Goal: Information Seeking & Learning: Learn about a topic

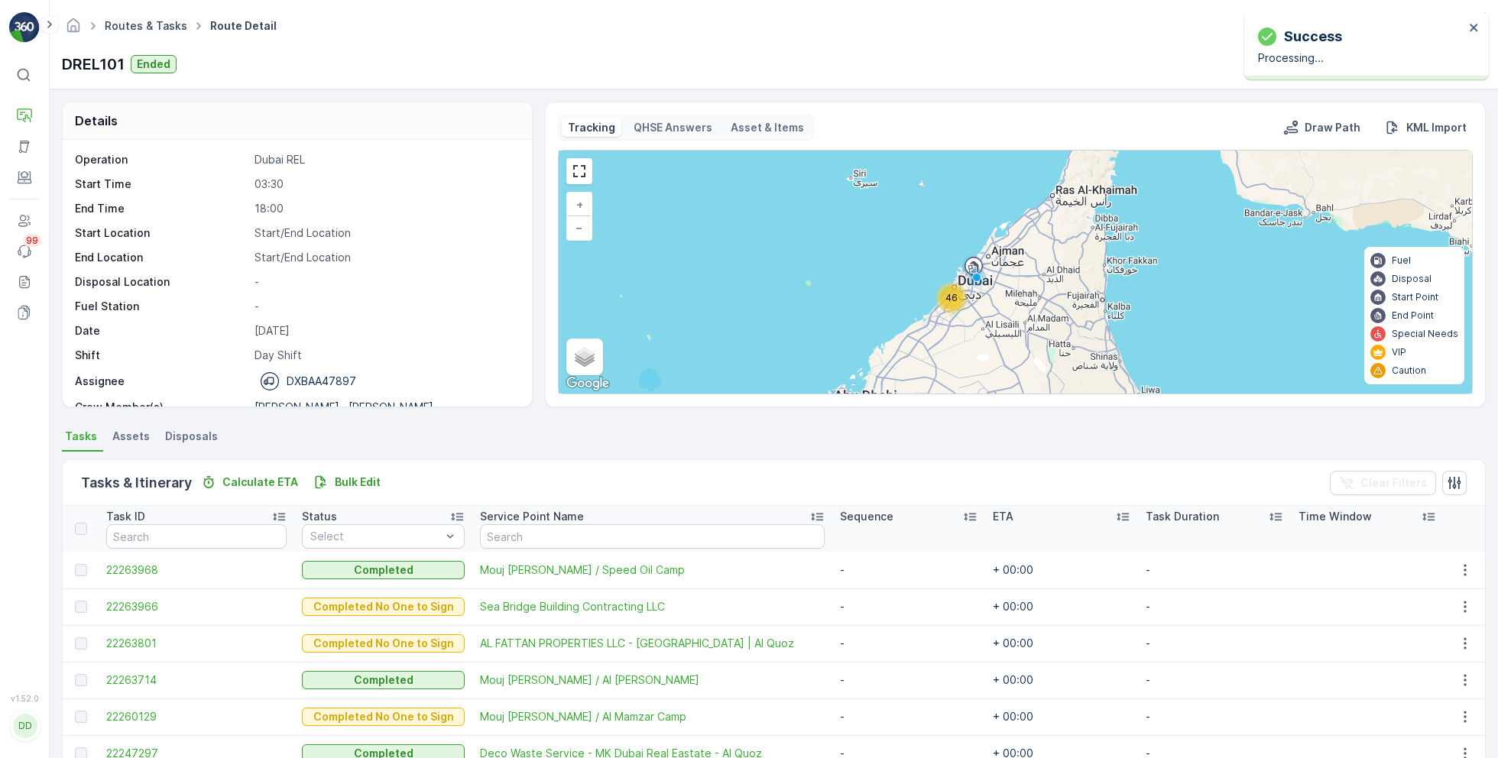
click at [143, 23] on link "Routes & Tasks" at bounding box center [146, 25] width 83 height 13
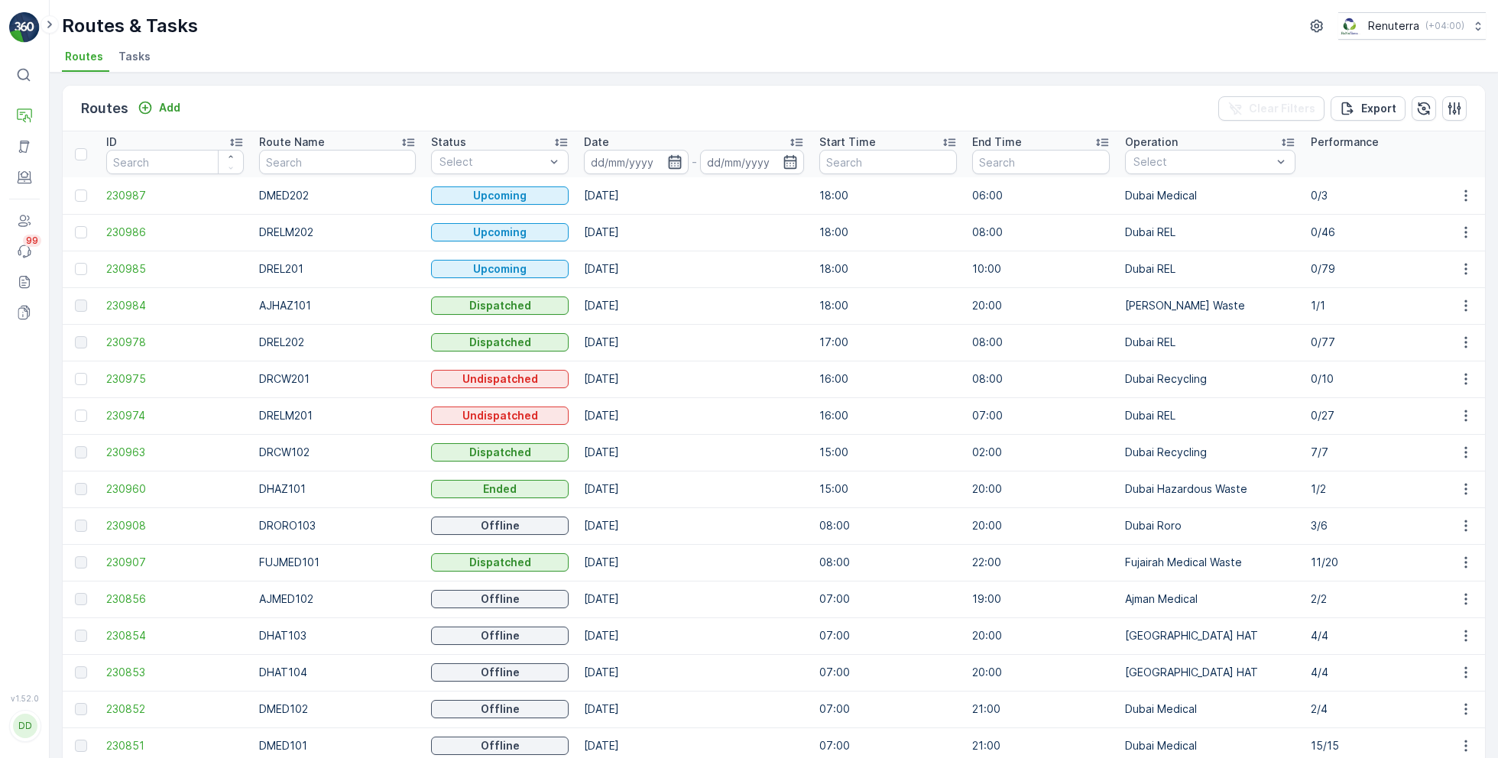
click at [667, 154] on icon "button" at bounding box center [674, 161] width 15 height 15
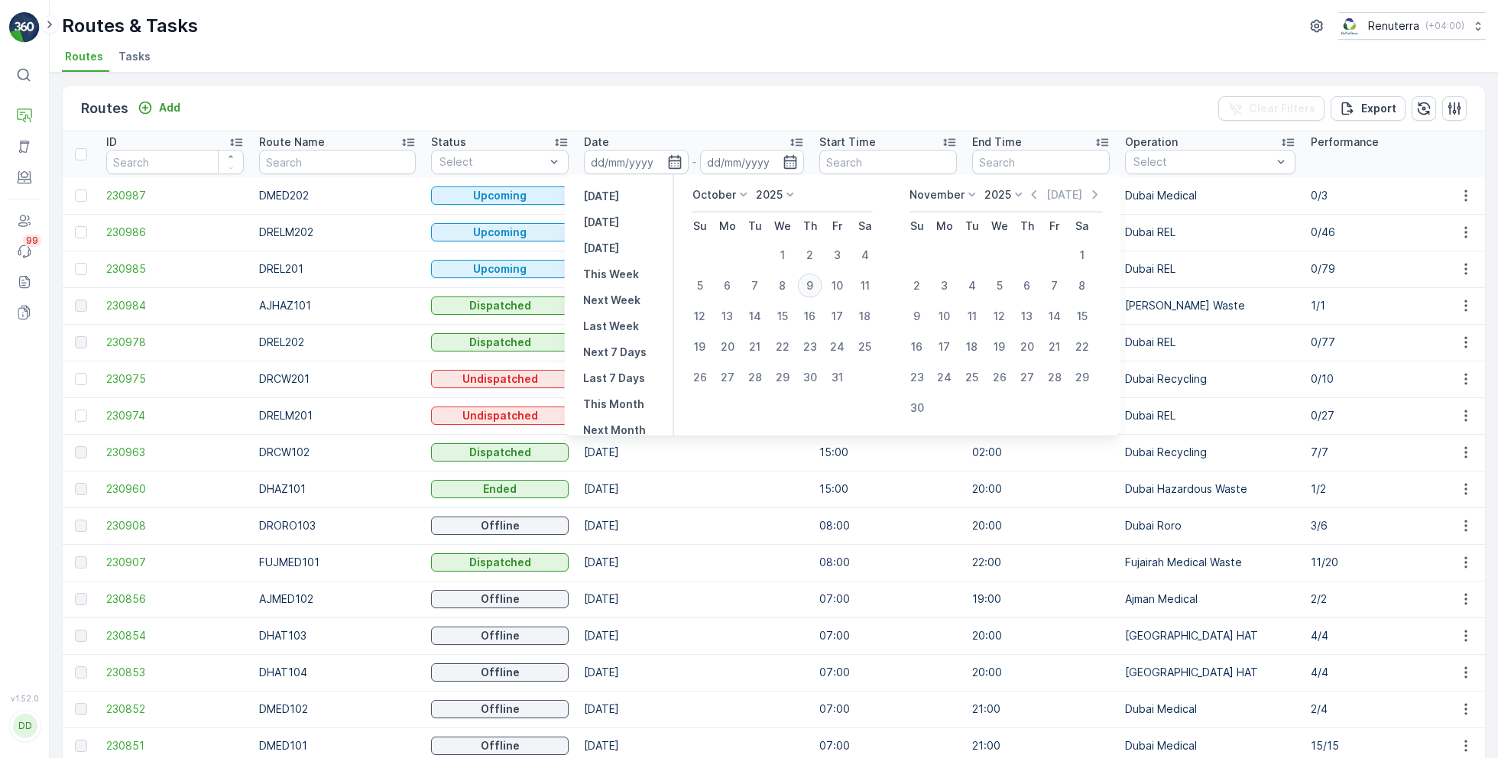
click at [814, 284] on div "9" at bounding box center [810, 286] width 24 height 24
type input "[DATE]"
click at [814, 284] on div "9" at bounding box center [810, 286] width 24 height 24
type input "[DATE]"
click at [865, 22] on div "Routes & Tasks Renuterra ( +04:00 )" at bounding box center [774, 26] width 1424 height 28
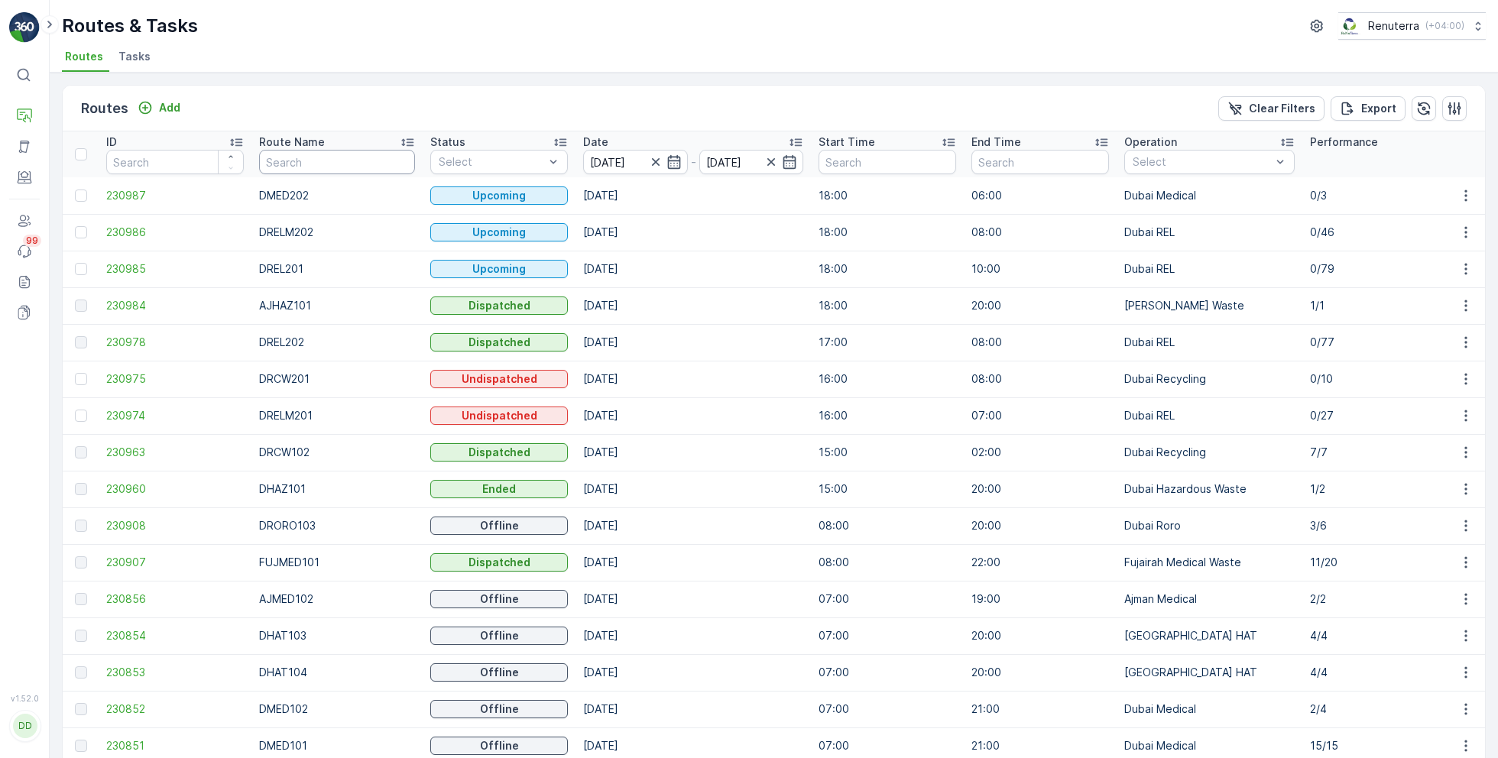
click at [319, 165] on input "text" at bounding box center [337, 162] width 156 height 24
type input "har"
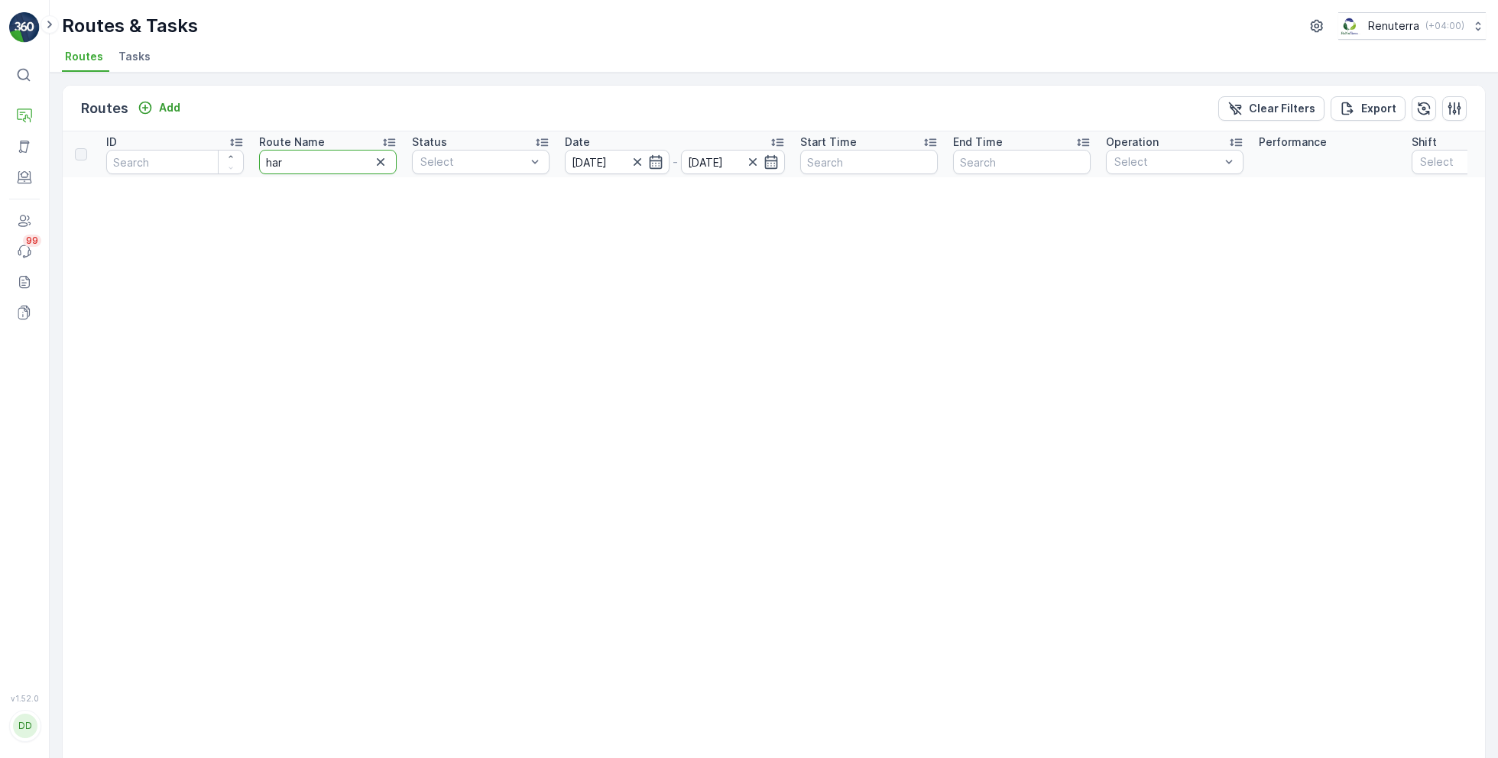
click at [319, 160] on input "har" at bounding box center [328, 162] width 138 height 24
type input "ha"
click at [310, 160] on input "ha" at bounding box center [328, 162] width 138 height 24
type input "hat"
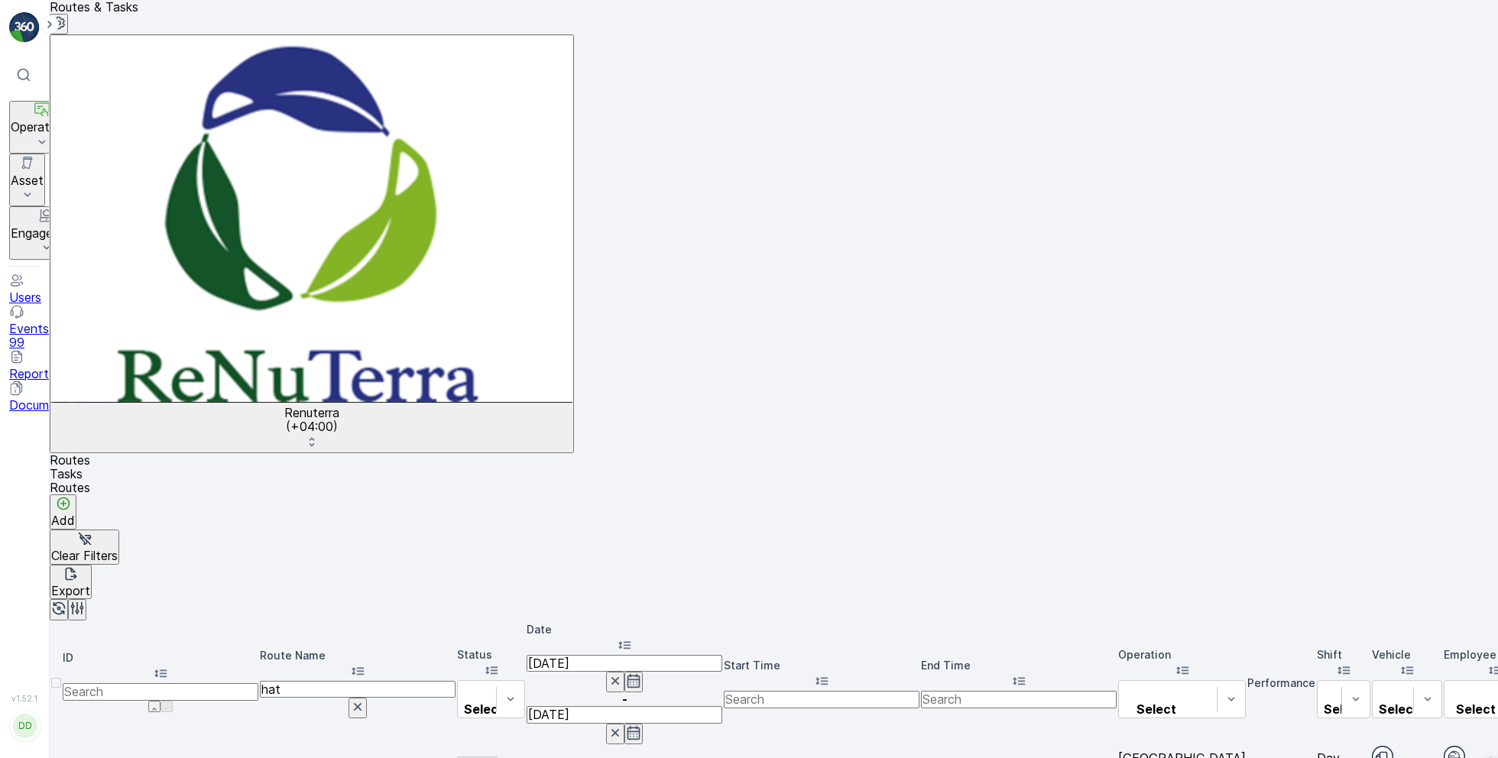
click at [364, 667] on icon at bounding box center [358, 671] width 12 height 8
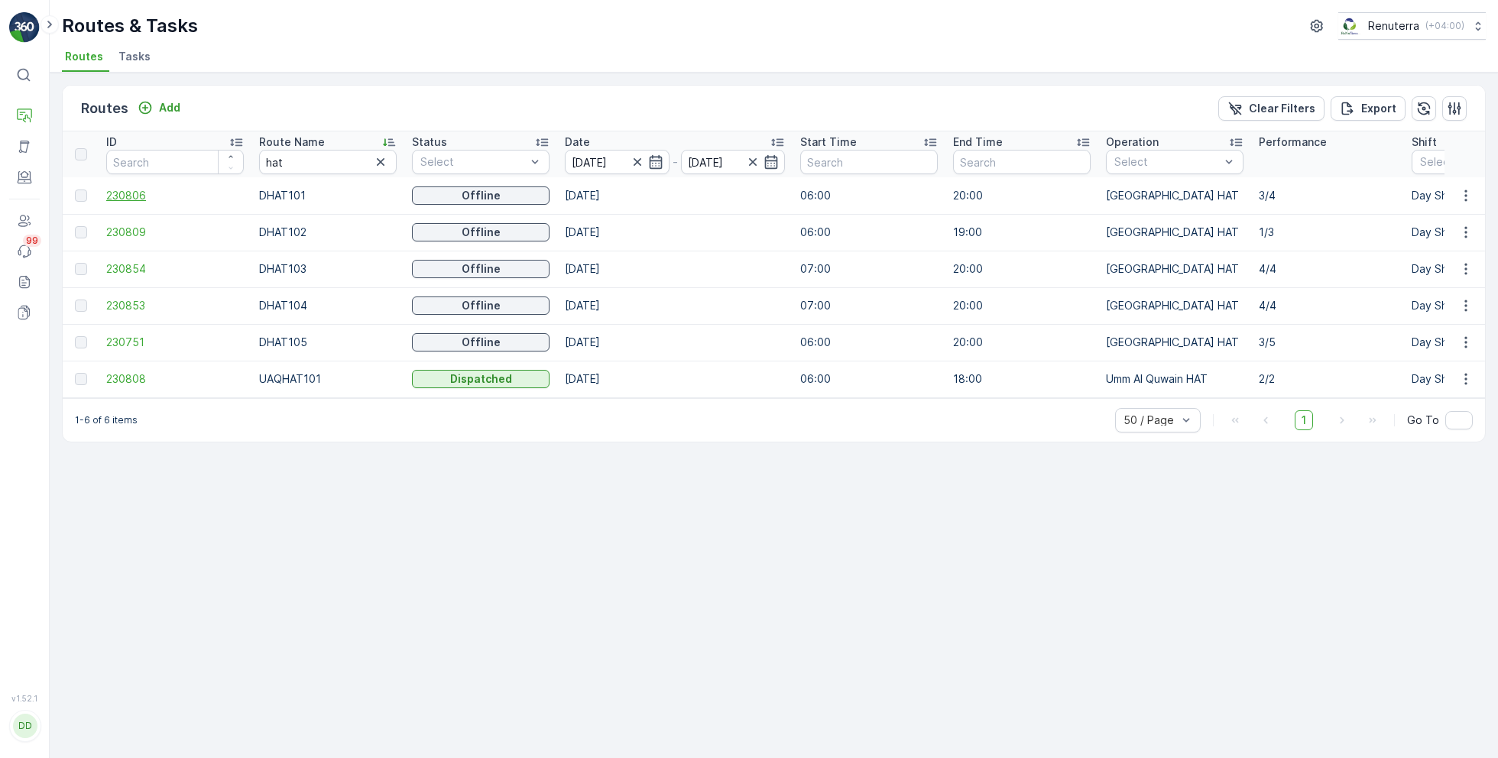
click at [131, 190] on span "230806" at bounding box center [175, 195] width 138 height 15
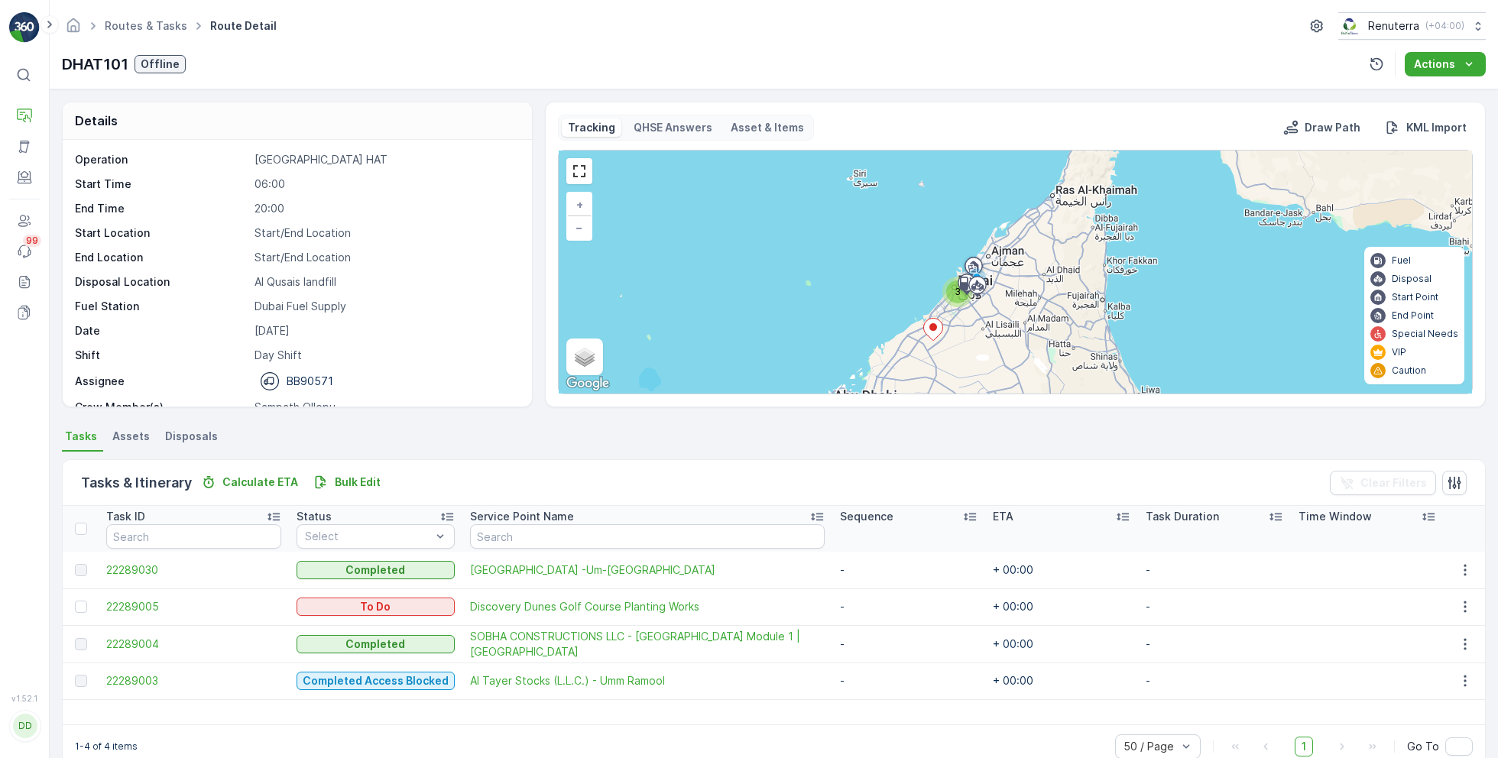
scroll to position [29, 0]
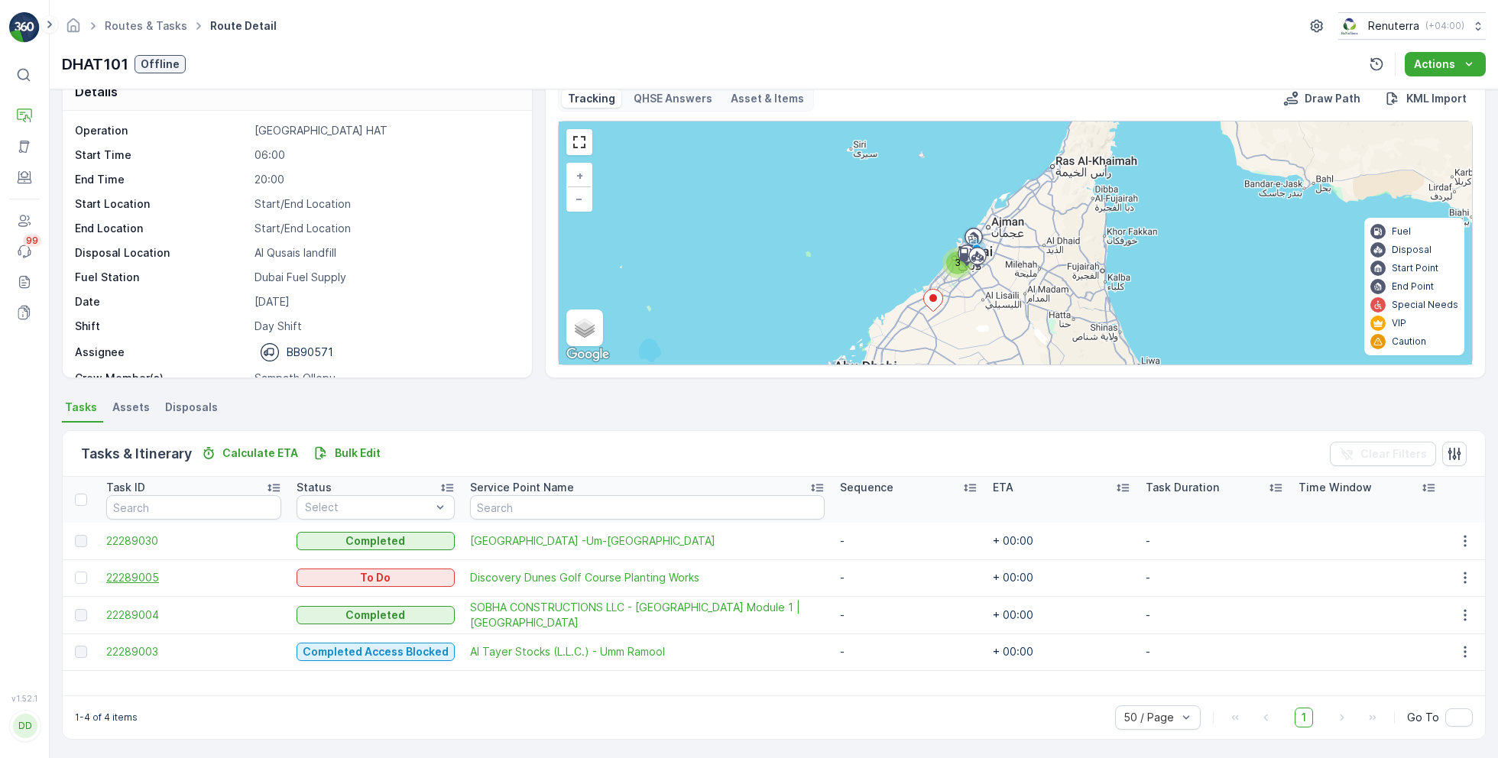
click at [133, 575] on span "22289005" at bounding box center [193, 577] width 175 height 15
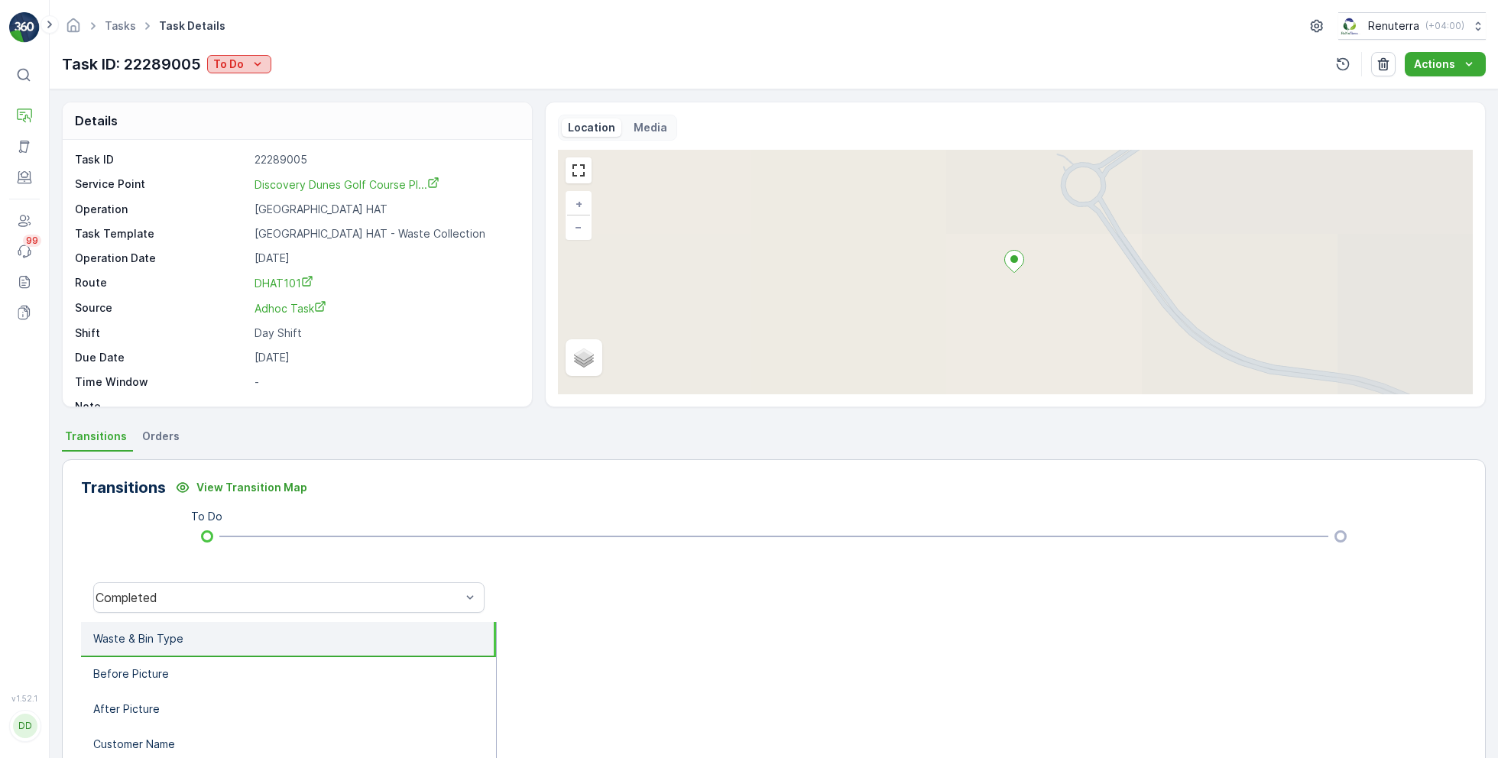
click at [251, 61] on icon "To Do" at bounding box center [257, 64] width 15 height 15
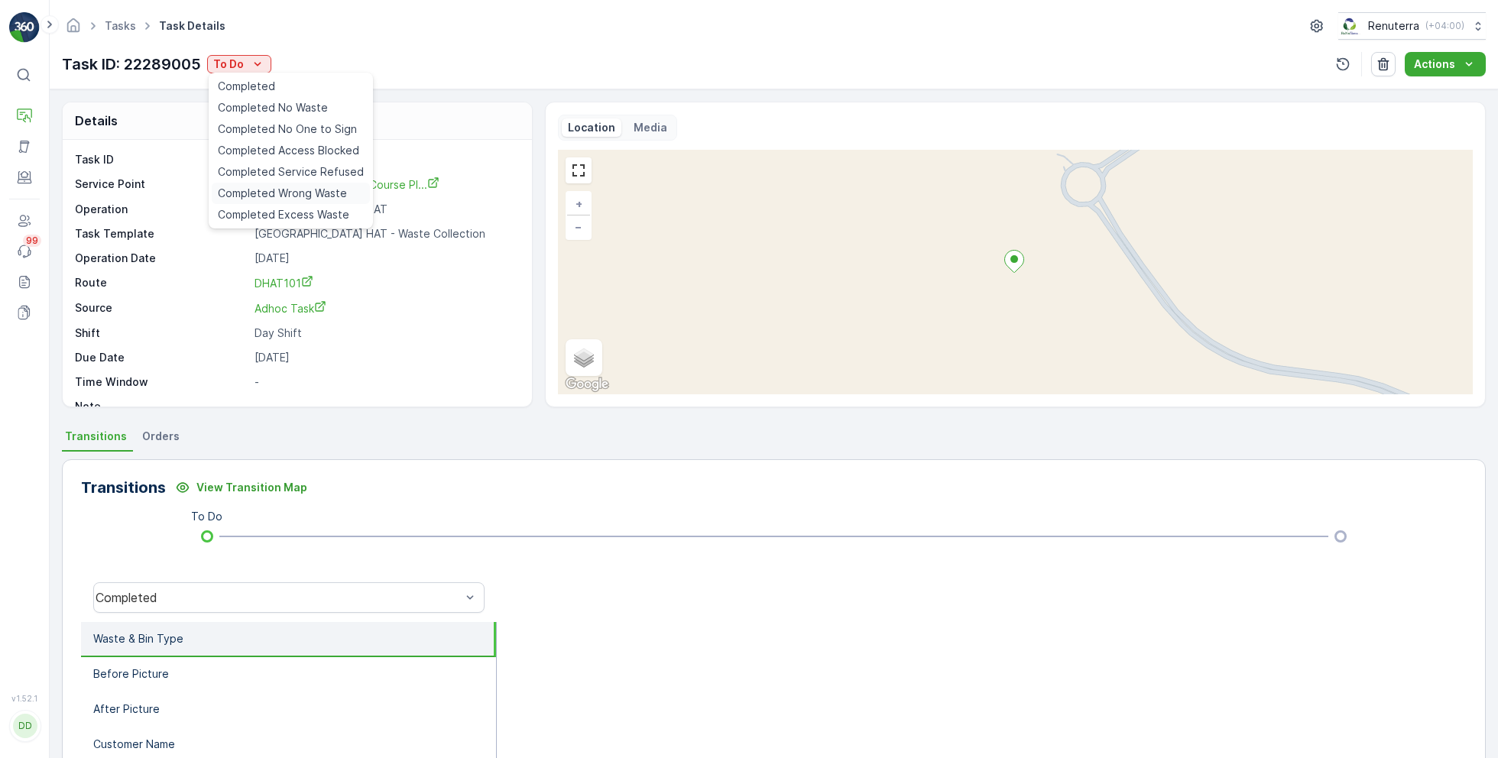
click at [312, 193] on span "Completed Wrong Waste" at bounding box center [282, 193] width 129 height 15
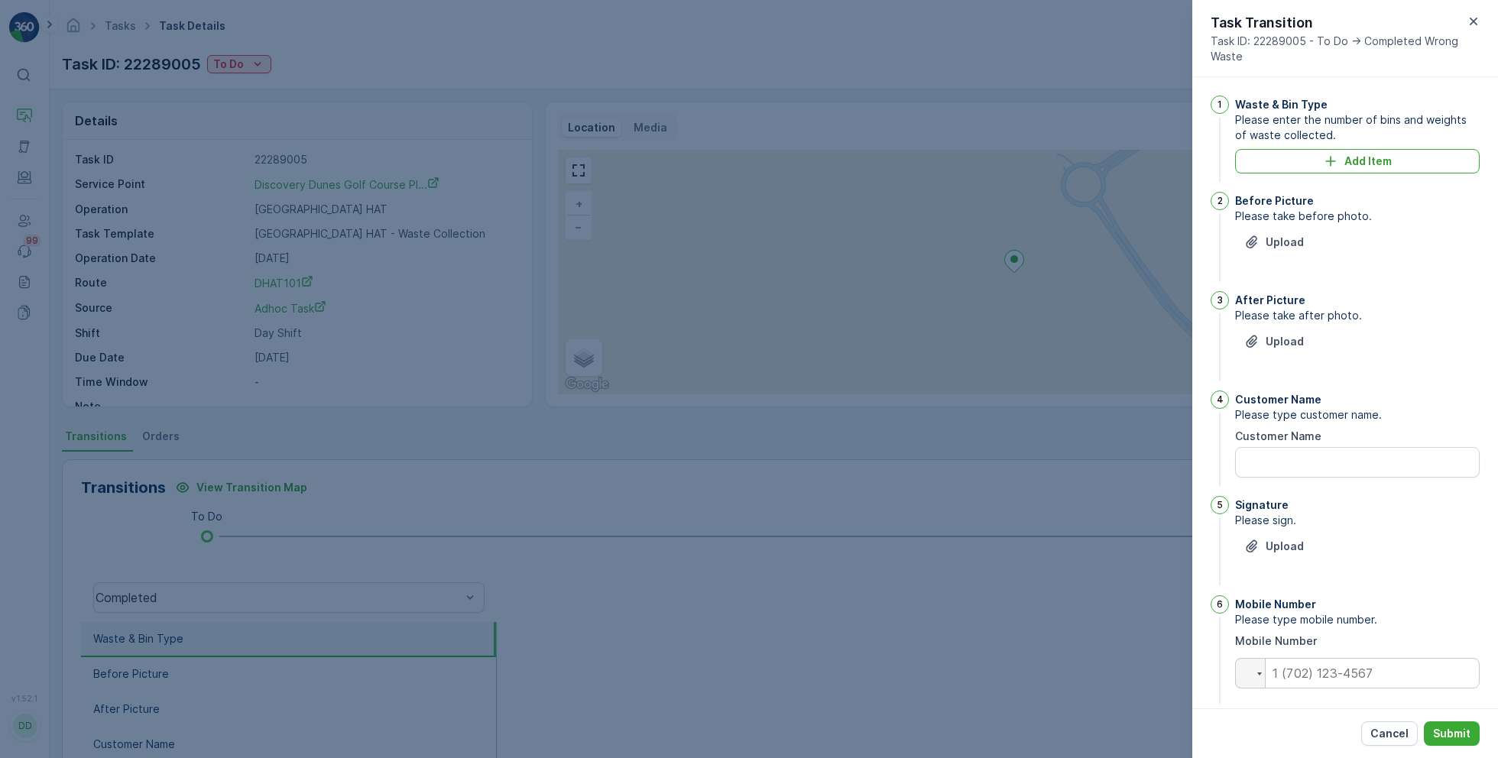
click at [1288, 254] on div "Upload" at bounding box center [1357, 251] width 245 height 43
click at [1279, 240] on p "Upload" at bounding box center [1285, 242] width 38 height 15
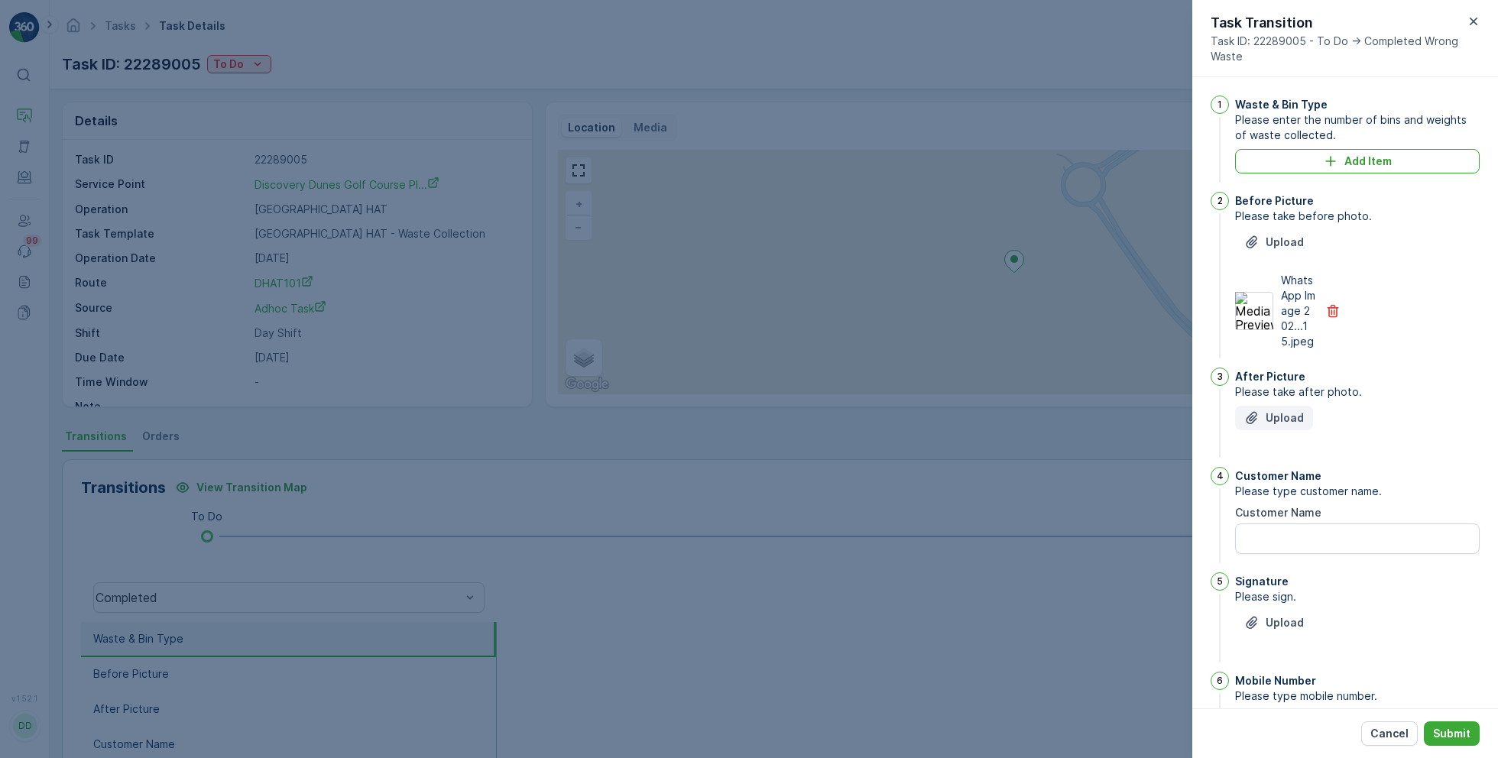
click at [1281, 413] on p "Upload" at bounding box center [1285, 417] width 38 height 15
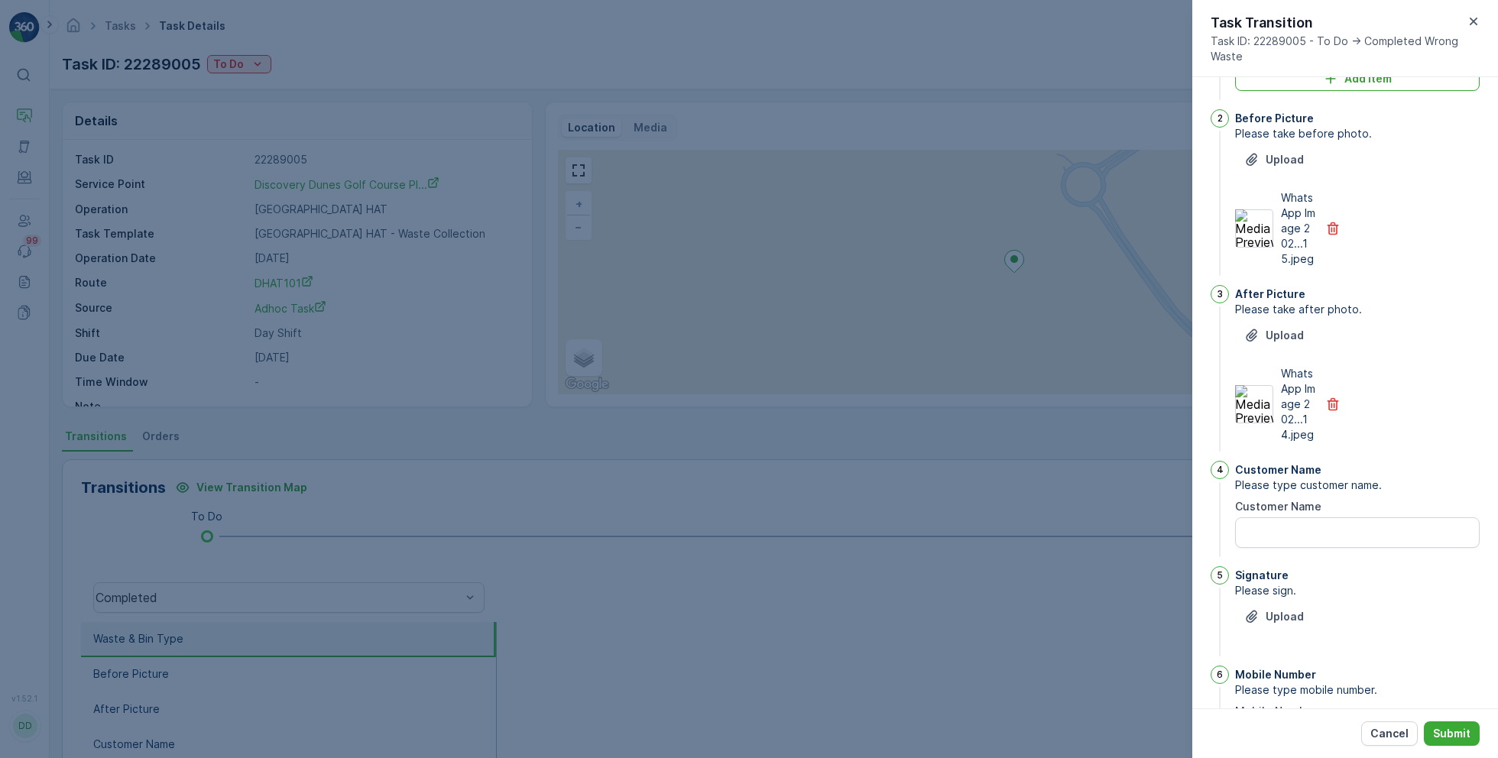
scroll to position [89, 0]
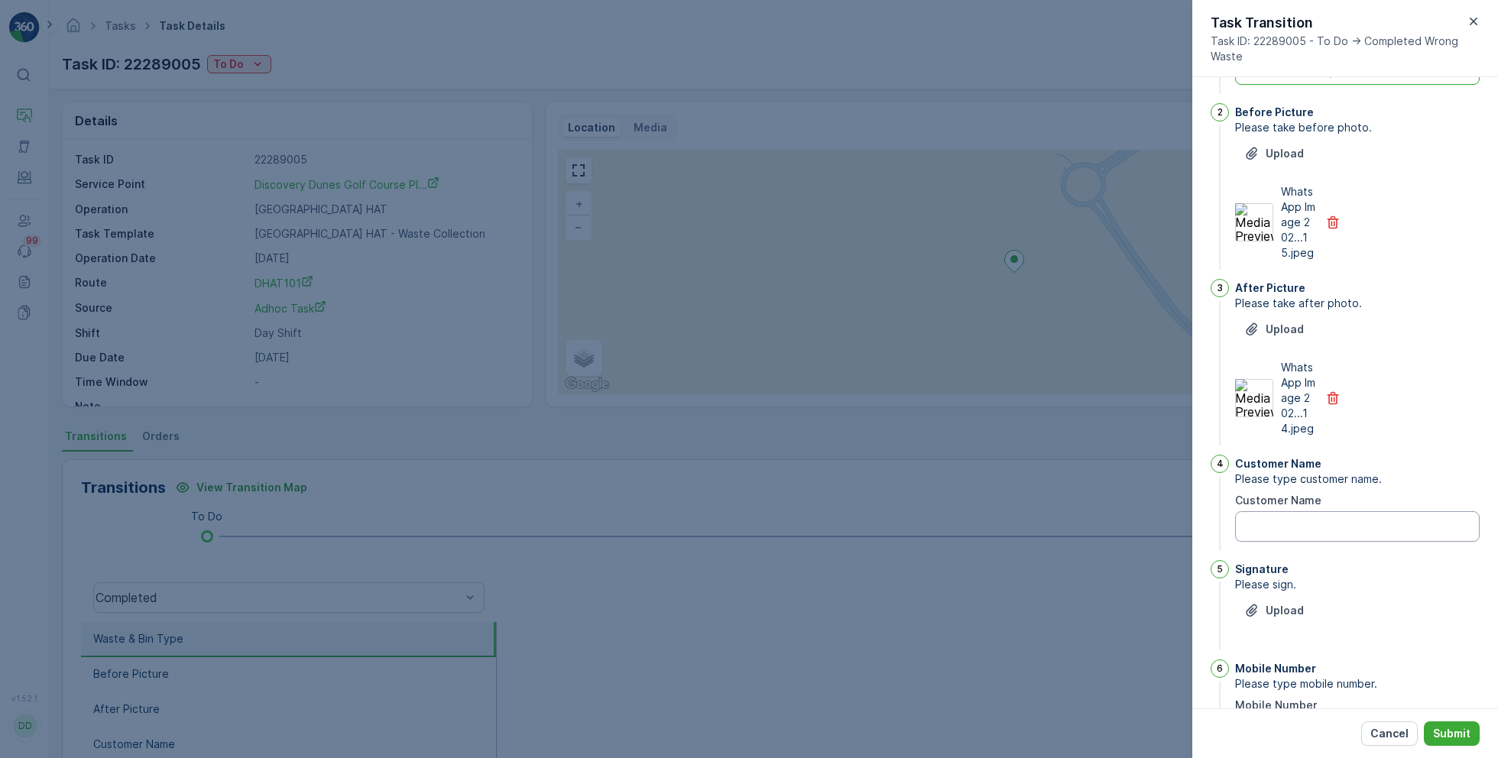
click at [1279, 521] on Name "Customer Name" at bounding box center [1357, 526] width 245 height 31
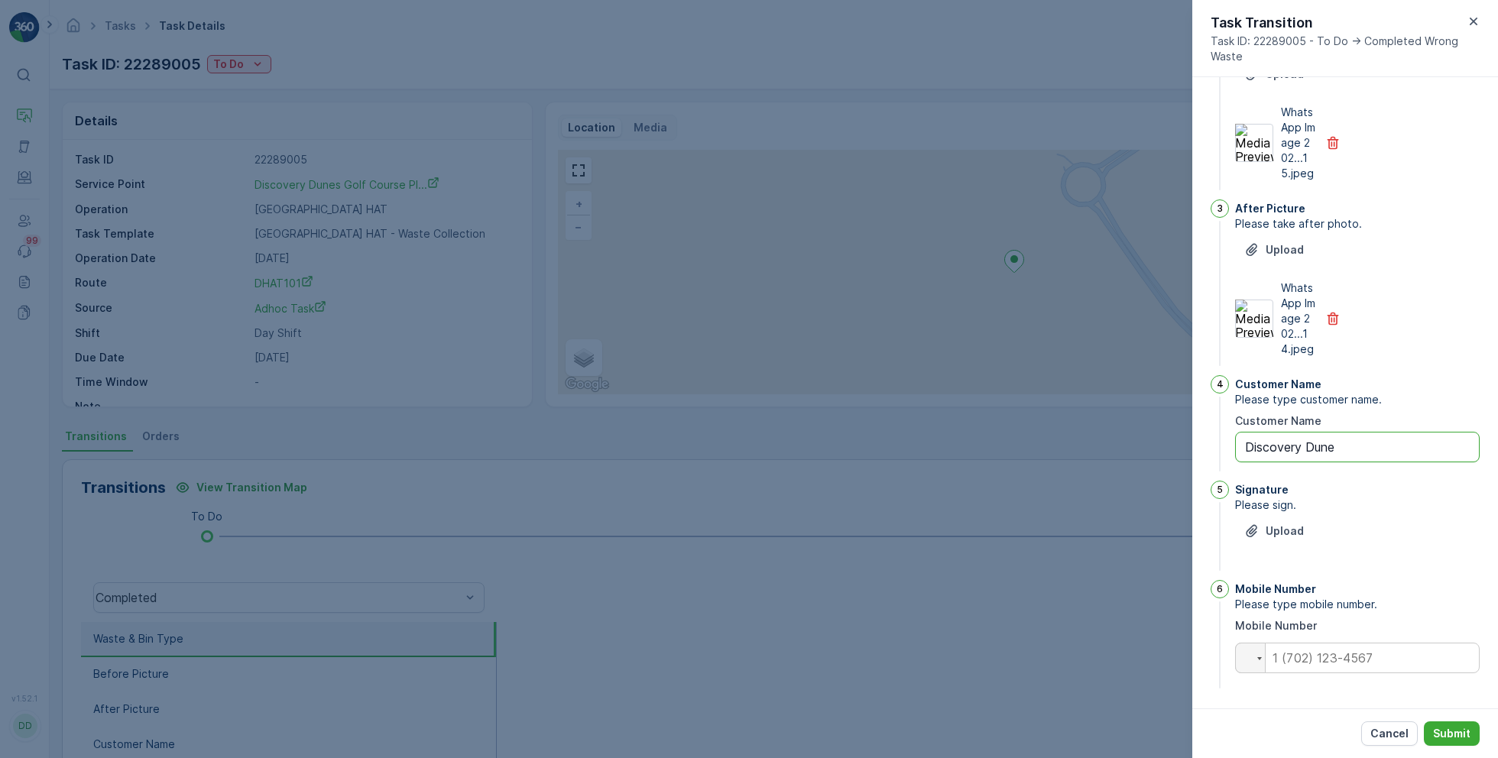
type Name "Discovery Dune"
click at [1317, 663] on input "tel" at bounding box center [1357, 658] width 245 height 31
type input "0"
click at [1288, 528] on p "Upload" at bounding box center [1285, 530] width 38 height 15
click at [1260, 526] on div "Upload" at bounding box center [1274, 530] width 60 height 15
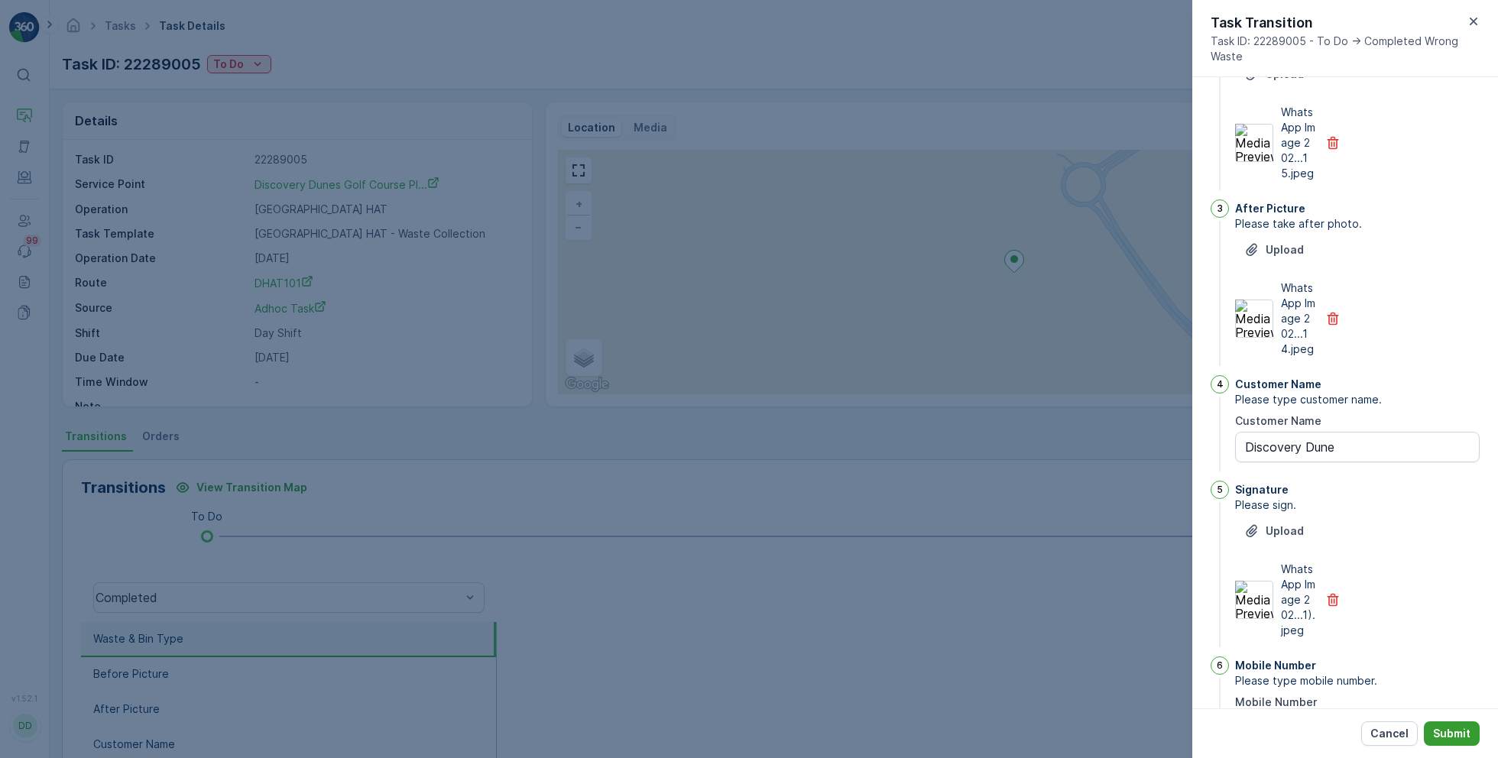
click at [1447, 728] on p "Submit" at bounding box center [1451, 733] width 37 height 15
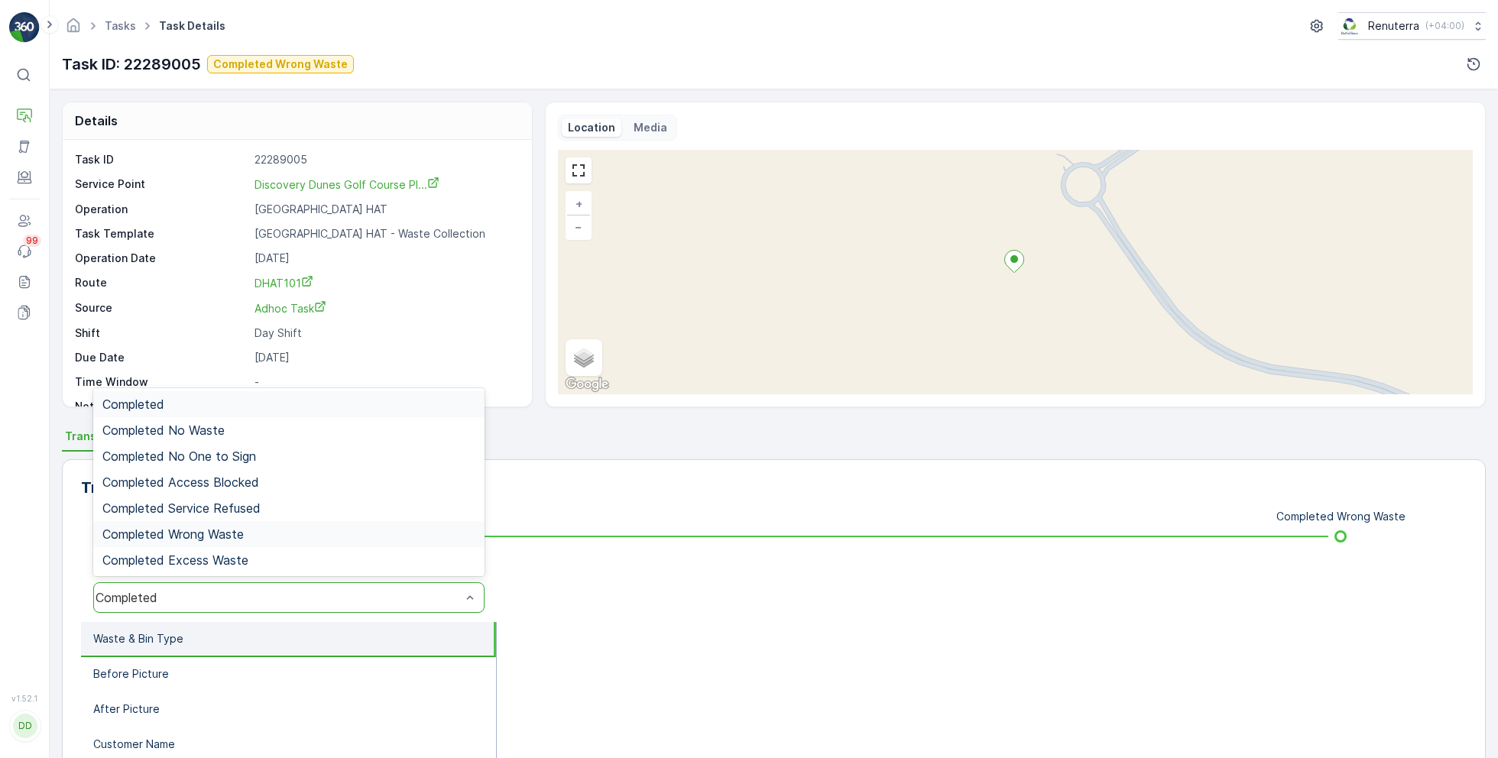
click at [248, 524] on div "Completed Wrong Waste" at bounding box center [288, 534] width 391 height 26
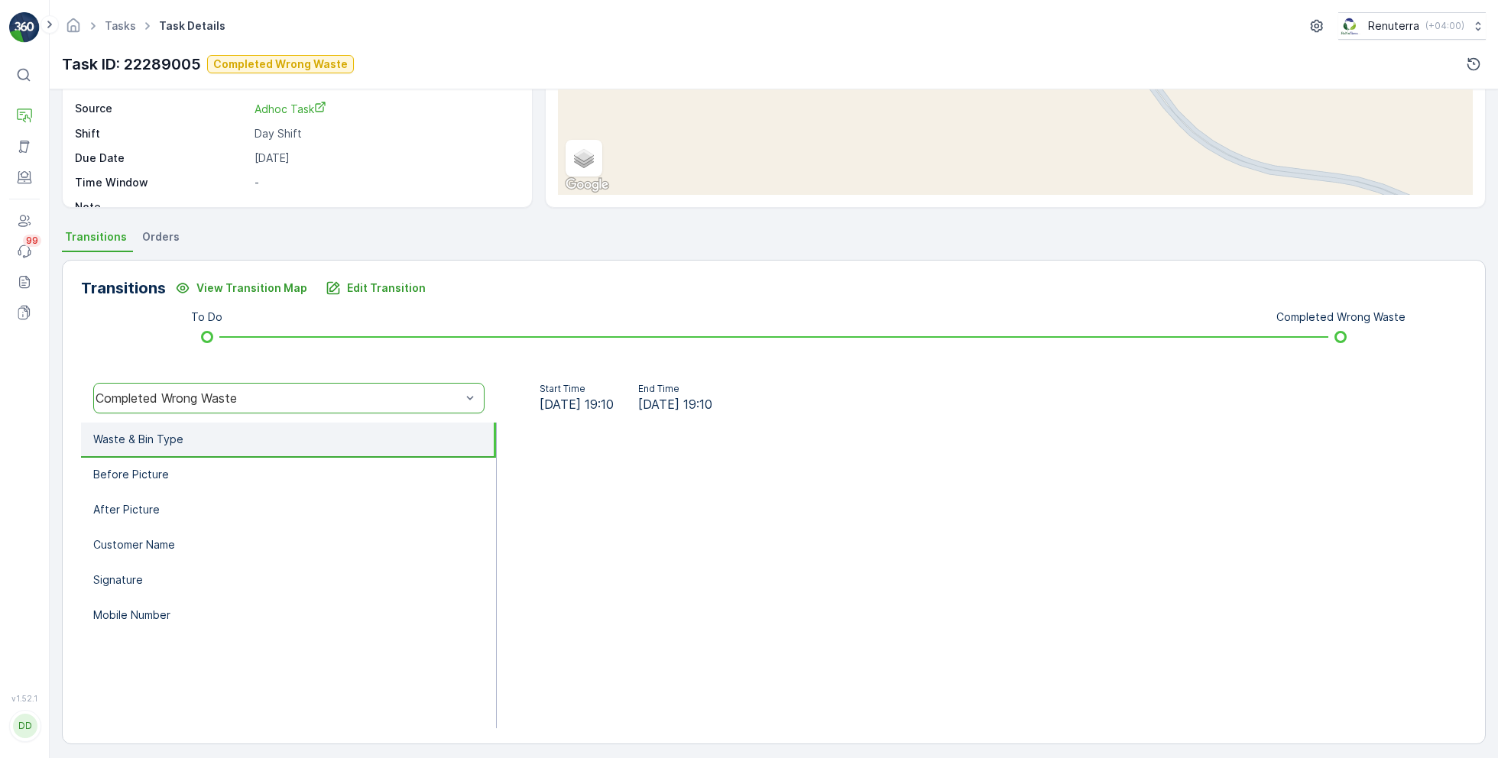
scroll to position [204, 0]
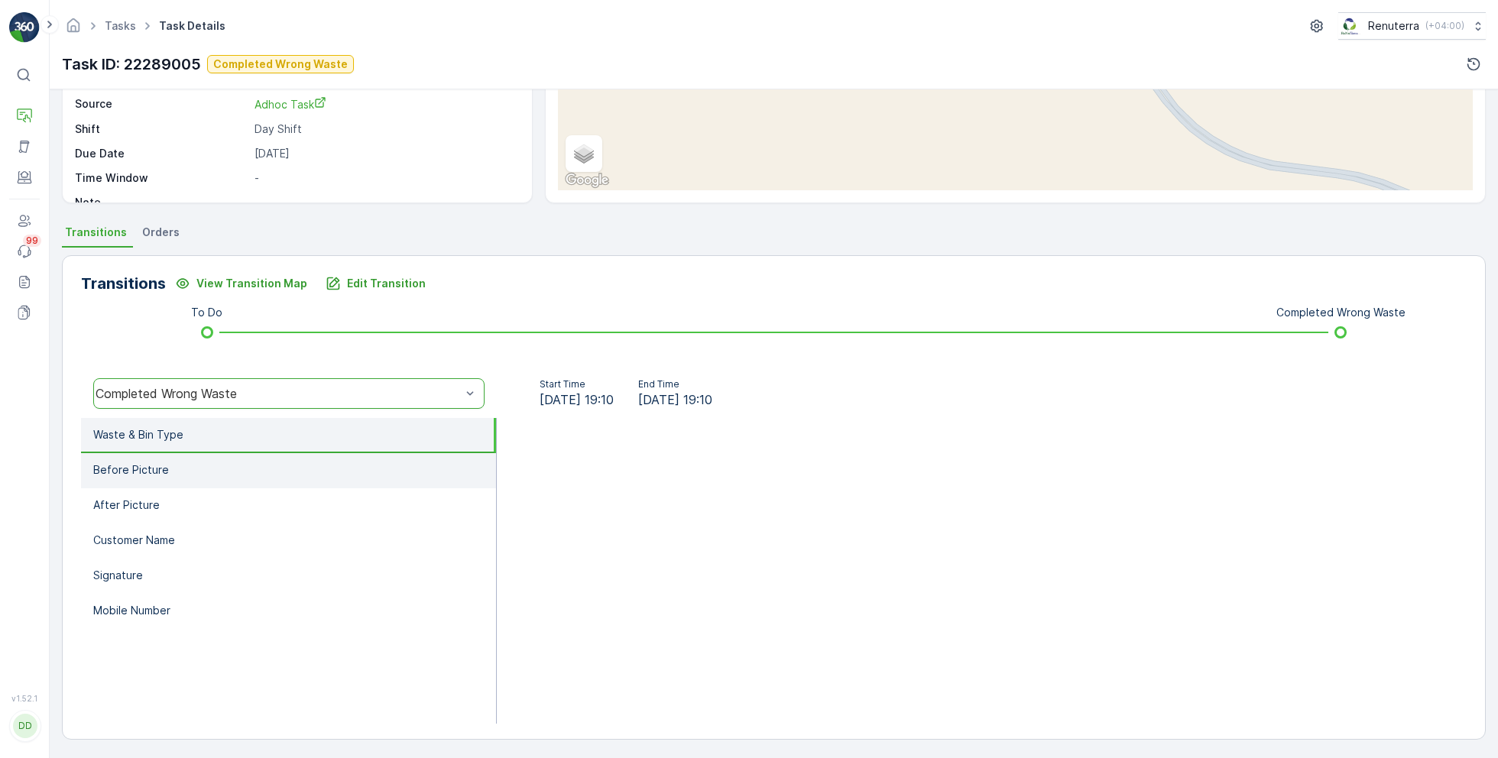
click at [181, 485] on li "Before Picture" at bounding box center [288, 470] width 415 height 35
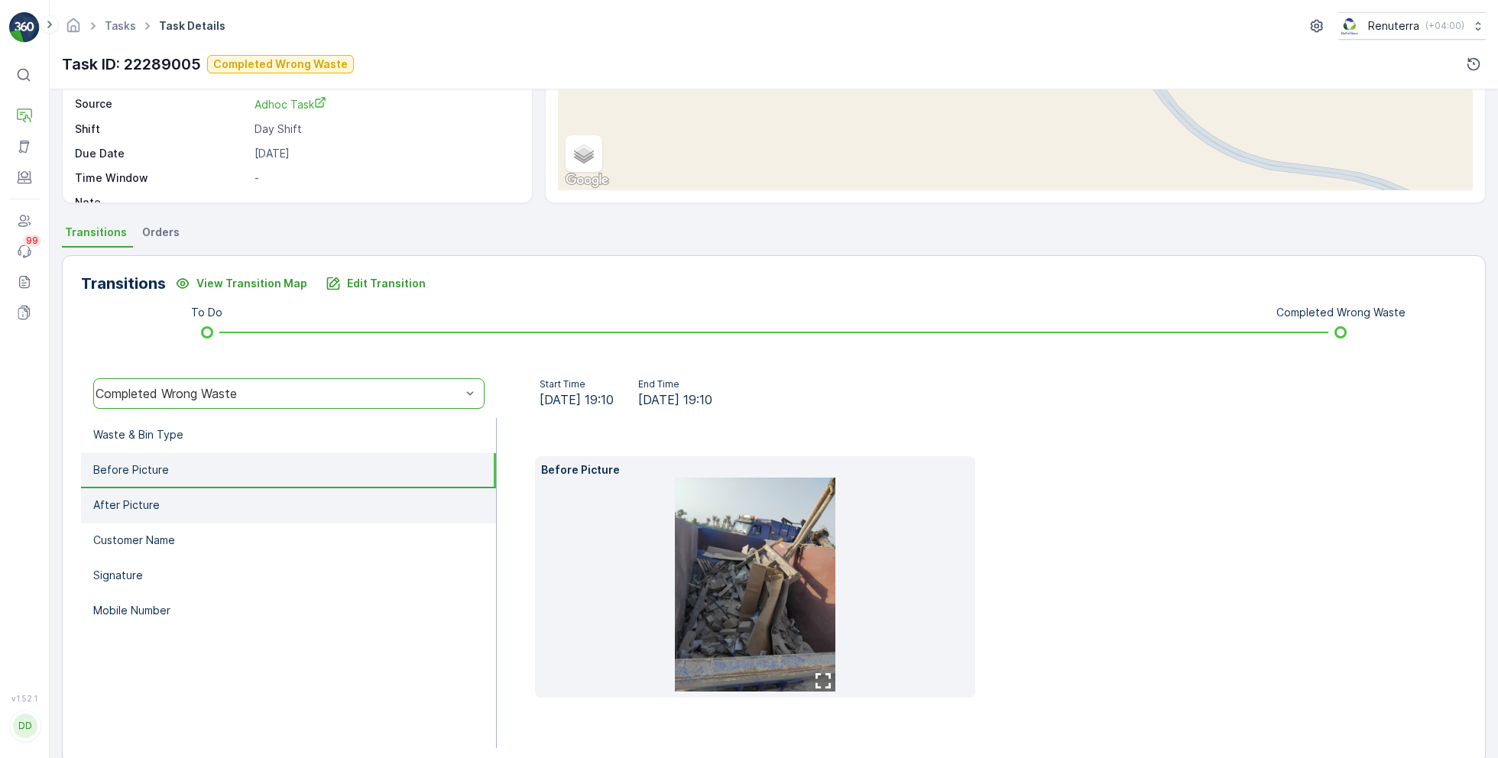
click at [181, 510] on li "After Picture" at bounding box center [288, 505] width 415 height 35
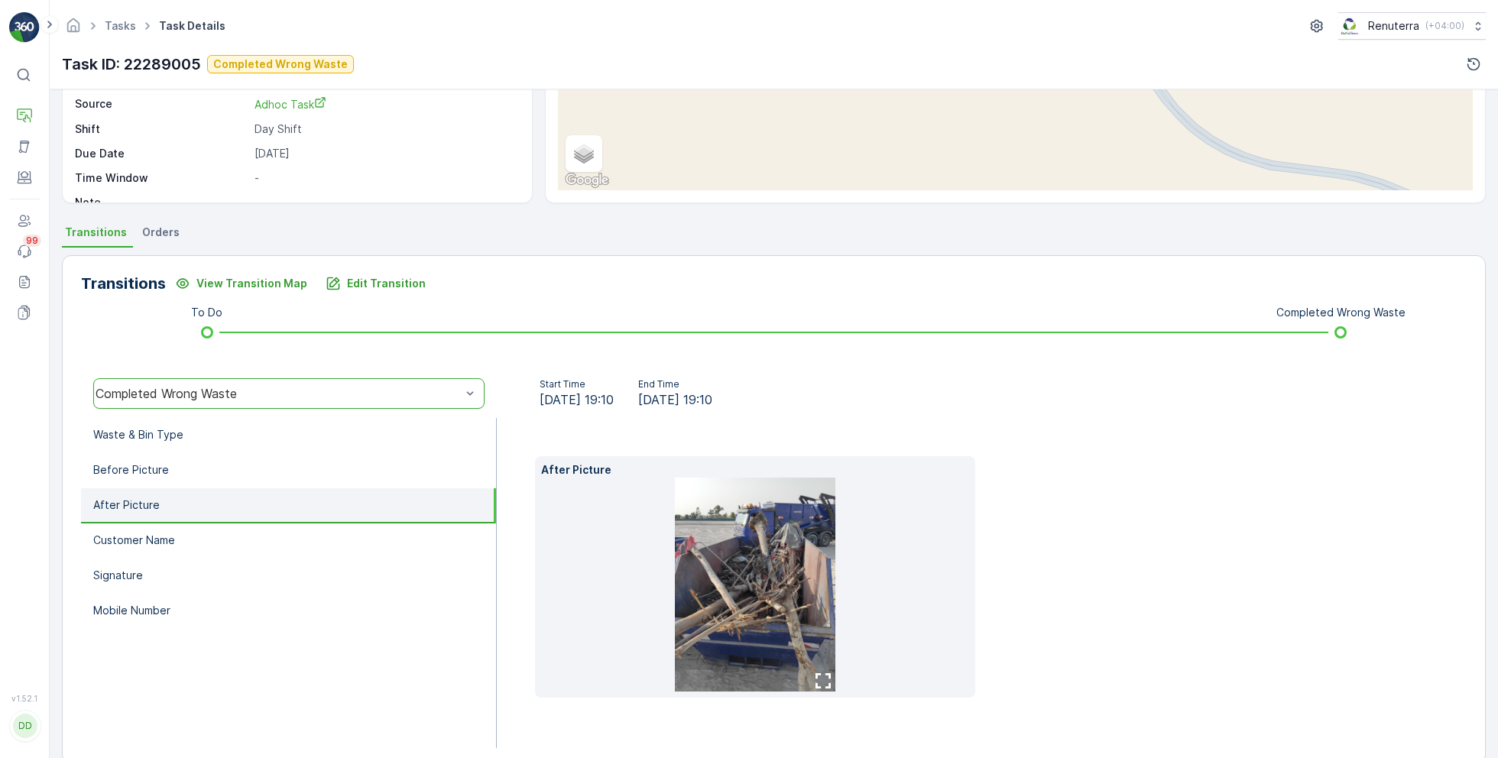
scroll to position [228, 0]
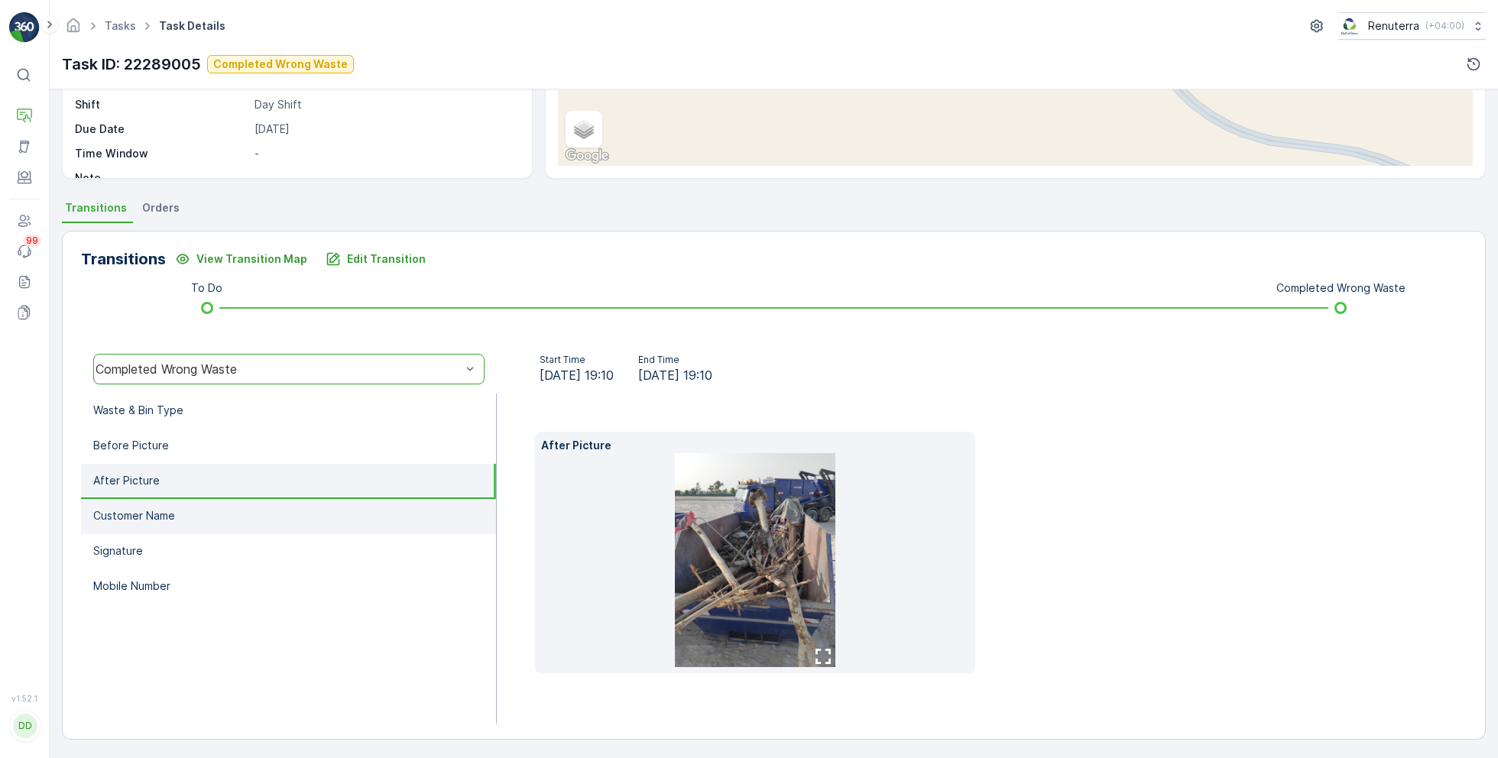
click at [151, 514] on p "Customer Name" at bounding box center [134, 515] width 82 height 15
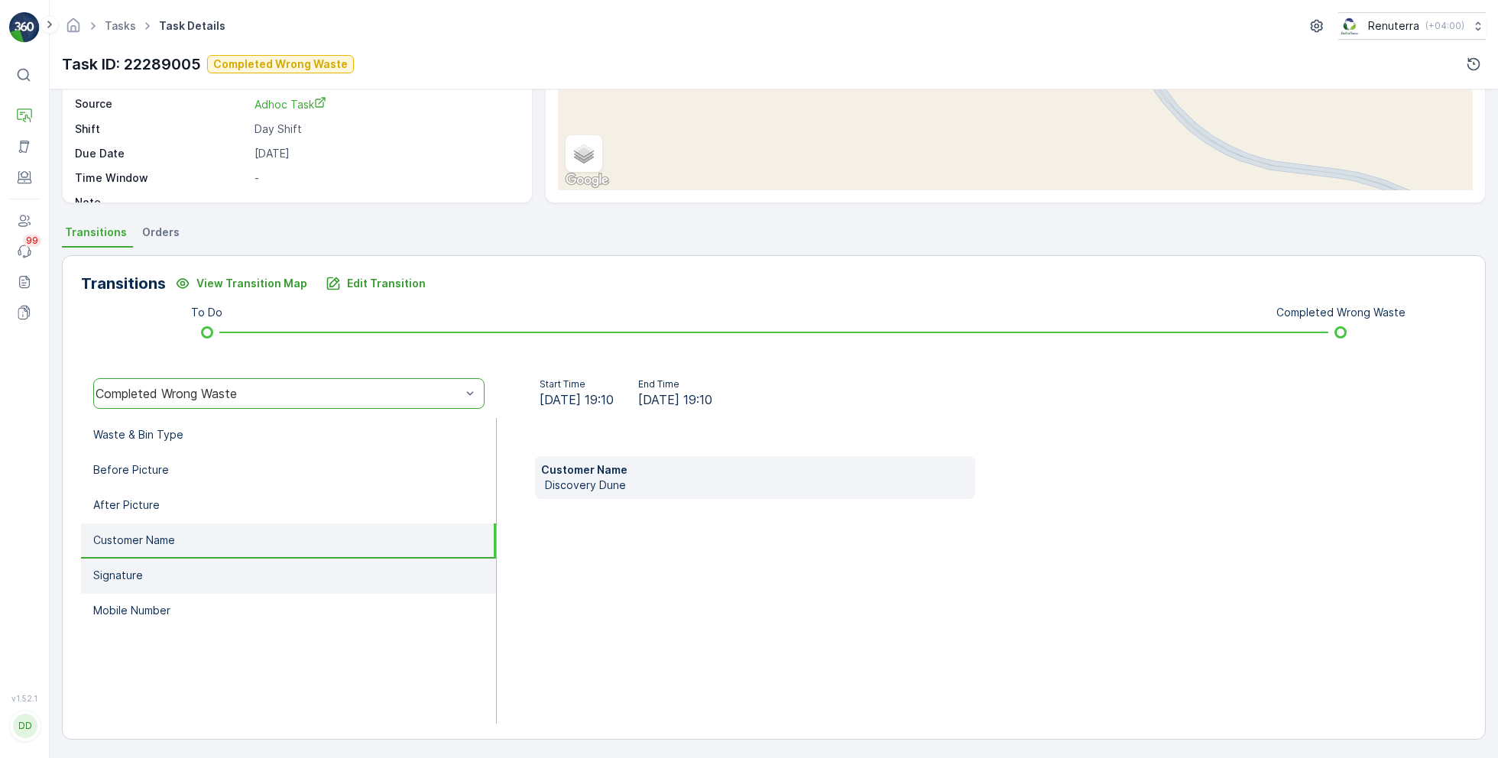
click at [149, 566] on li "Signature" at bounding box center [288, 576] width 415 height 35
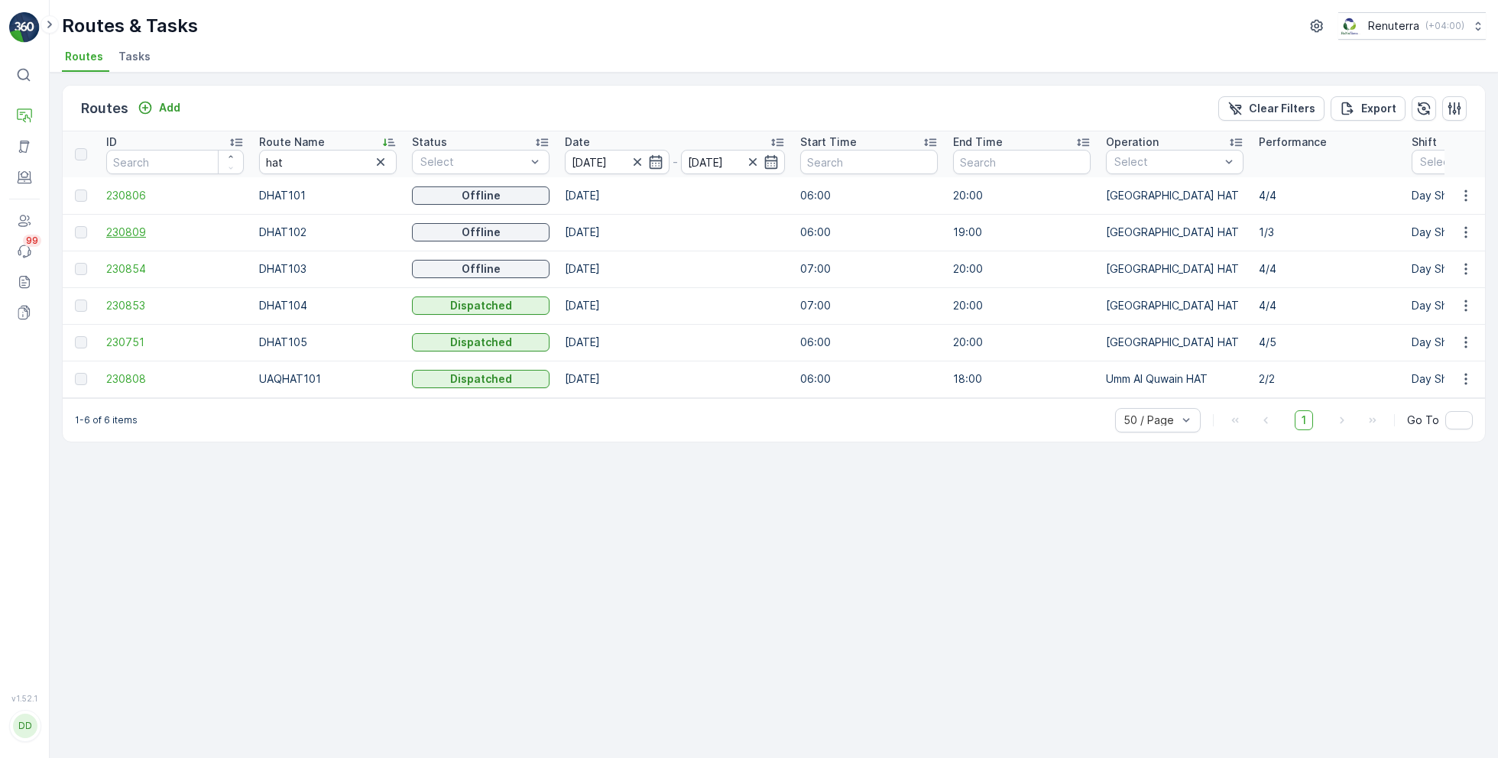
click at [135, 228] on span "230809" at bounding box center [175, 232] width 138 height 15
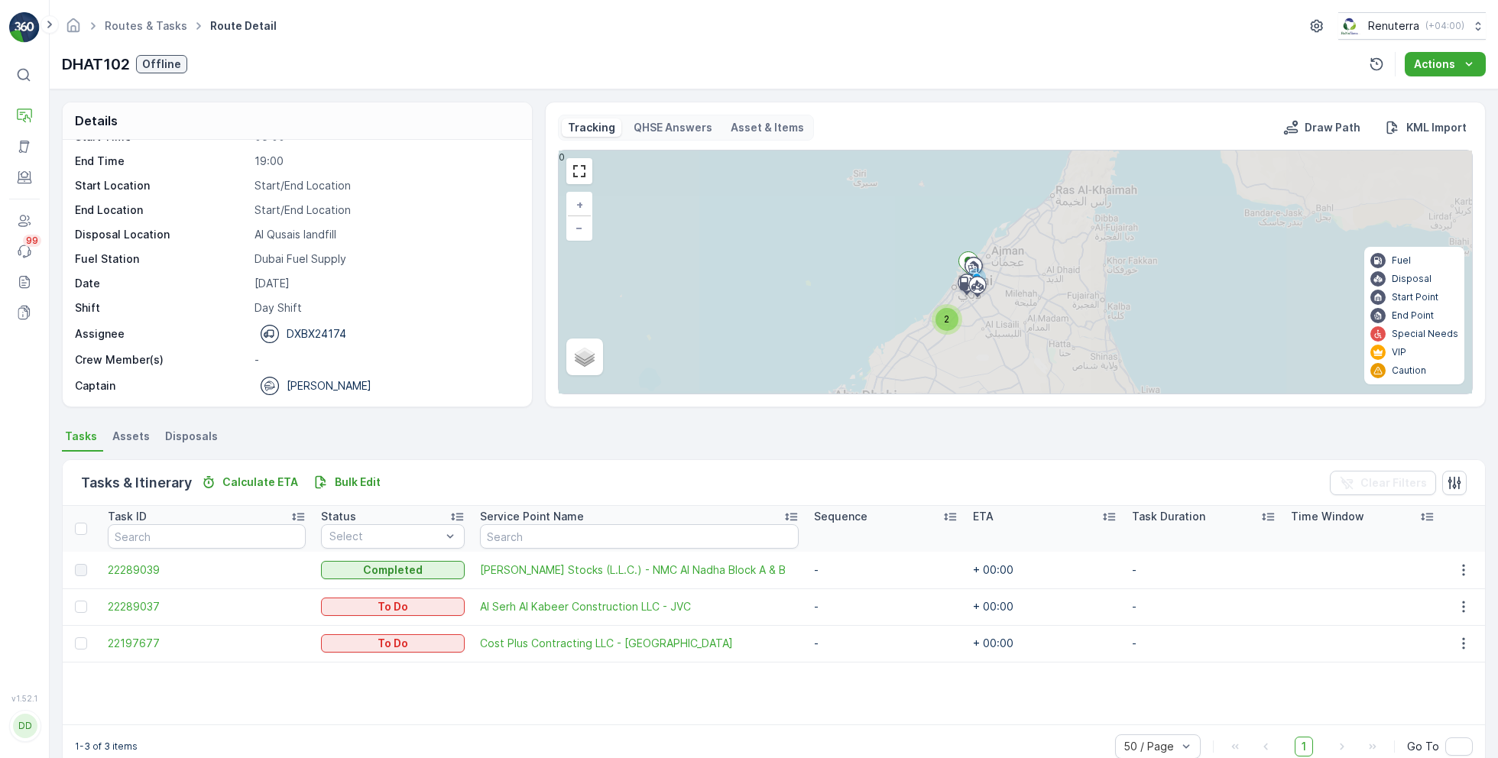
scroll to position [29, 0]
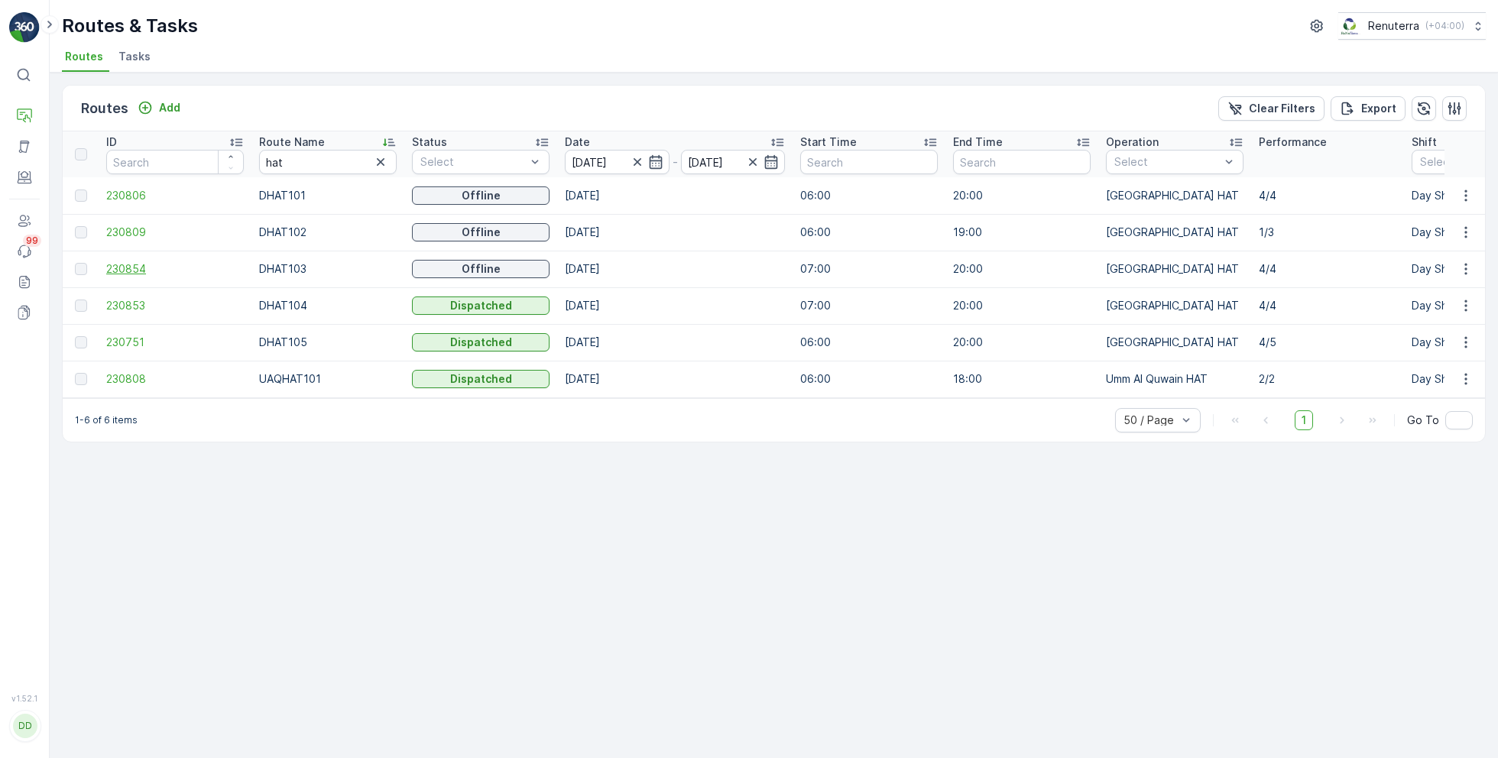
click at [120, 264] on span "230854" at bounding box center [175, 268] width 138 height 15
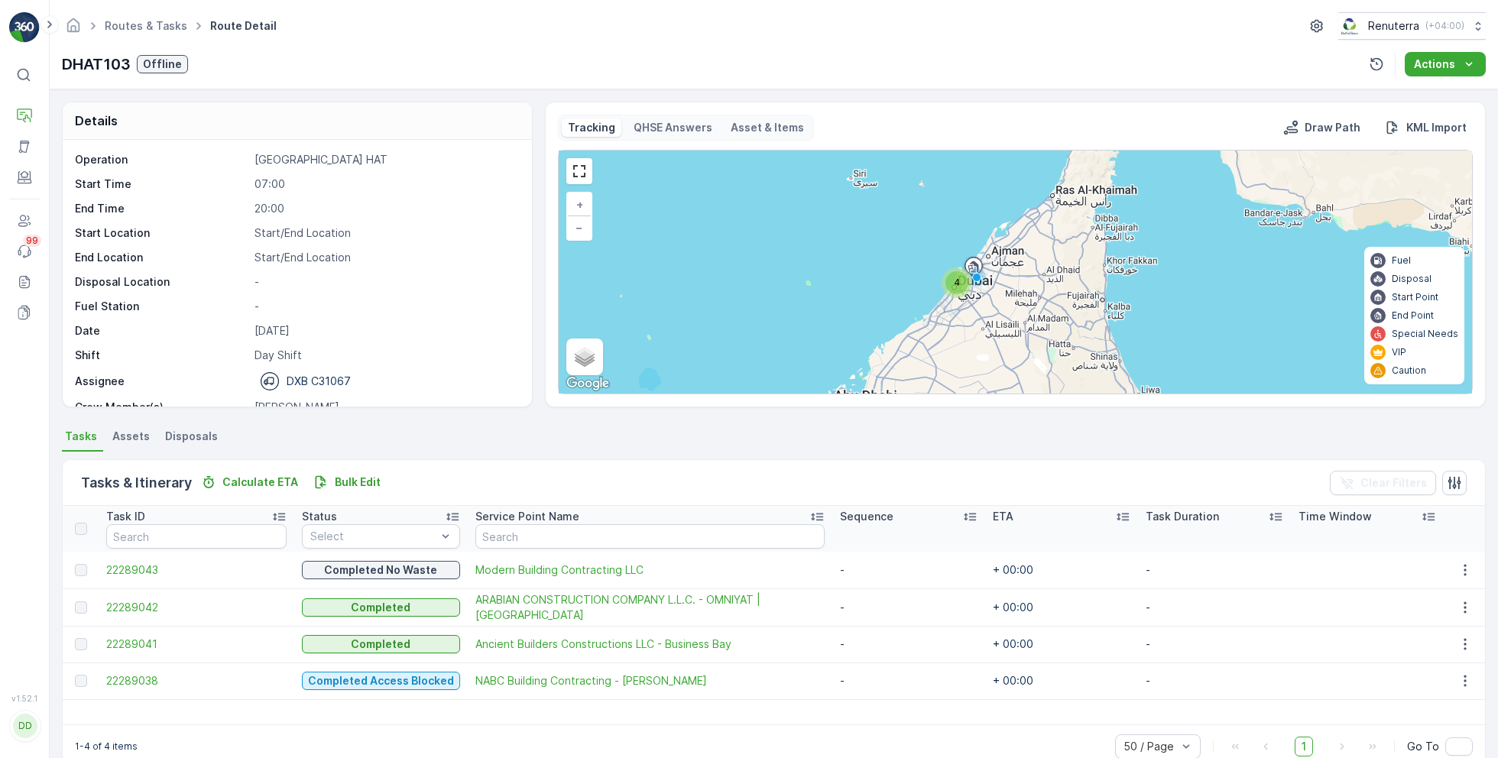
click at [126, 663] on td "22289038" at bounding box center [197, 681] width 196 height 37
click at [144, 686] on span "22289038" at bounding box center [196, 680] width 180 height 15
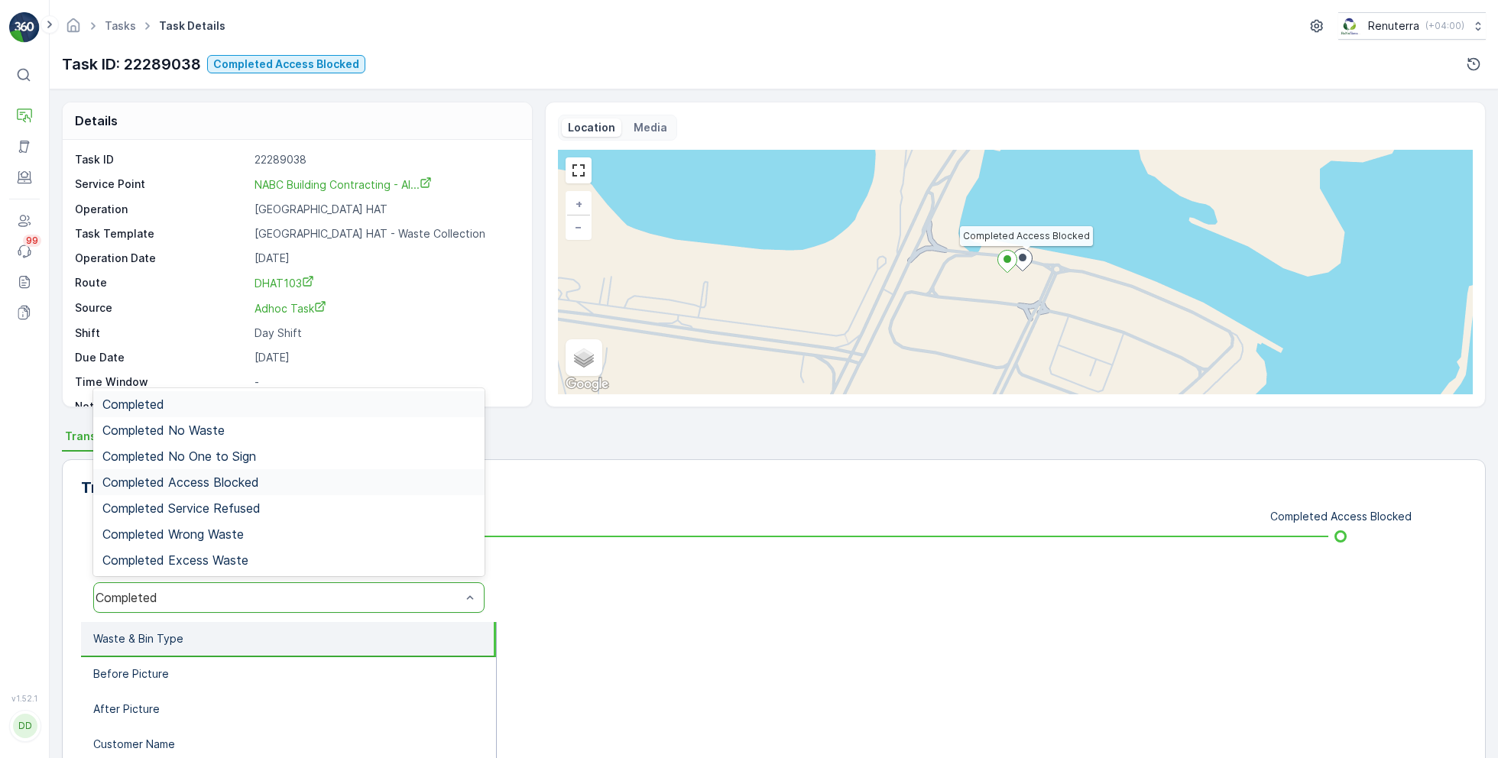
click at [225, 472] on div "Completed Access Blocked" at bounding box center [288, 482] width 391 height 26
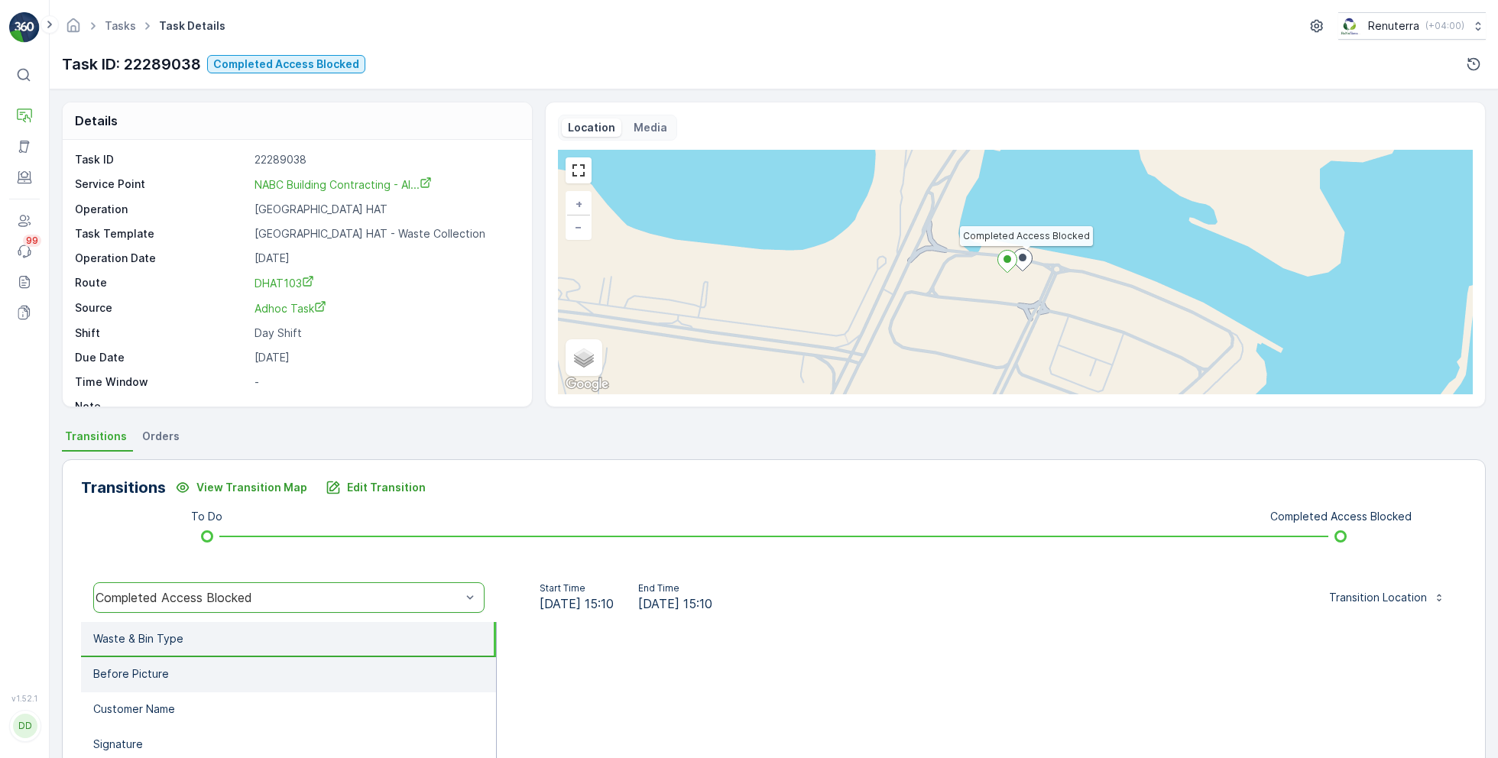
click at [211, 660] on li "Before Picture" at bounding box center [288, 674] width 415 height 35
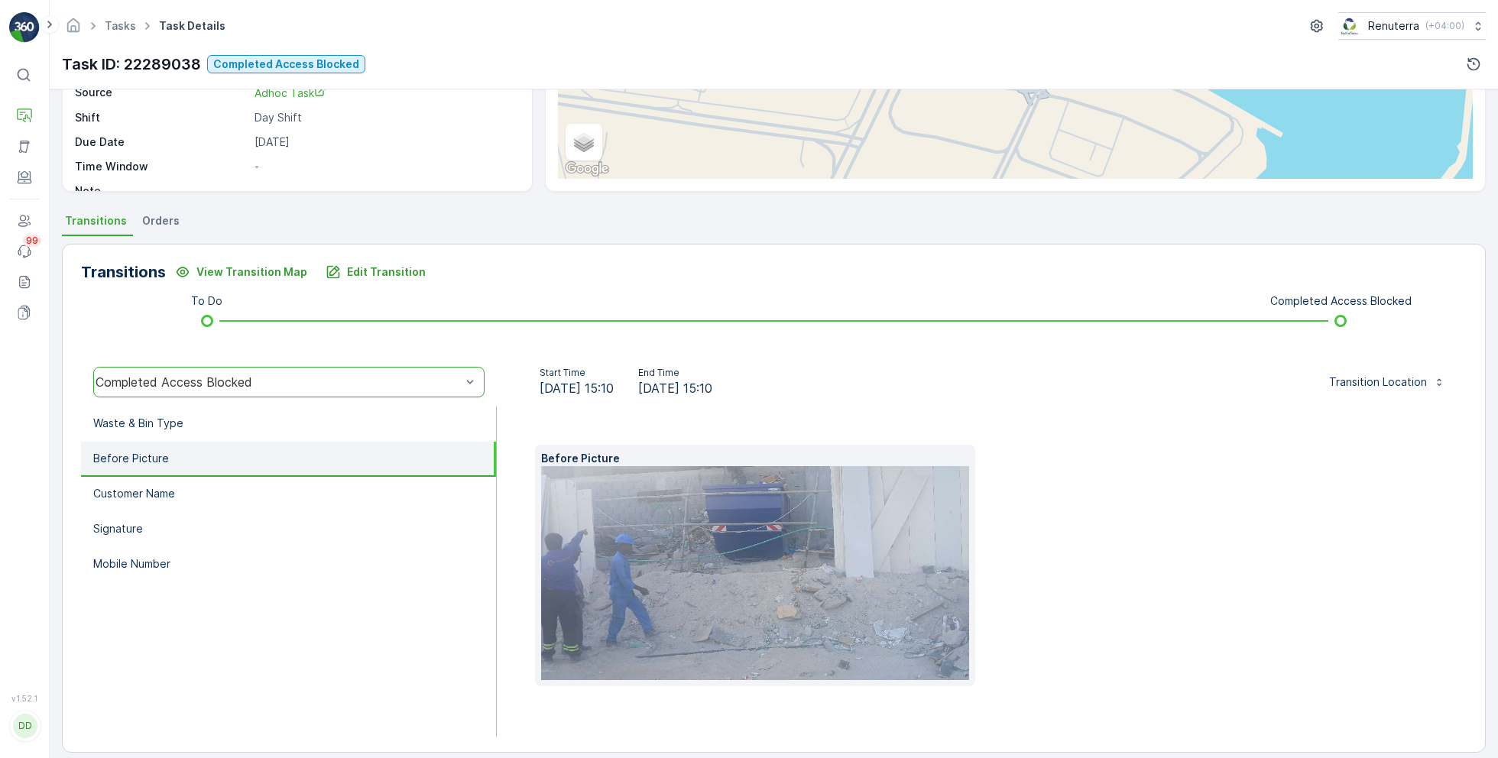
scroll to position [228, 0]
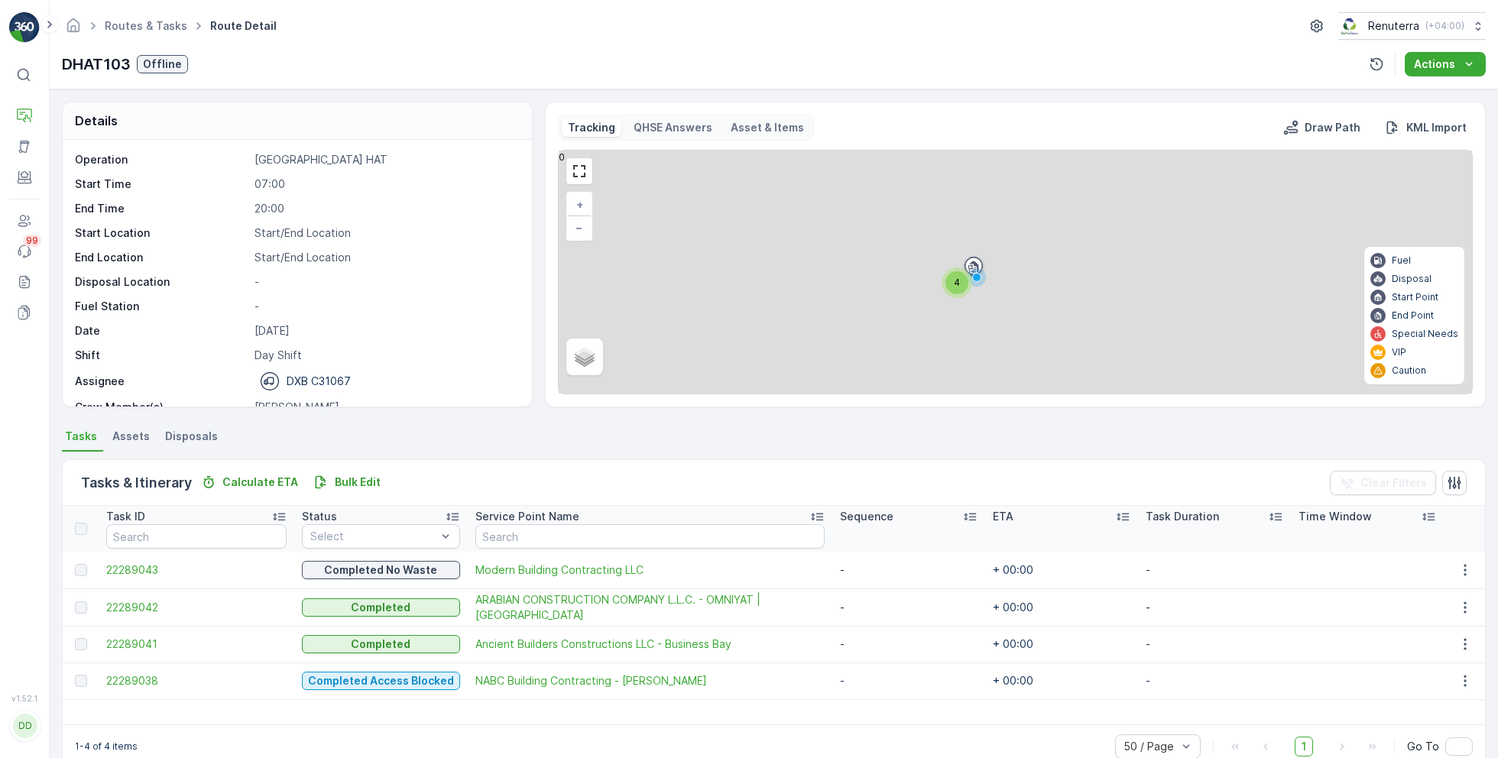
scroll to position [29, 0]
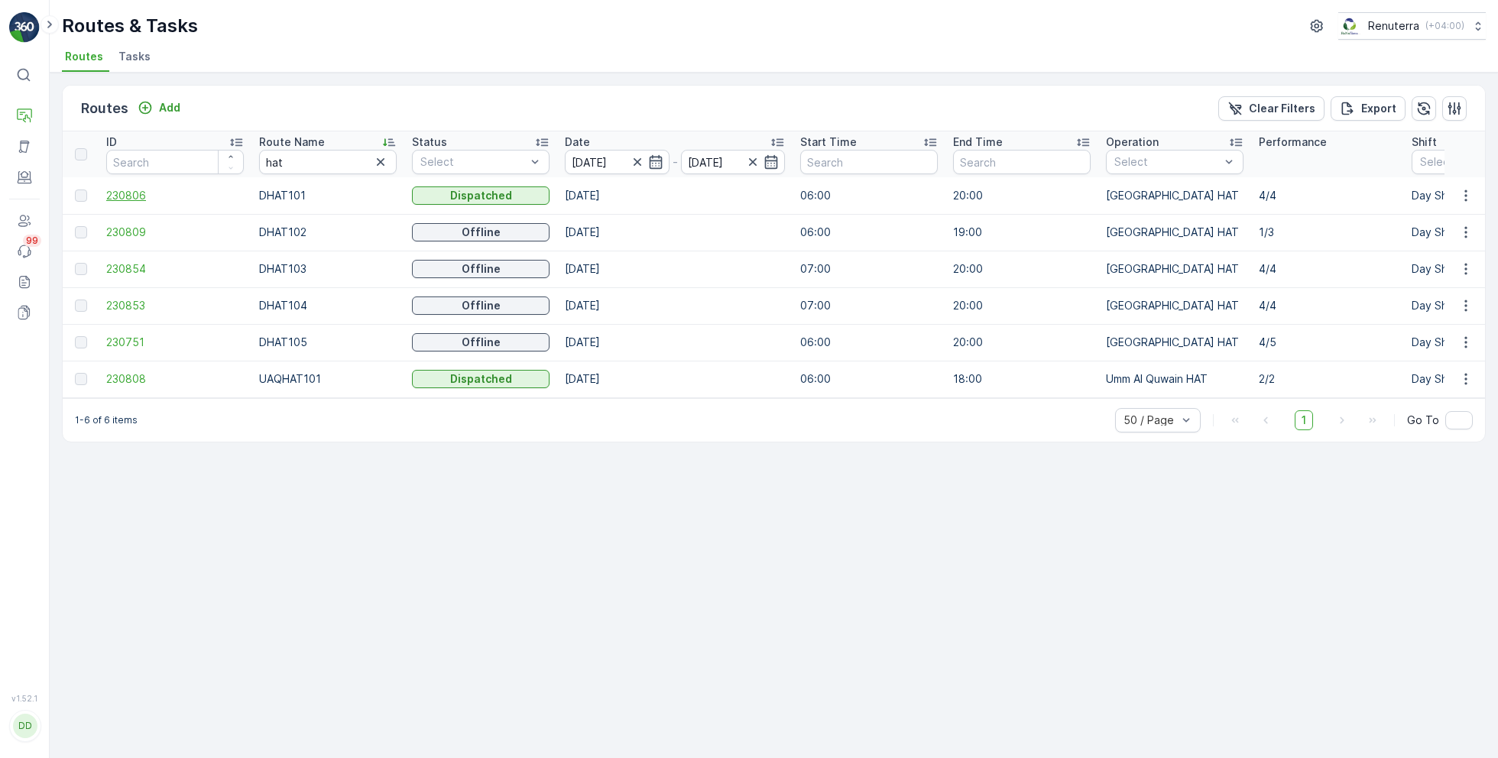
click at [112, 190] on span "230806" at bounding box center [175, 195] width 138 height 15
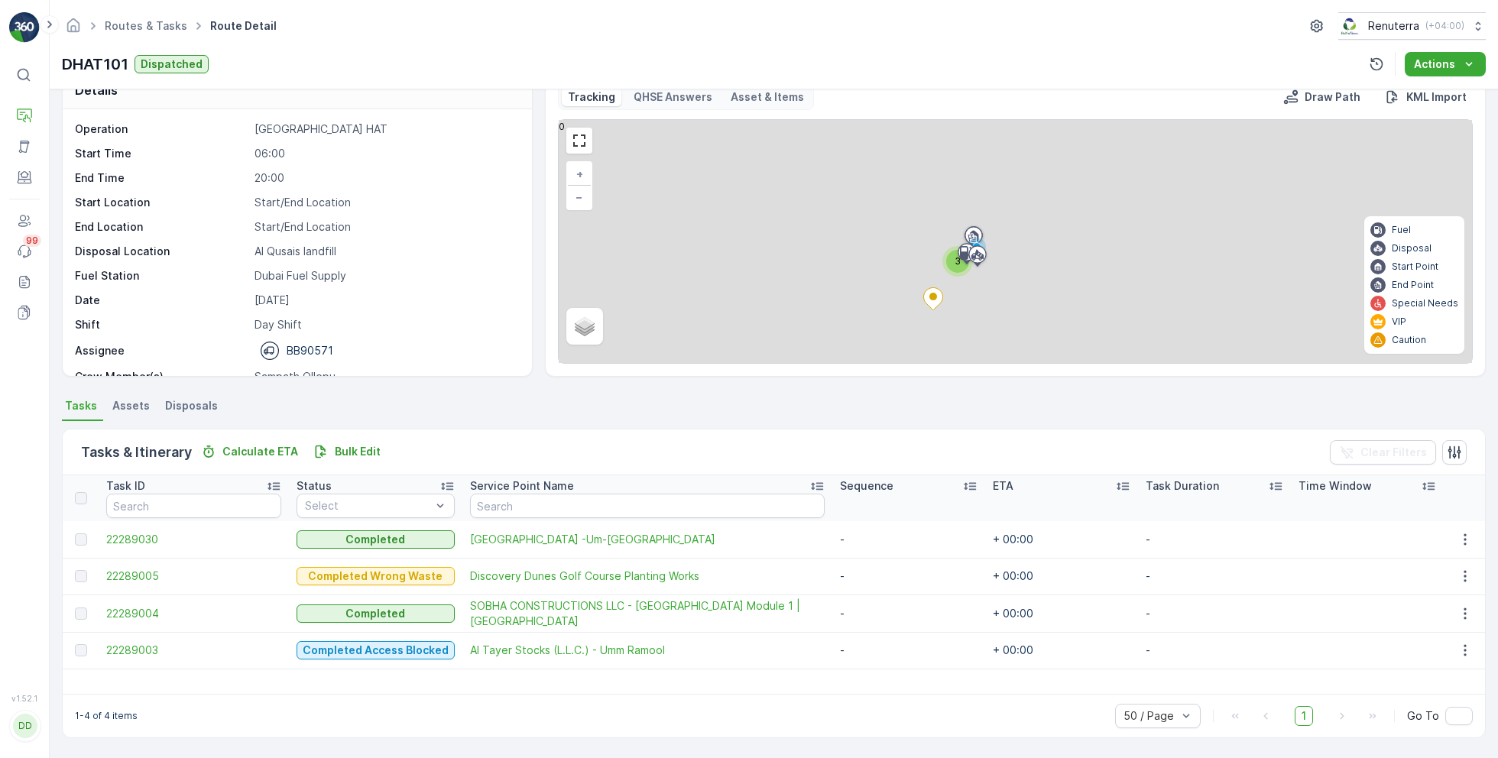
scroll to position [29, 0]
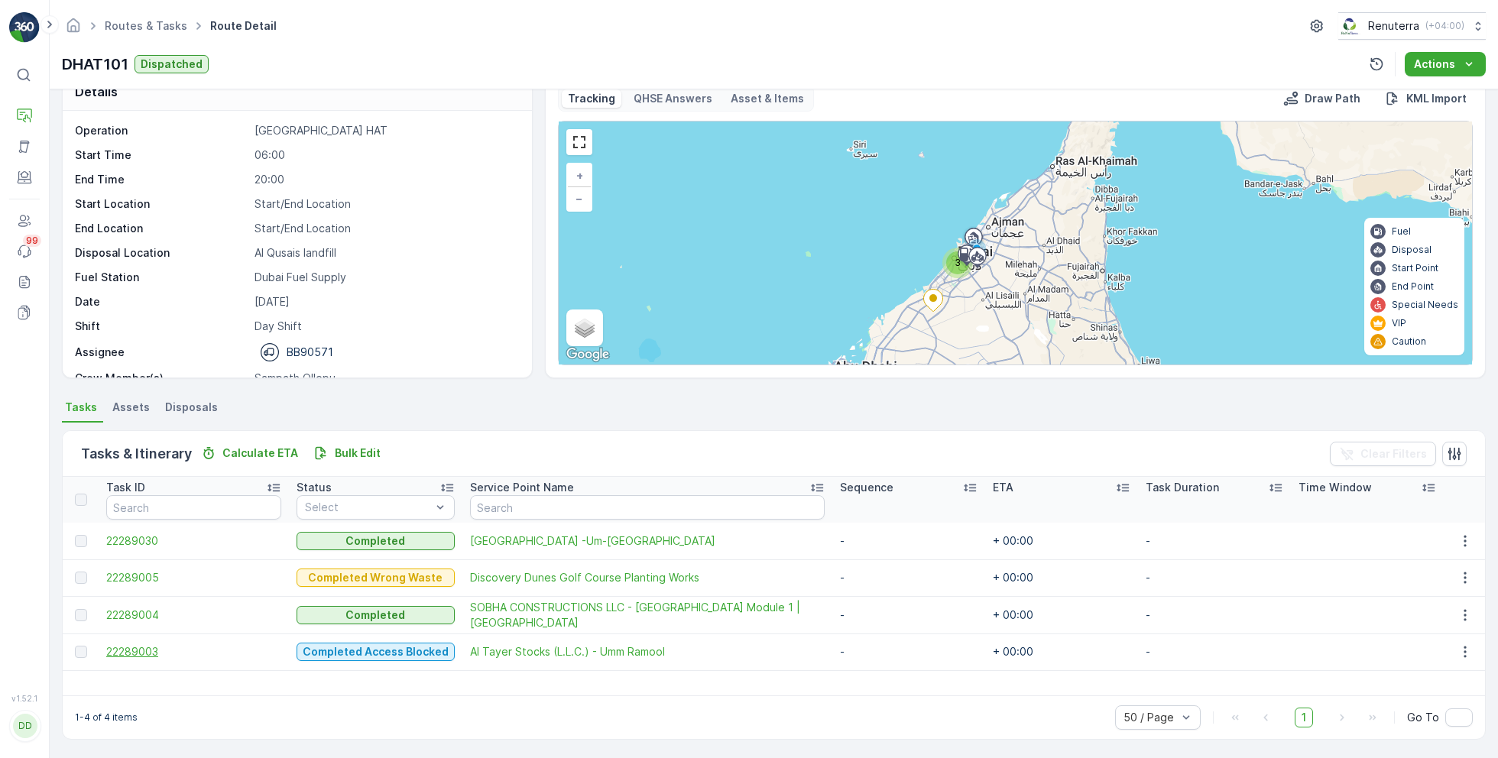
click at [141, 646] on span "22289003" at bounding box center [193, 651] width 175 height 15
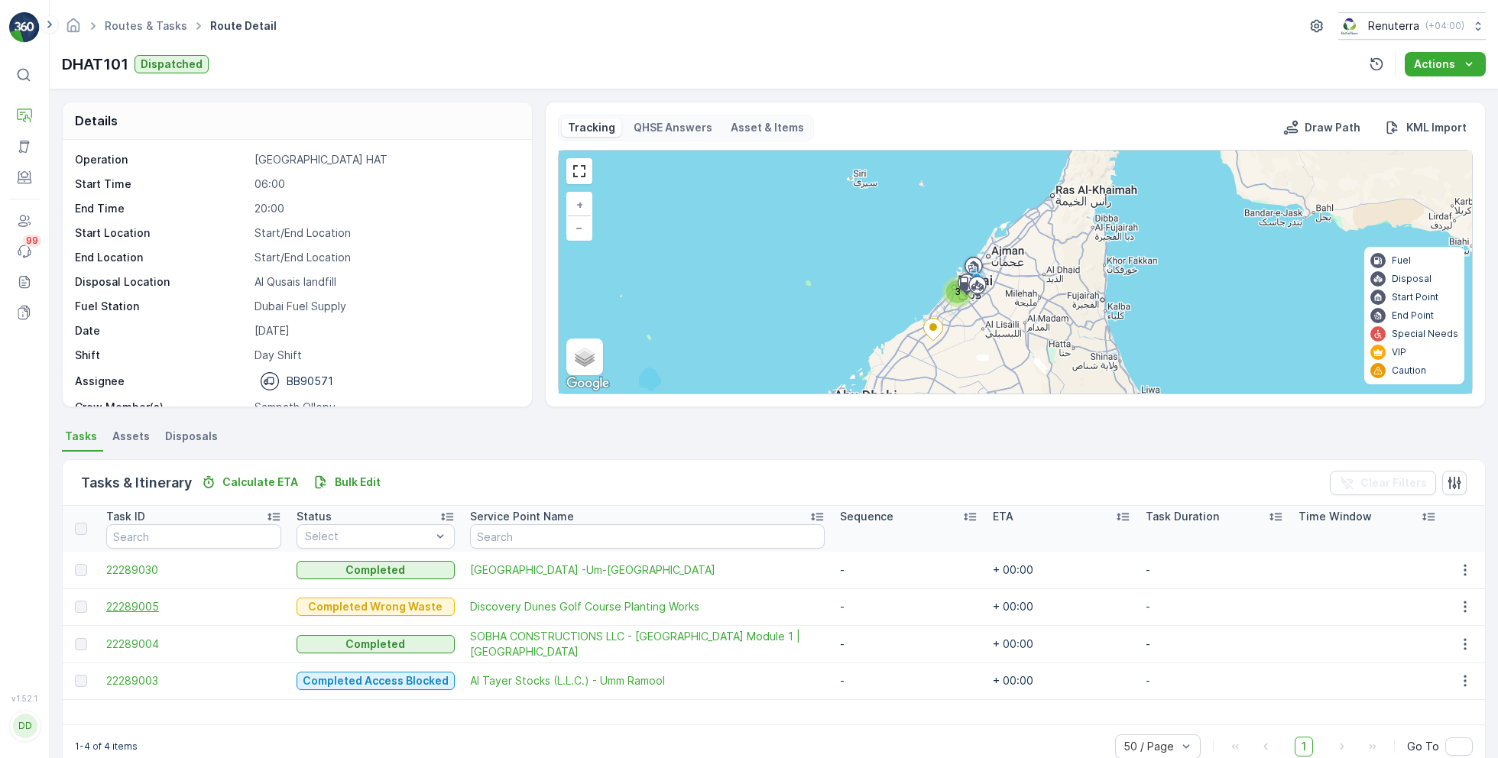
click at [131, 601] on span "22289005" at bounding box center [193, 606] width 175 height 15
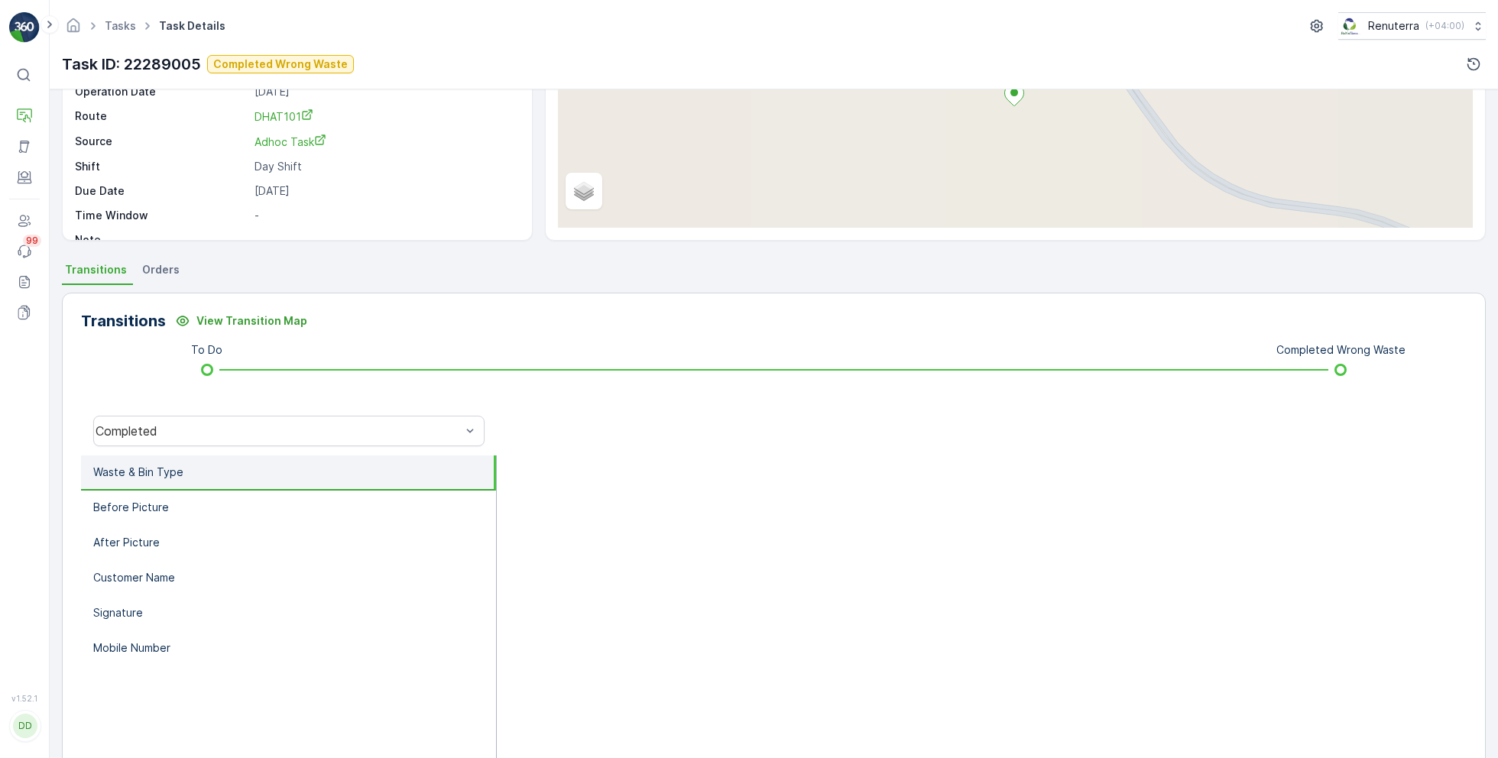
scroll to position [204, 0]
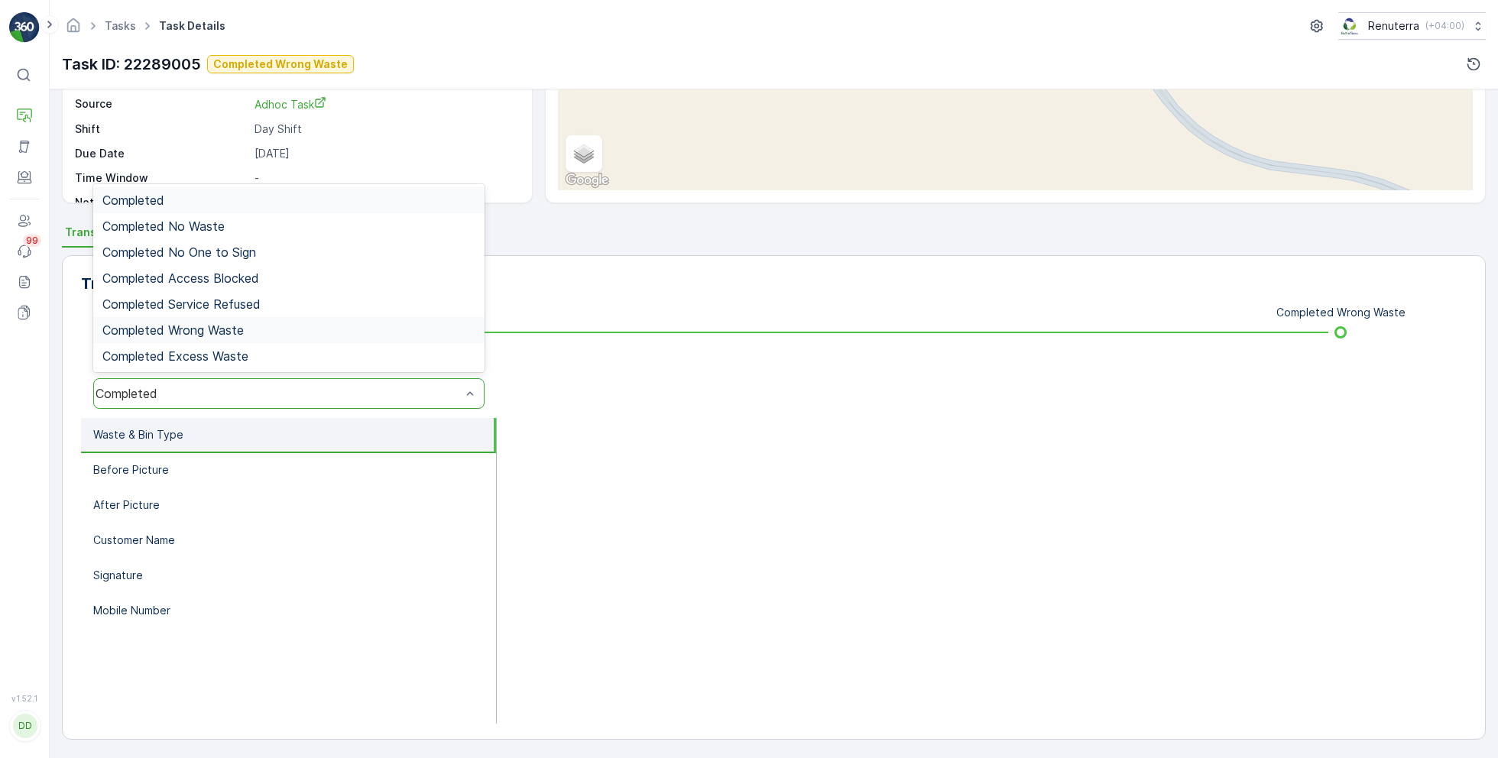
click at [219, 323] on span "Completed Wrong Waste" at bounding box center [172, 330] width 141 height 14
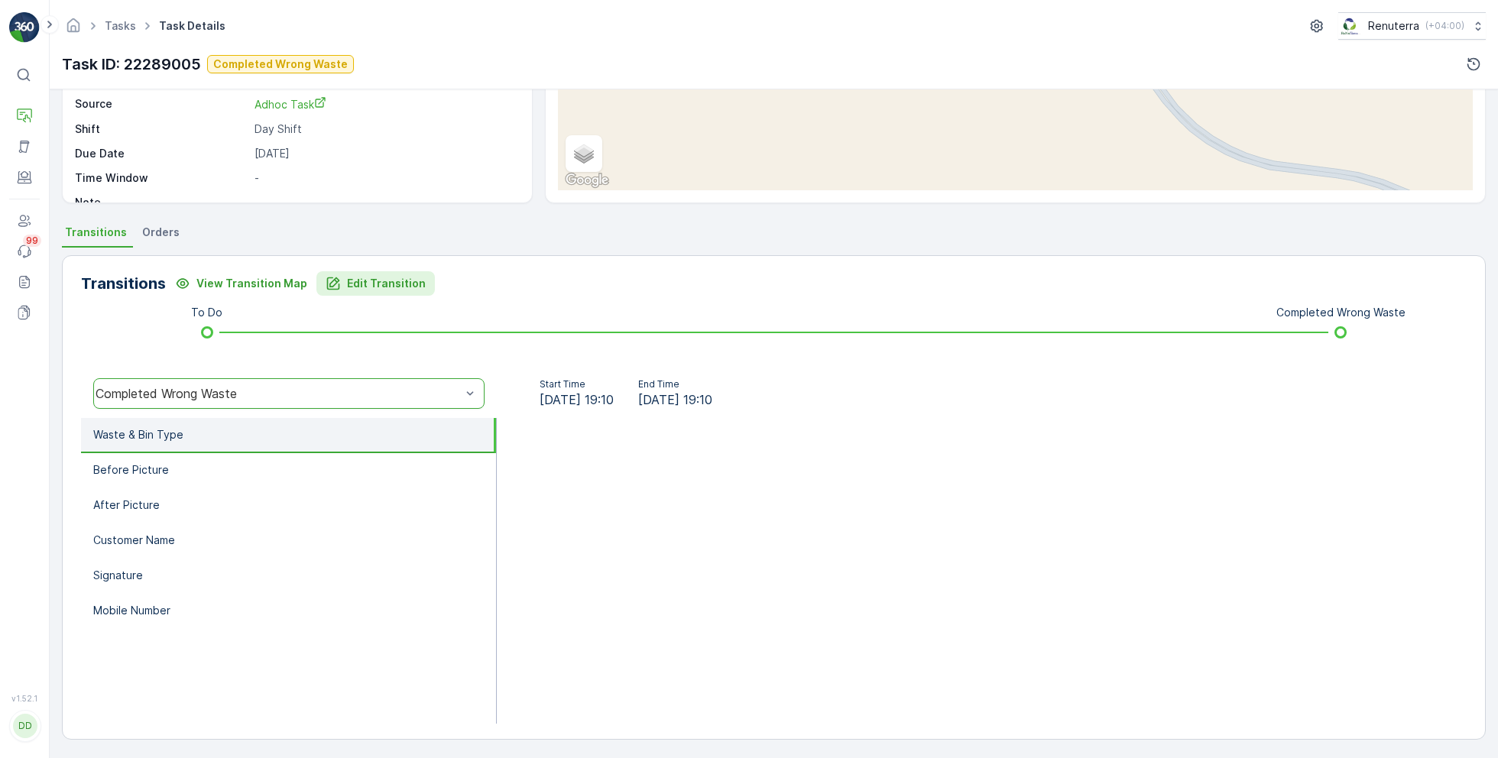
click at [387, 279] on p "Edit Transition" at bounding box center [386, 283] width 79 height 15
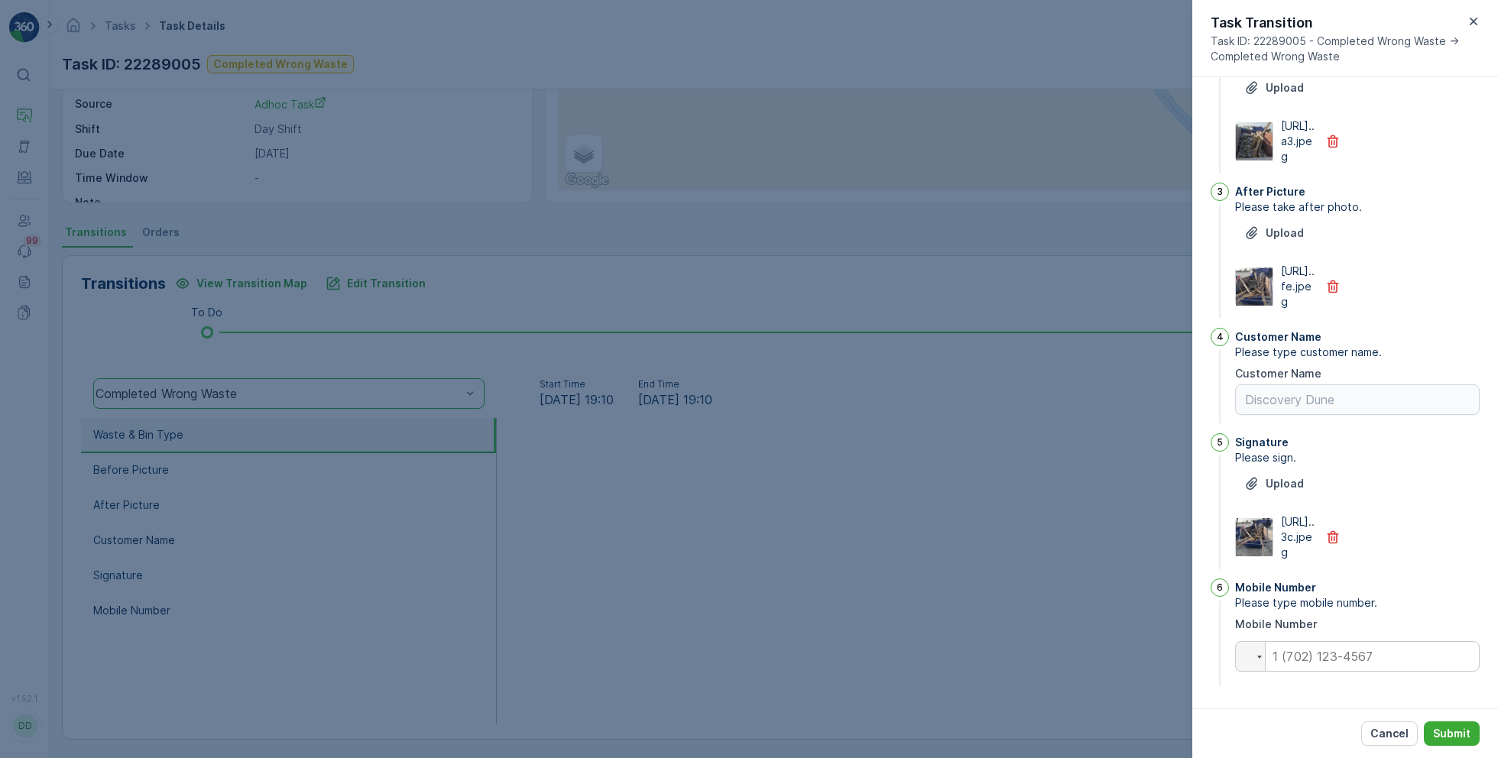
scroll to position [0, 0]
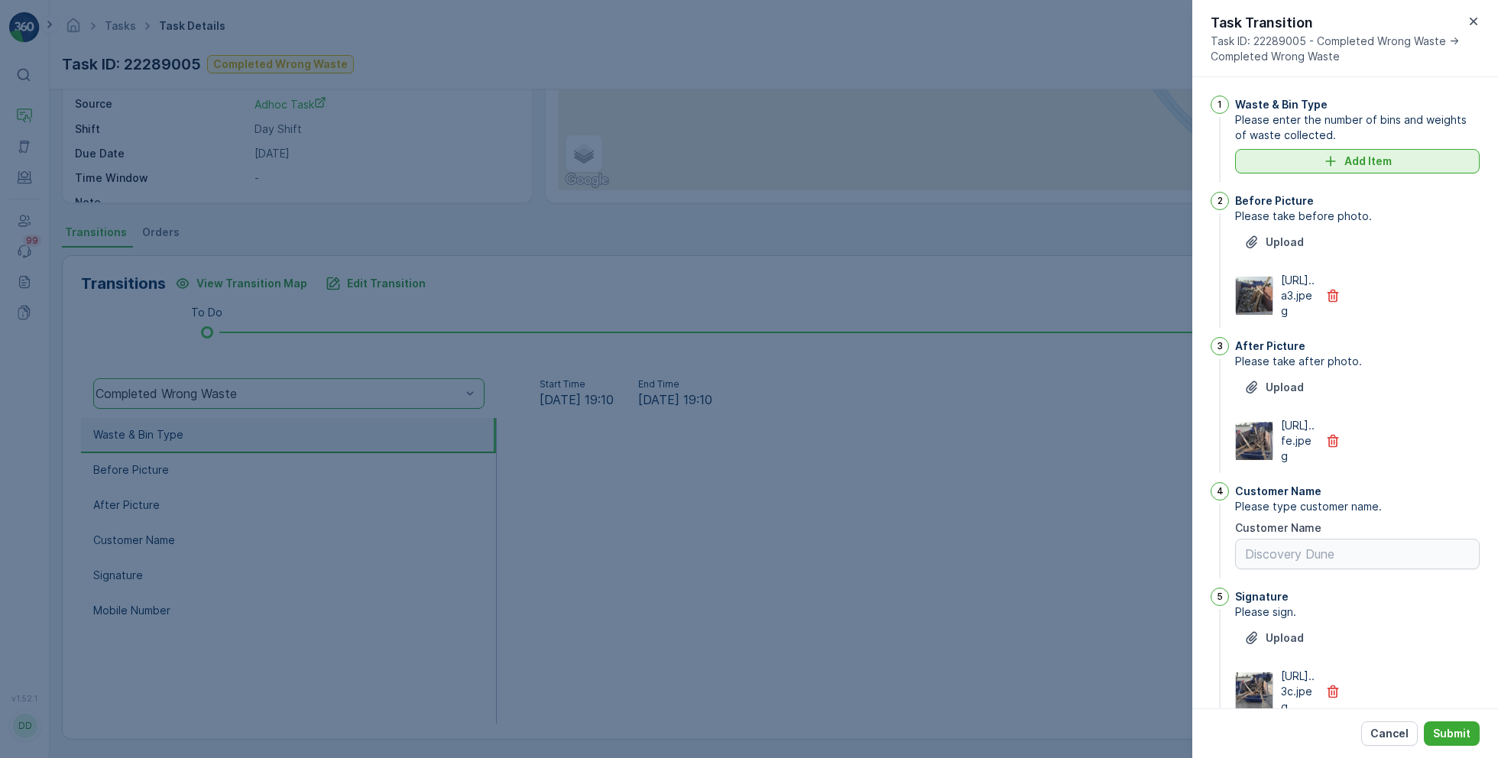
click at [1350, 151] on button "Add Item" at bounding box center [1357, 161] width 245 height 24
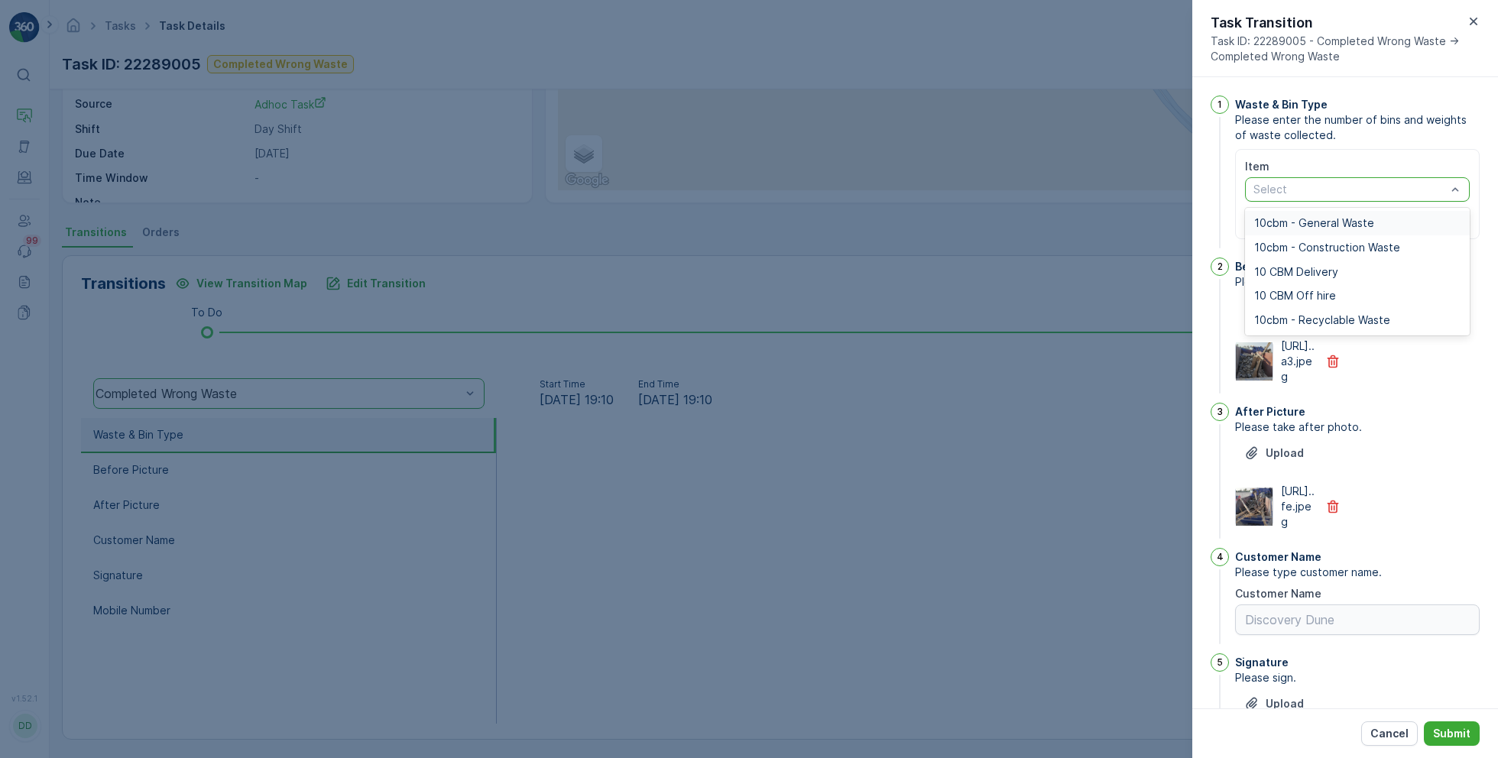
click at [1303, 231] on div "10cbm - General Waste" at bounding box center [1357, 223] width 225 height 24
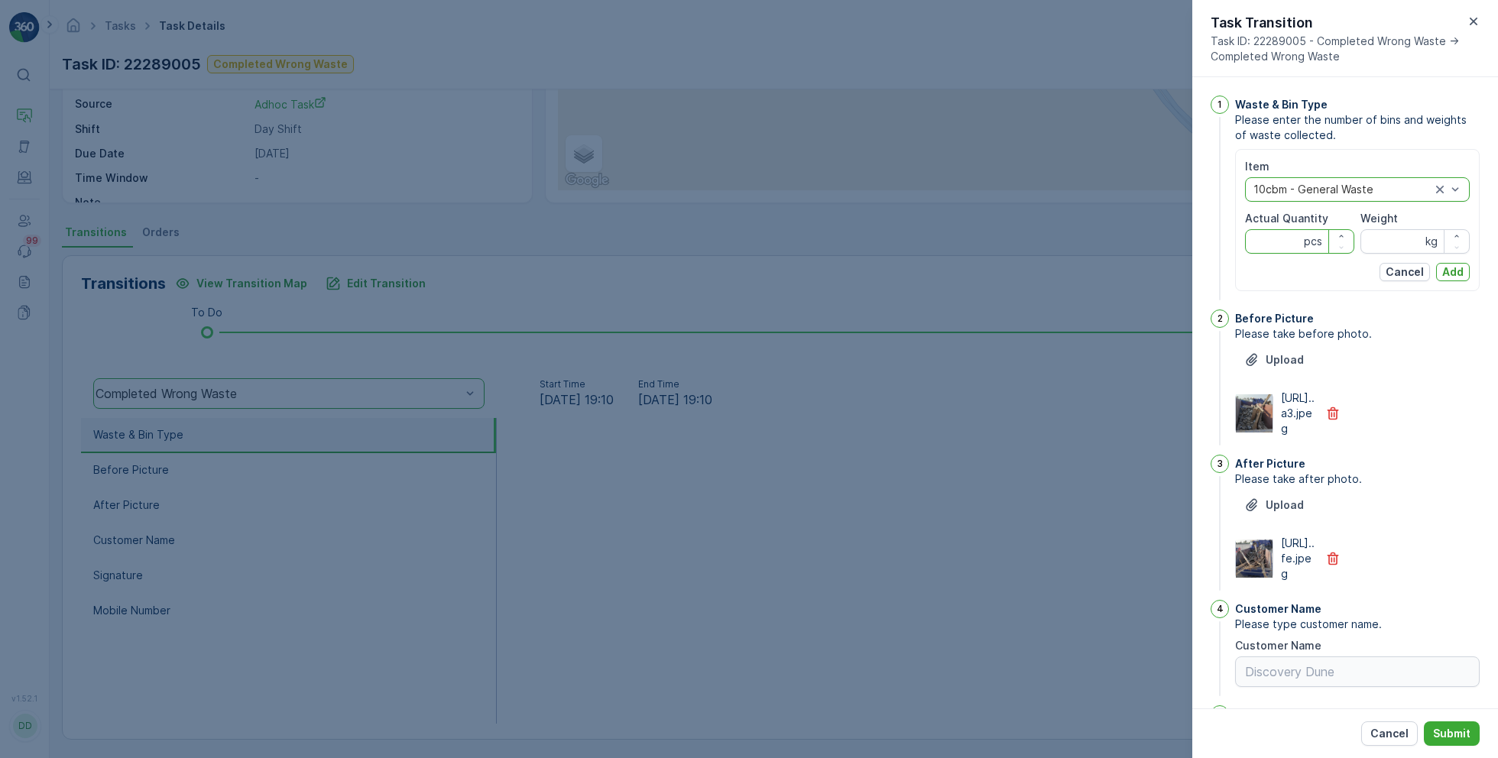
click at [1283, 238] on Quantity "Actual Quantity" at bounding box center [1299, 241] width 109 height 24
type Quantity "2"
click at [1381, 246] on input "Weight" at bounding box center [1414, 241] width 109 height 24
type input "0"
click at [1450, 277] on p "Add" at bounding box center [1452, 271] width 21 height 15
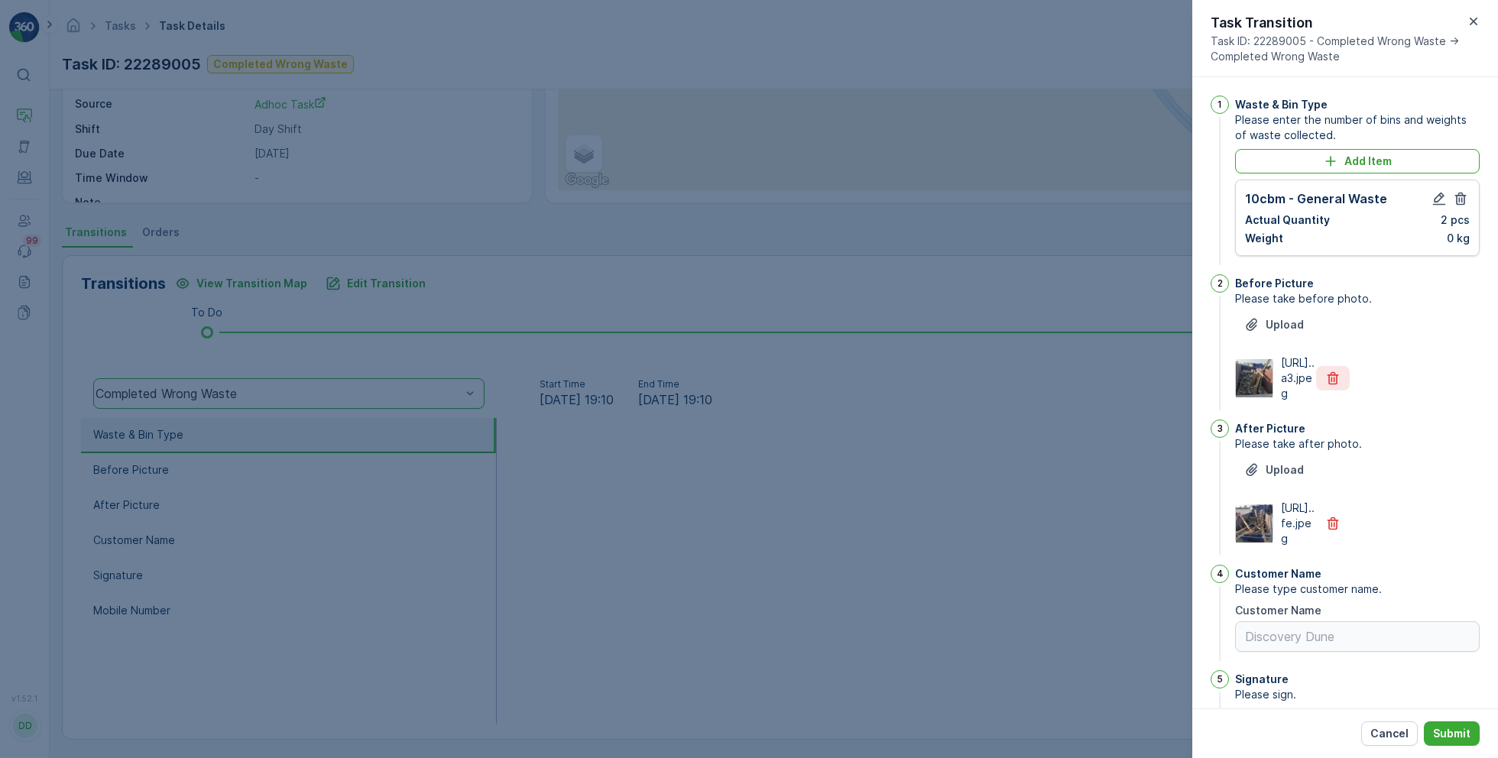
click at [1321, 388] on button "button" at bounding box center [1333, 378] width 34 height 24
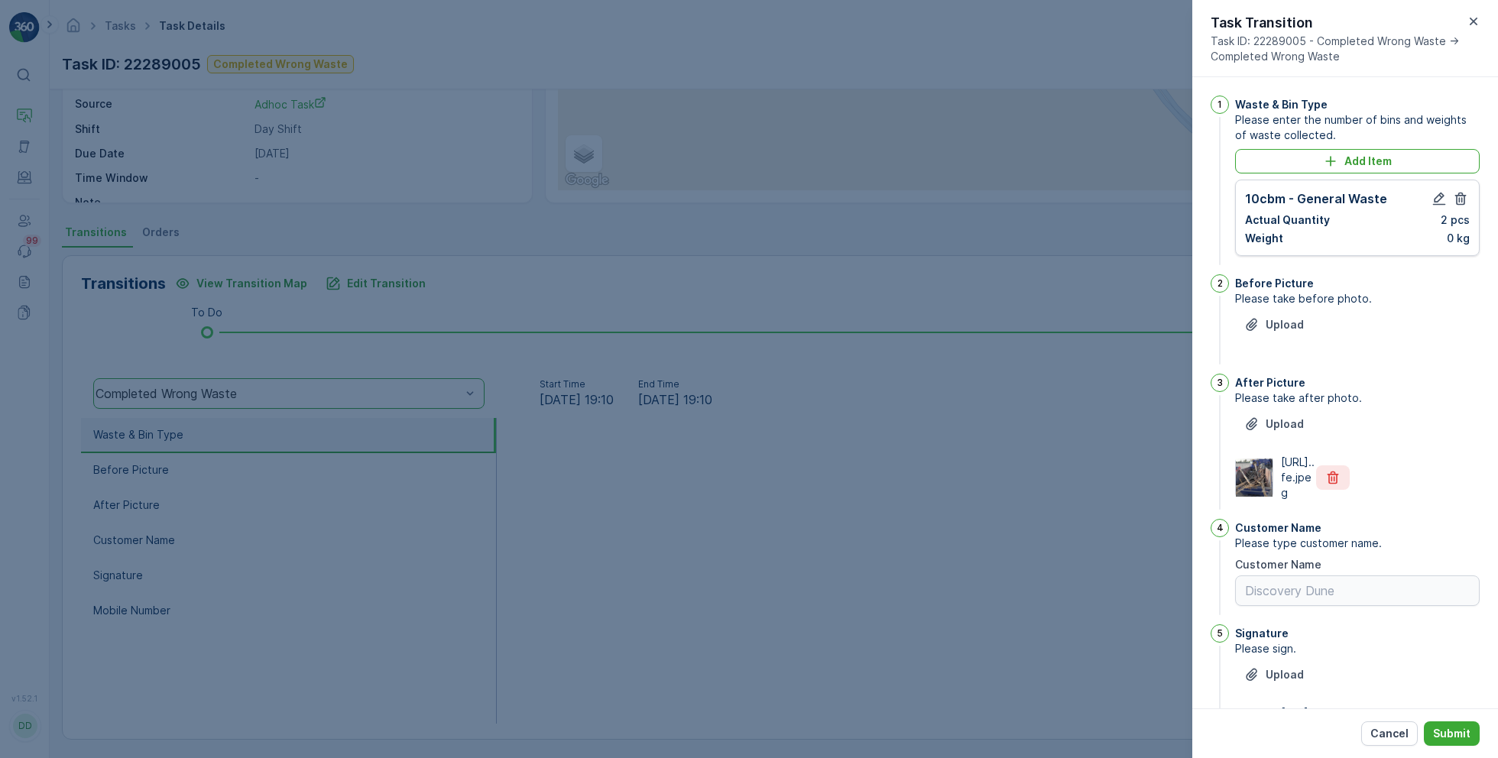
click at [1327, 483] on button "button" at bounding box center [1333, 477] width 34 height 24
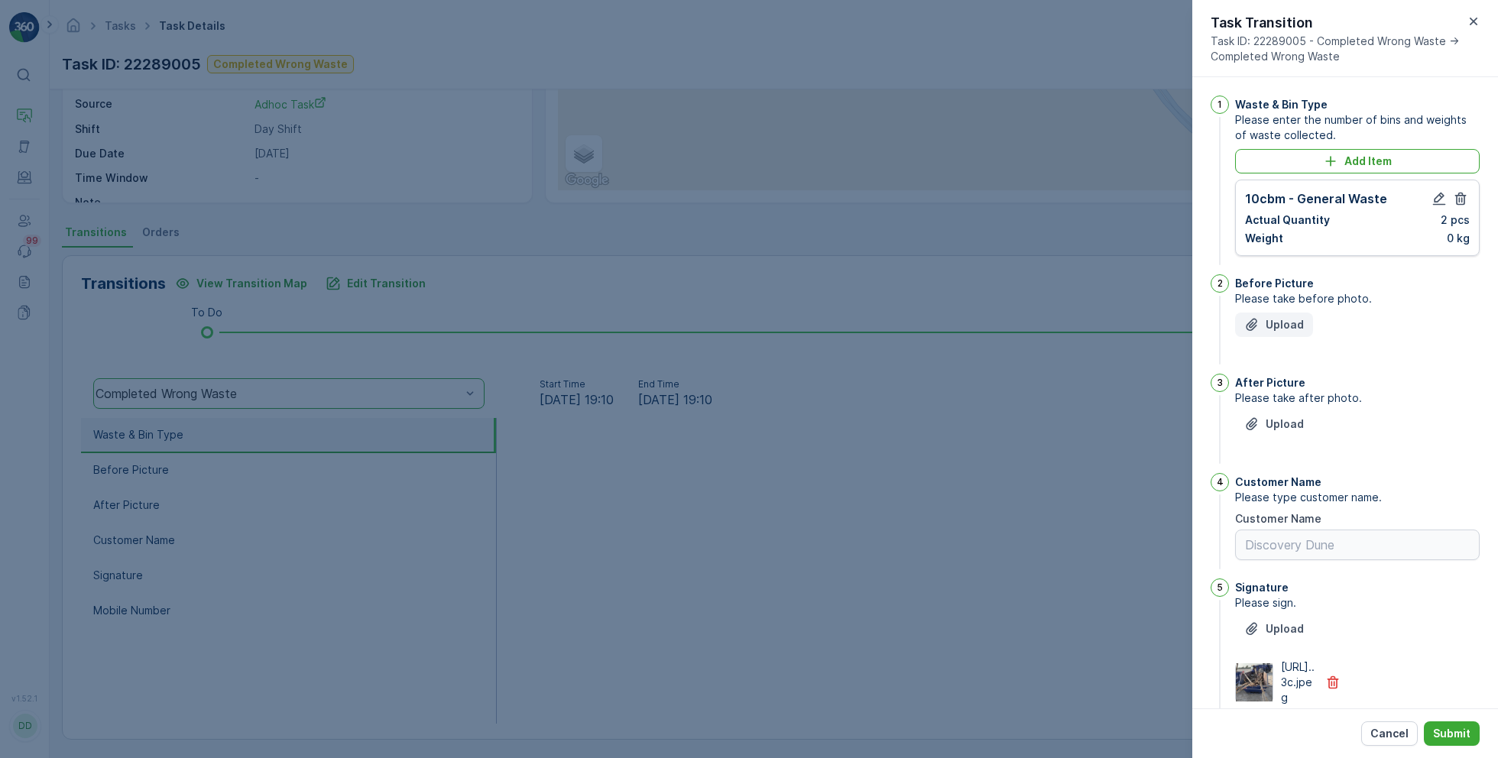
click at [1272, 327] on p "Upload" at bounding box center [1285, 324] width 38 height 15
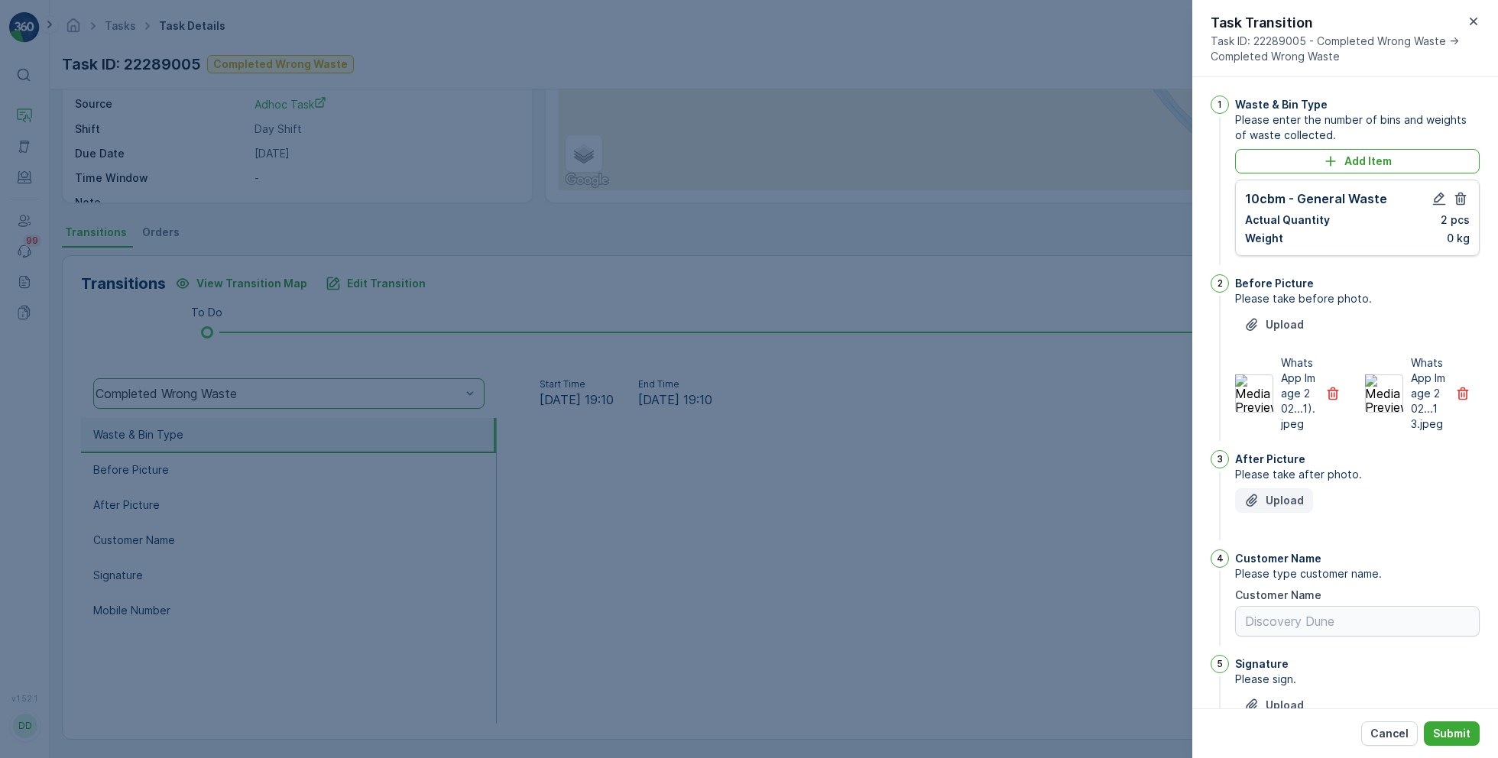
click at [1278, 508] on p "Upload" at bounding box center [1285, 500] width 38 height 15
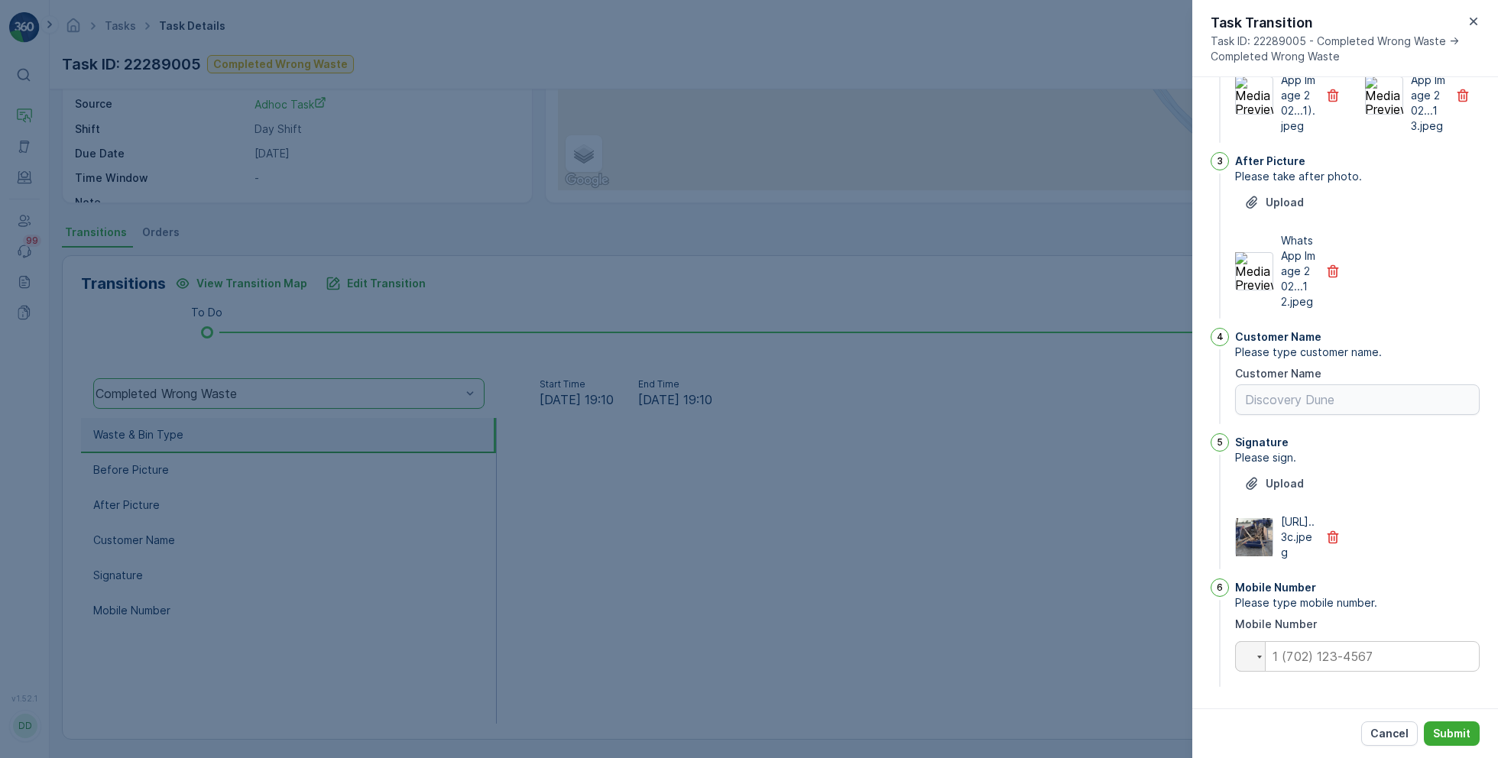
scroll to position [342, 0]
click at [1317, 653] on input "tel" at bounding box center [1357, 656] width 245 height 31
type input "0"
click at [1310, 524] on p "https://media.evre...3c.jpeg" at bounding box center [1298, 537] width 35 height 46
click at [1337, 530] on icon "button" at bounding box center [1332, 537] width 15 height 15
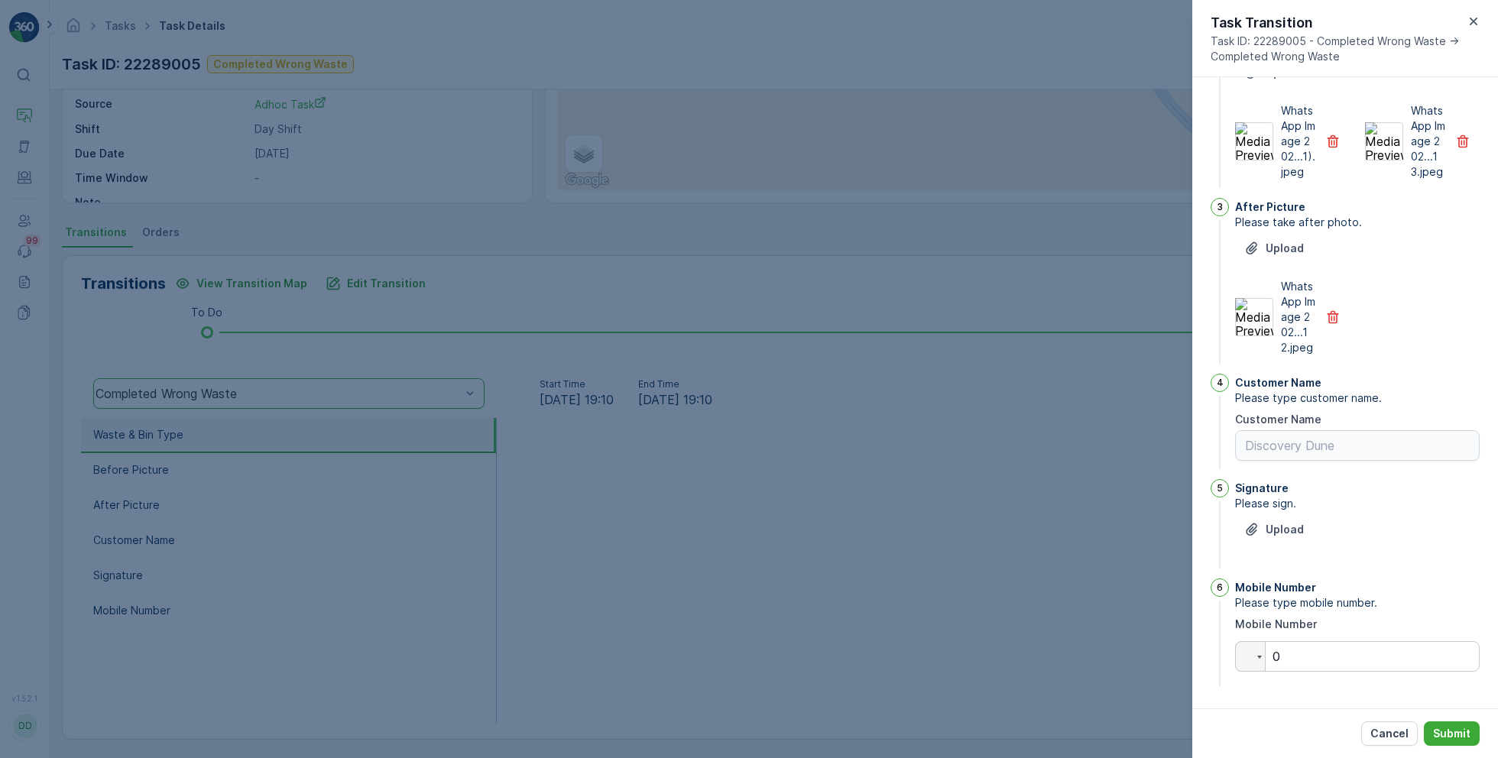
scroll to position [266, 0]
click at [1457, 728] on p "Submit" at bounding box center [1451, 733] width 37 height 15
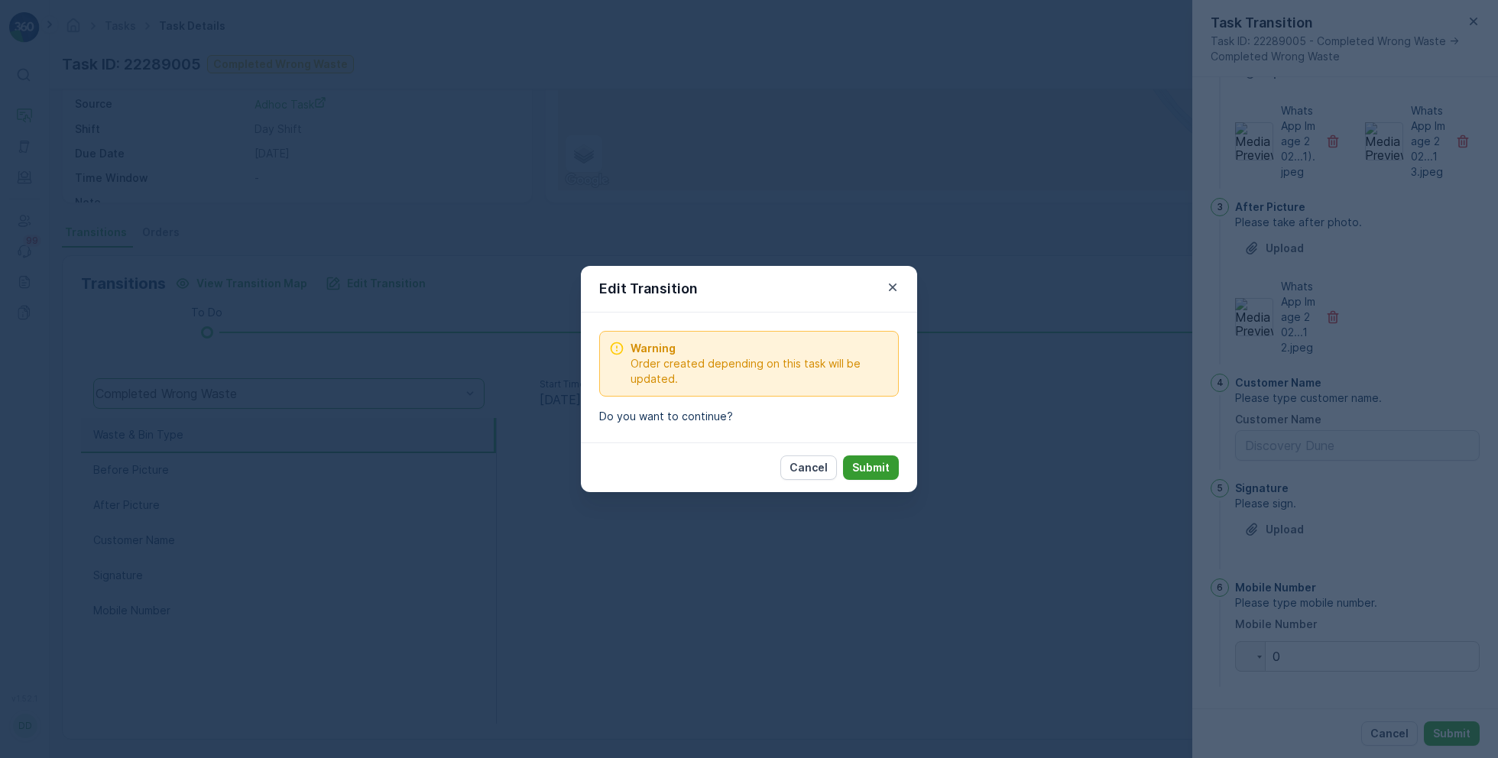
click at [849, 459] on button "Submit" at bounding box center [871, 467] width 56 height 24
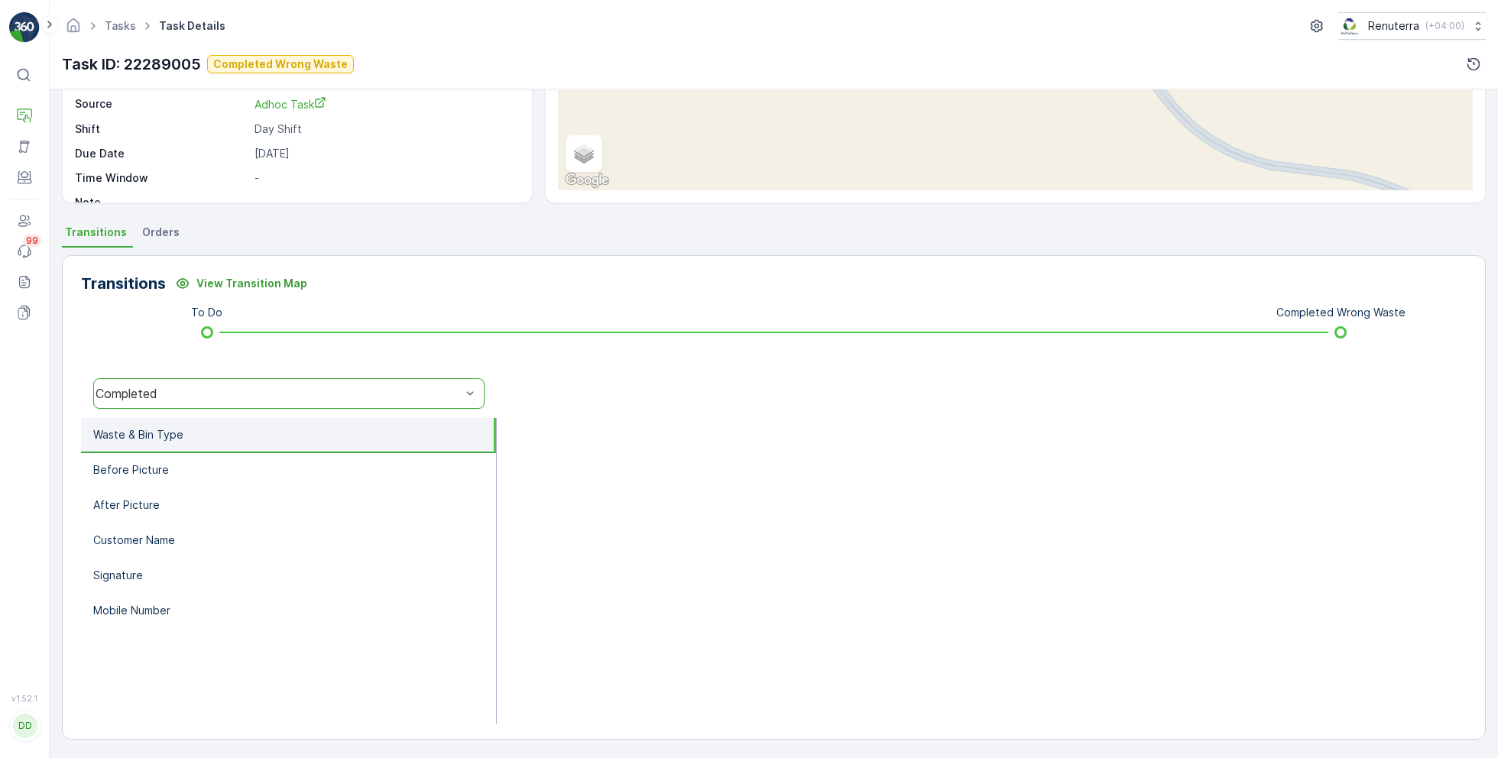
click at [248, 387] on div "Completed" at bounding box center [278, 394] width 365 height 14
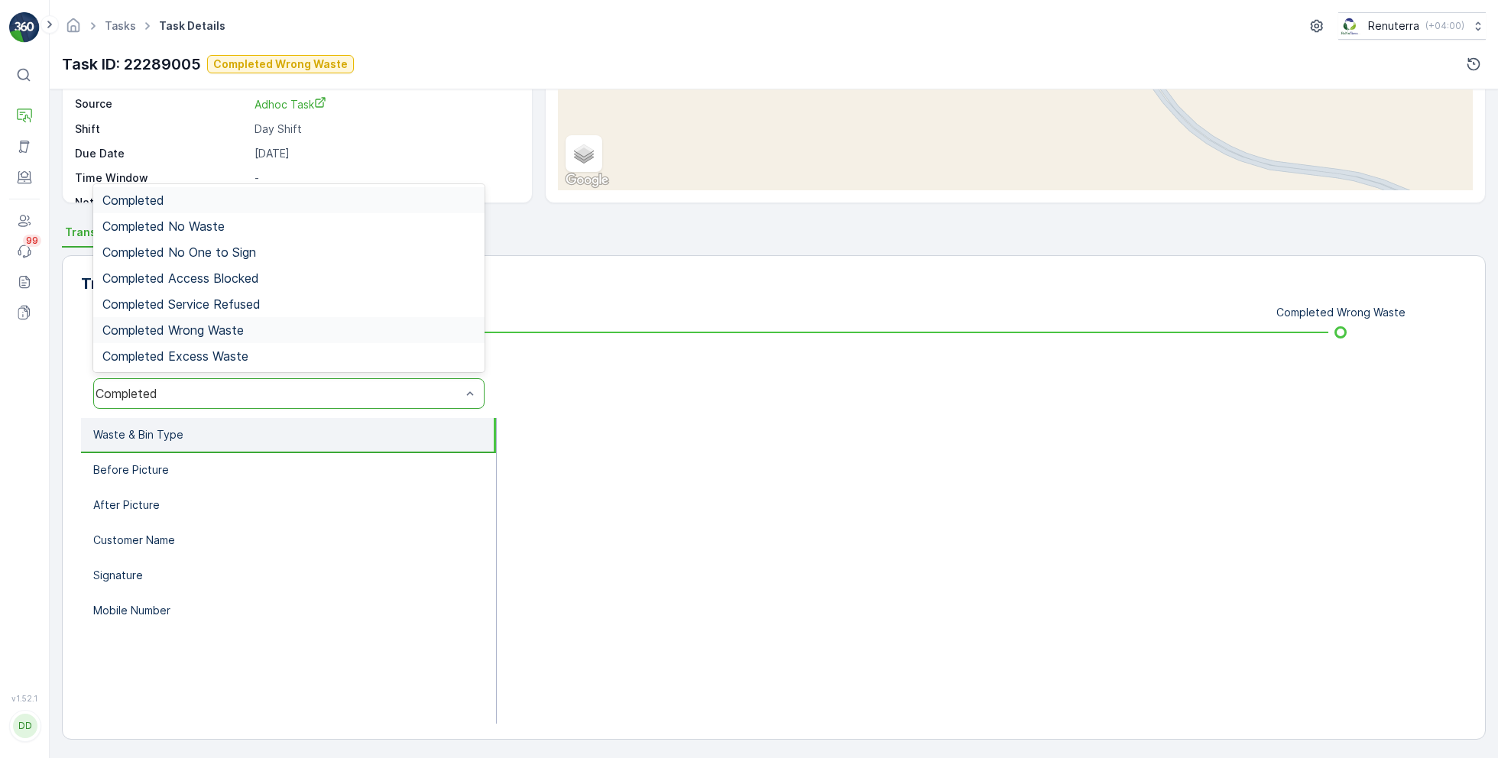
click at [222, 323] on span "Completed Wrong Waste" at bounding box center [172, 330] width 141 height 14
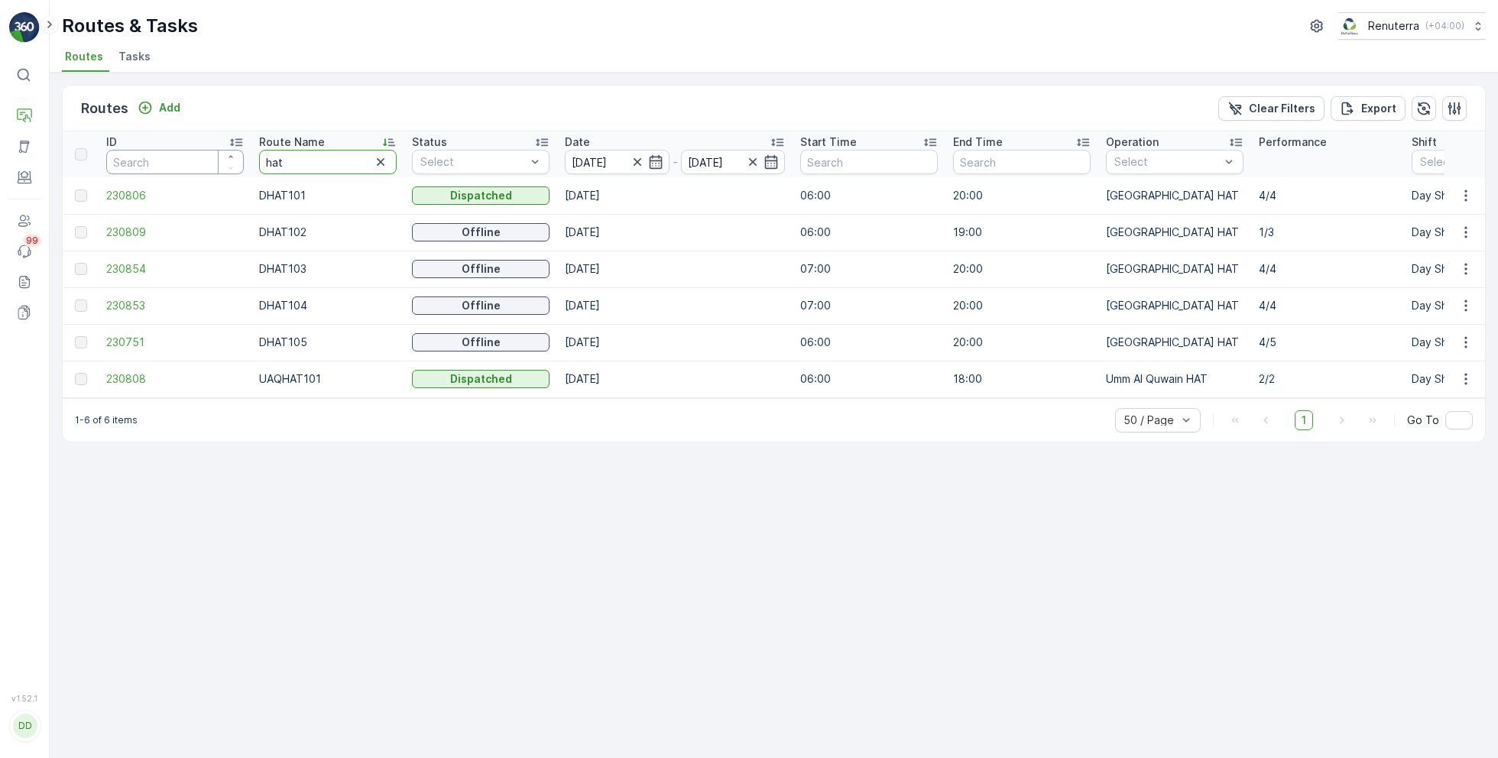
drag, startPoint x: 349, startPoint y: 164, endPoint x: 207, endPoint y: 162, distance: 142.2
type input "roro"
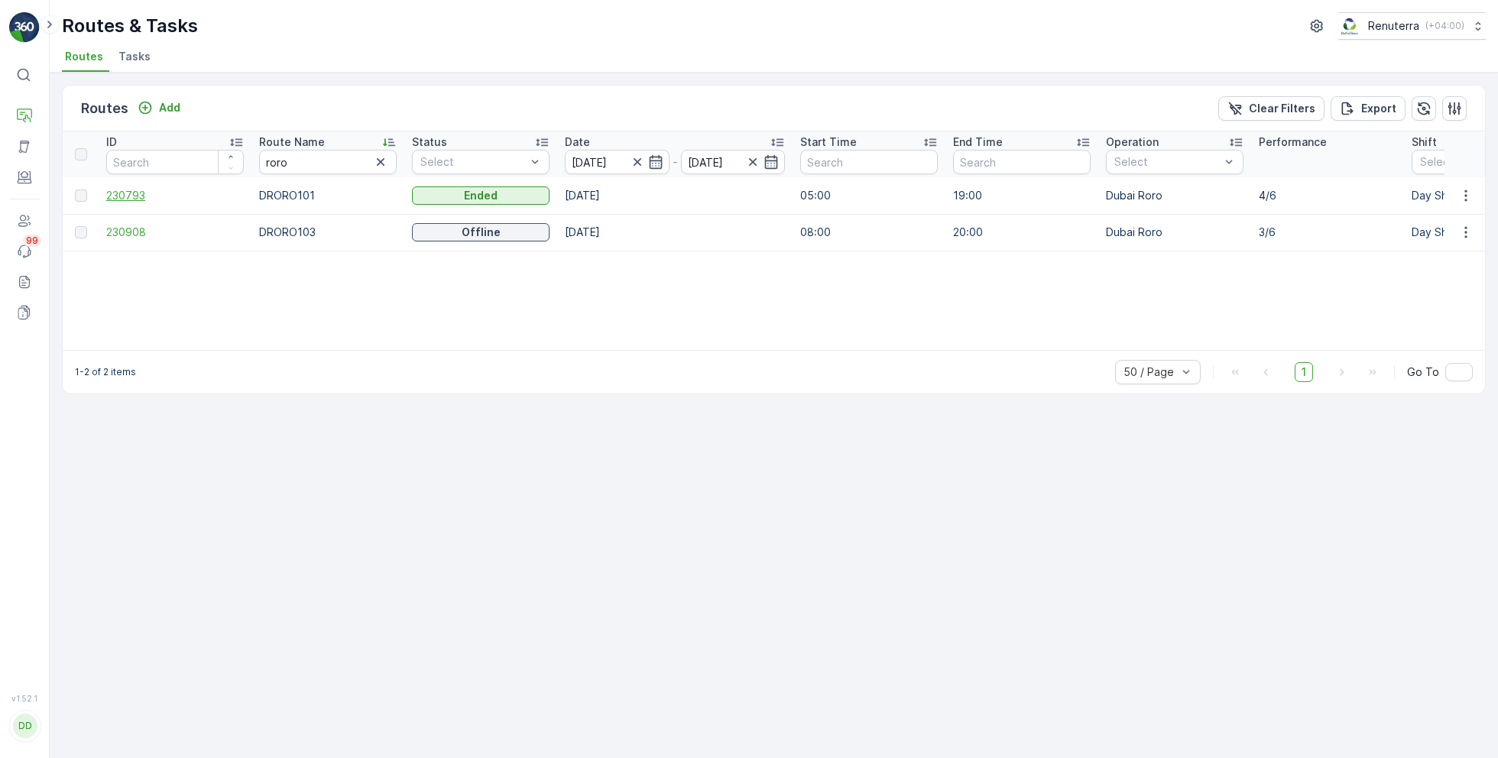
click at [125, 193] on span "230793" at bounding box center [175, 195] width 138 height 15
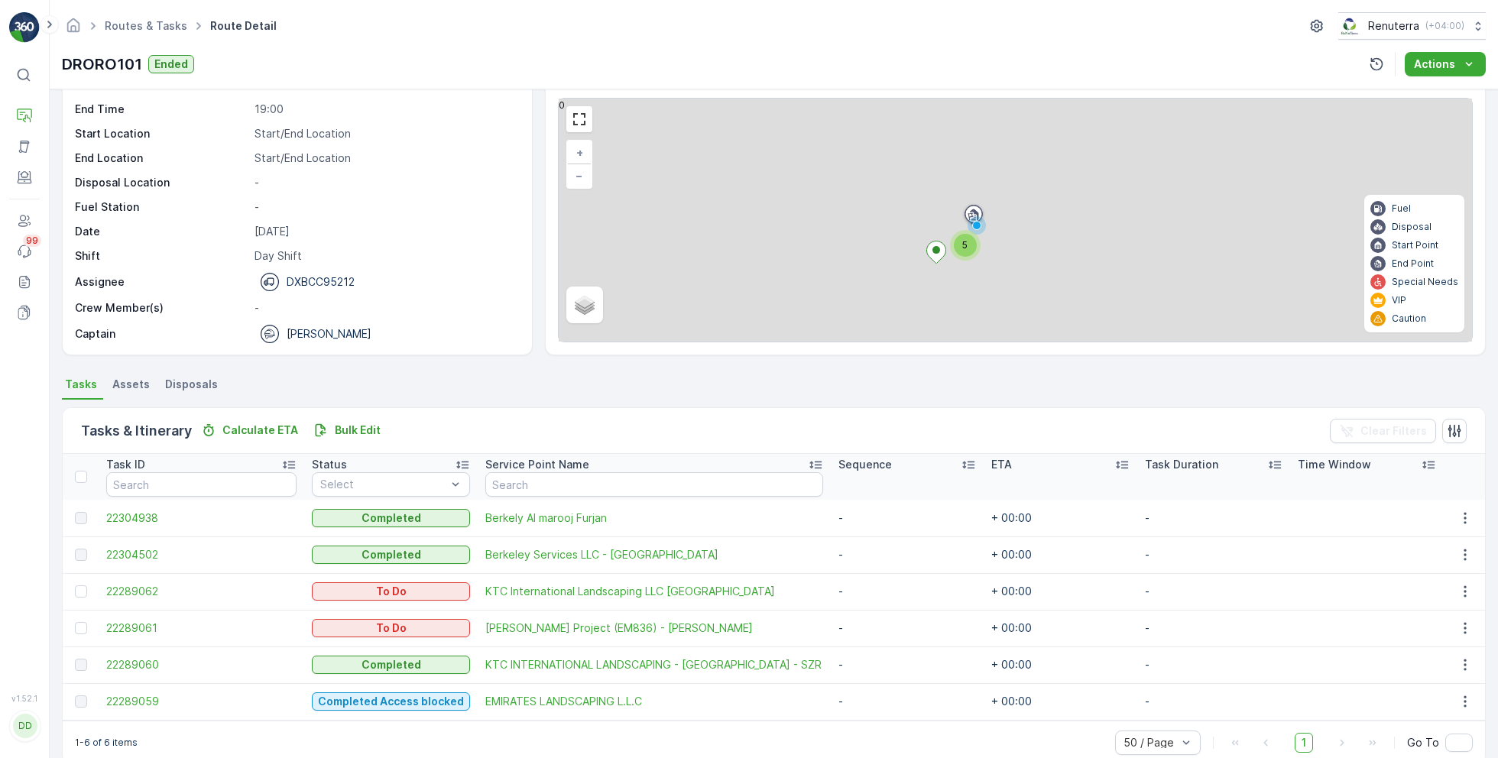
scroll to position [76, 0]
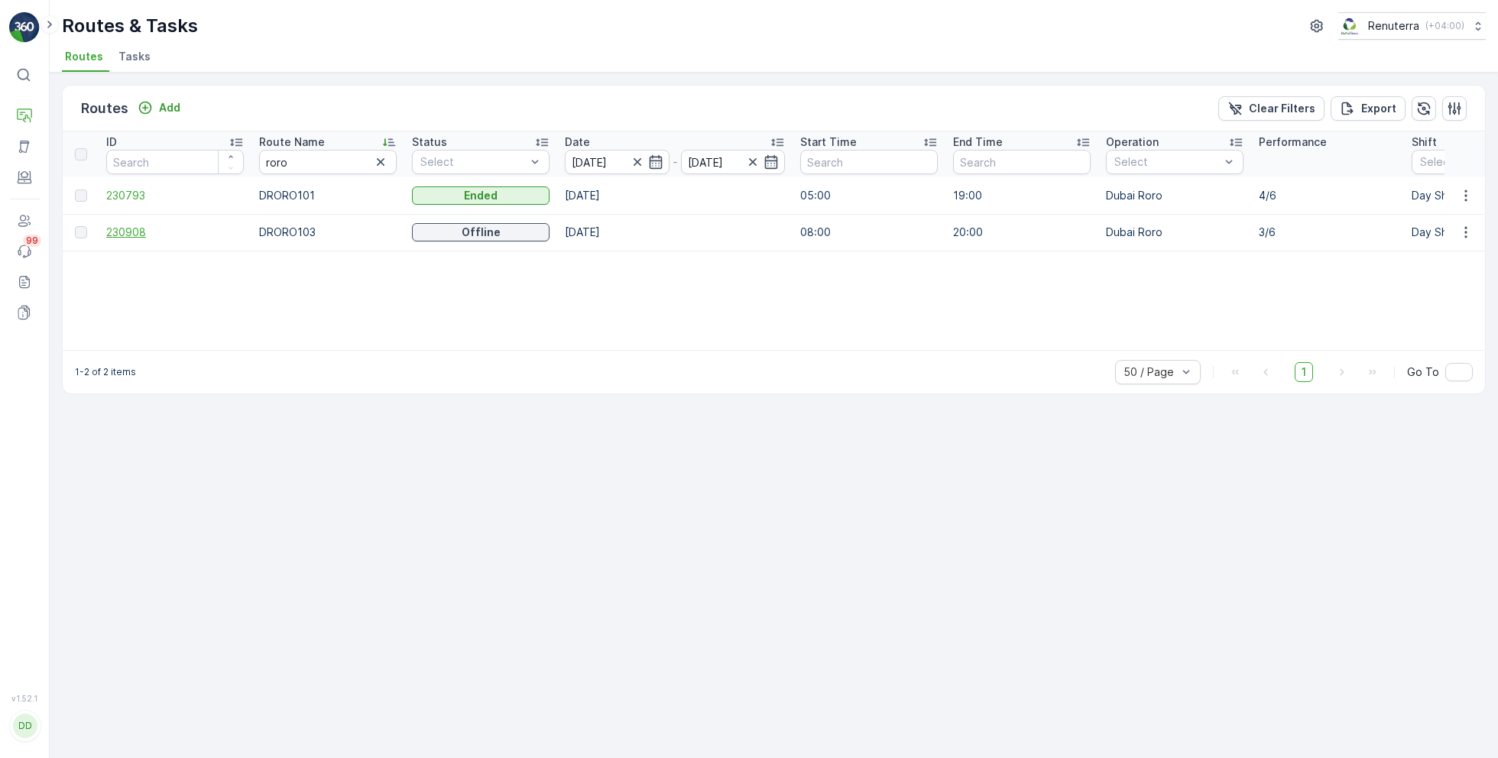
click at [123, 230] on span "230908" at bounding box center [175, 232] width 138 height 15
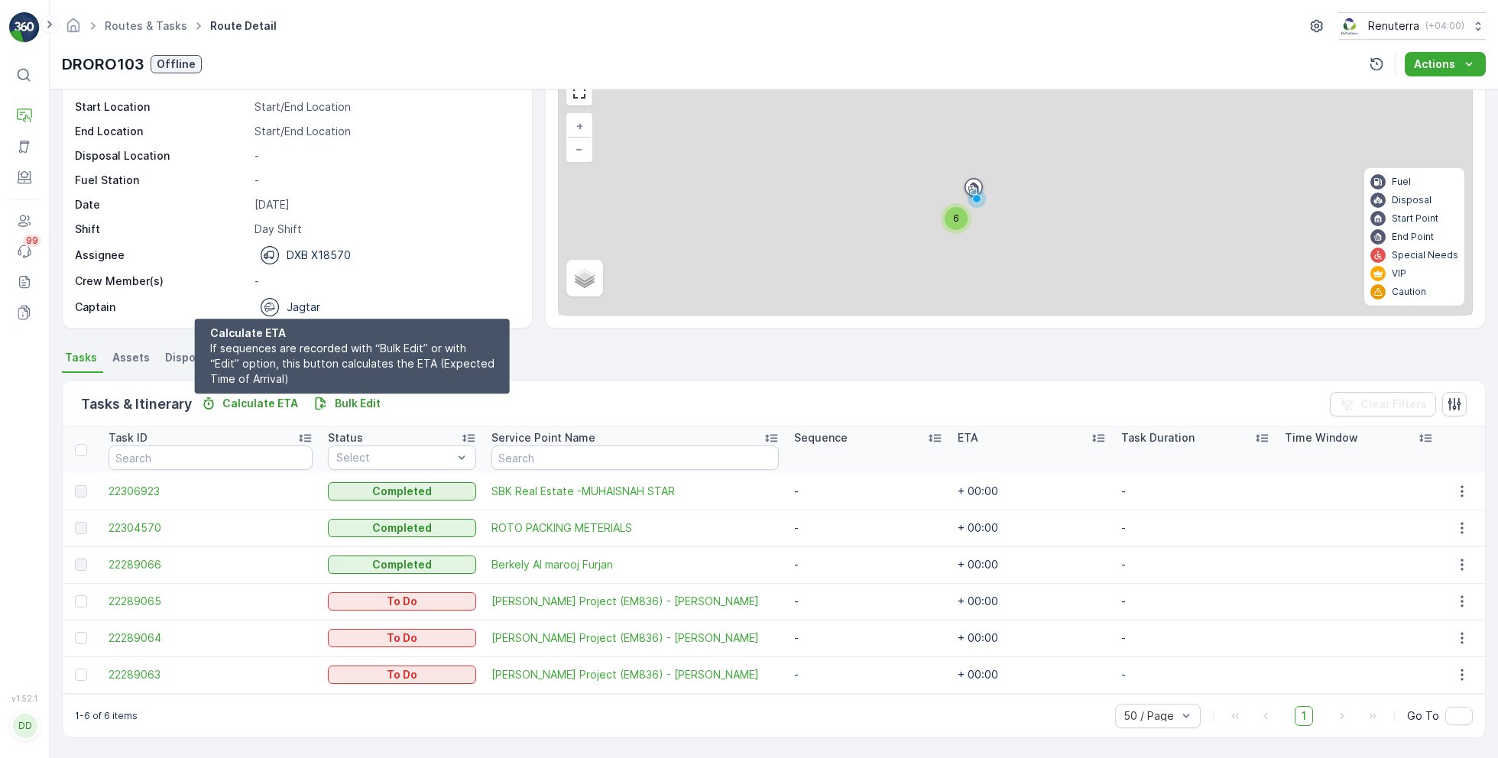
scroll to position [76, 0]
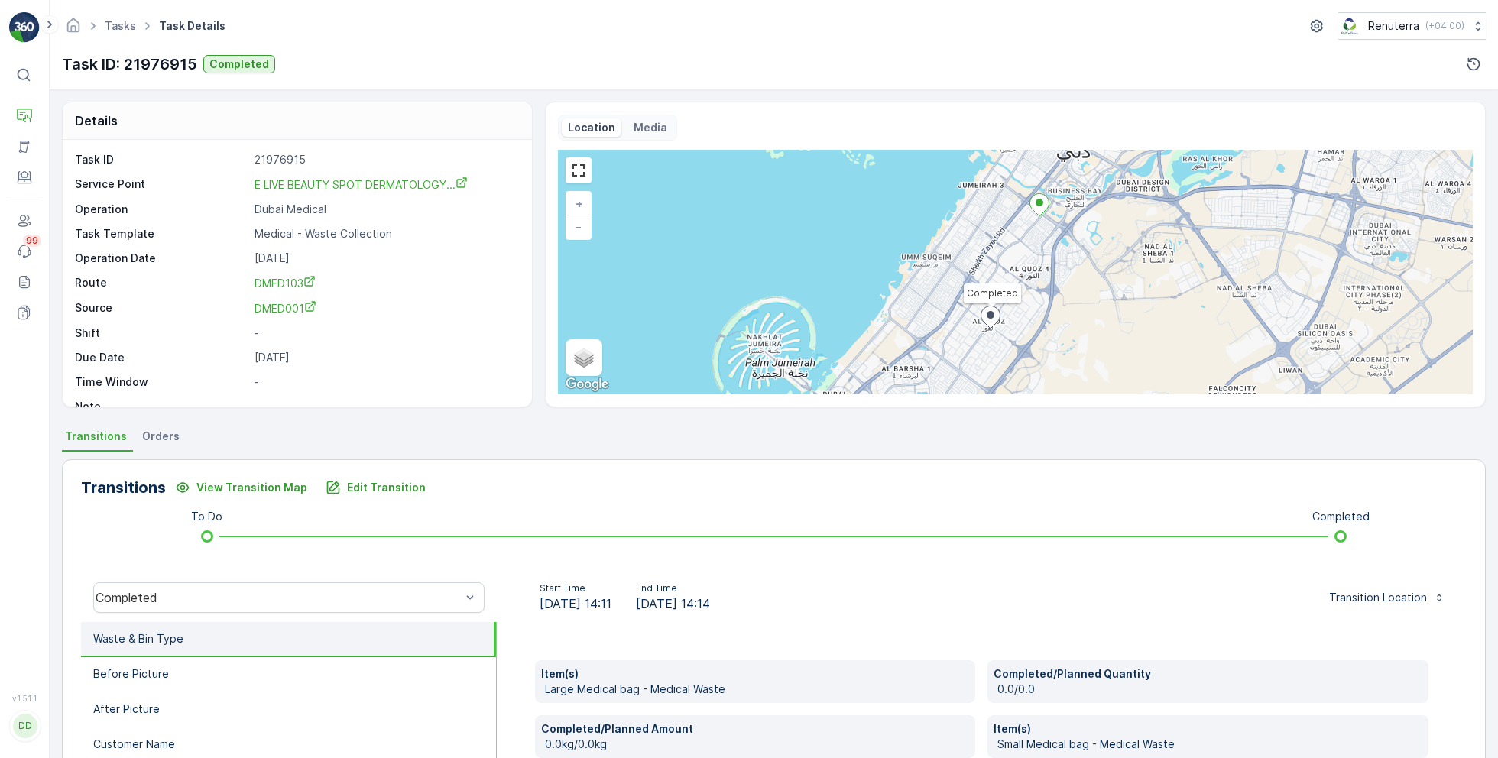
scroll to position [305, 0]
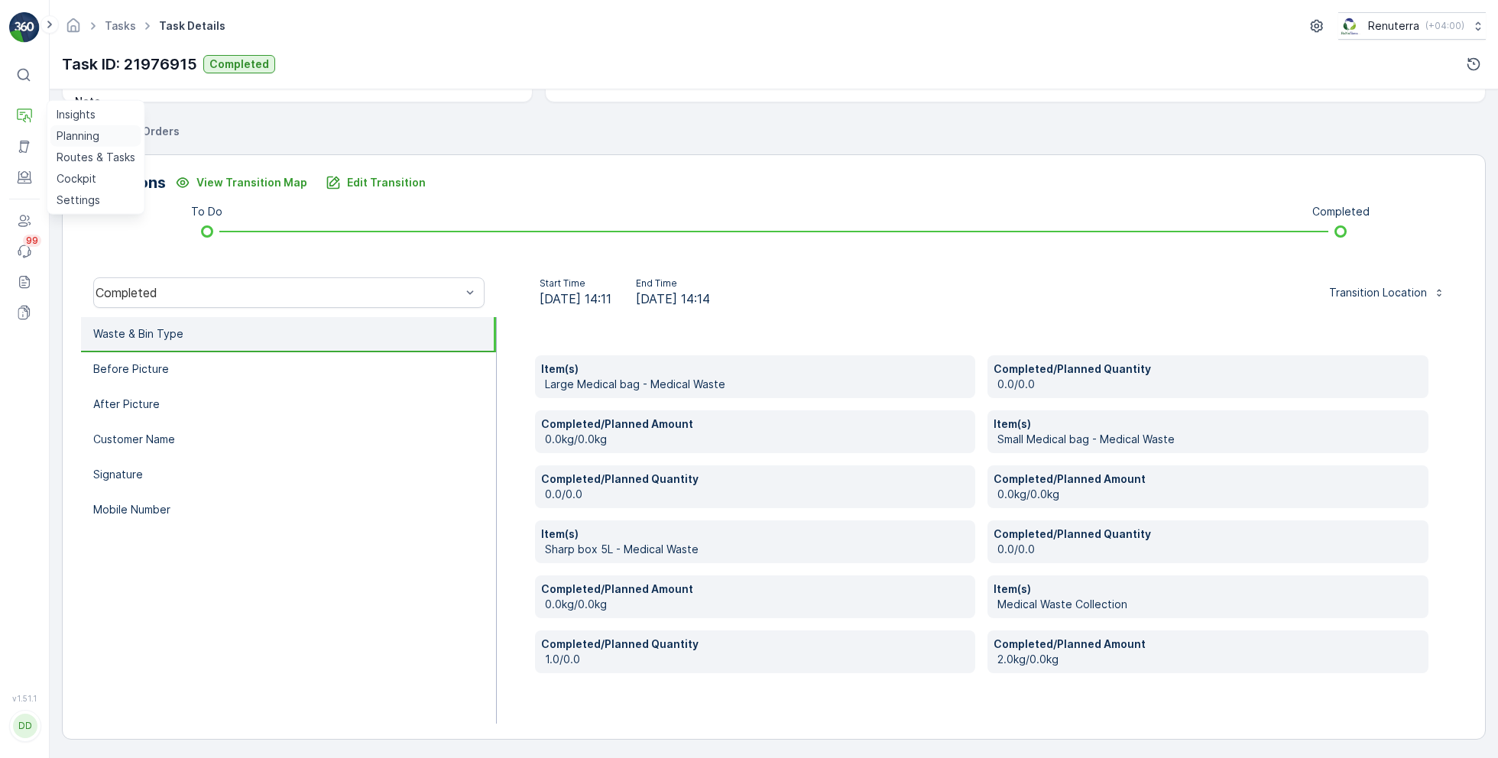
click at [88, 136] on p "Planning" at bounding box center [78, 135] width 43 height 15
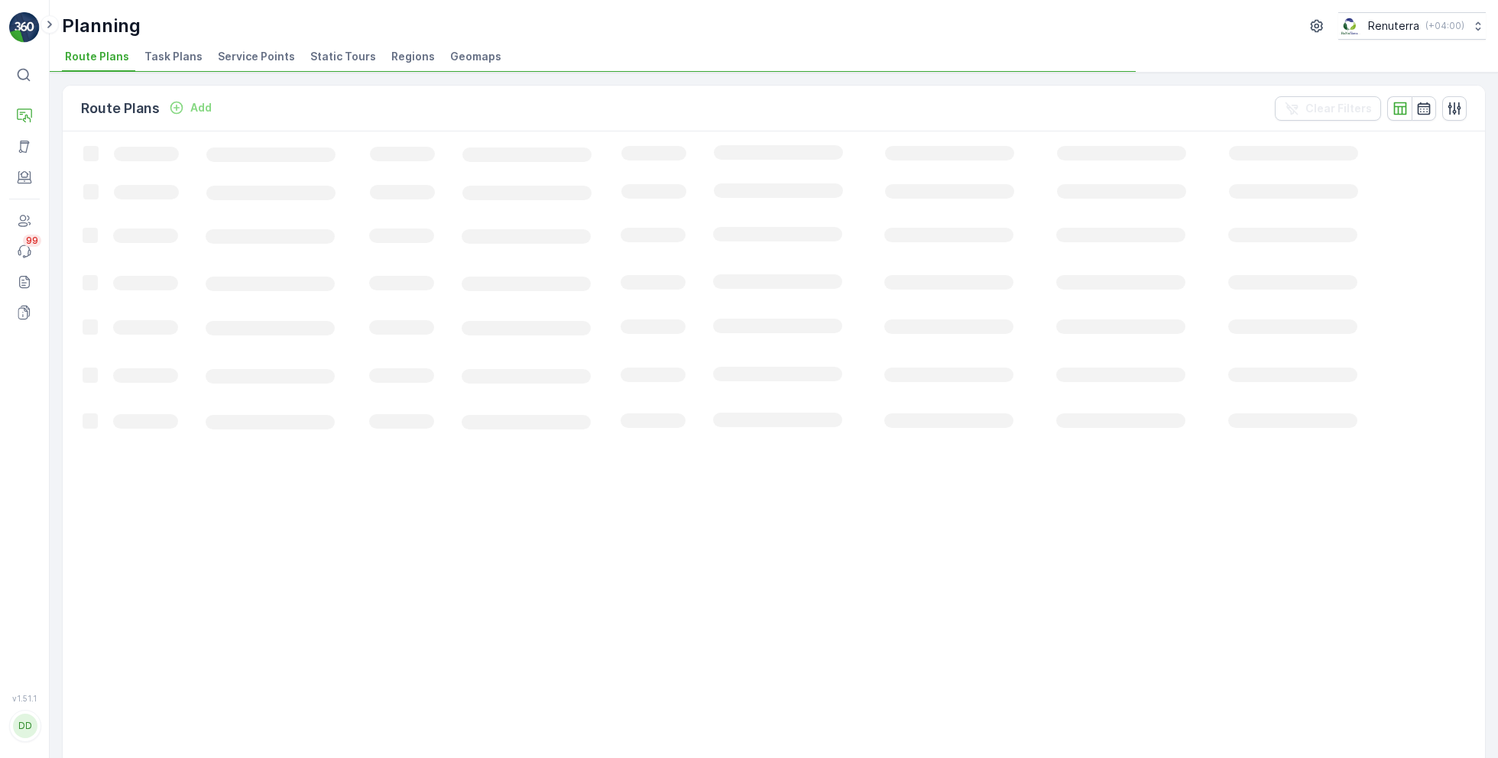
click at [271, 57] on span "Service Points" at bounding box center [256, 56] width 77 height 15
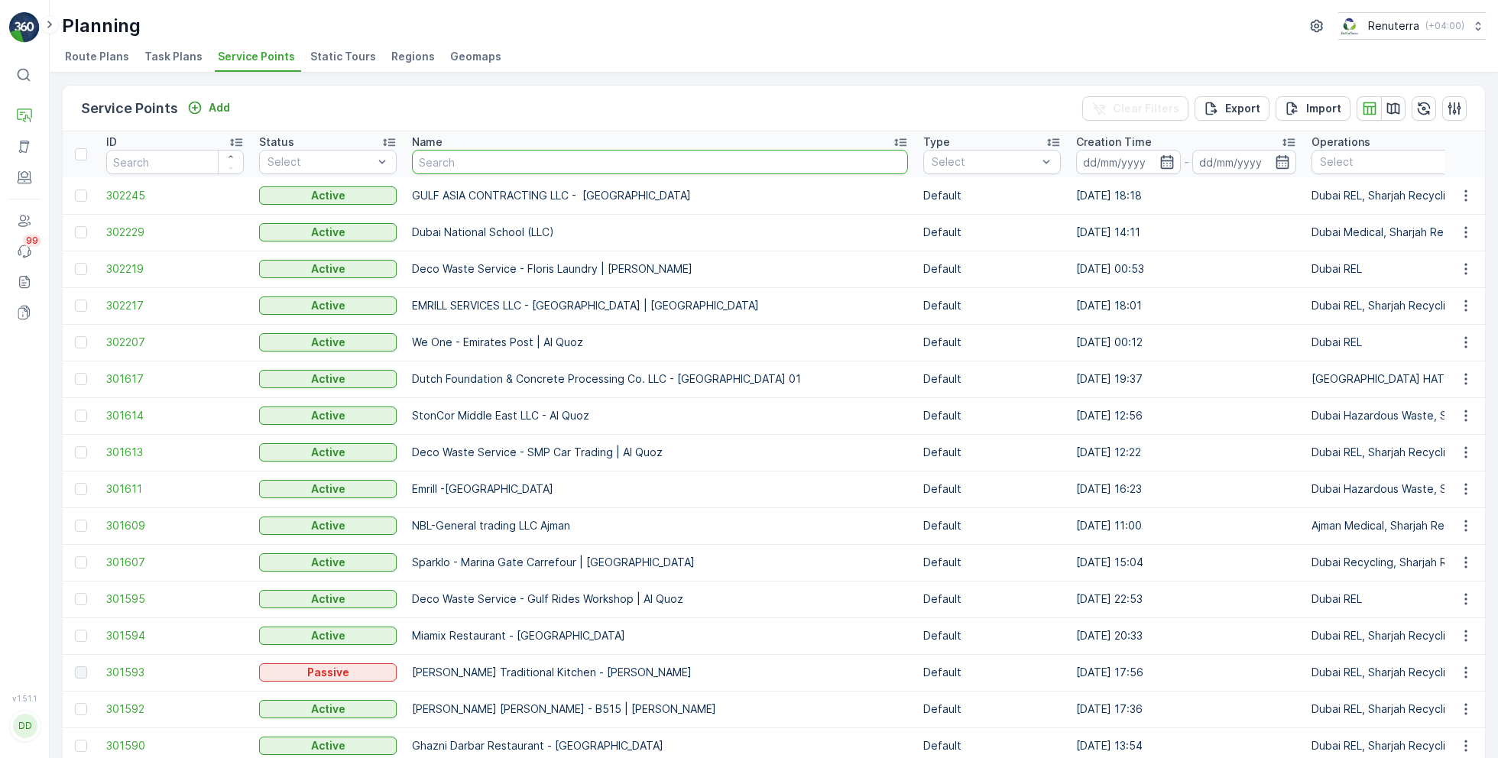
click at [562, 170] on input "text" at bounding box center [660, 162] width 496 height 24
type input "sobha"
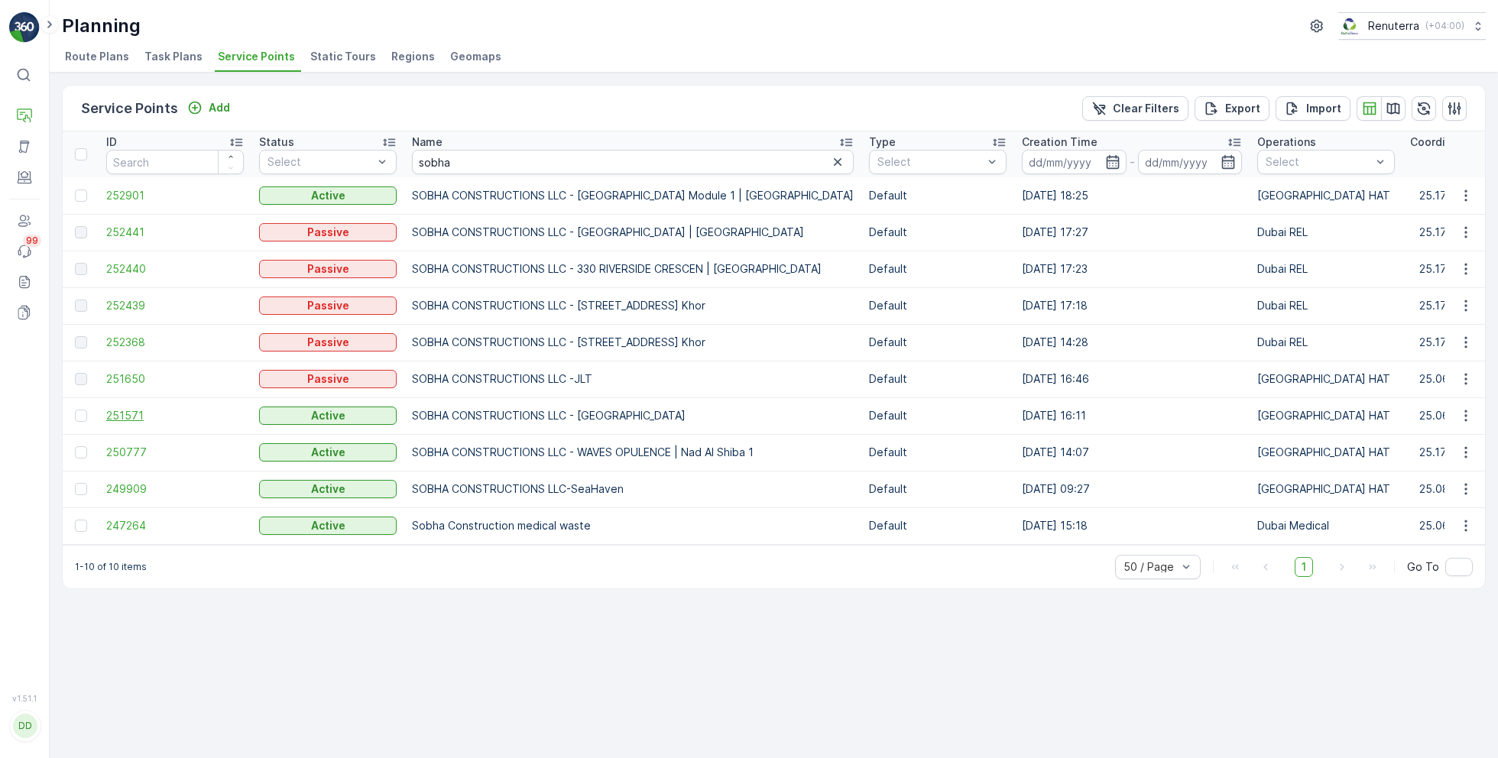
click at [124, 413] on span "251571" at bounding box center [175, 415] width 138 height 15
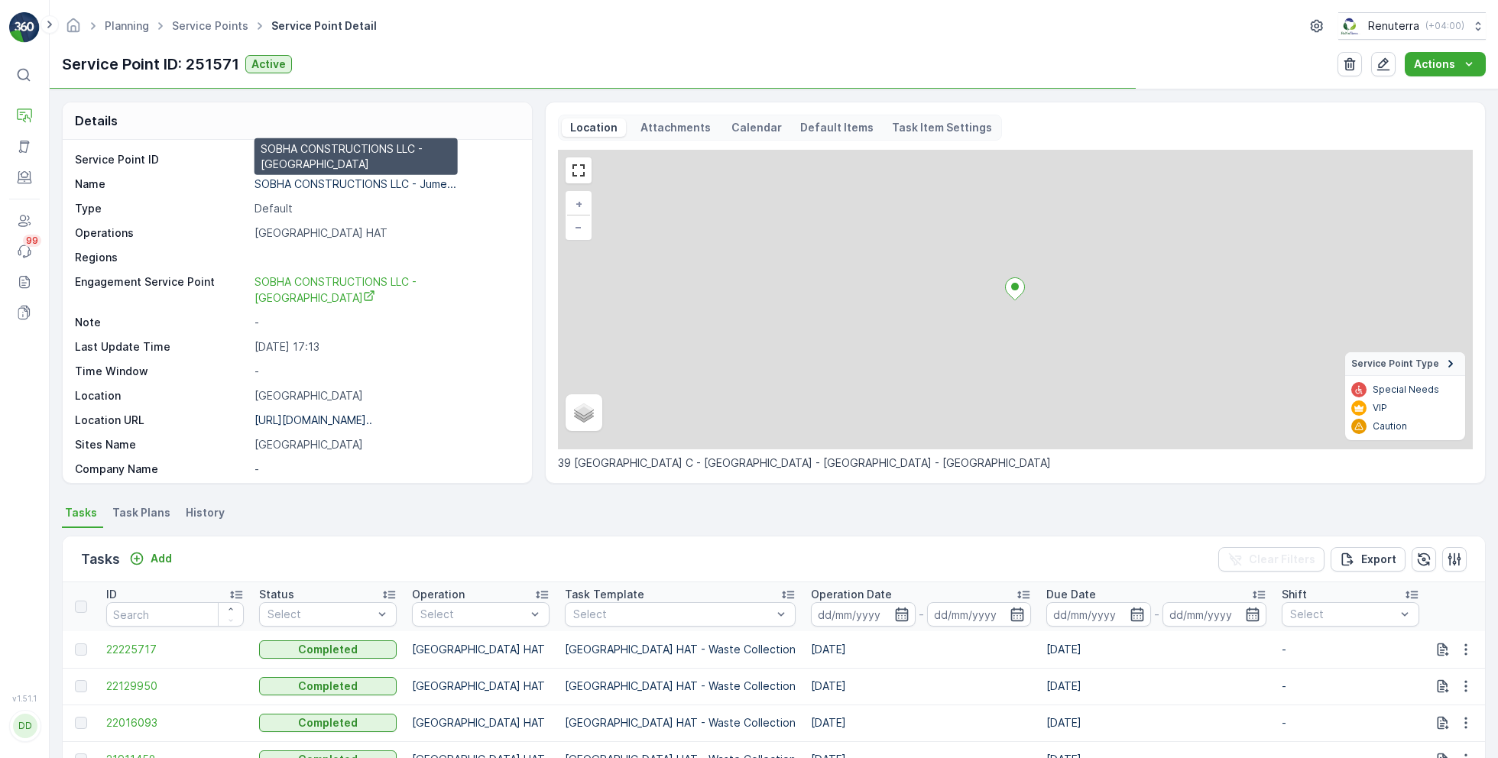
click at [298, 185] on p "SOBHA CONSTRUCTIONS LLC - Jume..." at bounding box center [355, 183] width 202 height 13
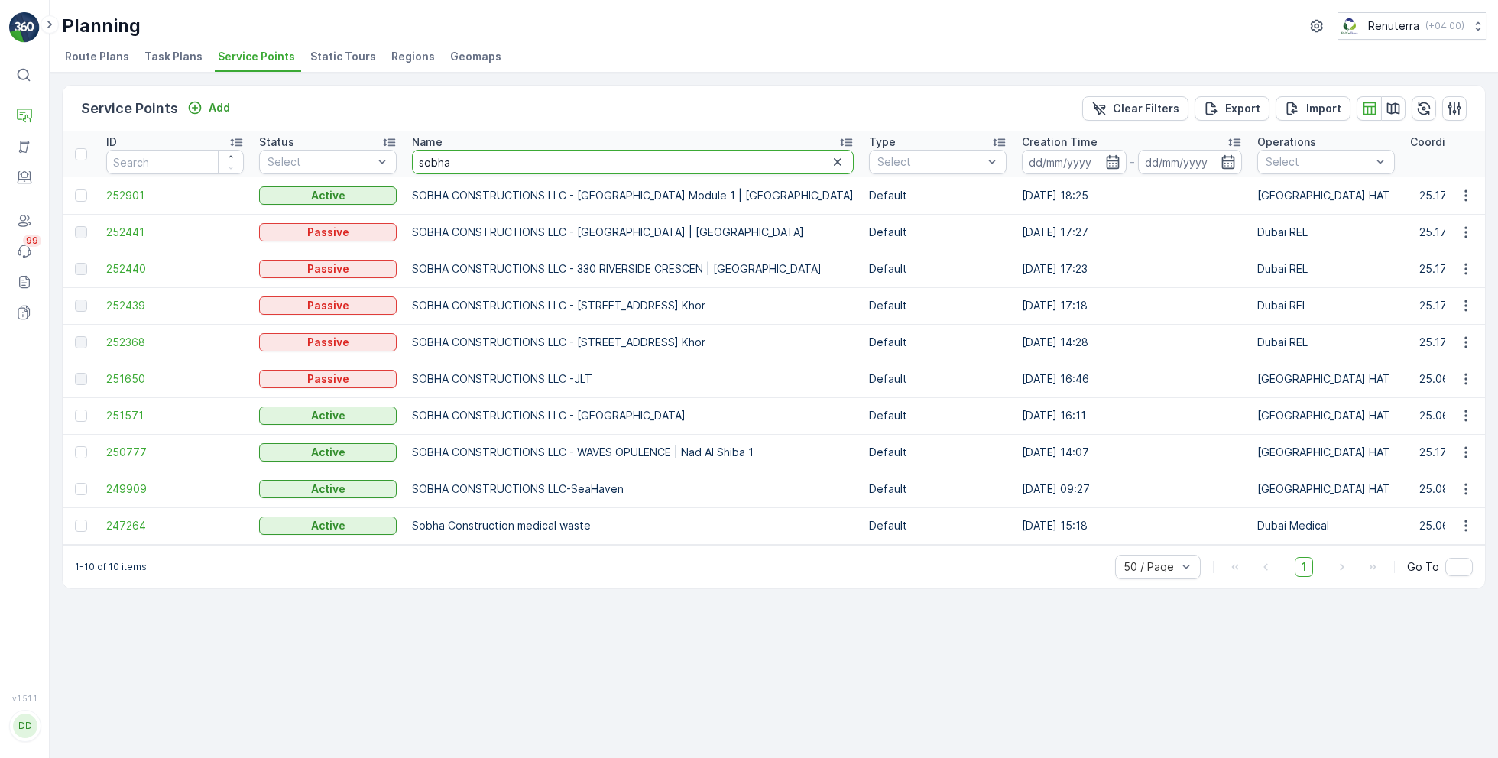
drag, startPoint x: 482, startPoint y: 169, endPoint x: 338, endPoint y: 144, distance: 146.6
type input "italian"
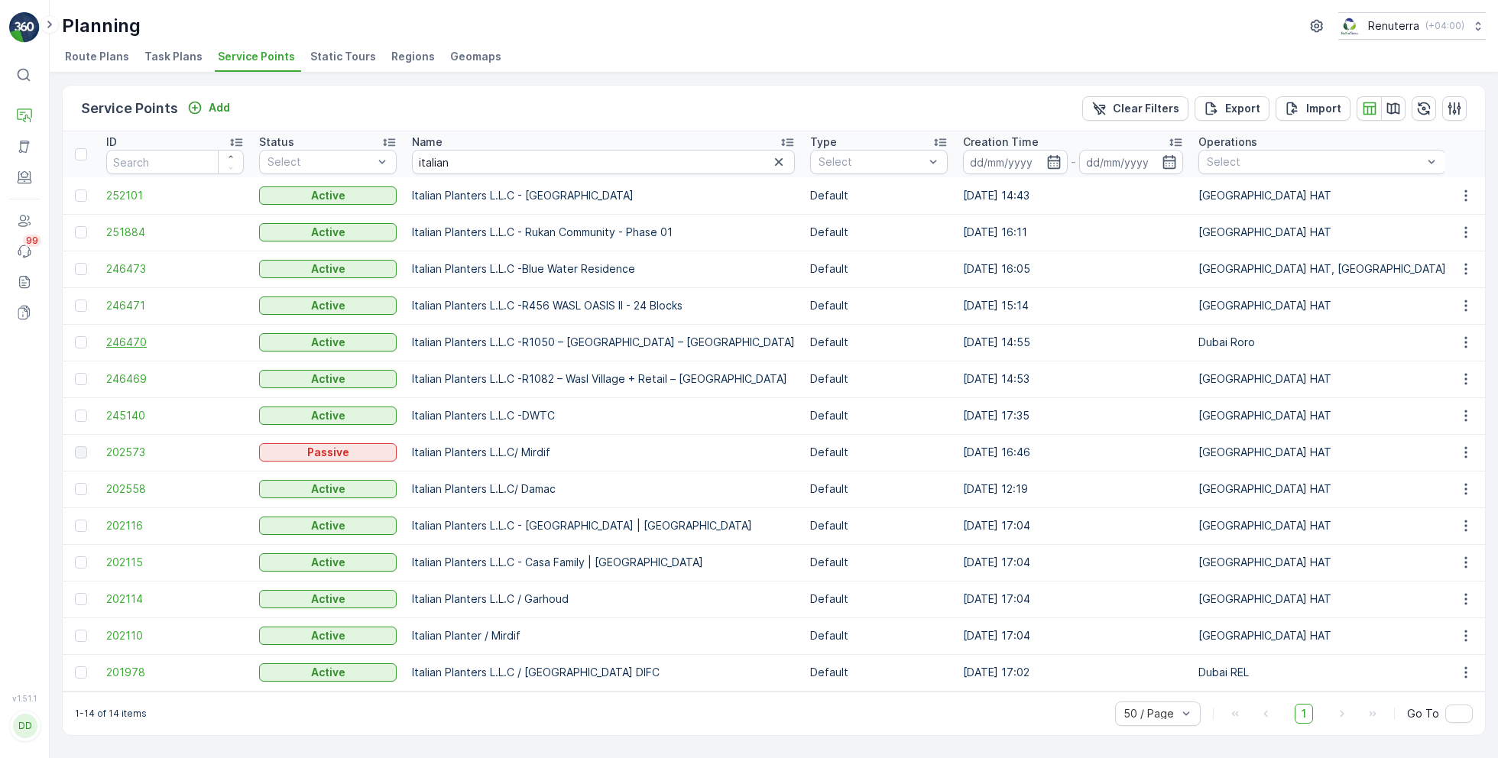
click at [132, 343] on span "246470" at bounding box center [175, 342] width 138 height 15
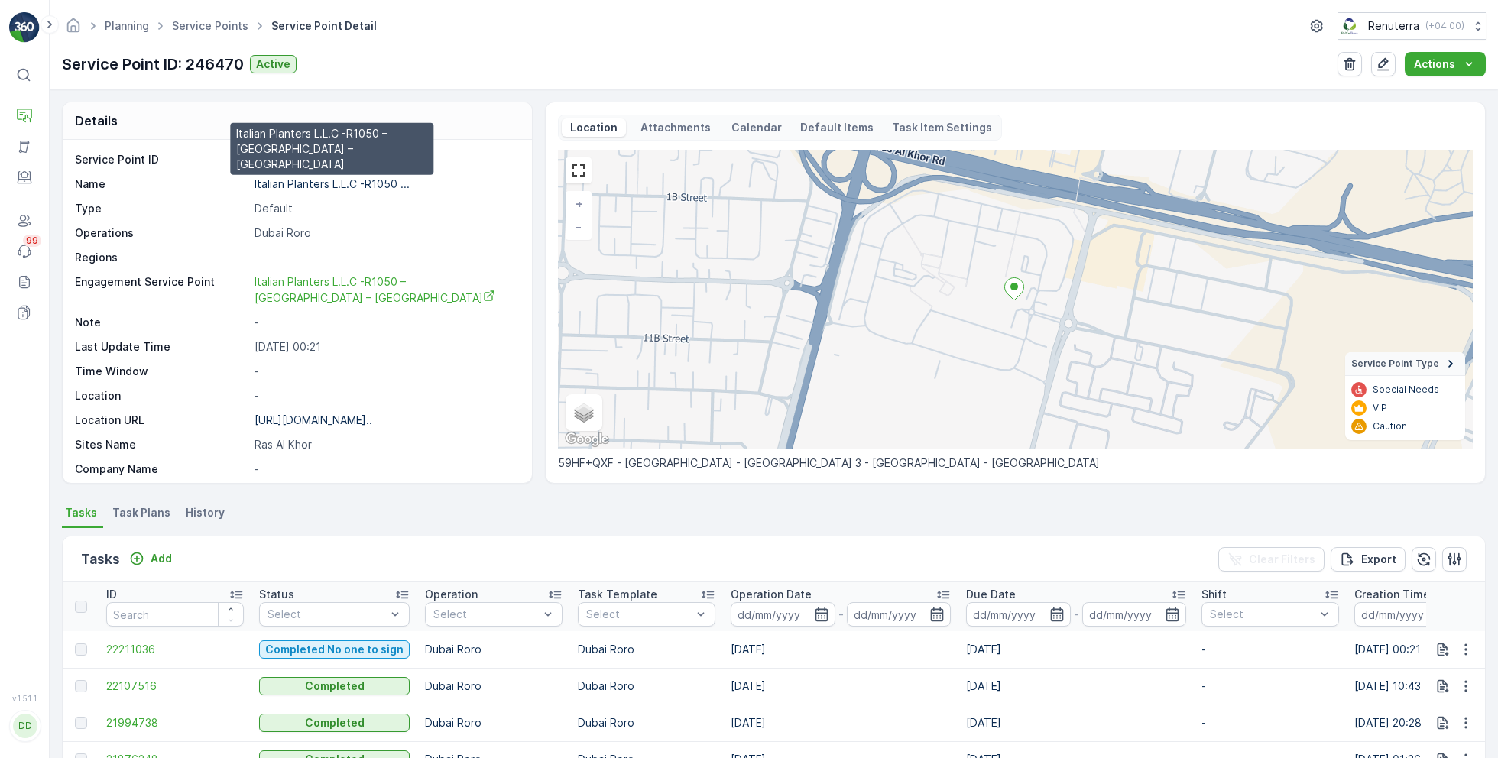
click at [339, 183] on p "Italian Planters L.L.C -R1050 ..." at bounding box center [331, 183] width 155 height 13
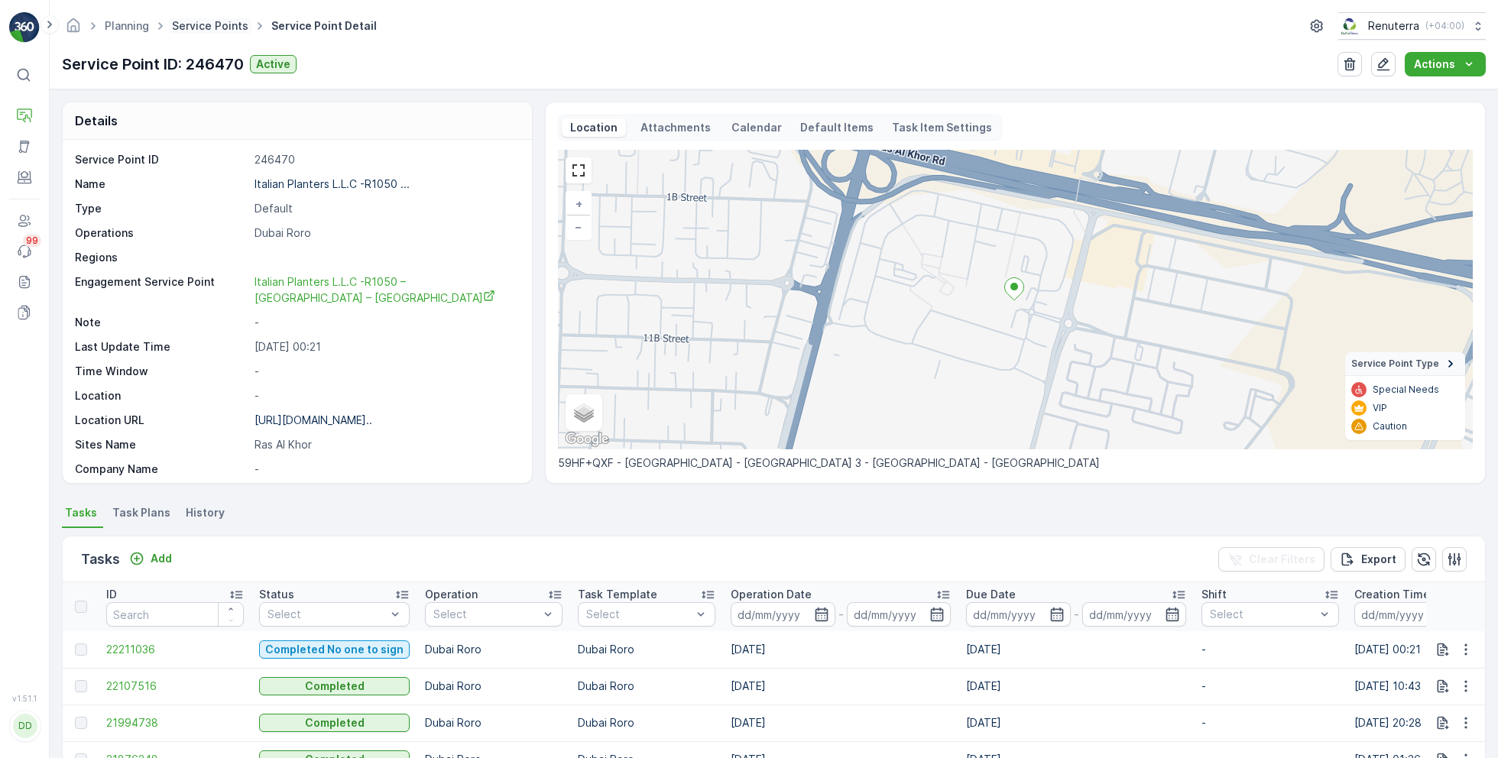
click at [220, 24] on link "Service Points" at bounding box center [210, 25] width 76 height 13
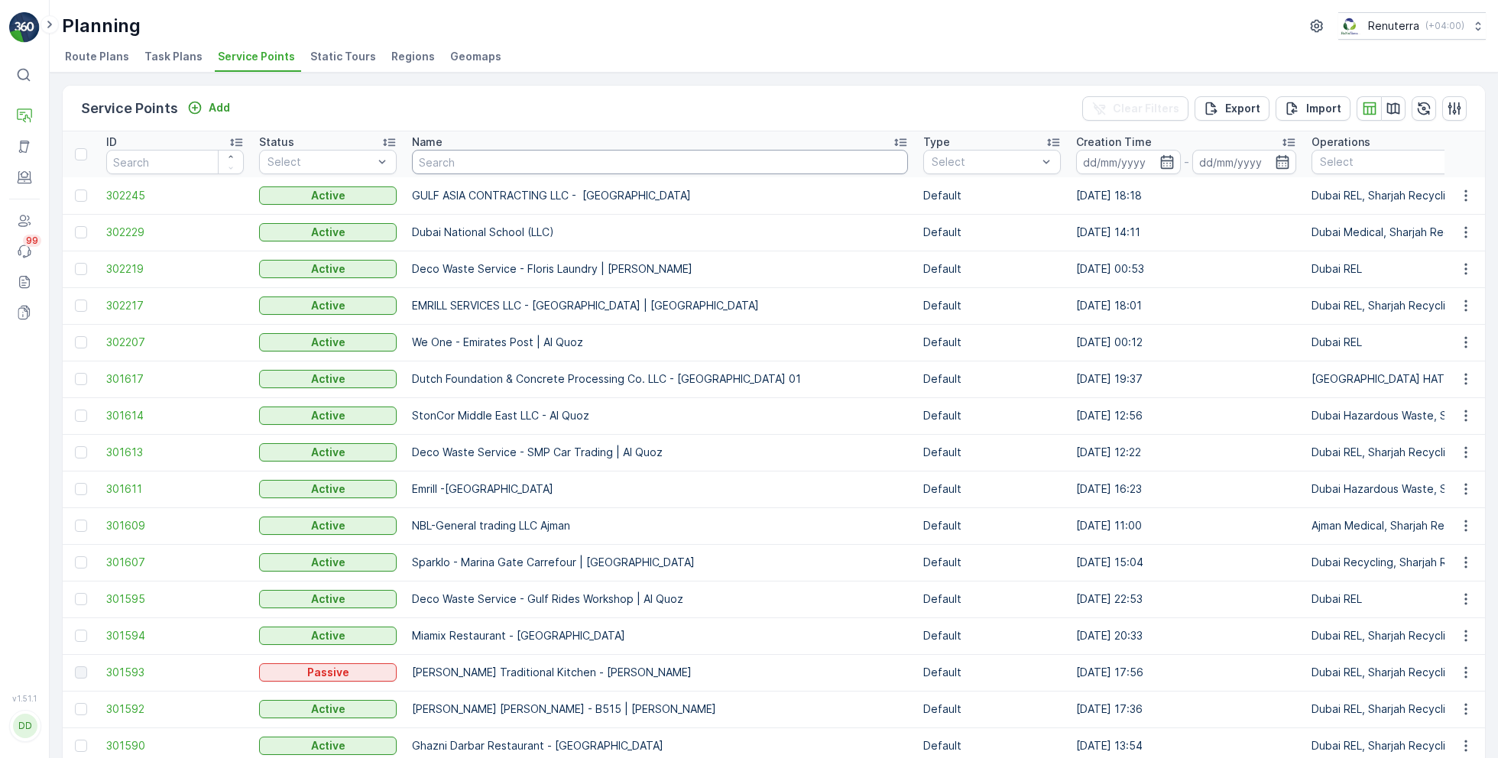
click at [455, 167] on input "text" at bounding box center [660, 162] width 496 height 24
type input "[PERSON_NAME]"
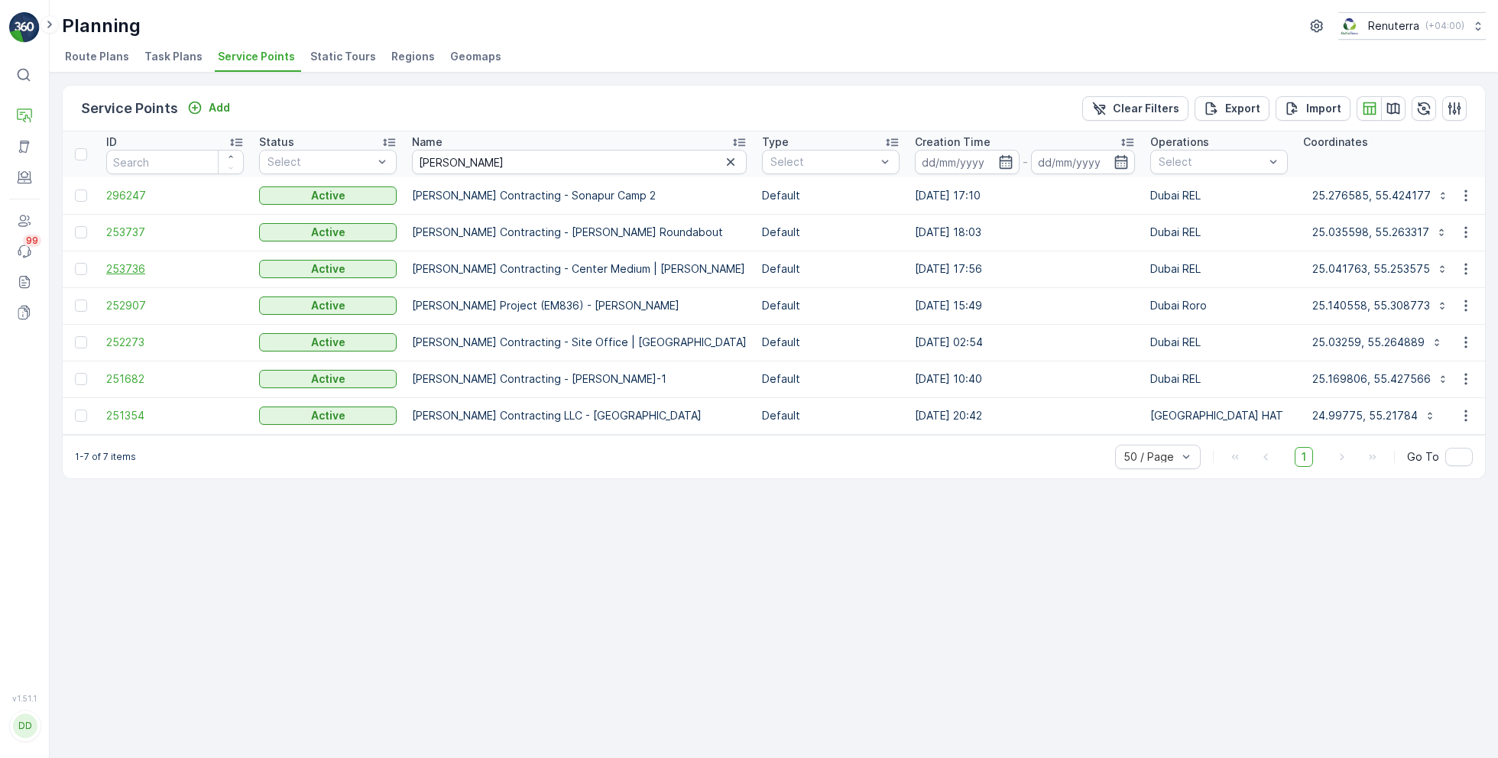
click at [139, 263] on span "253736" at bounding box center [175, 268] width 138 height 15
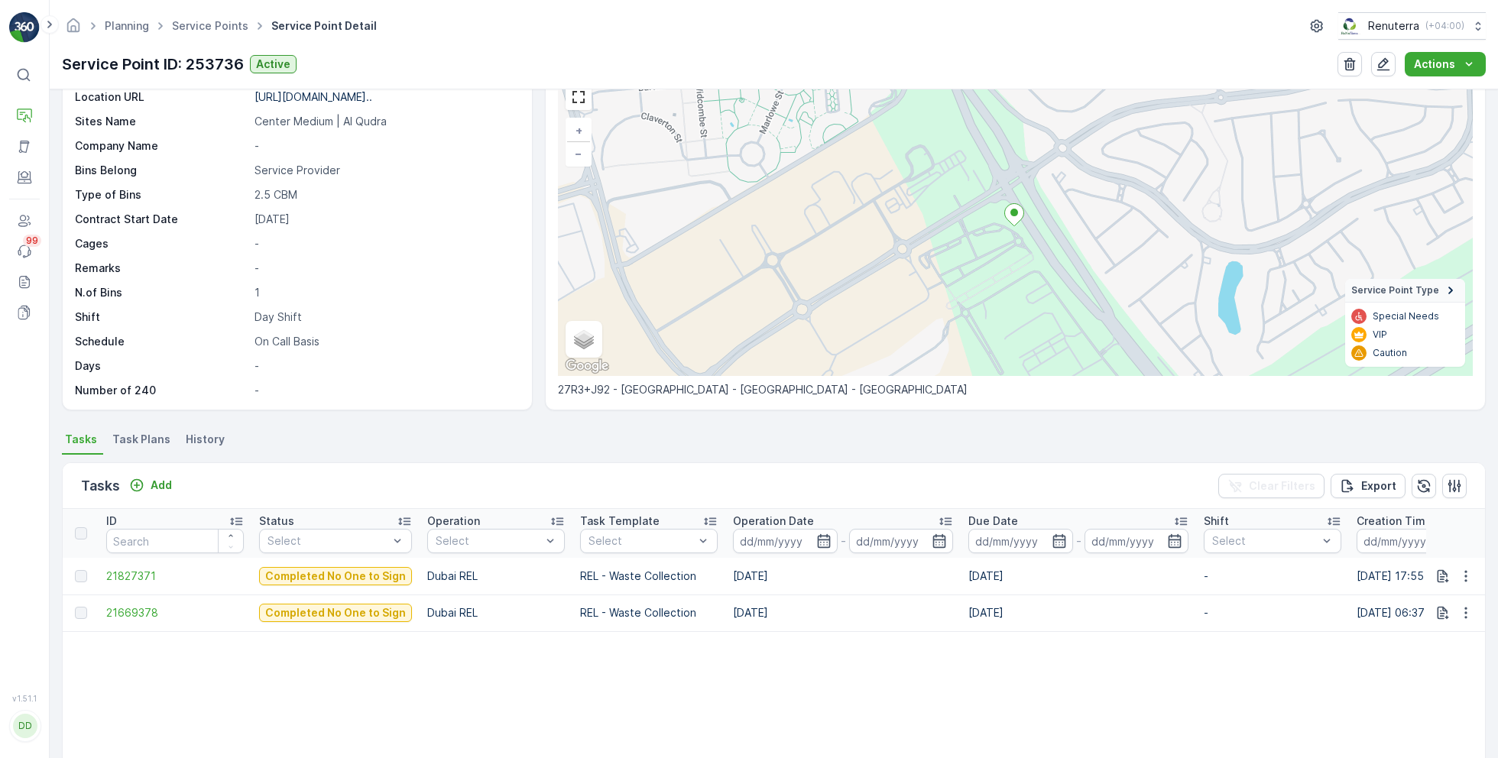
scroll to position [95, 0]
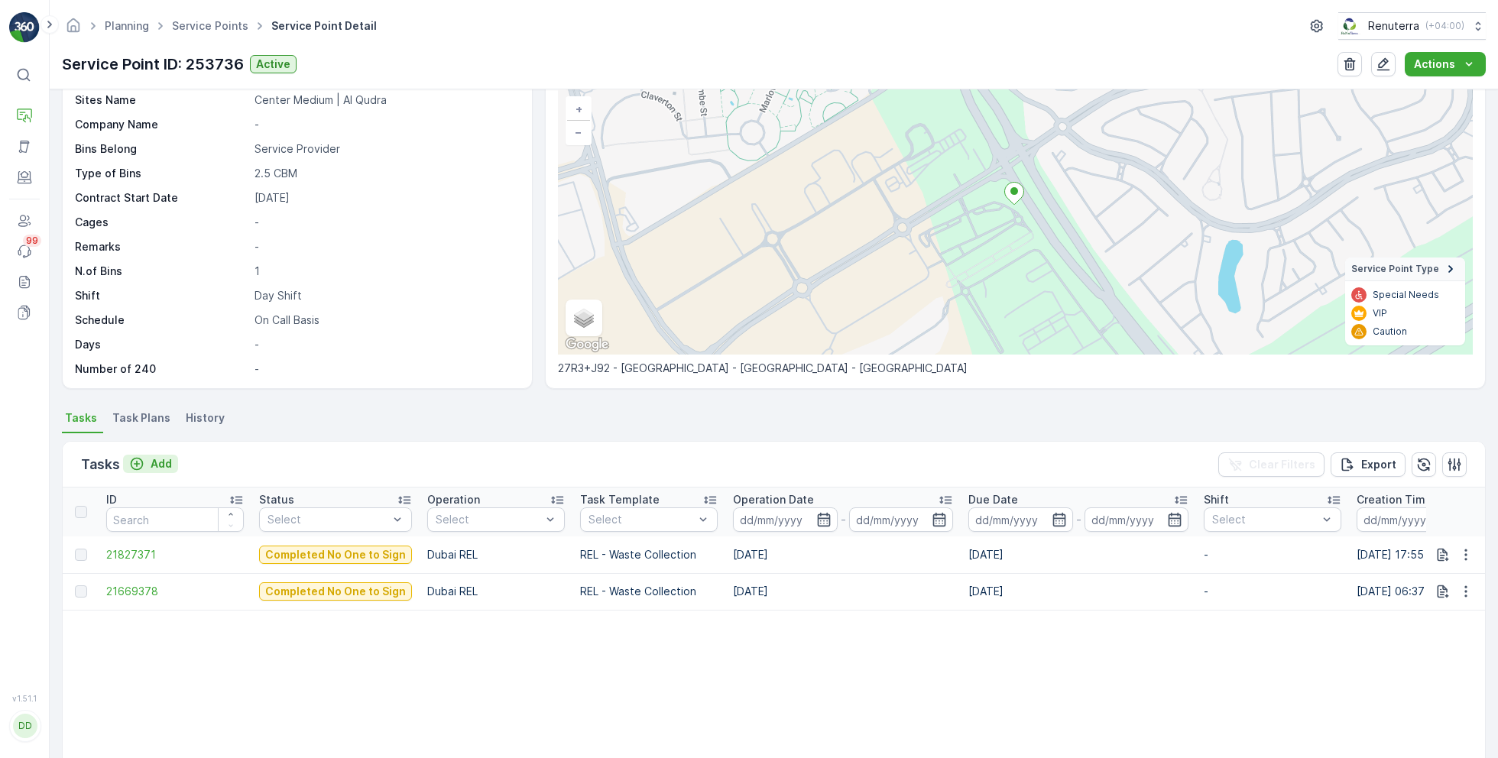
click at [157, 465] on p "Add" at bounding box center [161, 463] width 21 height 15
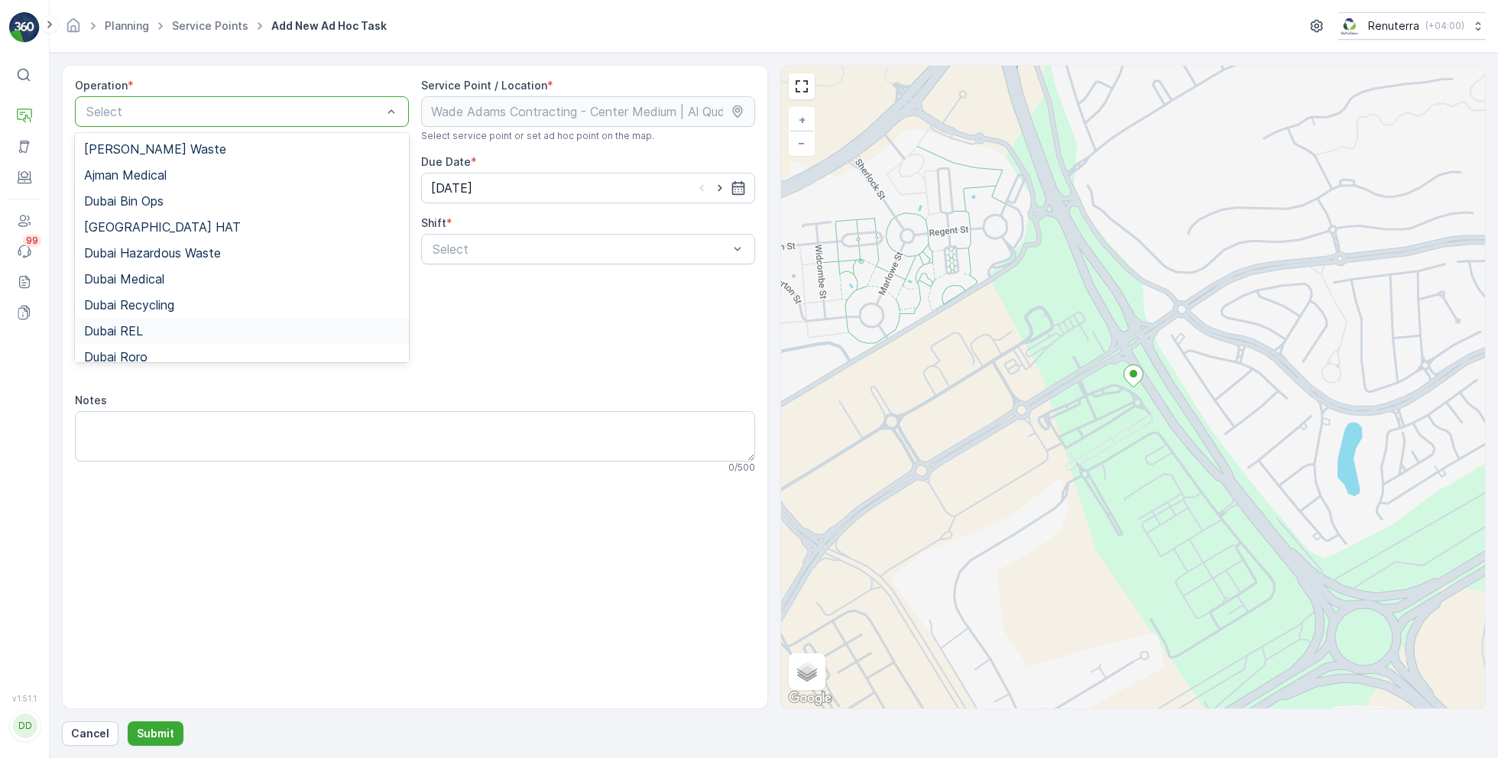
click at [165, 334] on div "Dubai REL" at bounding box center [242, 331] width 316 height 14
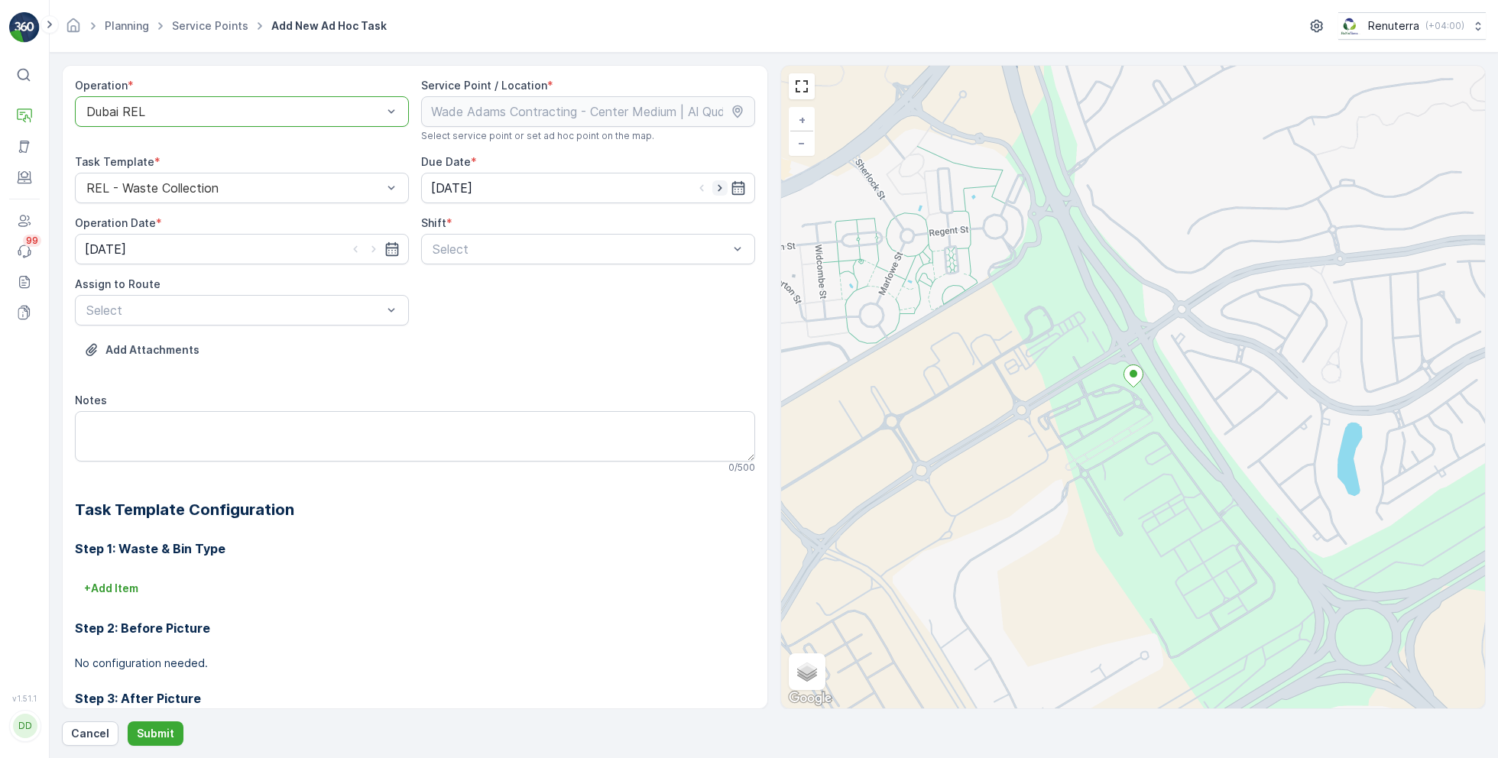
click at [718, 185] on icon "button" at bounding box center [720, 188] width 4 height 7
type input "[DATE]"
click at [369, 244] on icon "button" at bounding box center [373, 248] width 15 height 15
type input "[DATE]"
click at [524, 263] on div "Select" at bounding box center [588, 249] width 334 height 31
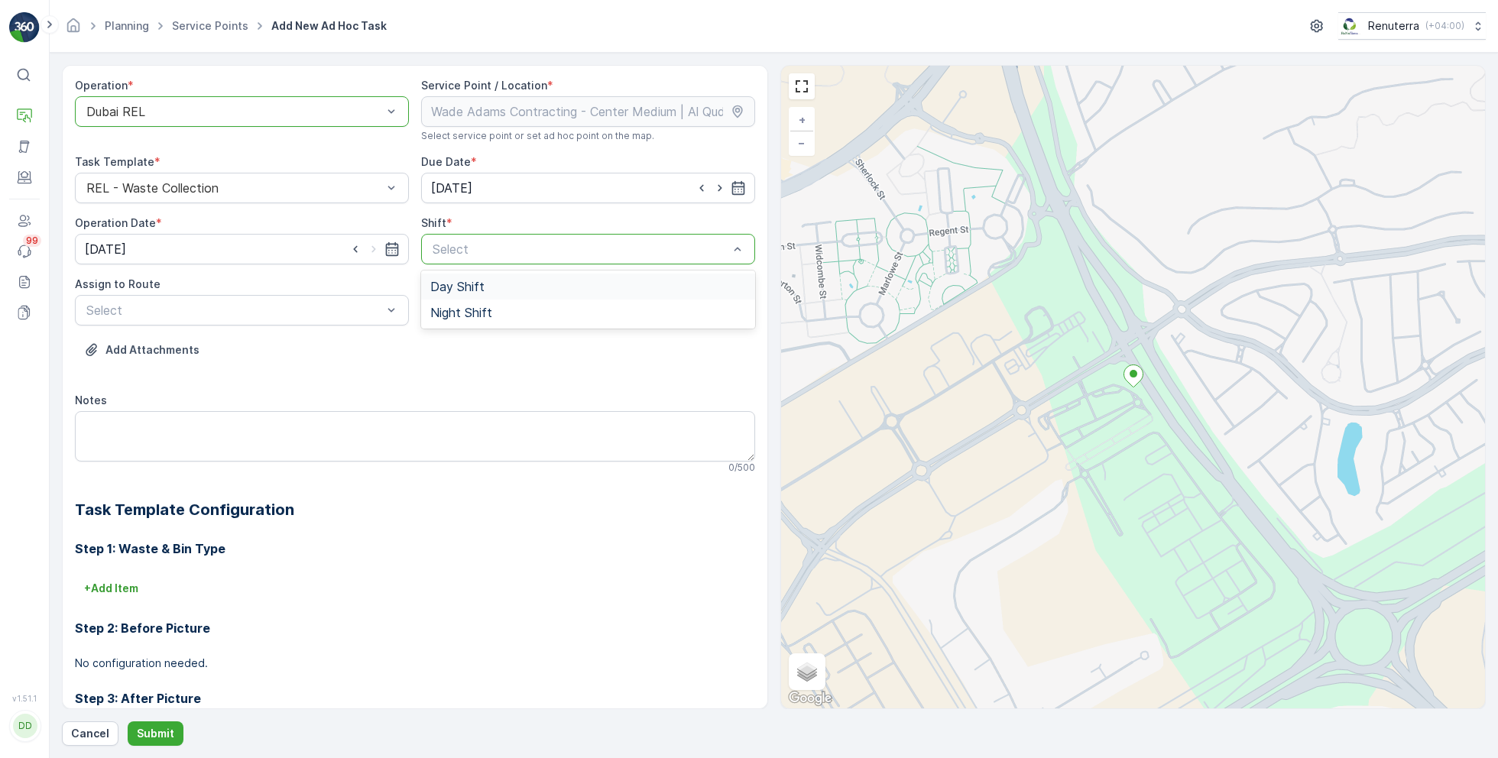
click at [465, 291] on span "Day Shift" at bounding box center [457, 287] width 54 height 14
click at [311, 295] on div "Select" at bounding box center [242, 310] width 334 height 31
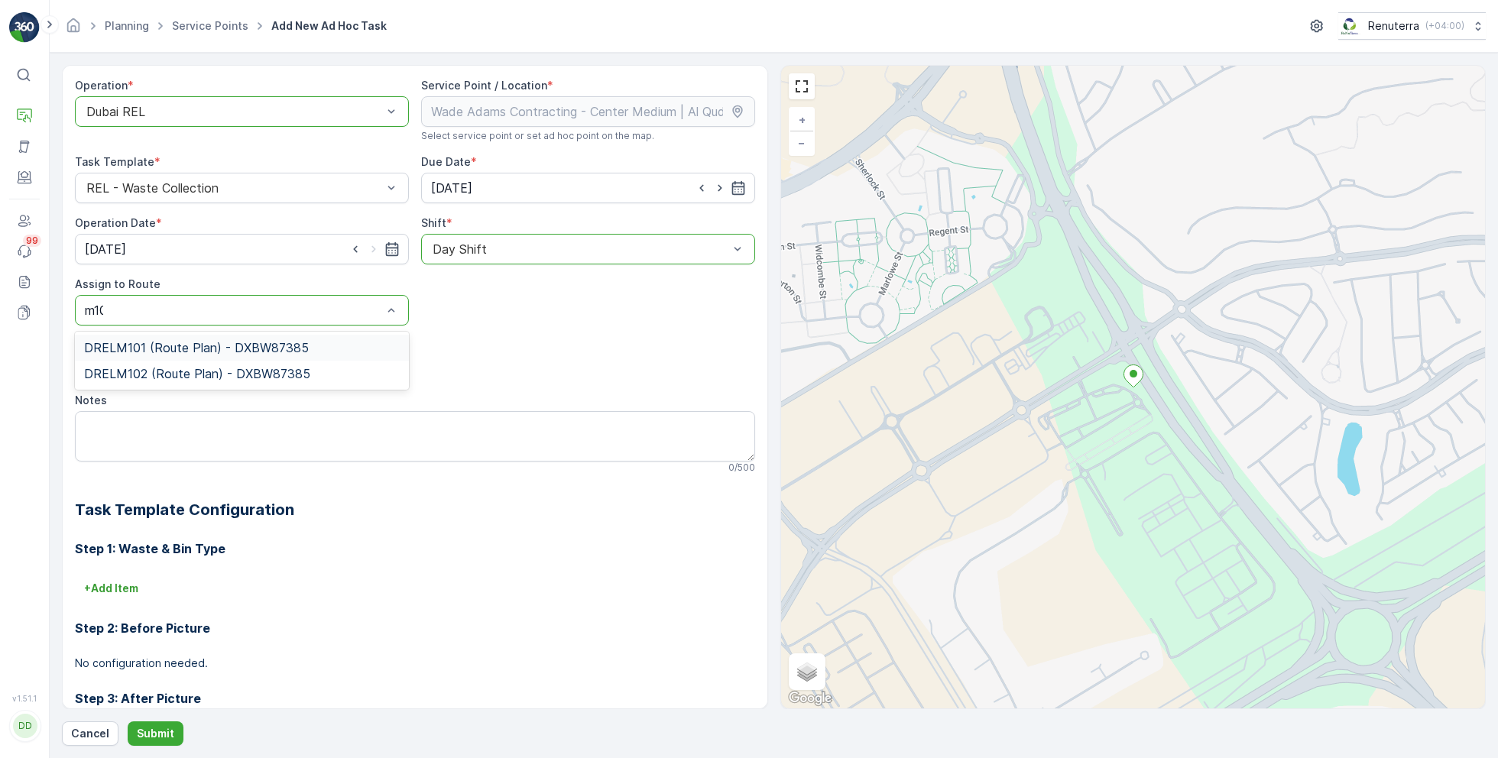
type input "m102"
click at [196, 345] on span "DRELM102 (Route Plan) - DXBW87385" at bounding box center [197, 348] width 226 height 14
click at [156, 732] on p "Submit" at bounding box center [155, 733] width 37 height 15
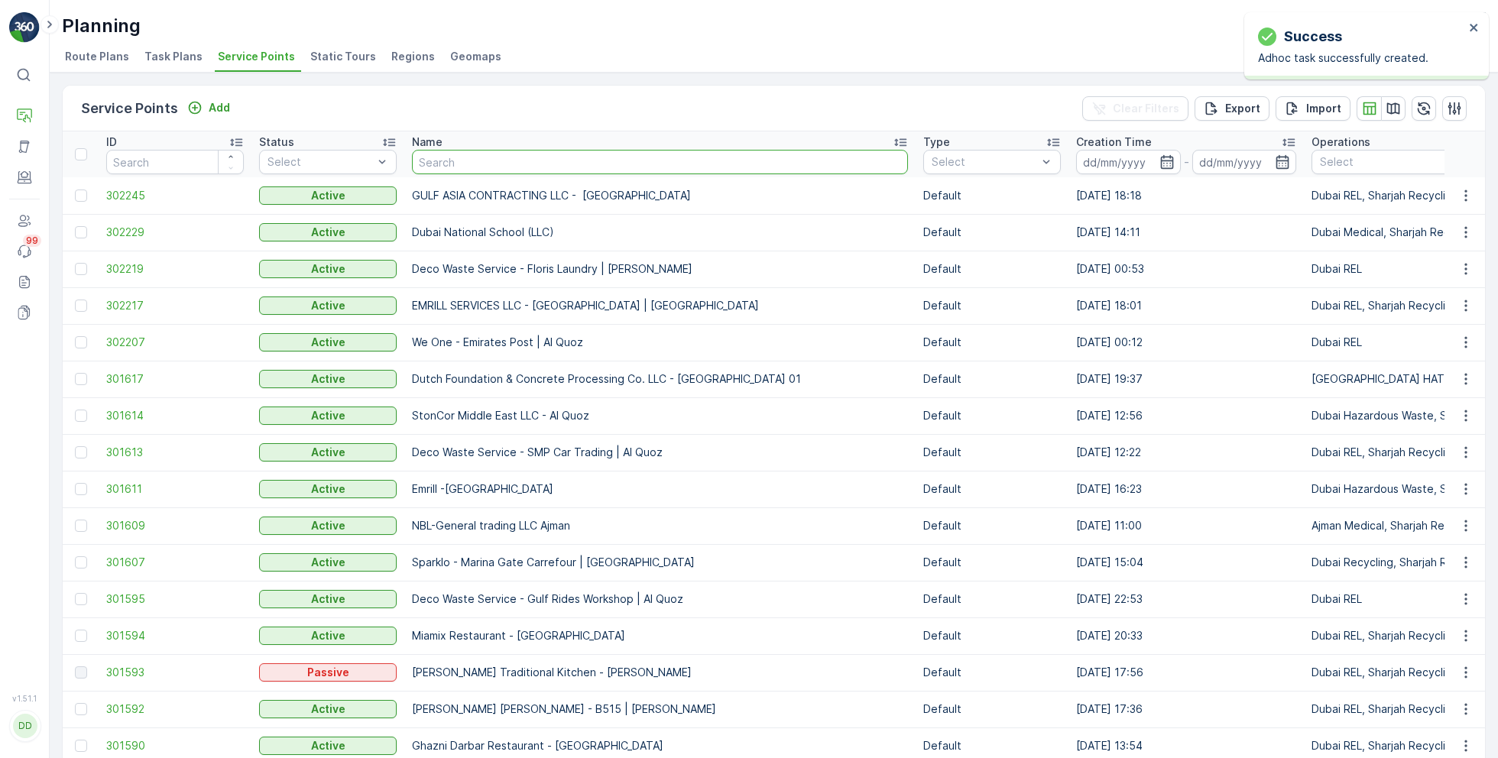
click at [475, 162] on input "text" at bounding box center [660, 162] width 496 height 24
type input "qube"
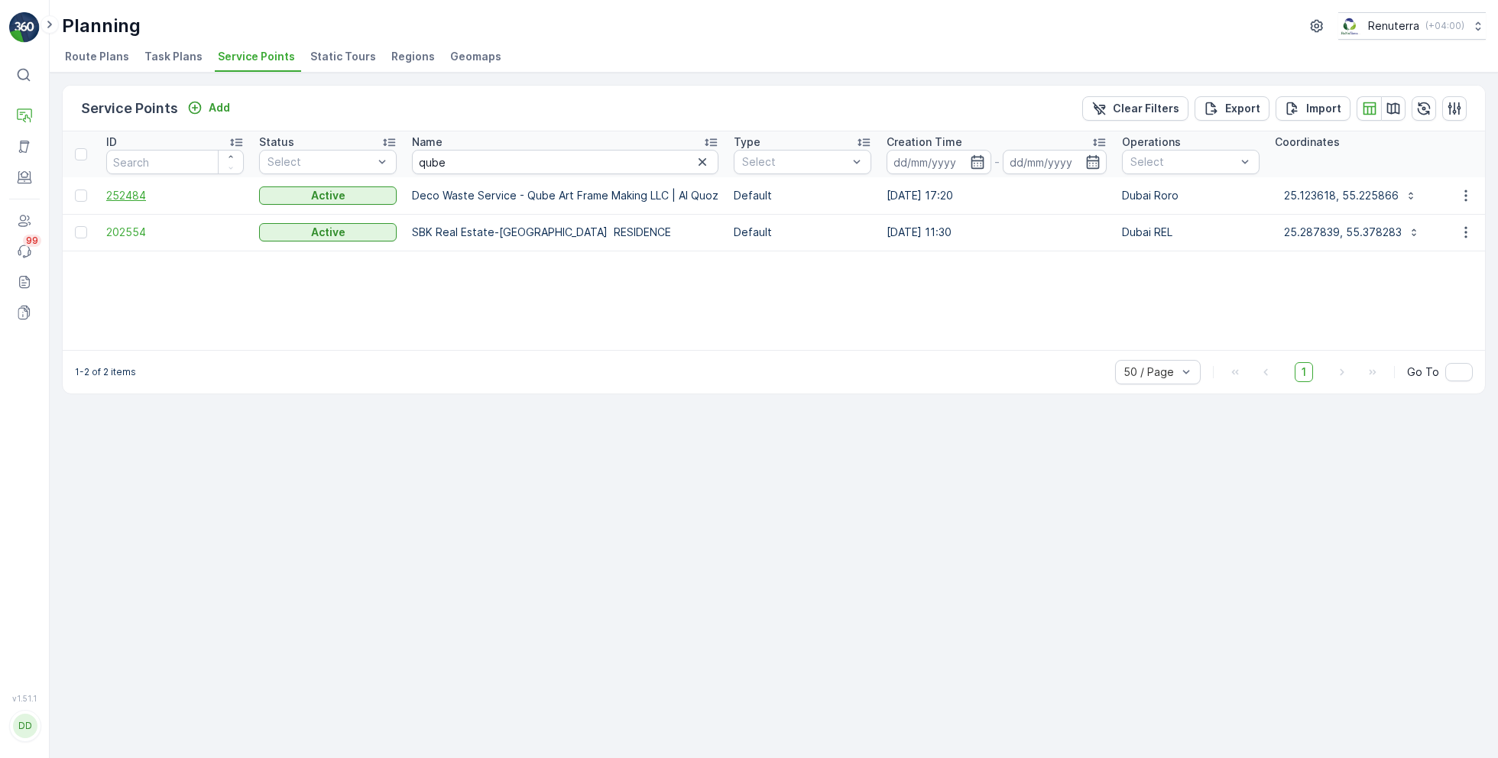
click at [131, 189] on span "252484" at bounding box center [175, 195] width 138 height 15
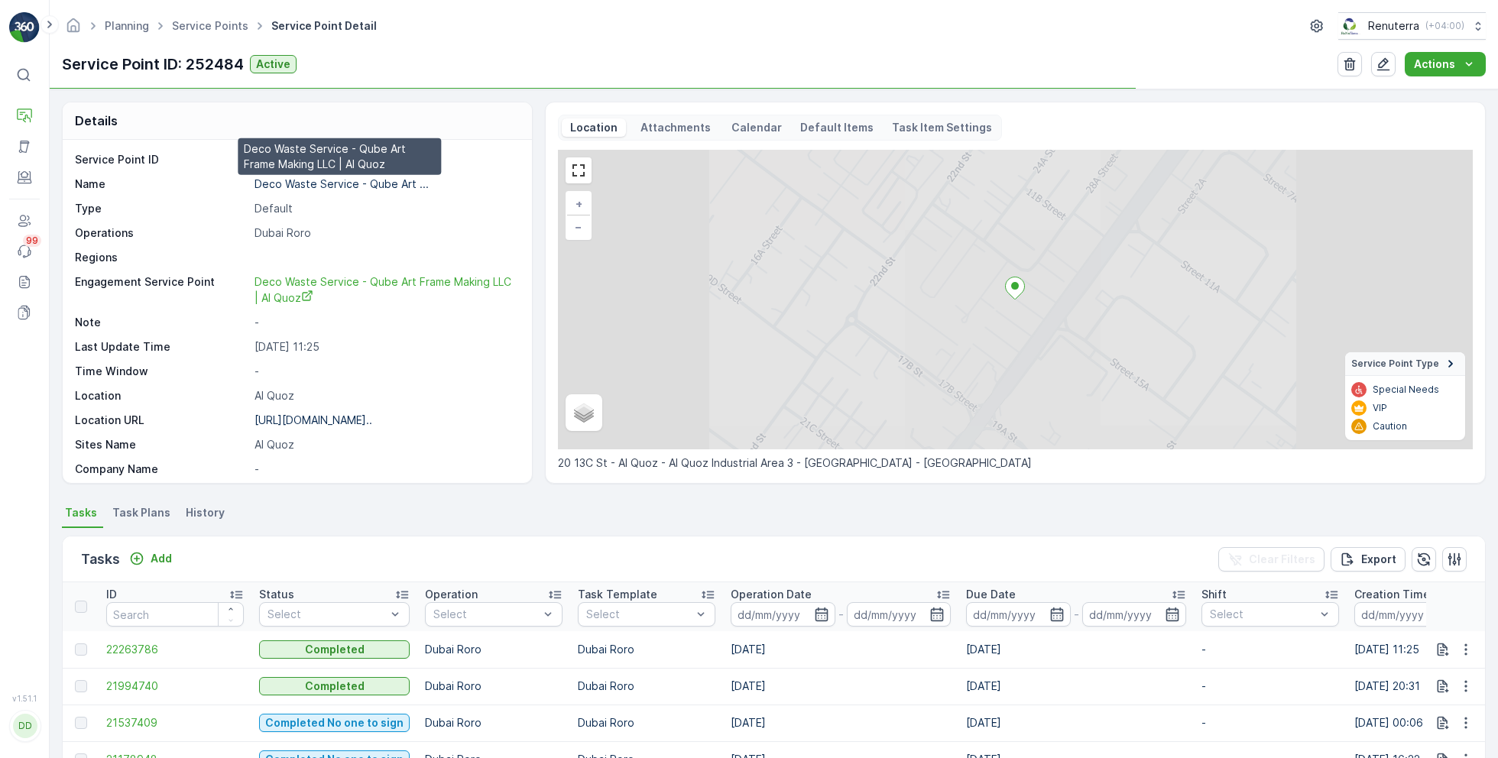
click at [300, 185] on p "Deco Waste Service - Qube Art ..." at bounding box center [341, 183] width 174 height 13
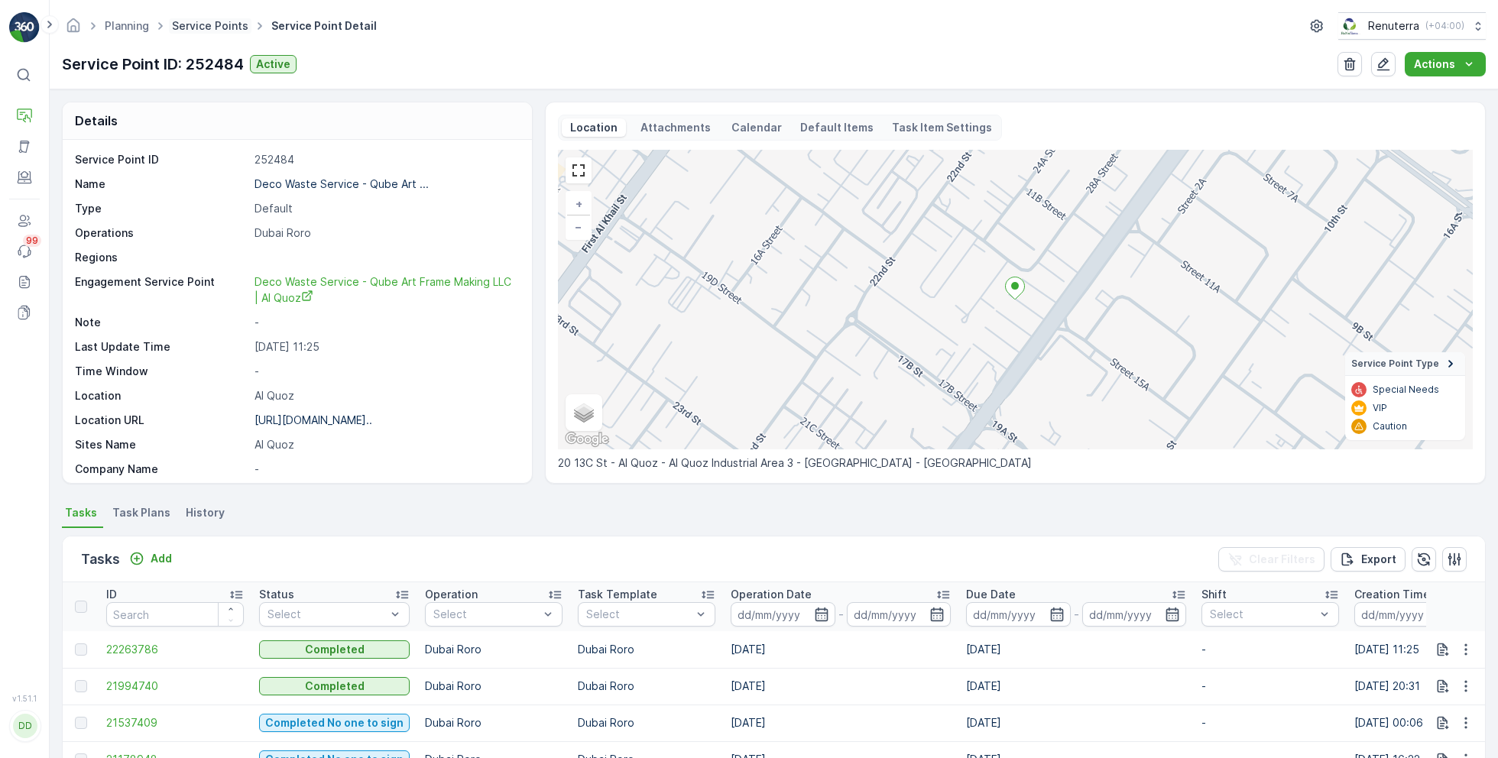
click at [223, 30] on link "Service Points" at bounding box center [210, 25] width 76 height 13
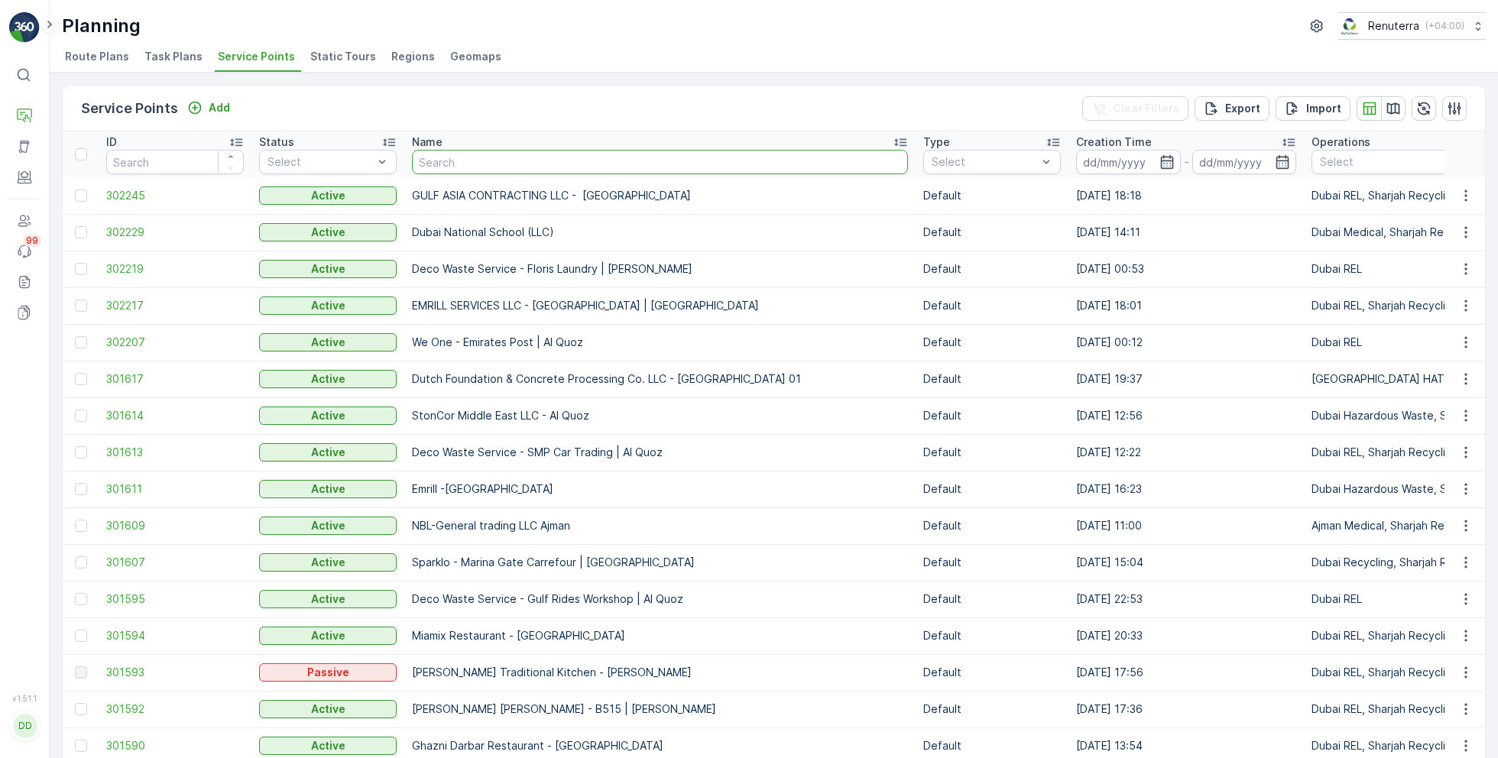
click at [478, 162] on input "text" at bounding box center [660, 162] width 496 height 24
type input "ming"
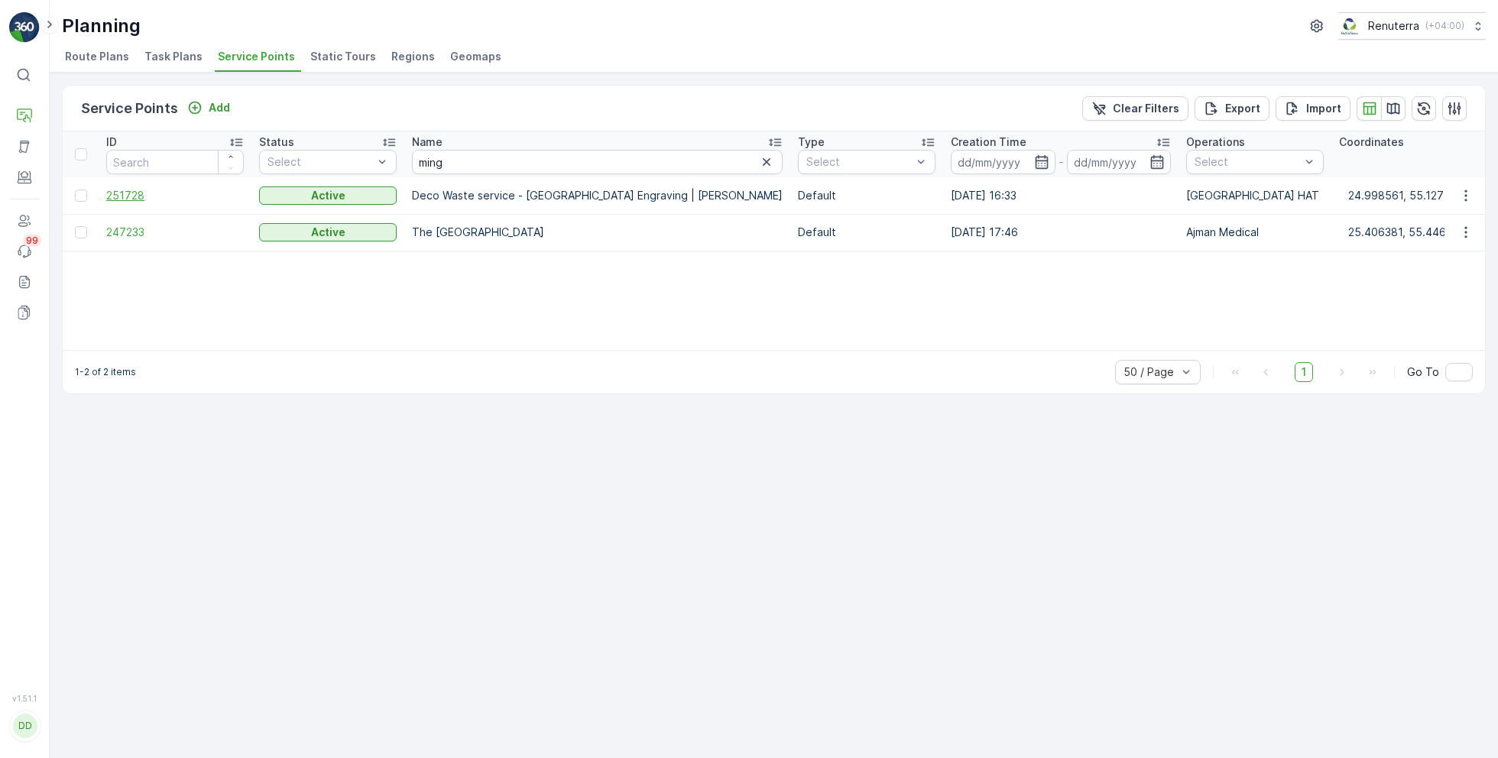
click at [128, 190] on span "251728" at bounding box center [175, 195] width 138 height 15
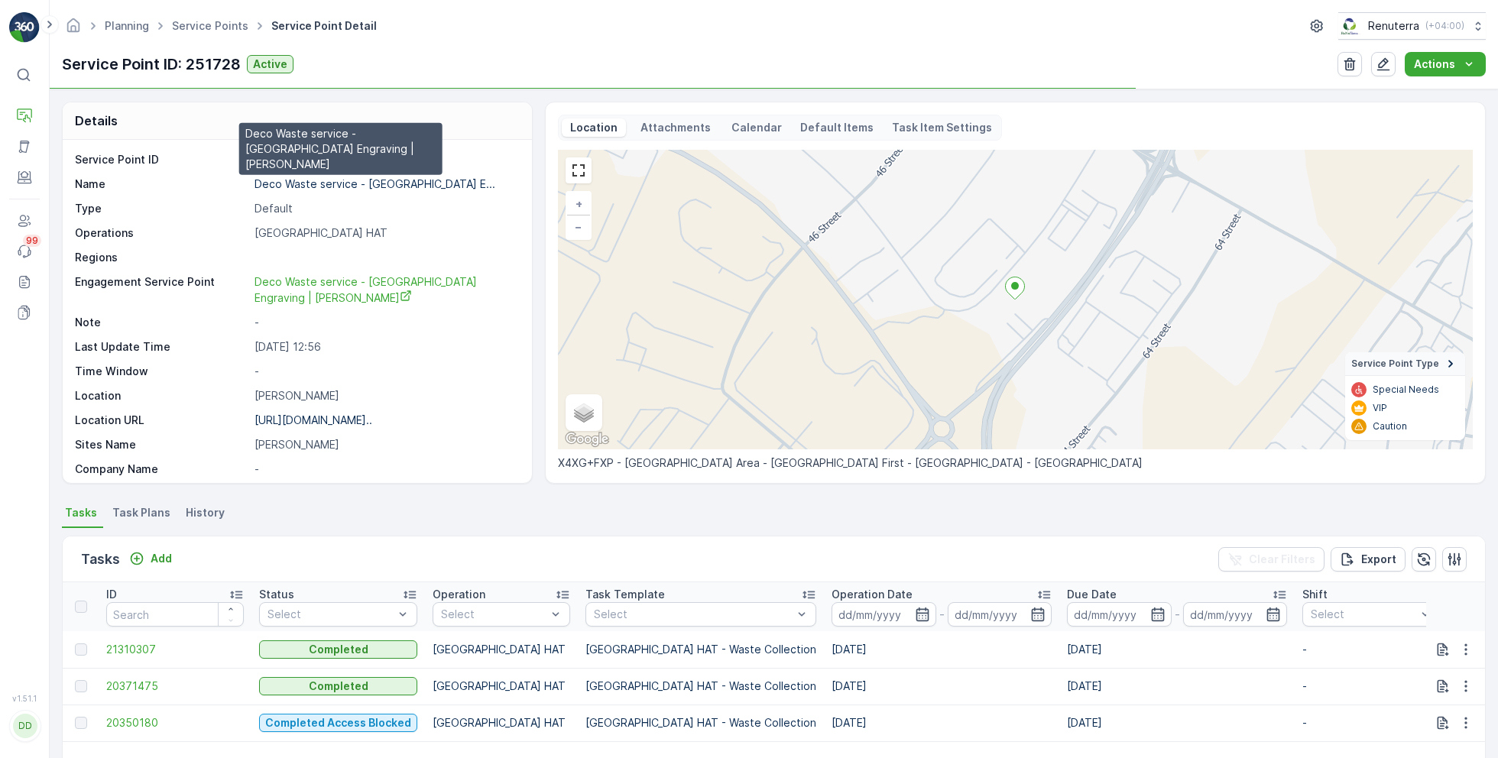
click at [320, 185] on p "Deco Waste service - [GEOGRAPHIC_DATA] E..." at bounding box center [374, 183] width 241 height 13
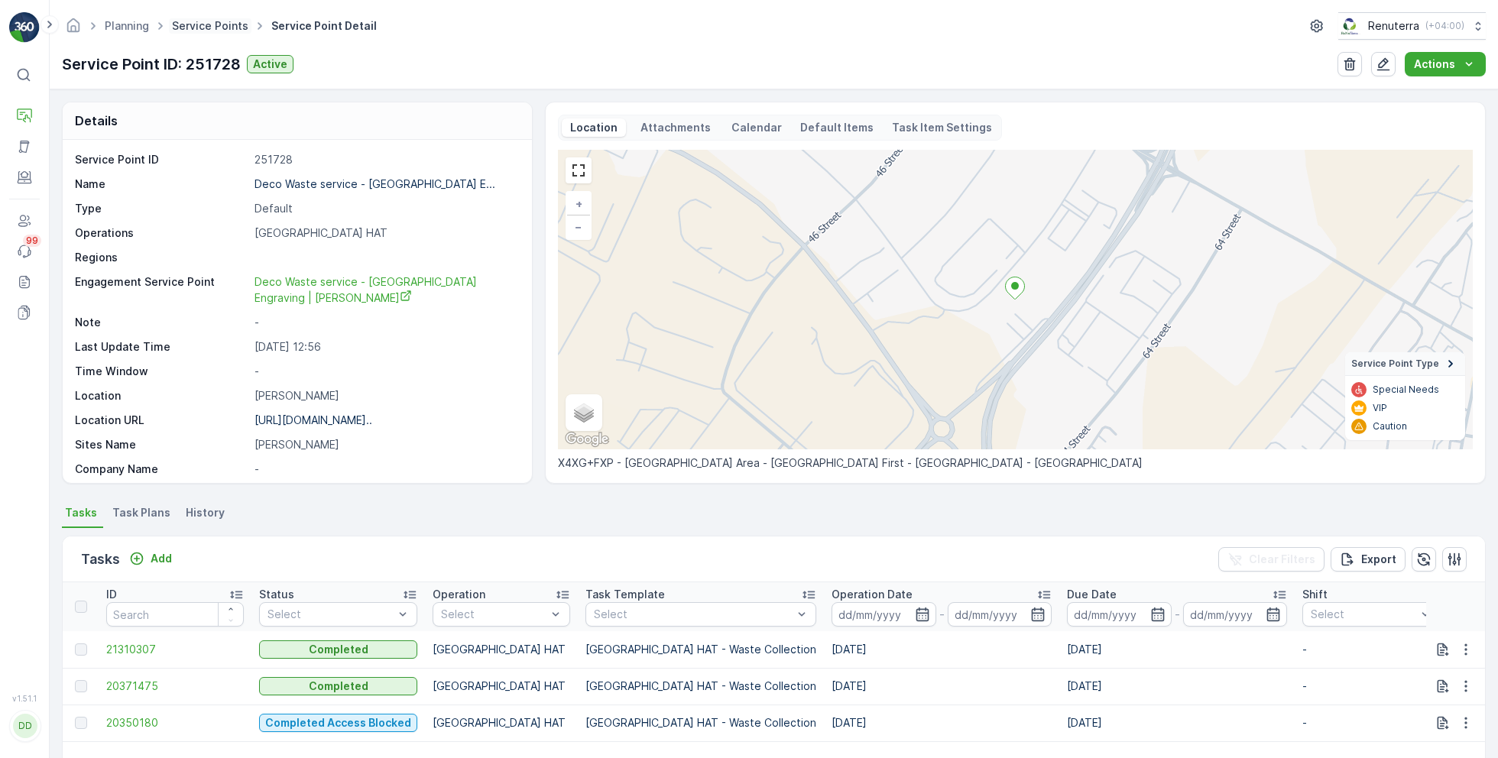
click at [217, 22] on link "Service Points" at bounding box center [210, 25] width 76 height 13
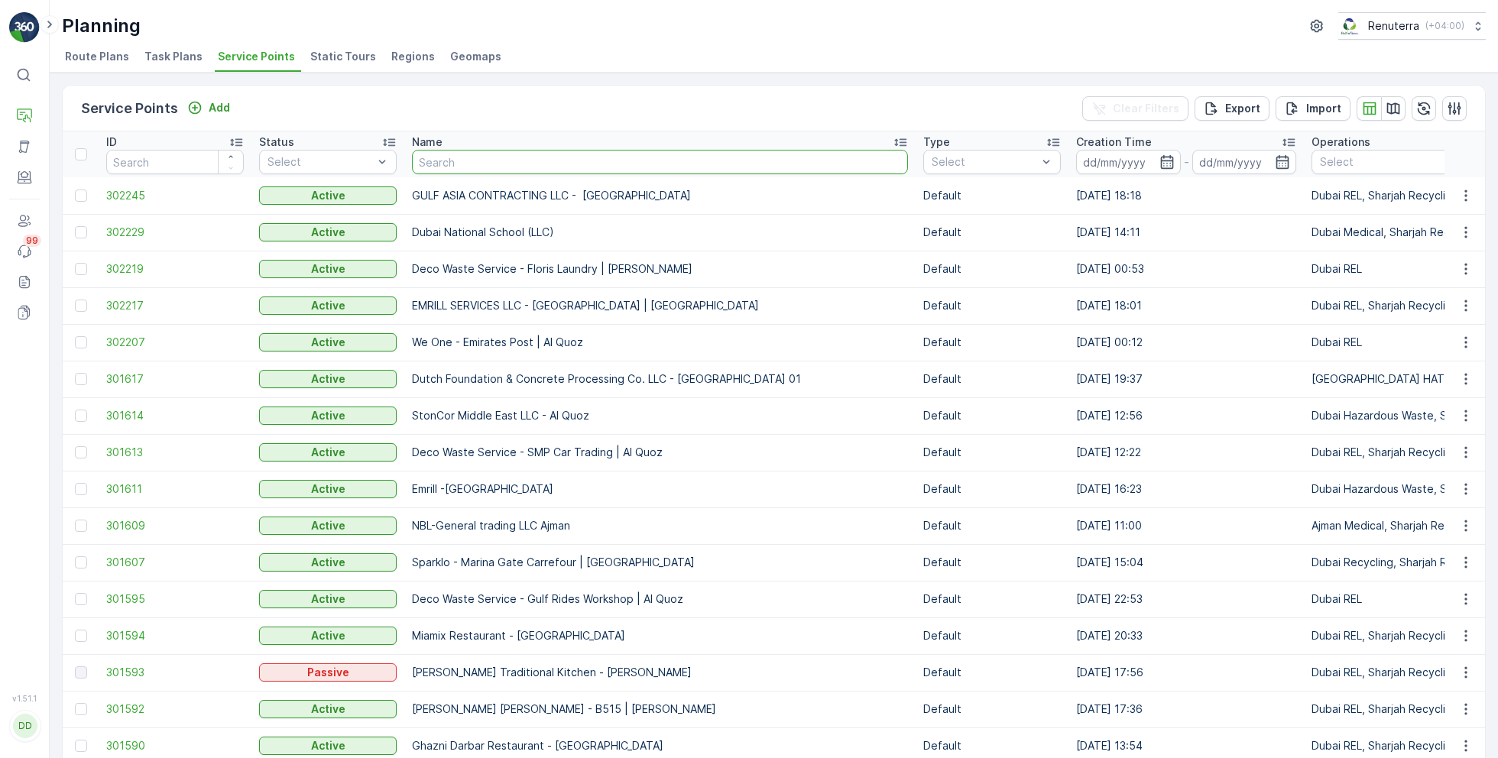
click at [464, 156] on input "text" at bounding box center [660, 162] width 496 height 24
type input "malaki"
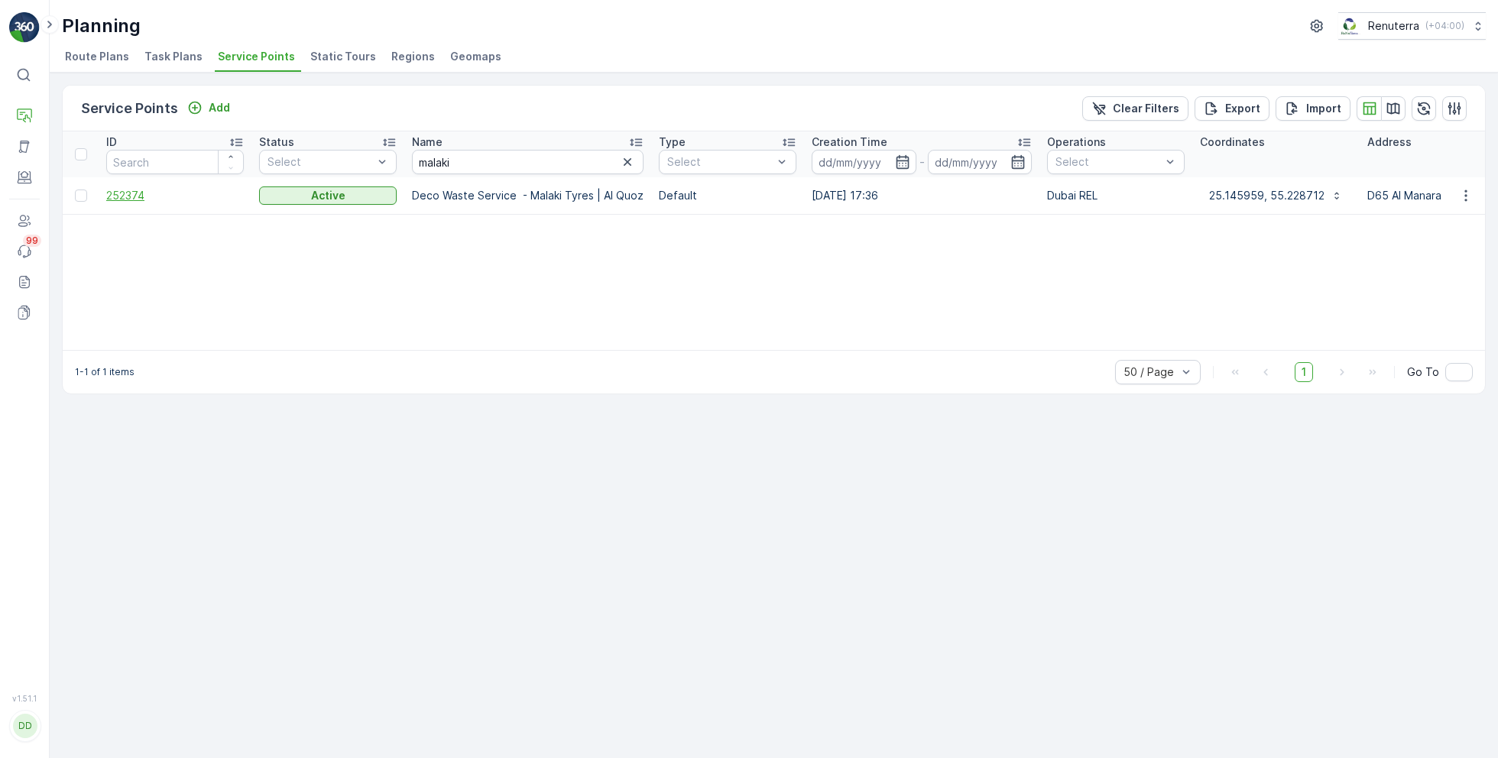
click at [138, 188] on span "252374" at bounding box center [175, 195] width 138 height 15
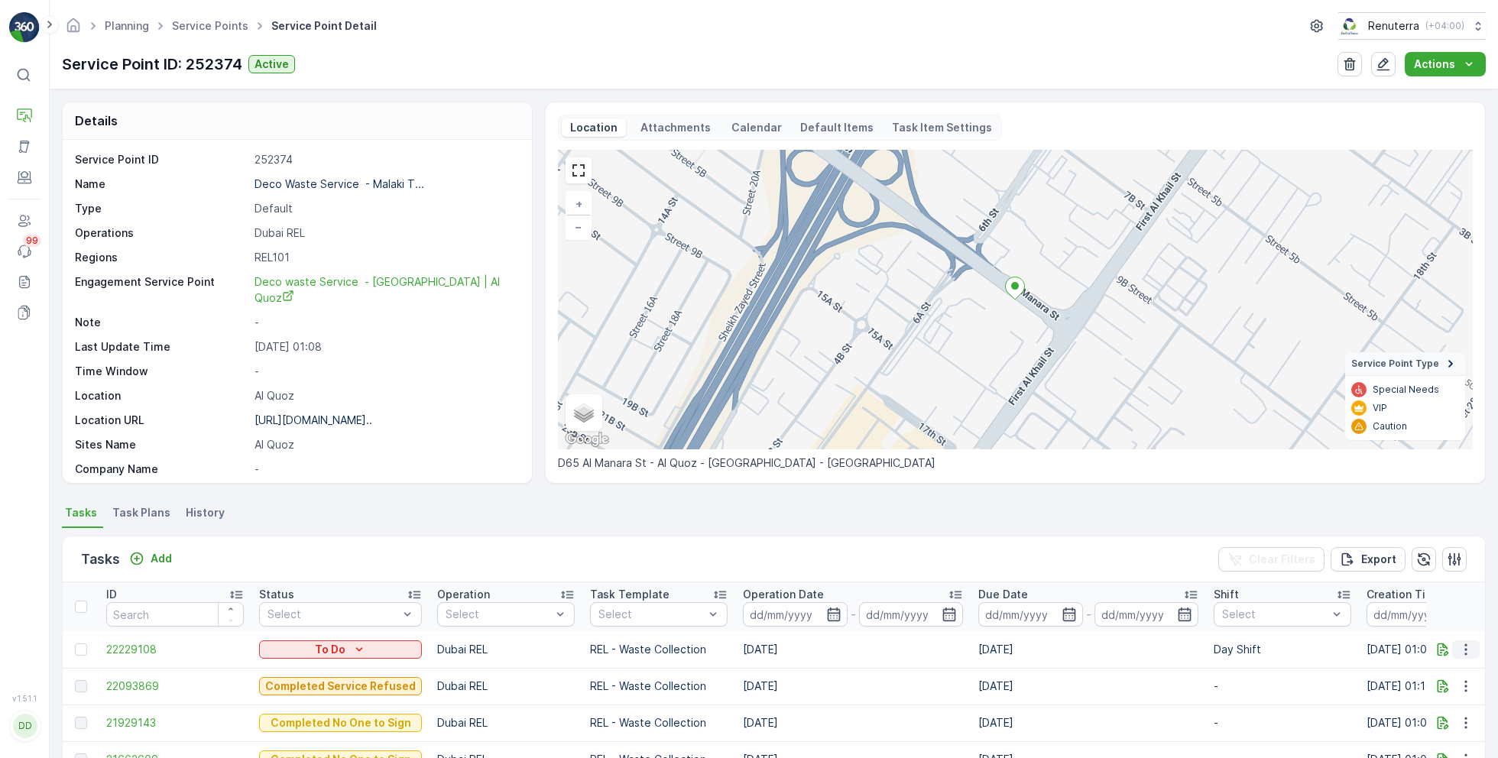
click at [1463, 646] on icon "button" at bounding box center [1465, 649] width 15 height 15
click at [1415, 575] on span "Change Route" at bounding box center [1426, 576] width 74 height 15
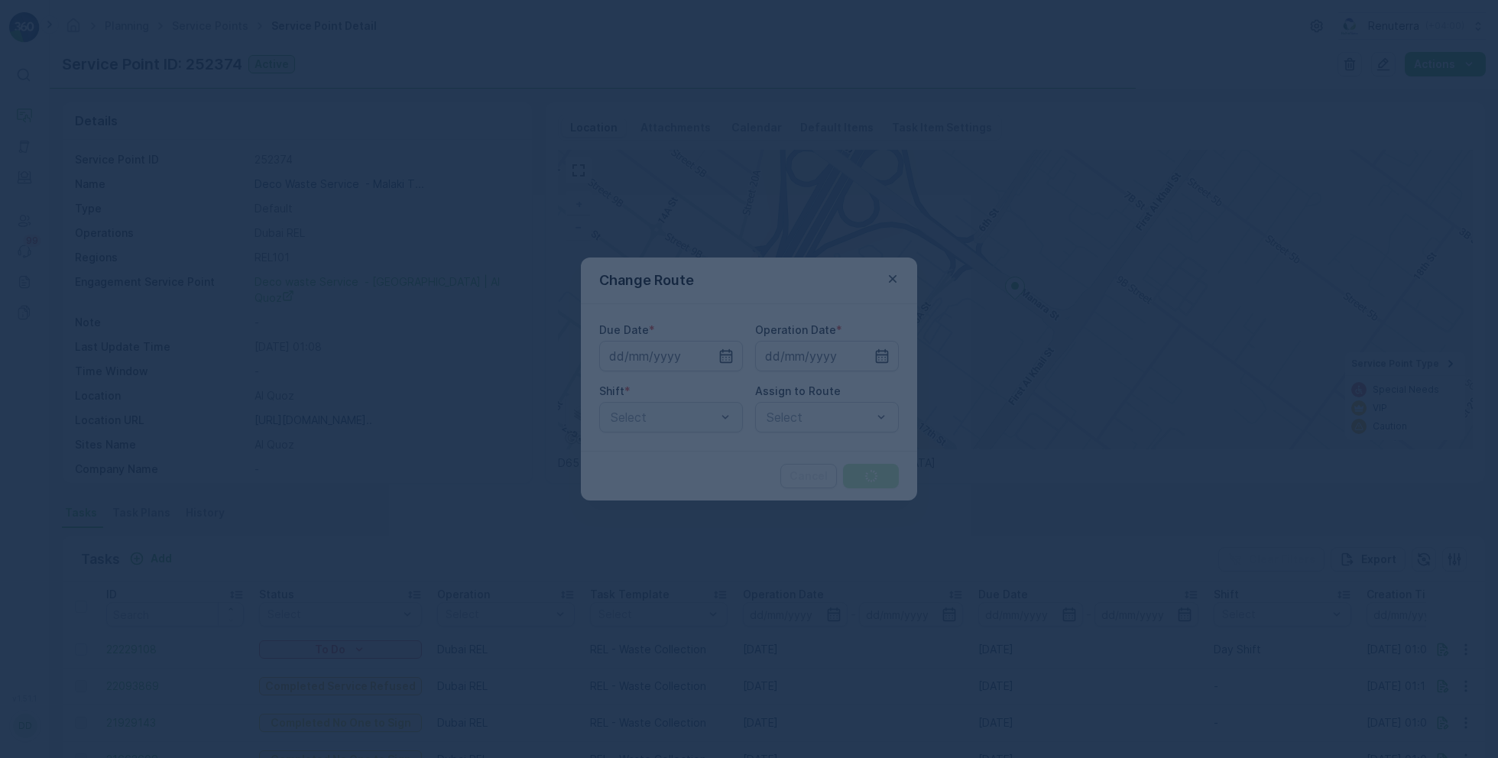
type input "[DATE]"
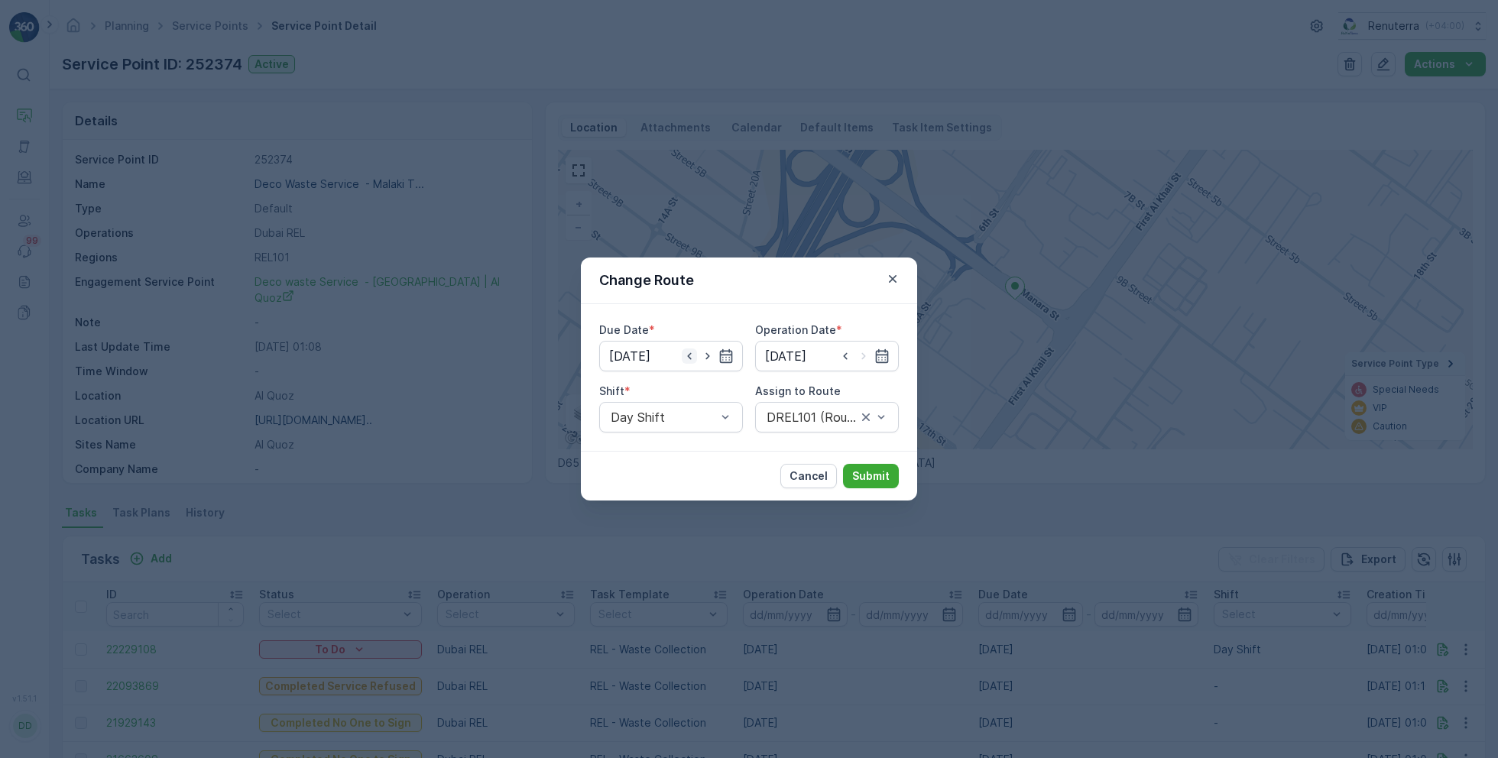
click at [682, 358] on icon "button" at bounding box center [689, 355] width 15 height 15
type input "[DATE]"
click at [850, 349] on input at bounding box center [827, 356] width 144 height 31
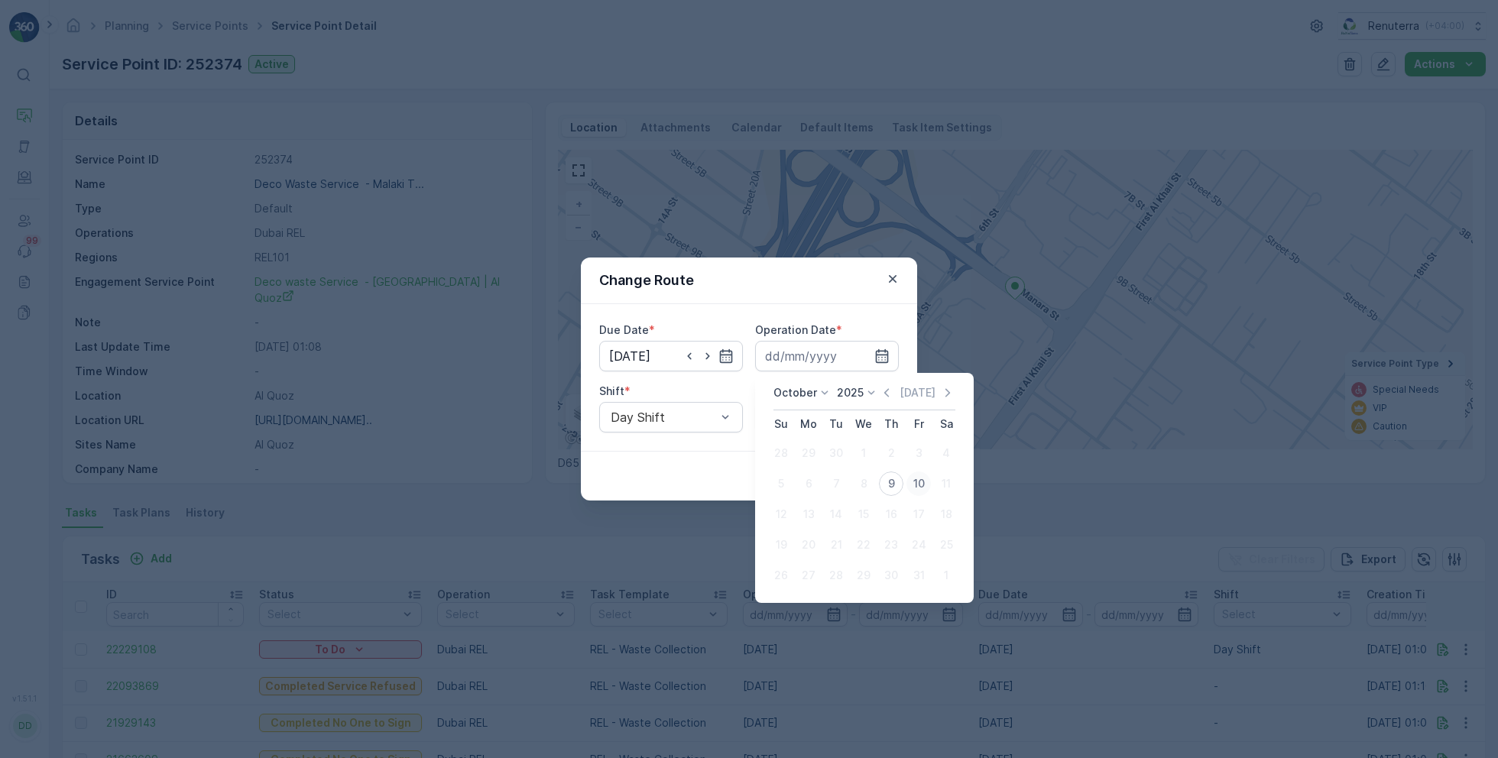
click at [914, 481] on div "10" at bounding box center [918, 484] width 24 height 24
type input "[DATE]"
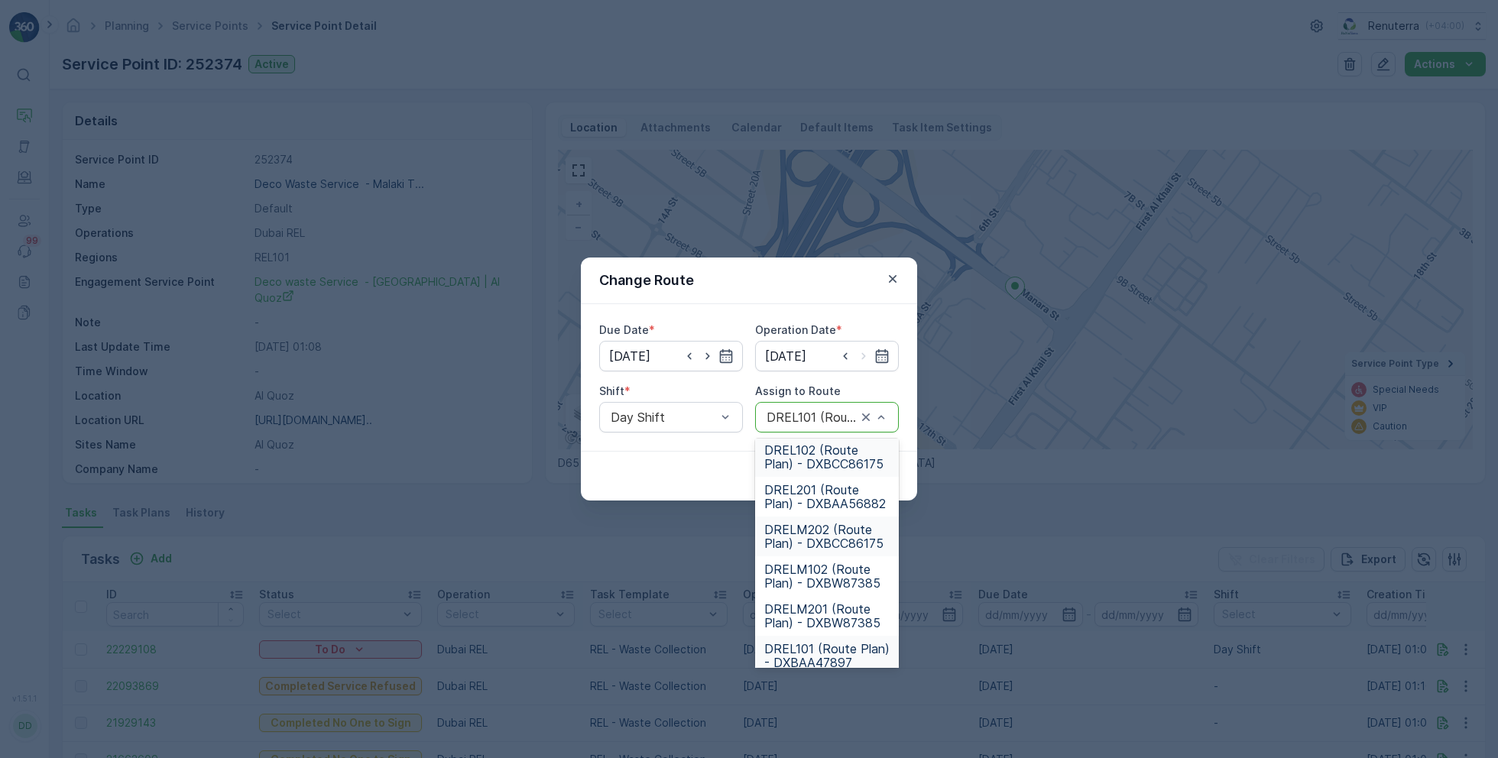
scroll to position [95, 0]
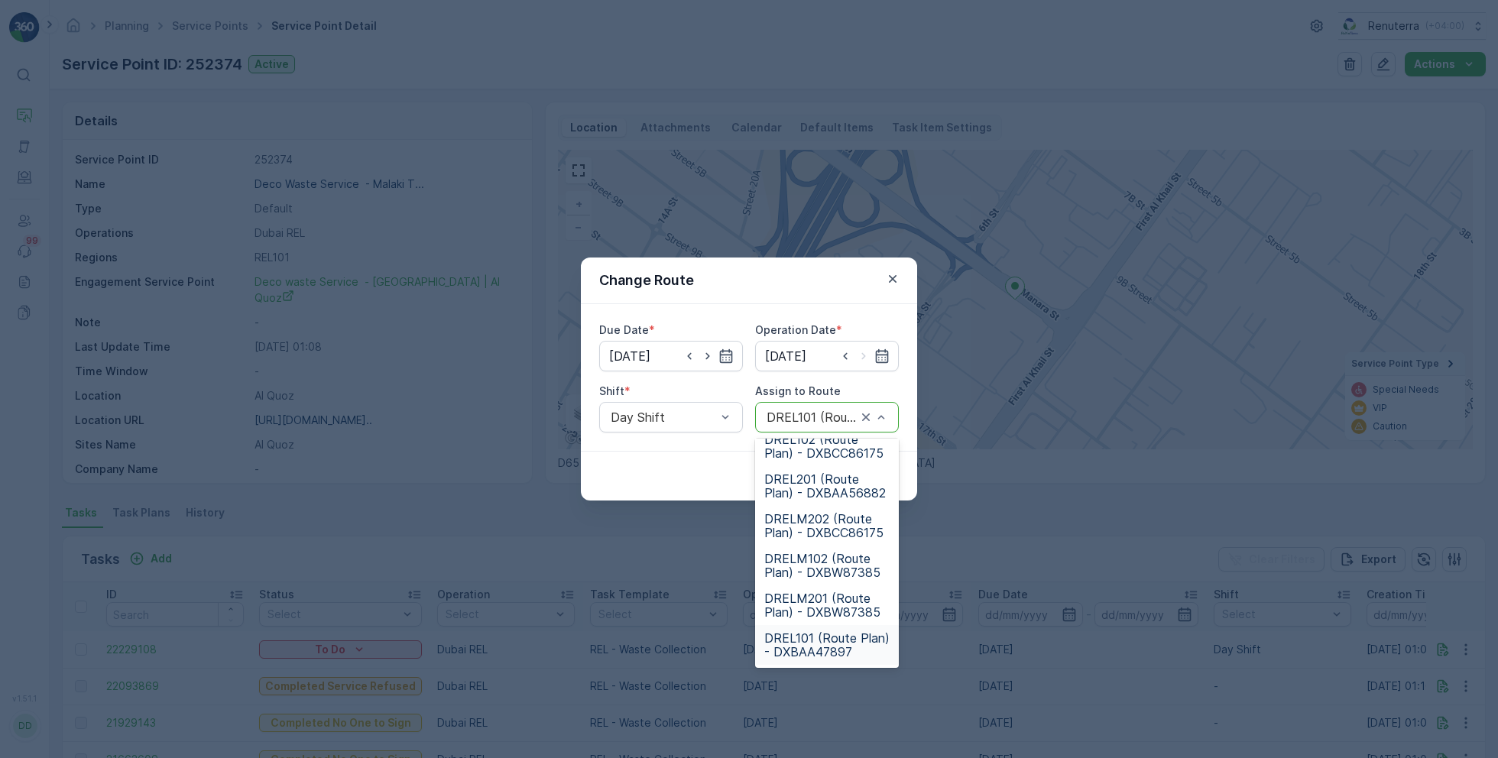
click at [811, 635] on span "DREL101 (Route Plan) - DXBAA47897" at bounding box center [826, 645] width 125 height 28
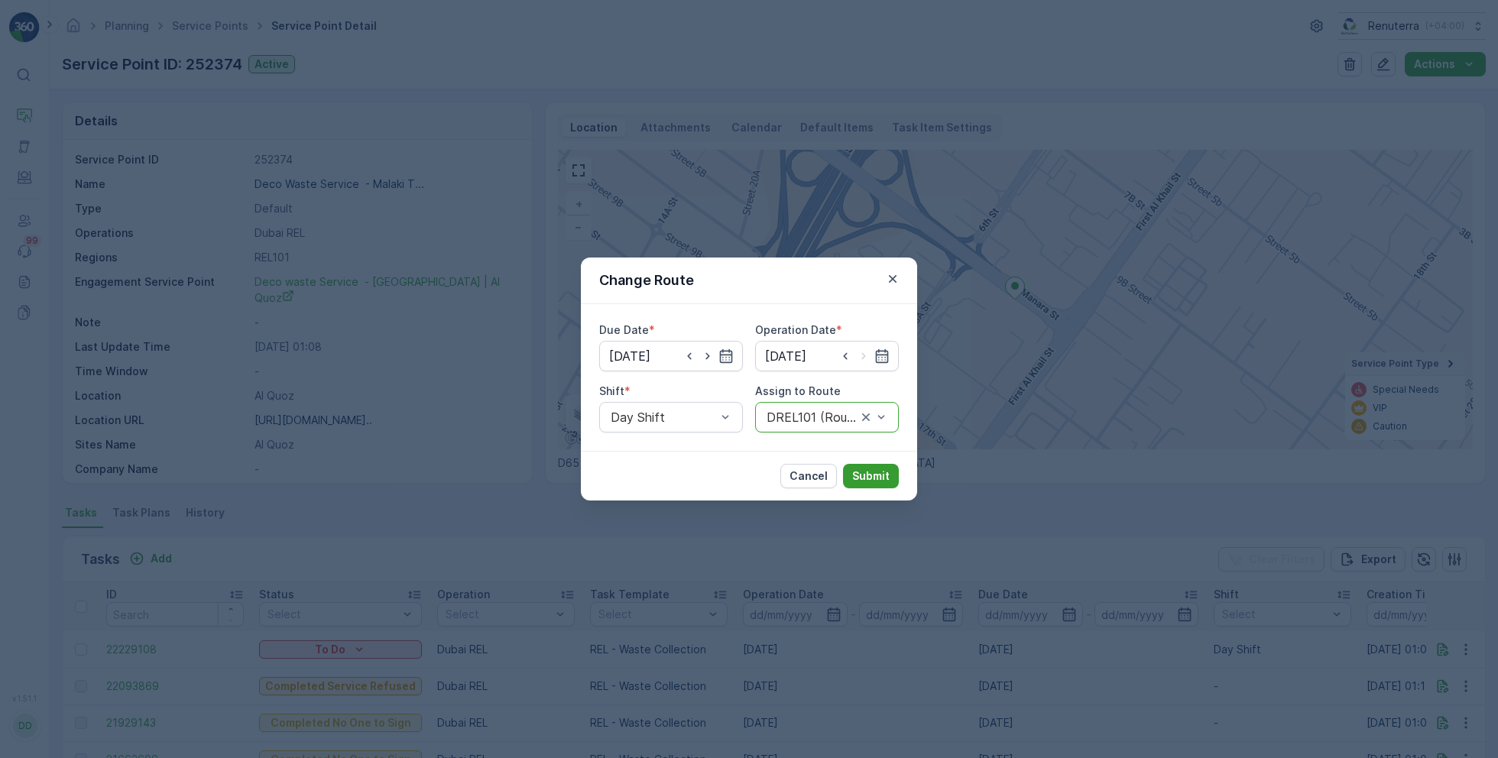
click at [862, 475] on p "Submit" at bounding box center [870, 475] width 37 height 15
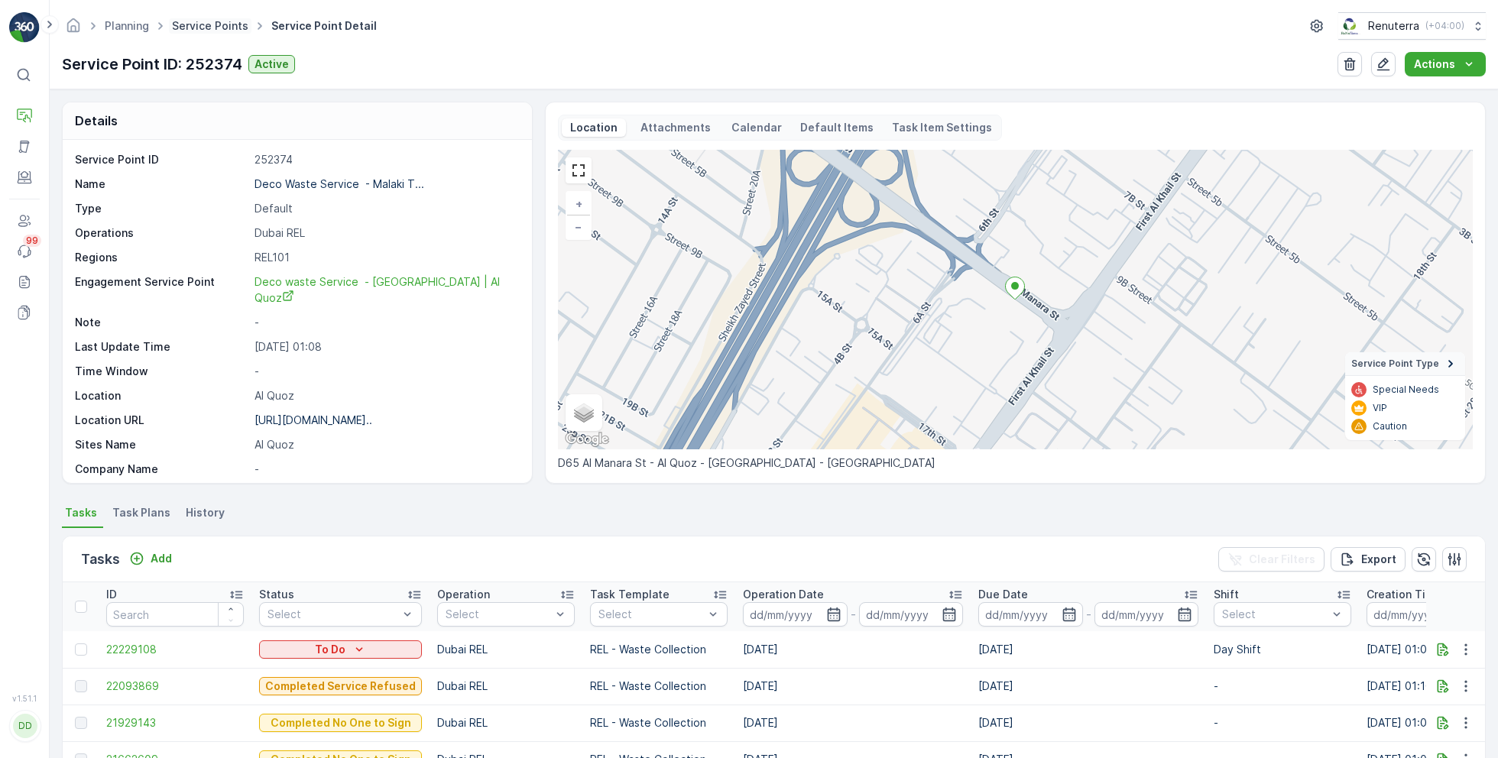
click at [225, 28] on link "Service Points" at bounding box center [210, 25] width 76 height 13
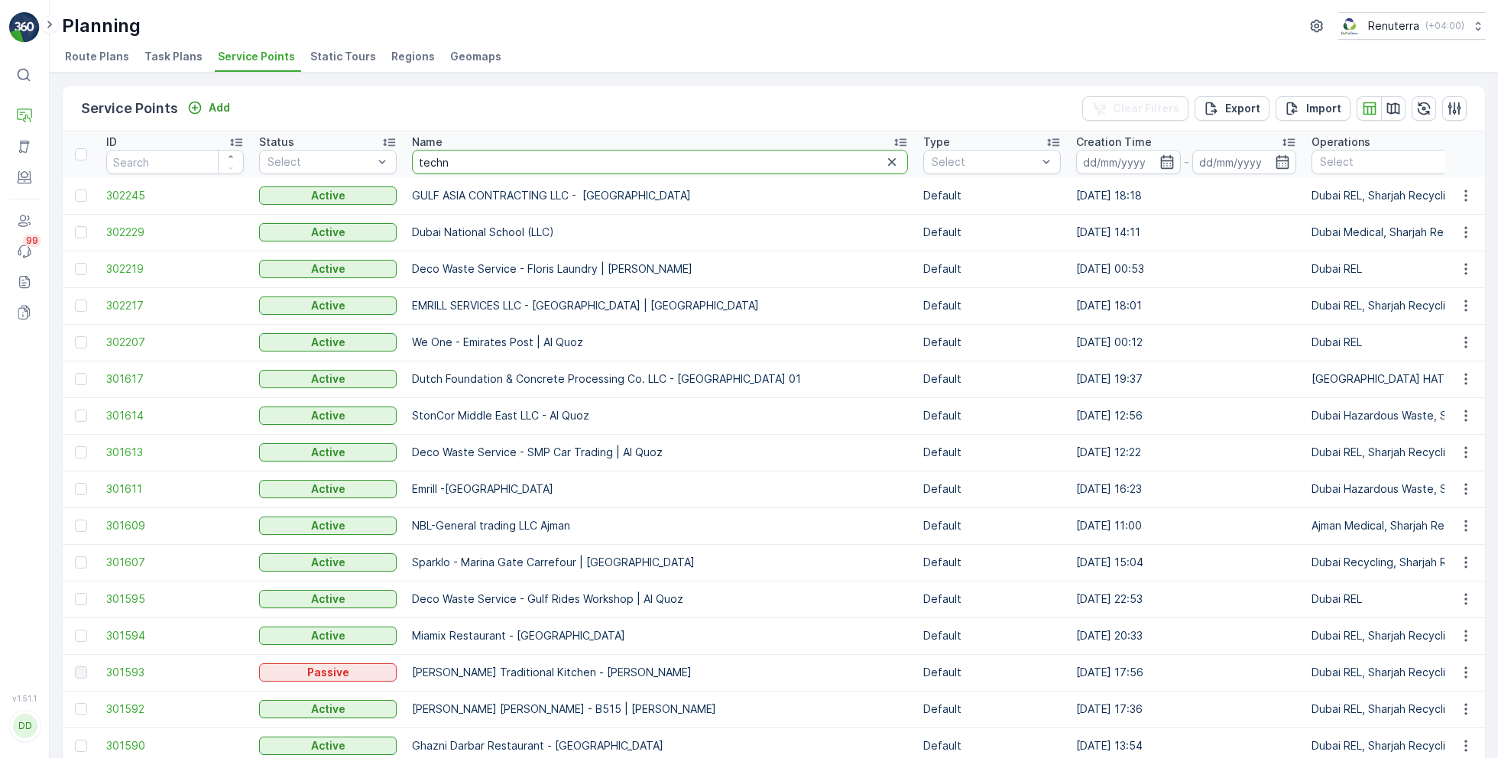
type input "techno"
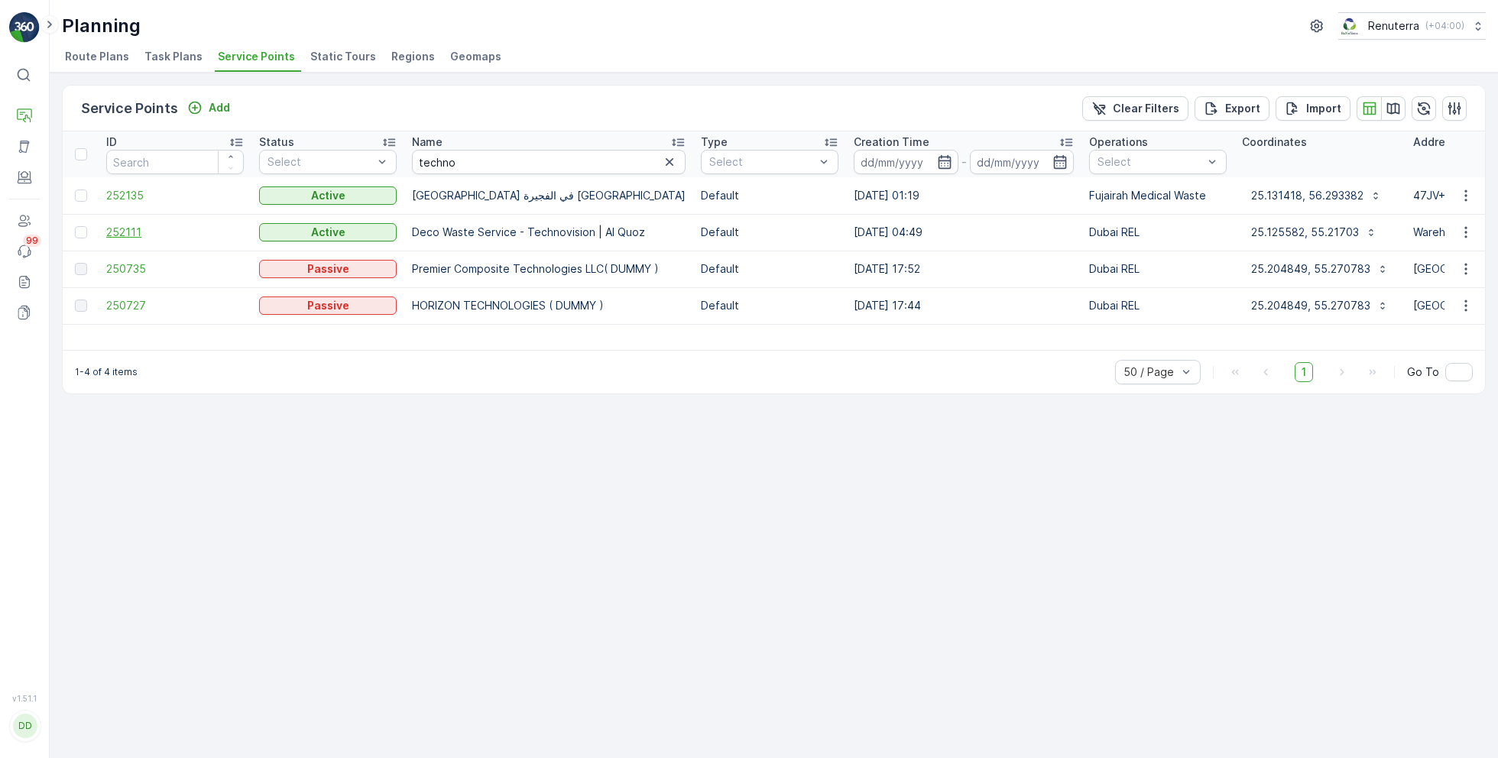
click at [131, 226] on span "252111" at bounding box center [175, 232] width 138 height 15
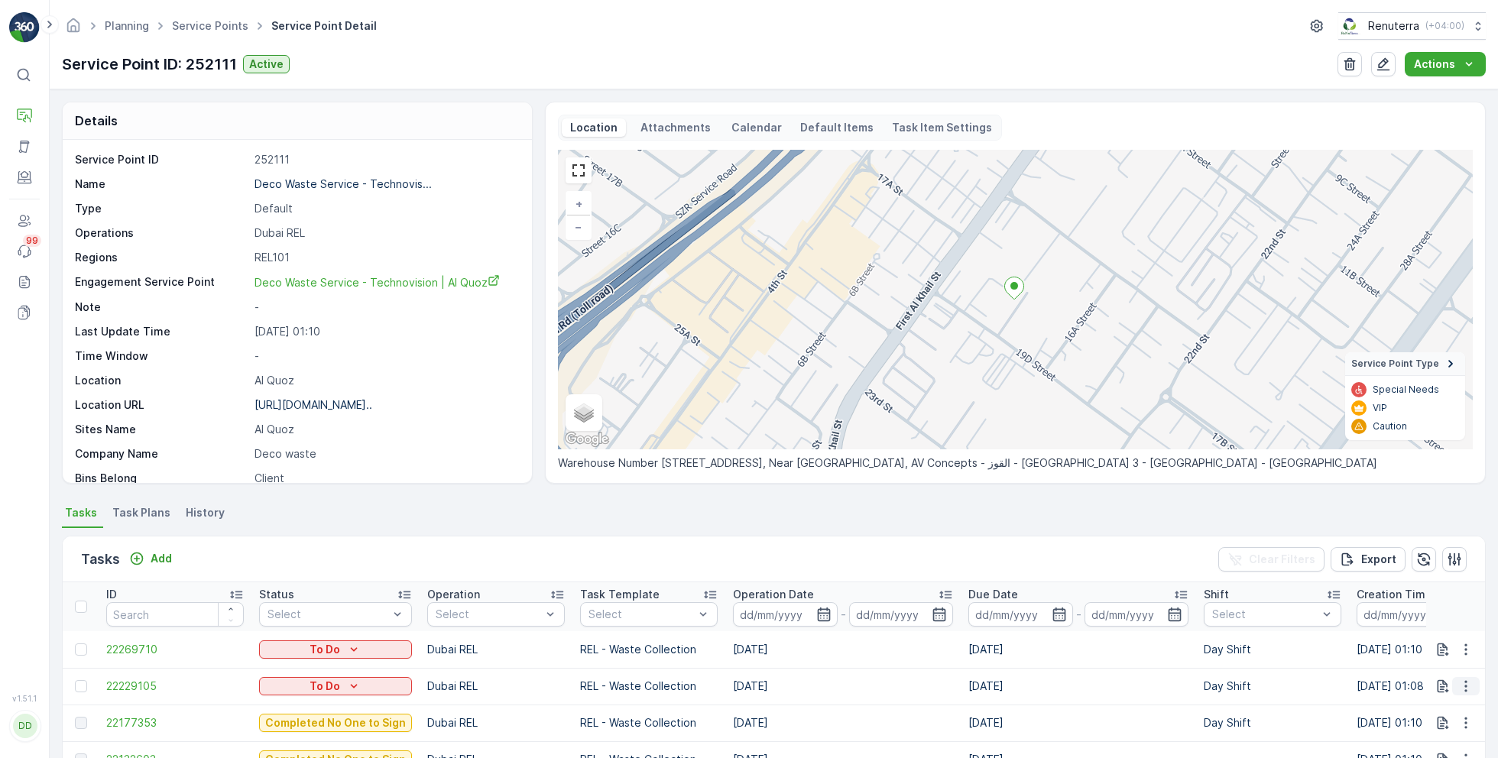
click at [1465, 689] on icon "button" at bounding box center [1465, 686] width 15 height 15
click at [1431, 614] on span "Change Route" at bounding box center [1426, 612] width 74 height 15
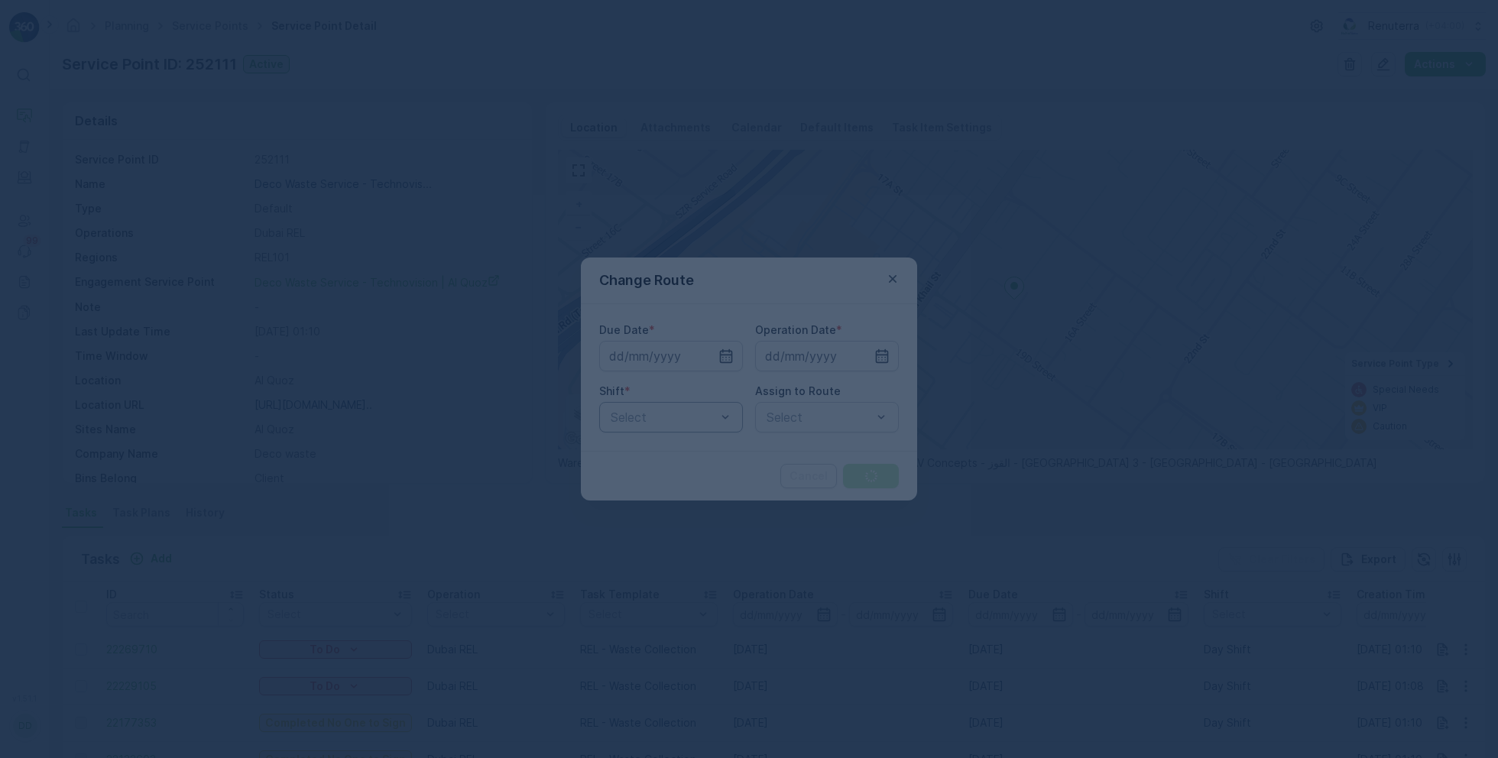
type input "[DATE]"
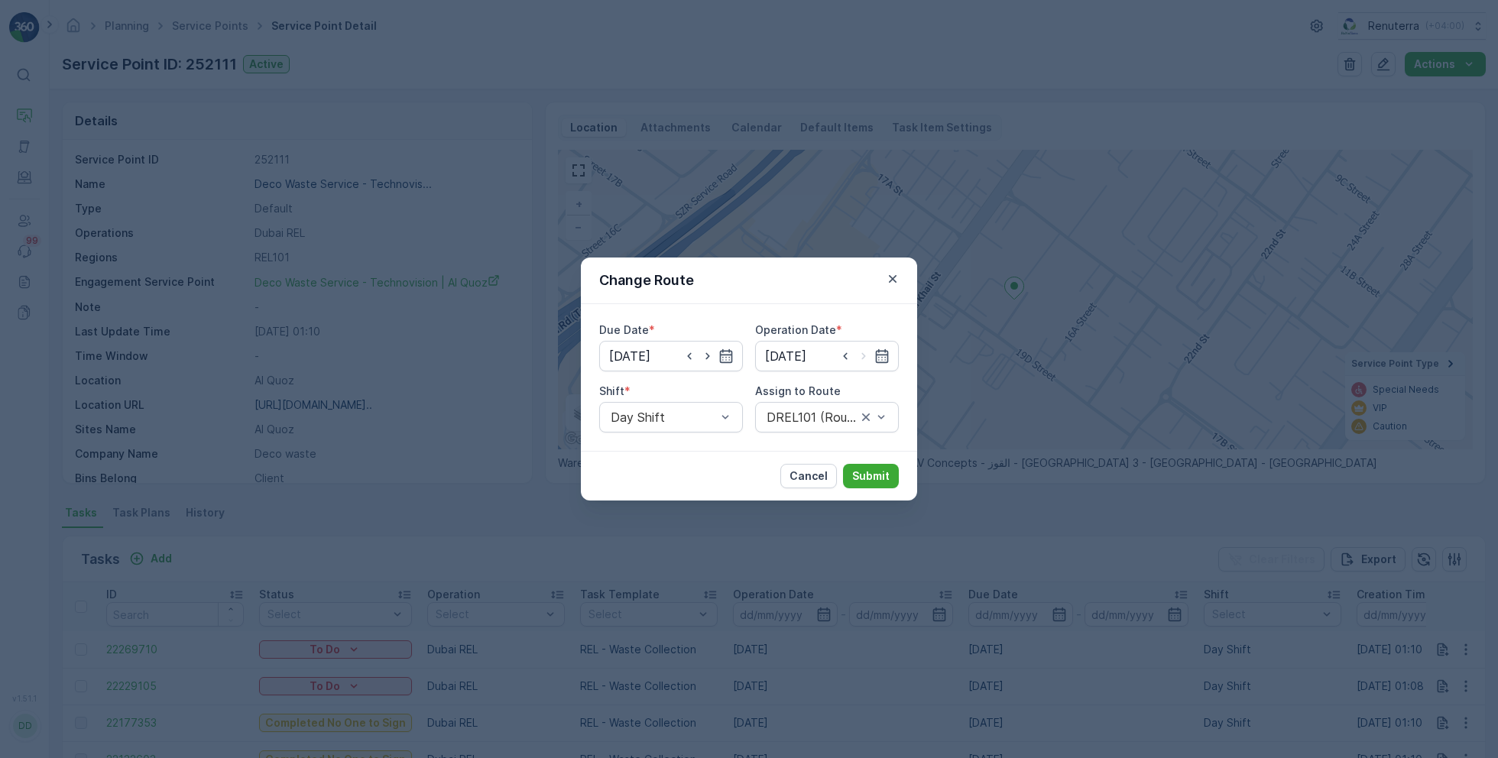
click at [716, 356] on div at bounding box center [708, 355] width 52 height 15
click at [687, 354] on icon "button" at bounding box center [689, 355] width 15 height 15
type input "[DATE]"
click at [800, 357] on input at bounding box center [827, 356] width 144 height 31
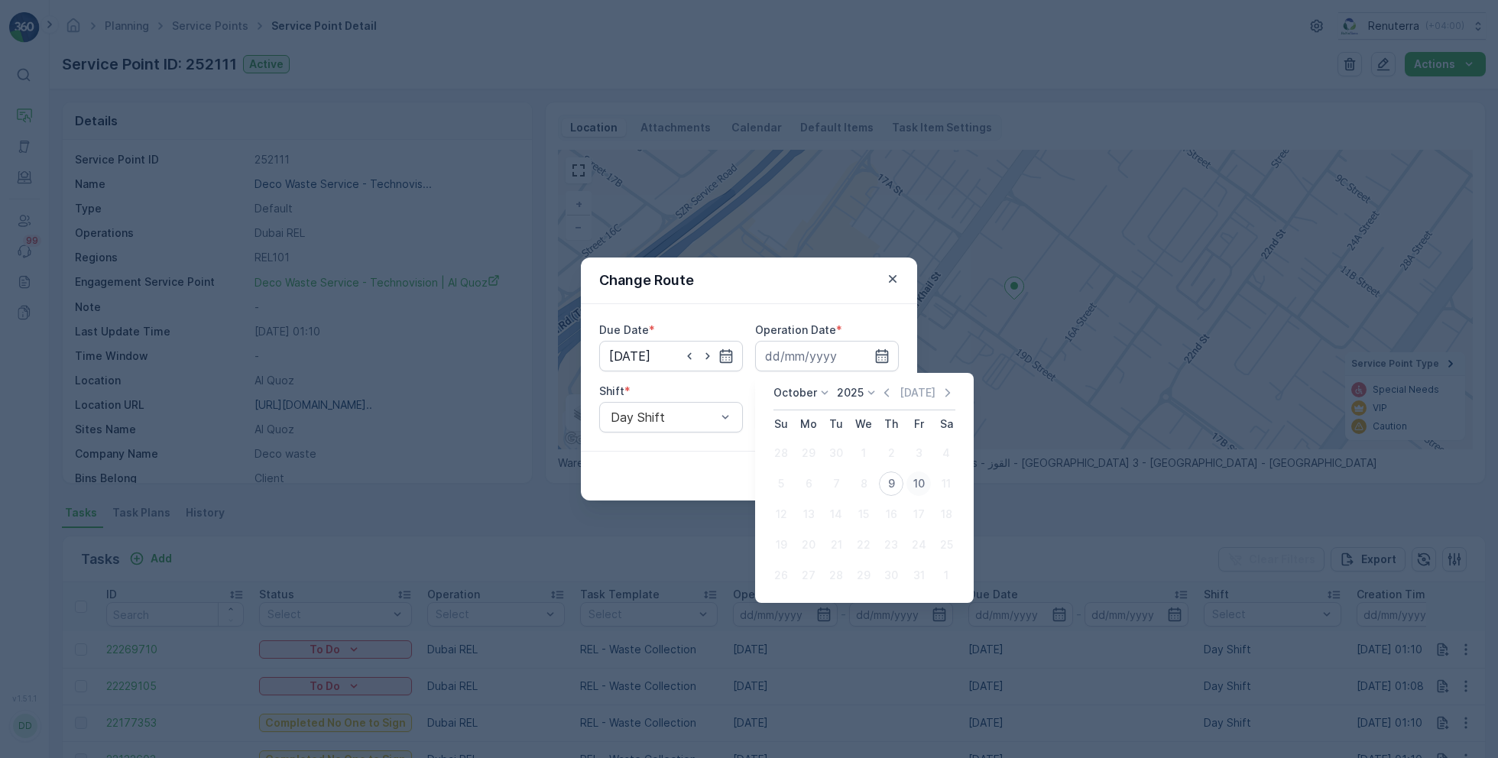
click at [908, 481] on div "10" at bounding box center [918, 484] width 24 height 24
type input "[DATE]"
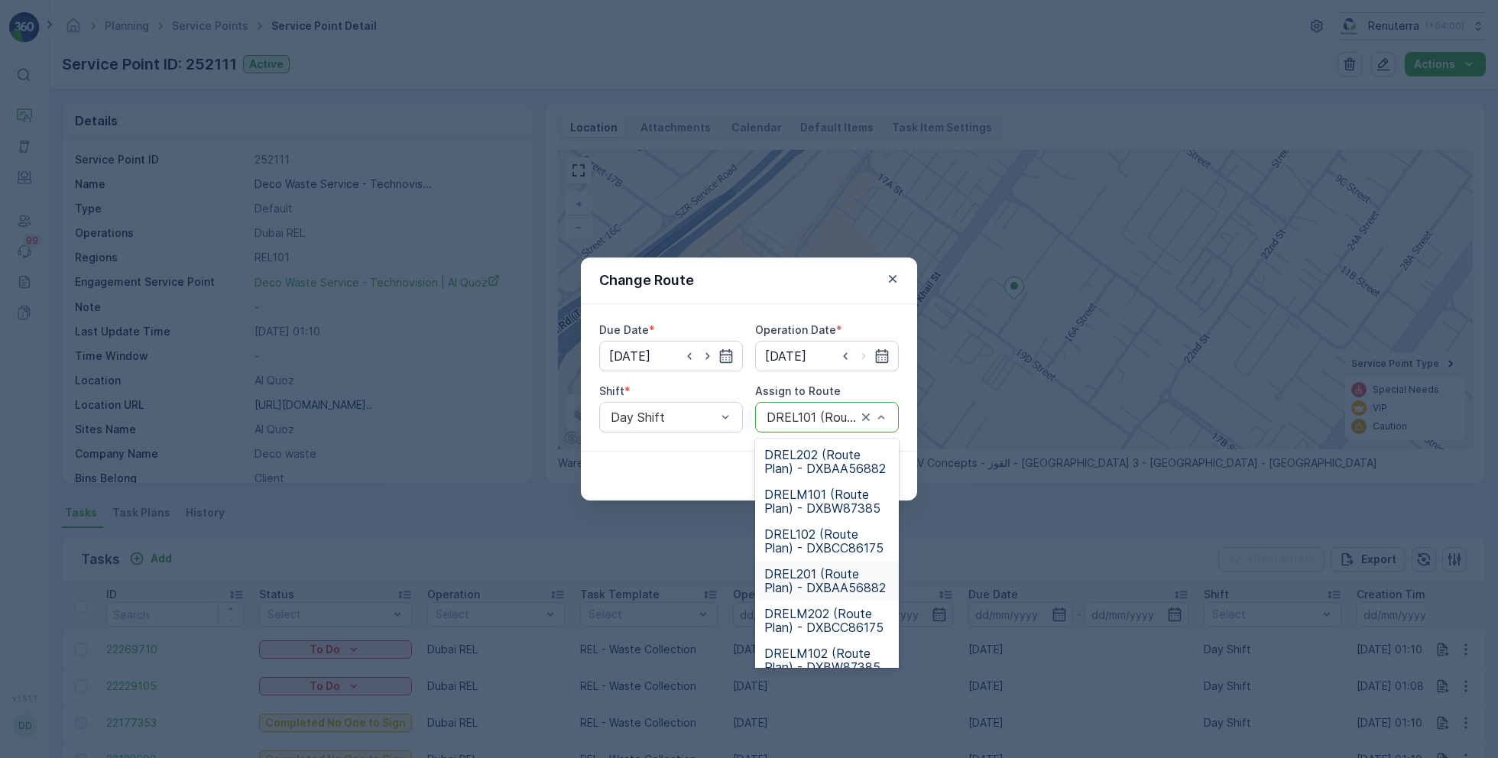
scroll to position [95, 0]
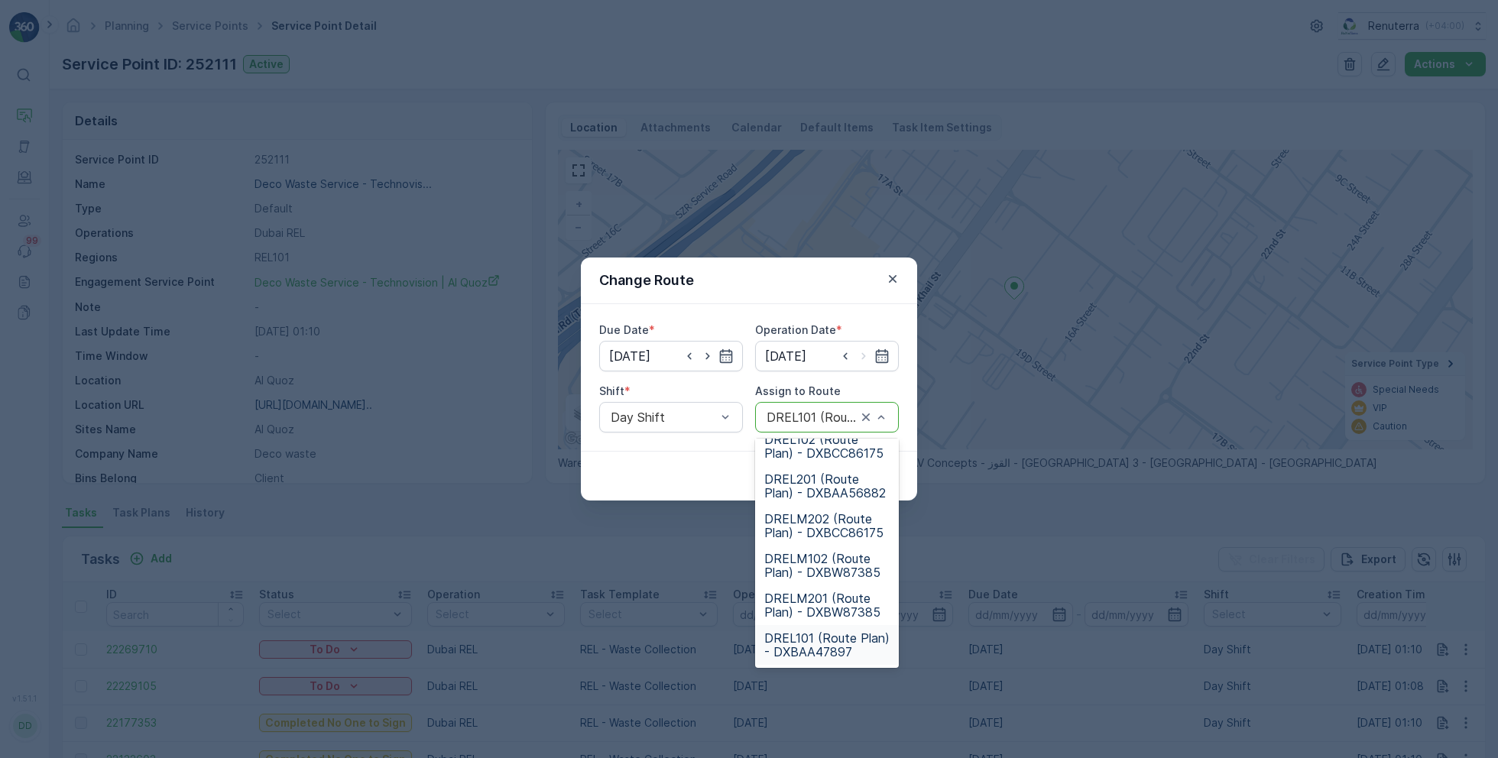
click at [806, 634] on span "DREL101 (Route Plan) - DXBAA47897" at bounding box center [826, 645] width 125 height 28
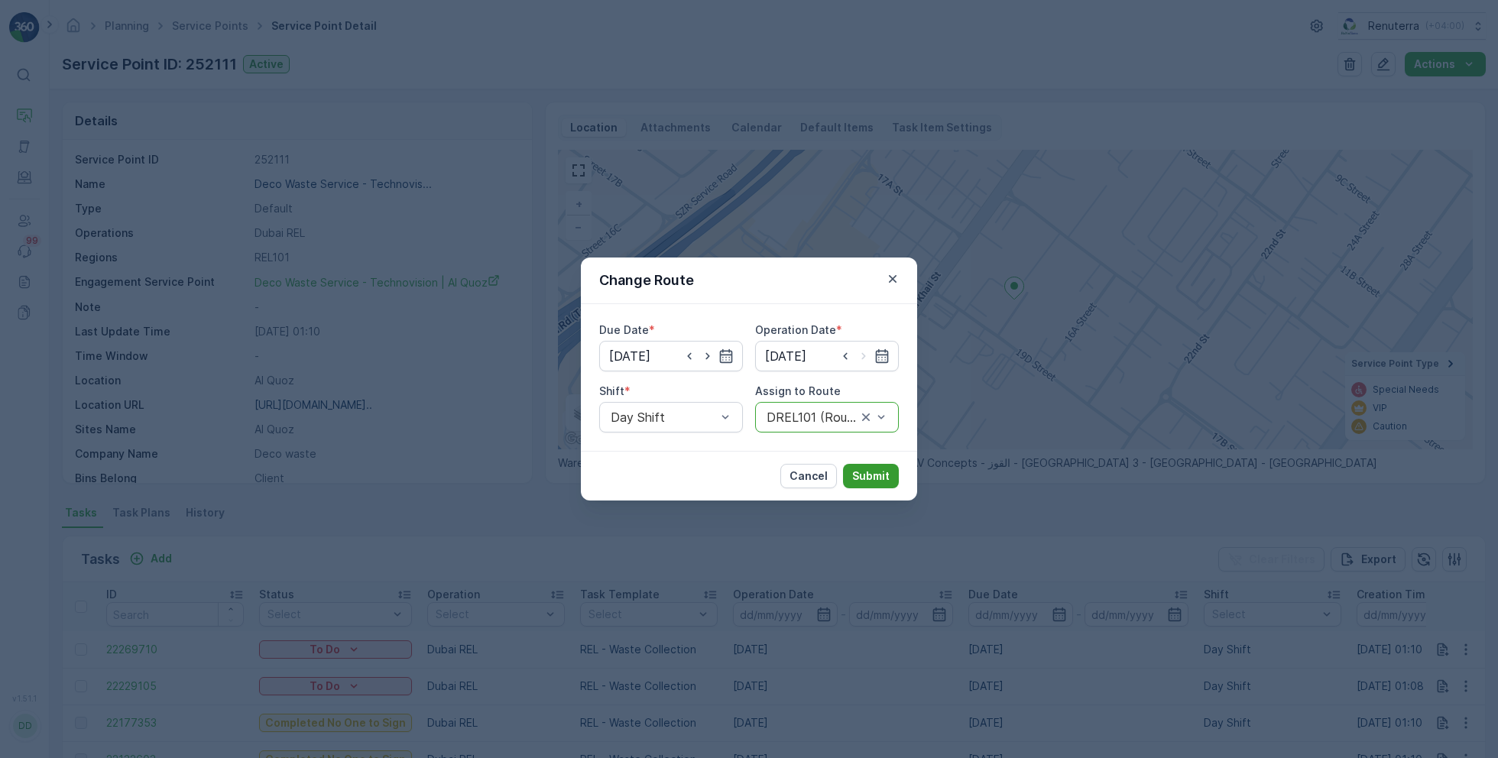
click at [876, 471] on p "Submit" at bounding box center [870, 475] width 37 height 15
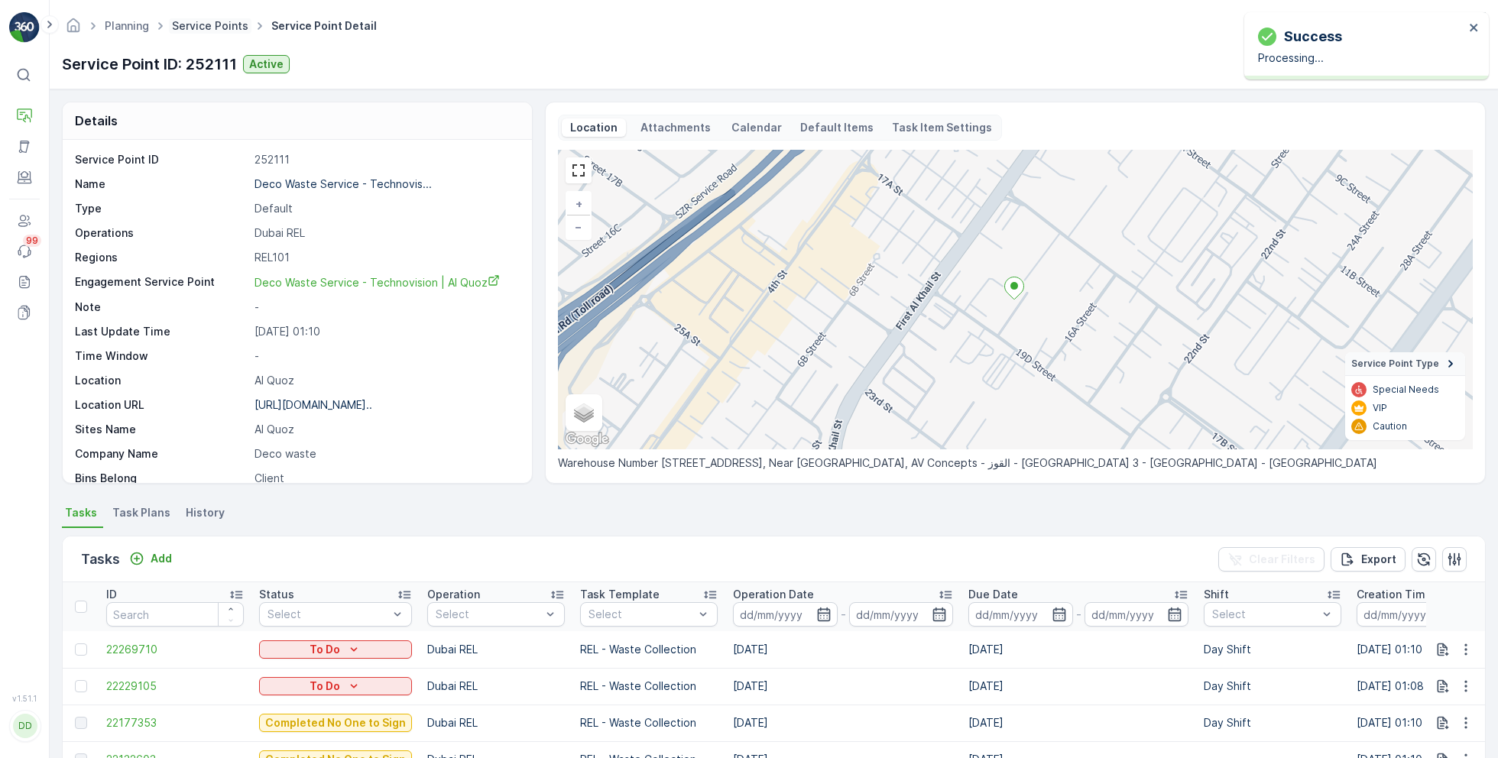
click at [208, 20] on link "Service Points" at bounding box center [210, 25] width 76 height 13
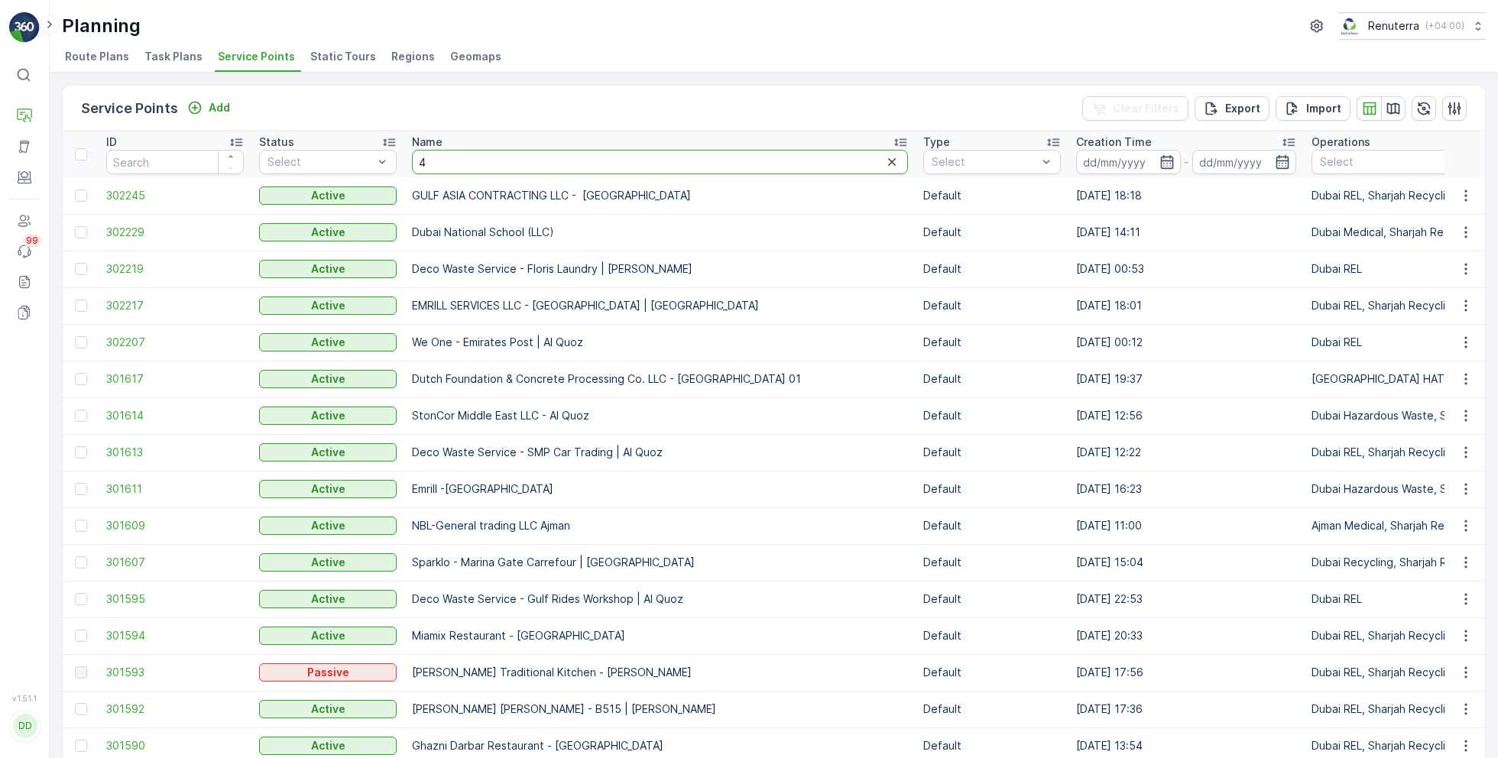
type input "4u"
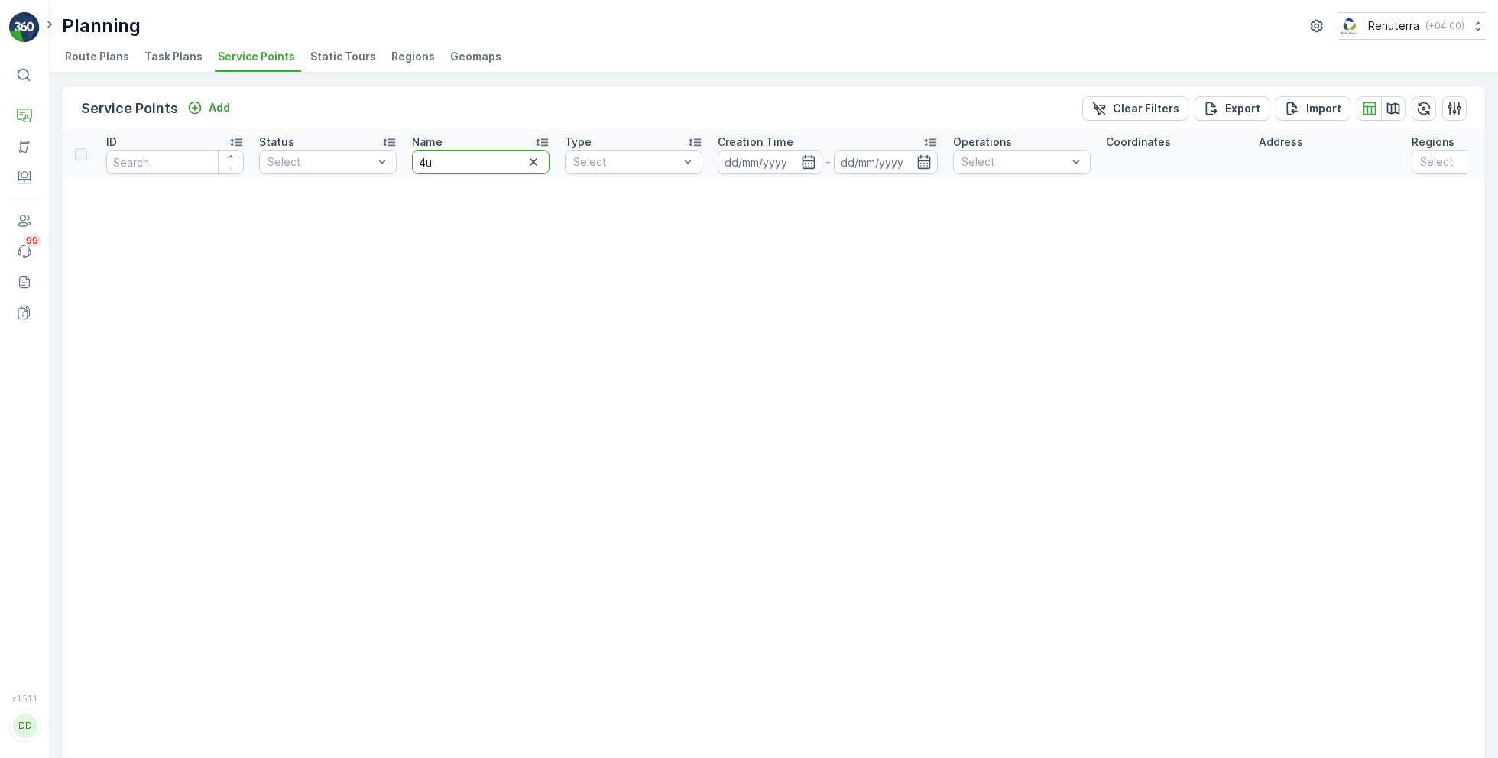
click at [459, 154] on input "4u" at bounding box center [481, 162] width 138 height 24
type input "4 u"
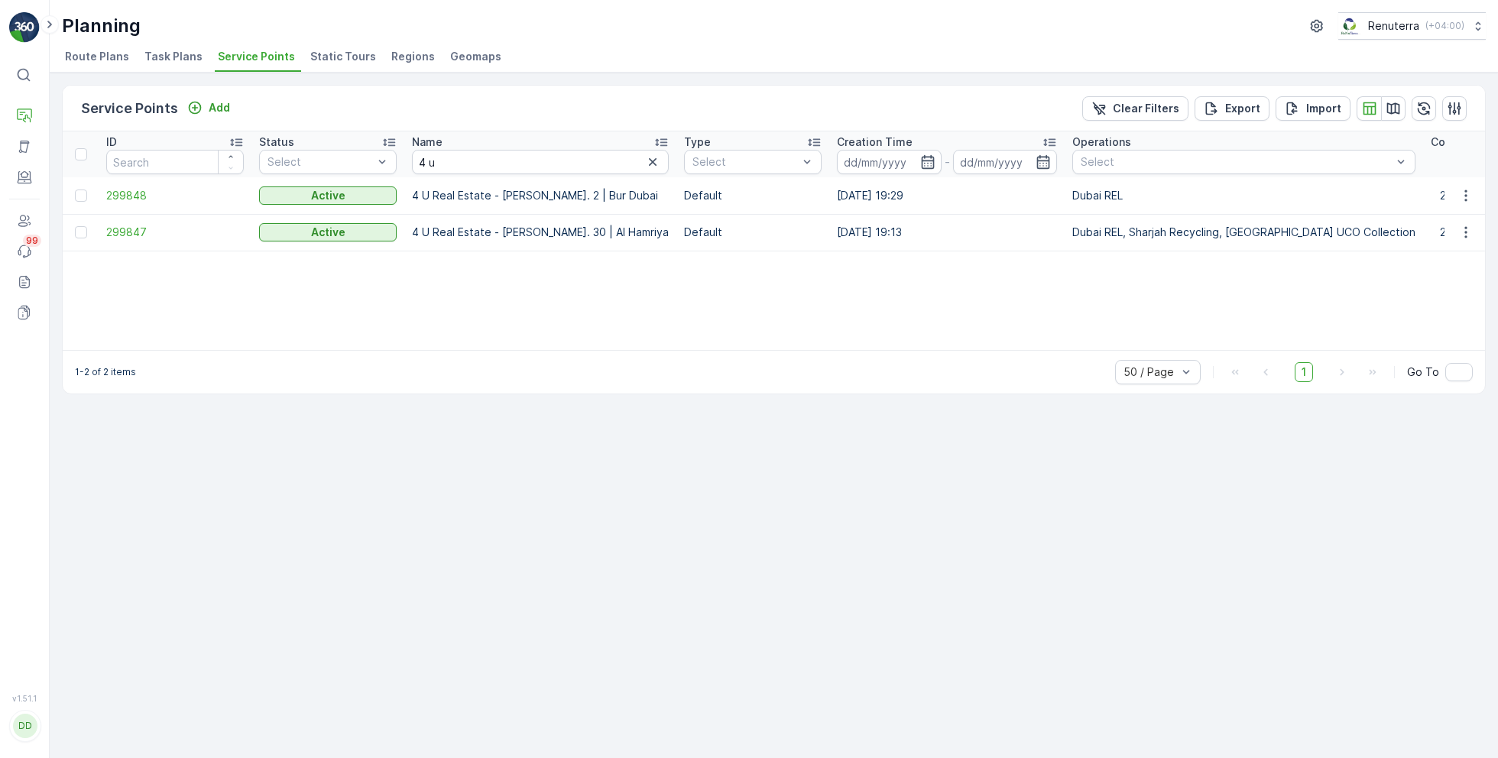
click at [150, 222] on td "299847" at bounding box center [175, 232] width 153 height 37
click at [136, 225] on span "299847" at bounding box center [175, 232] width 138 height 15
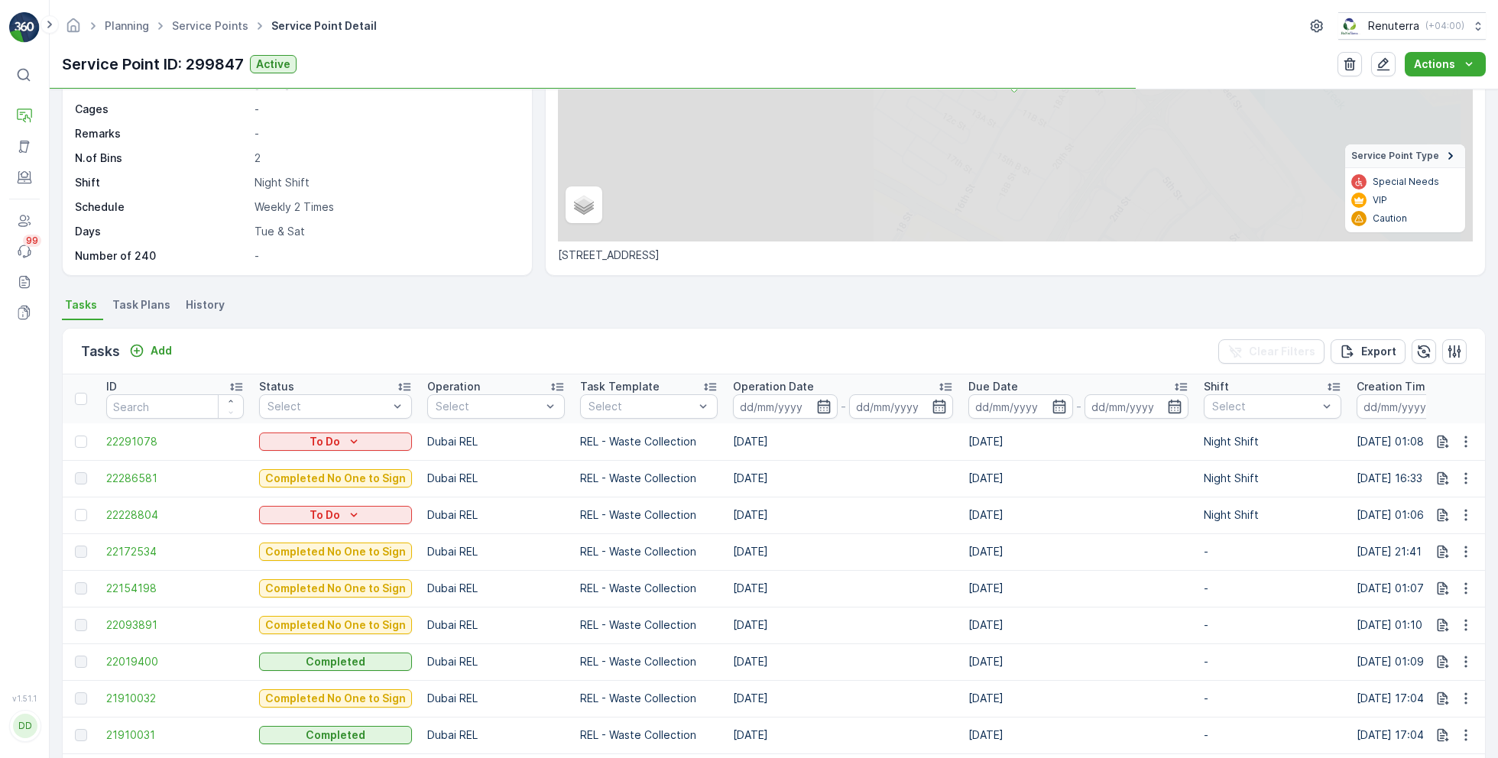
scroll to position [230, 0]
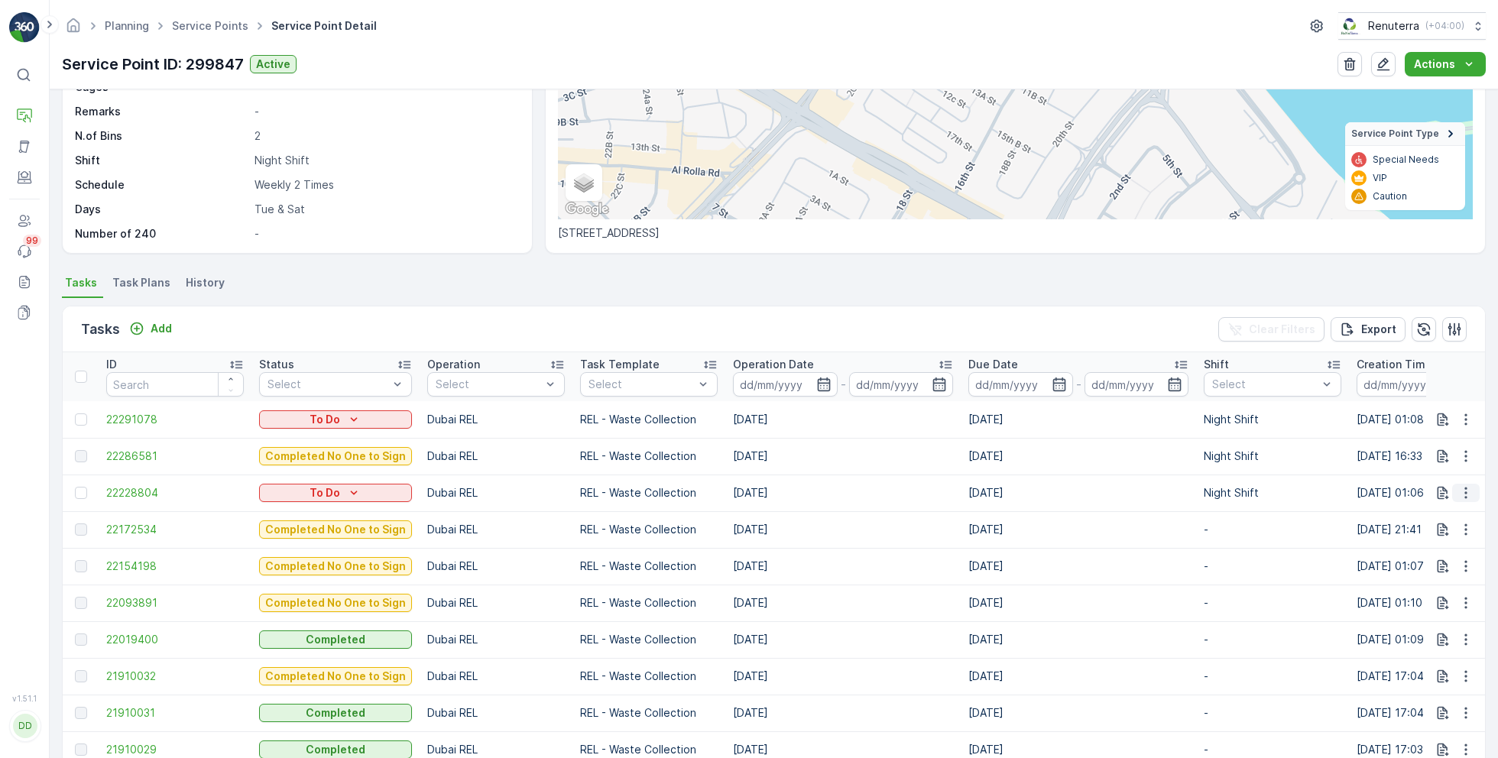
click at [1461, 494] on icon "button" at bounding box center [1465, 492] width 15 height 15
click at [1424, 550] on span "Change Route" at bounding box center [1426, 556] width 74 height 15
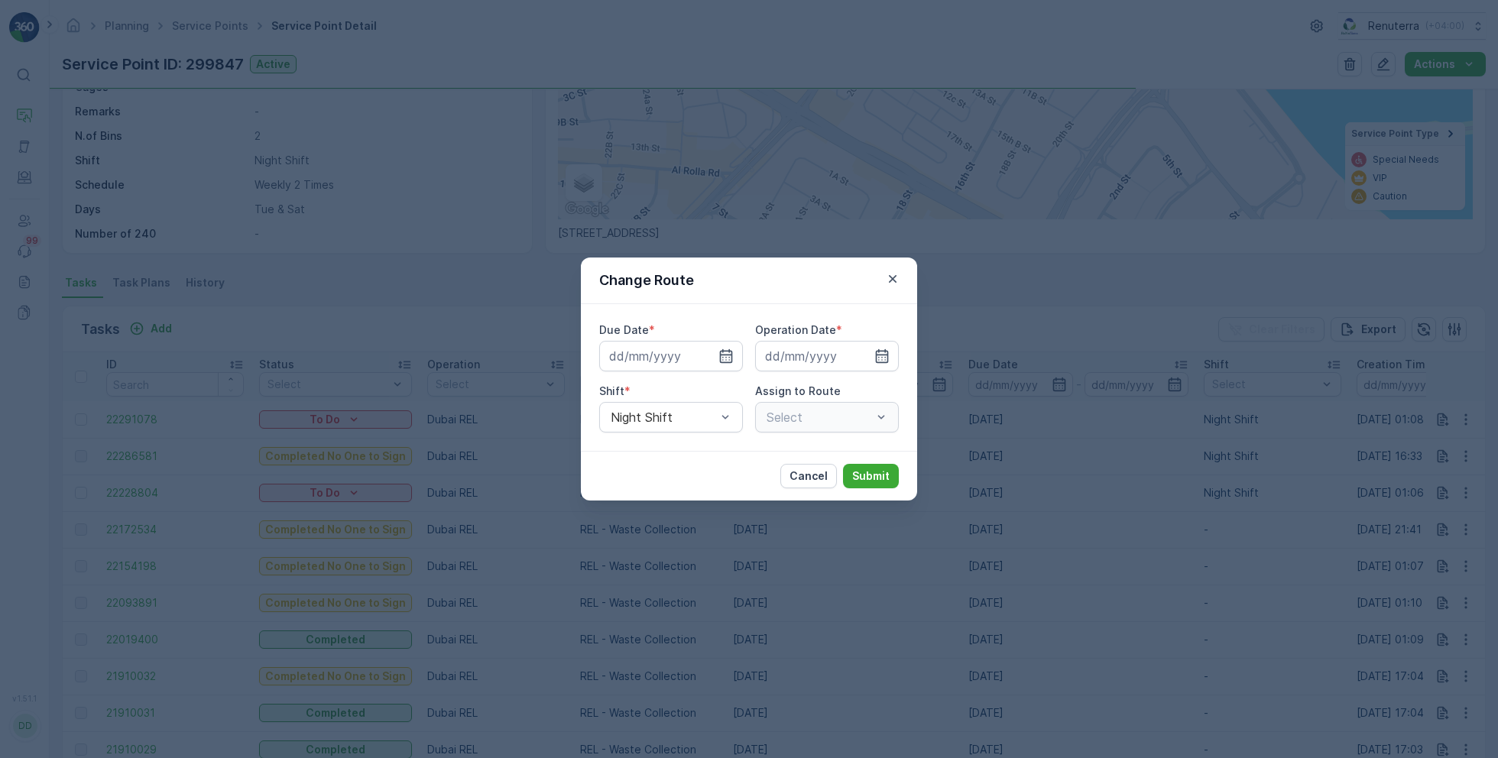
type input "[DATE]"
click at [723, 354] on icon "button" at bounding box center [725, 355] width 15 height 15
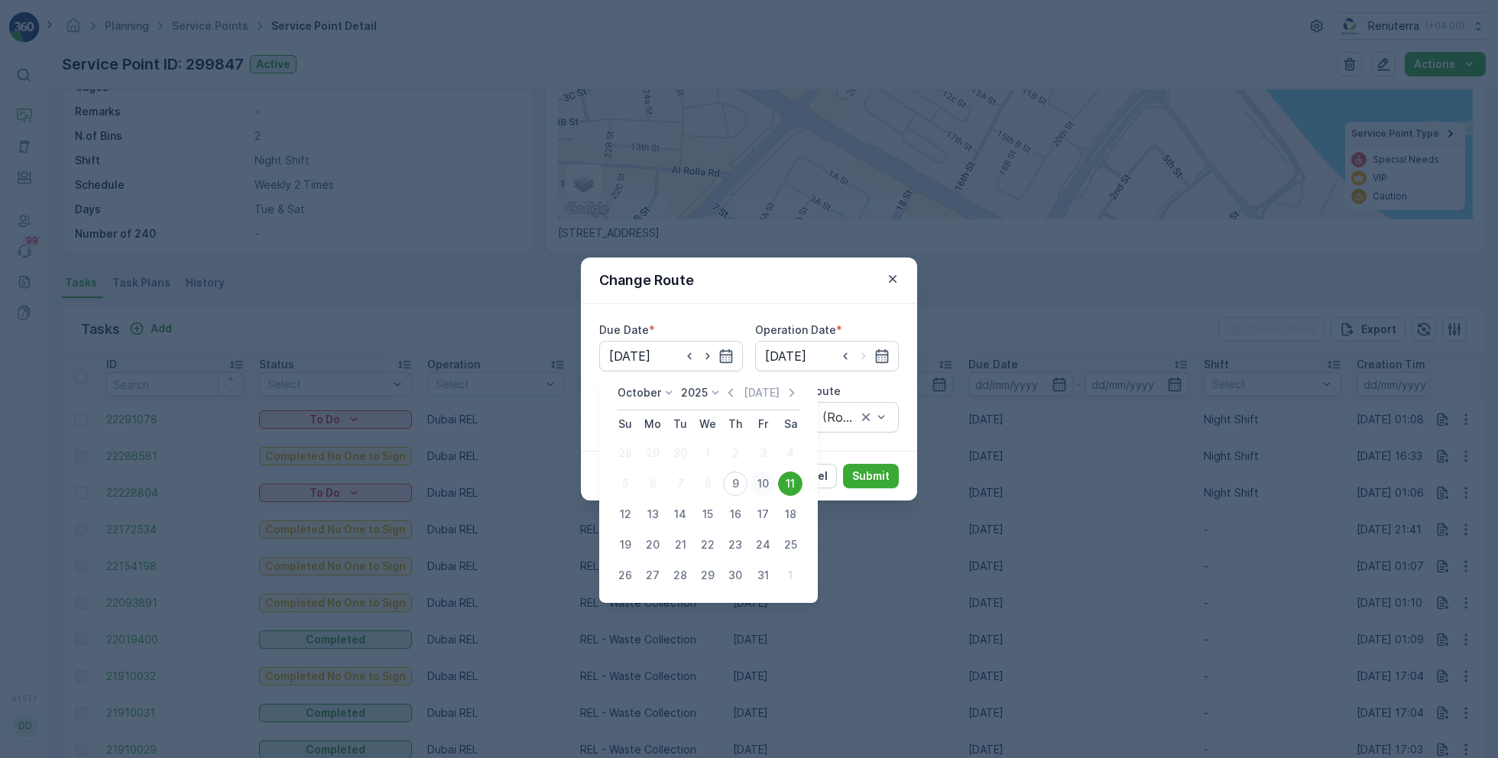
click at [764, 481] on div "10" at bounding box center [762, 484] width 24 height 24
type input "[DATE]"
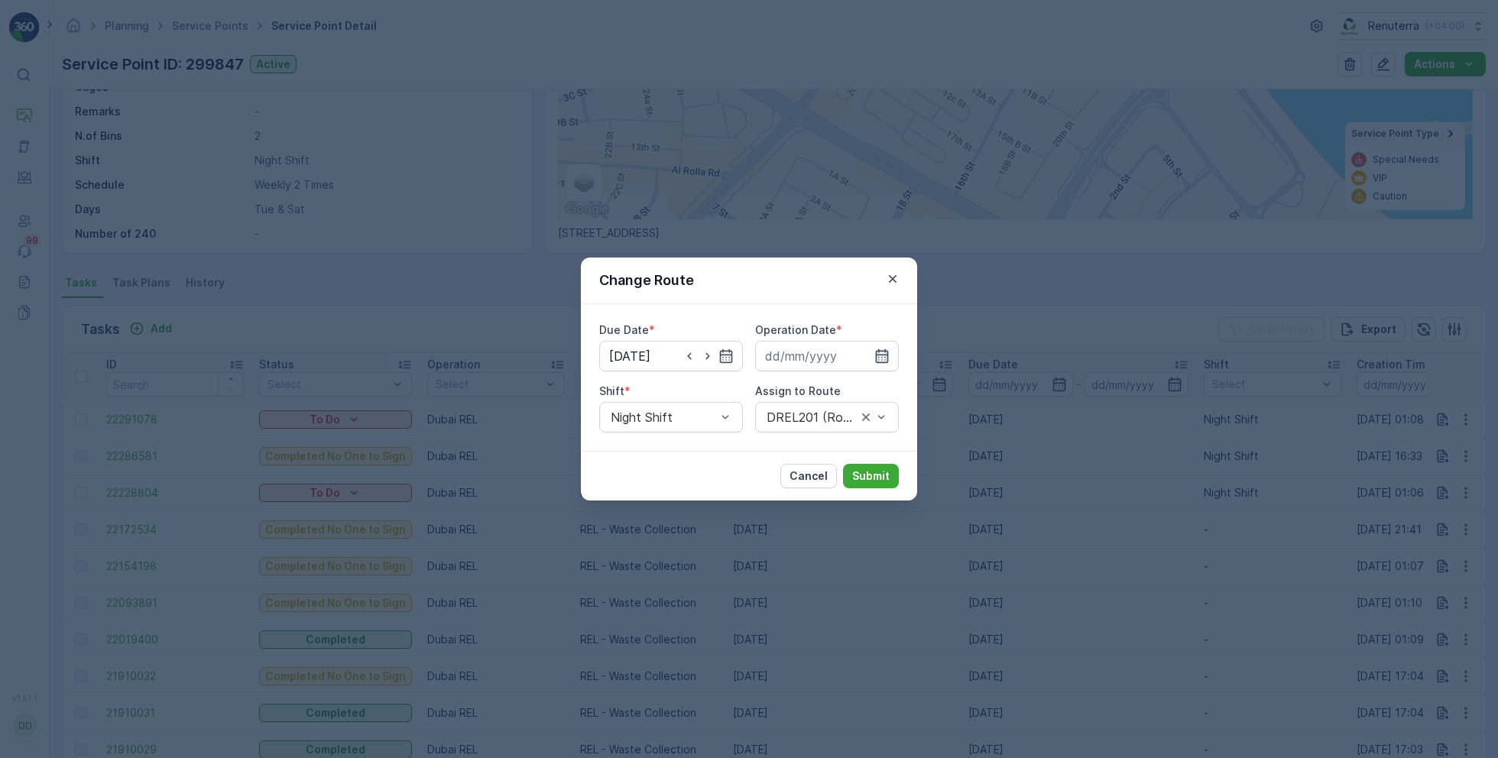
click at [874, 357] on icon "button" at bounding box center [881, 355] width 15 height 15
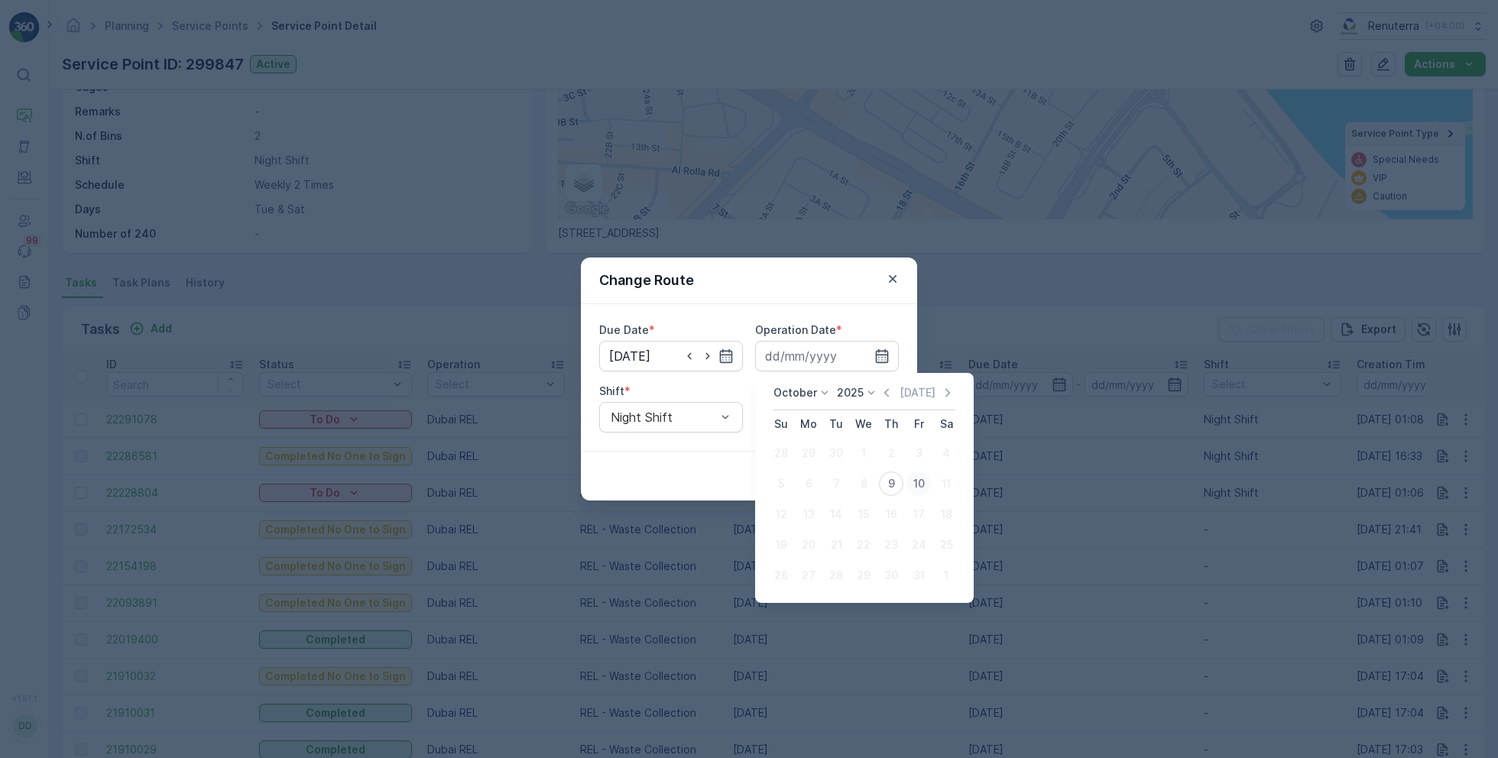
click at [915, 483] on div "10" at bounding box center [918, 484] width 24 height 24
type input "[DATE]"
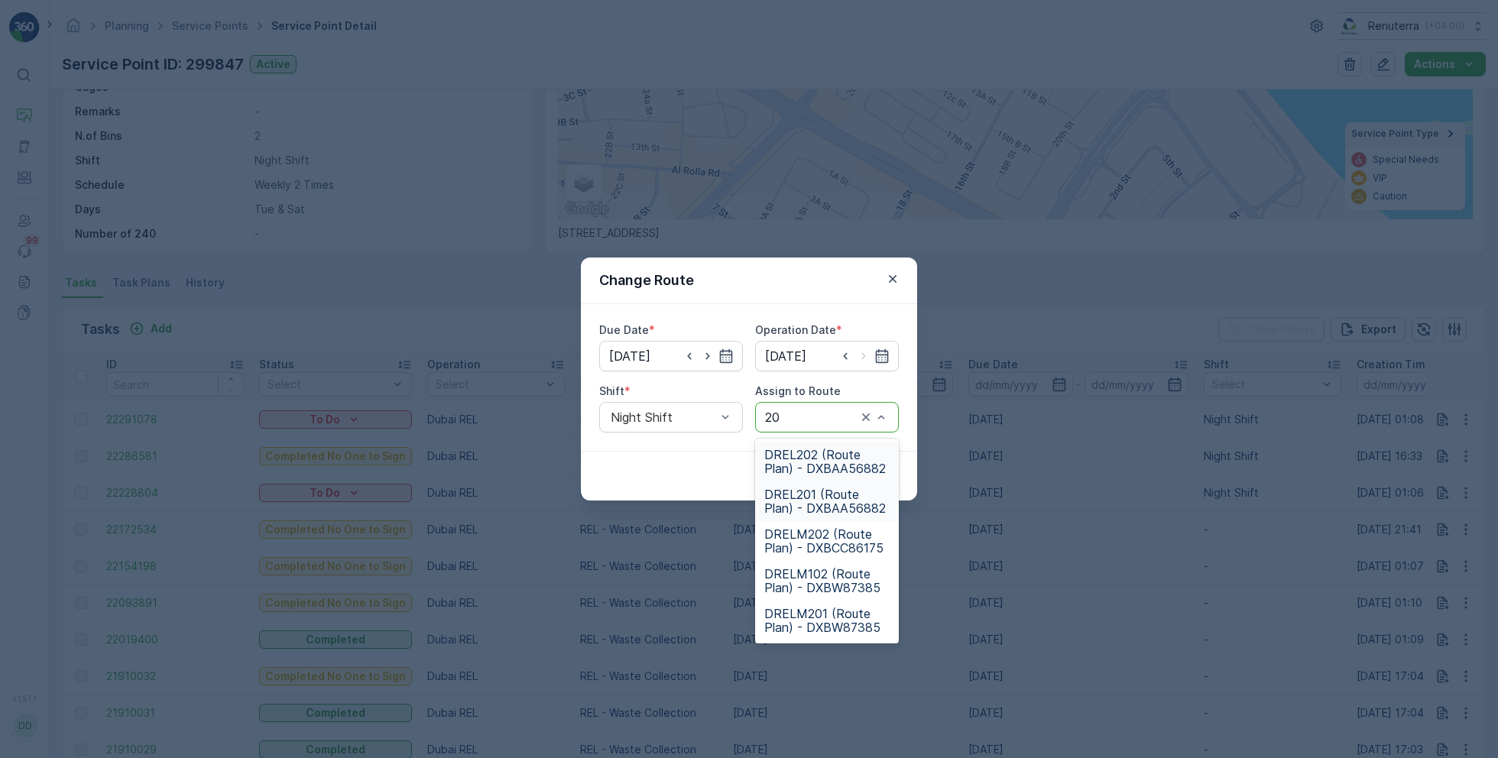
type input "201"
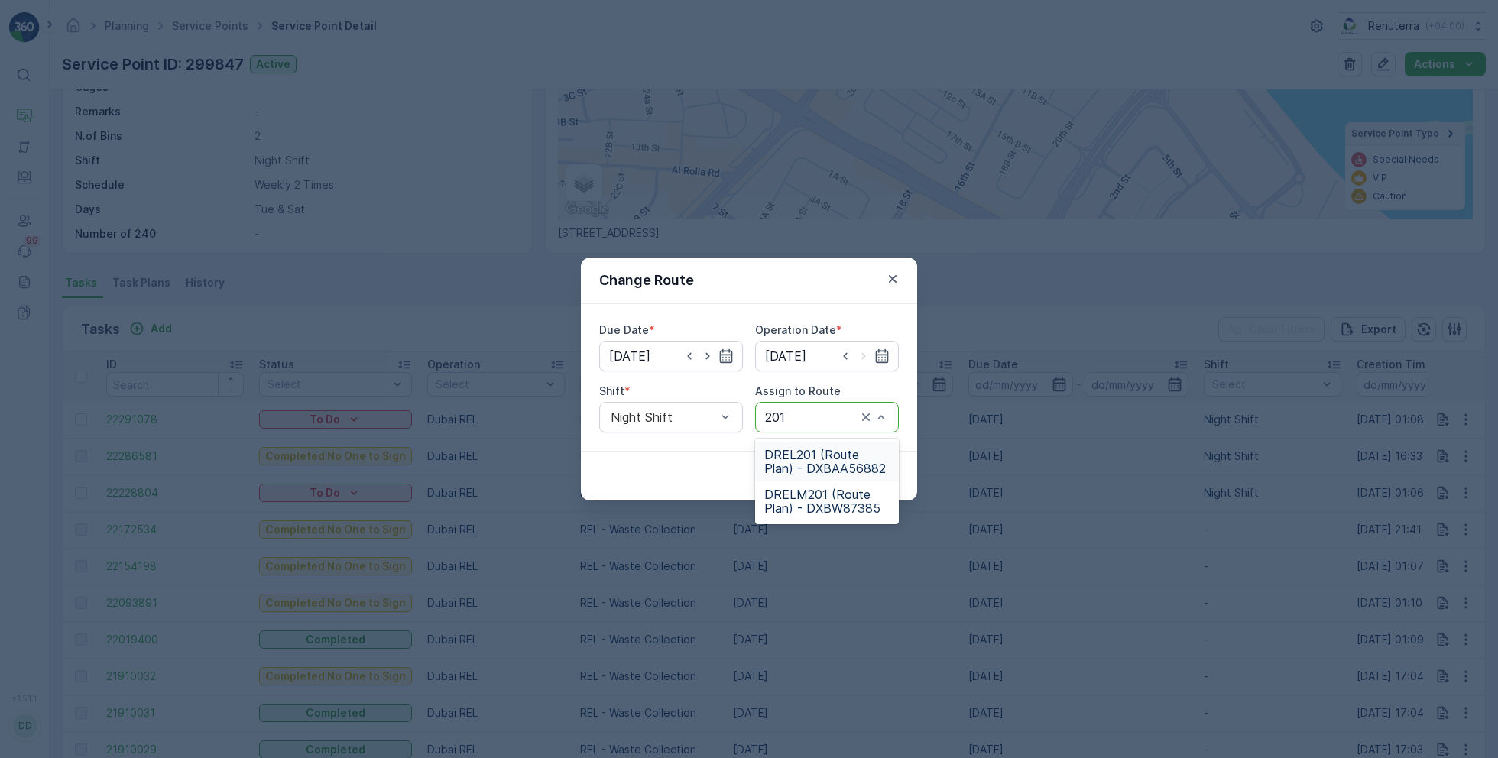
click at [820, 458] on span "DREL201 (Route Plan) - DXBAA56882" at bounding box center [826, 462] width 125 height 28
click at [877, 474] on p "Submit" at bounding box center [870, 475] width 37 height 15
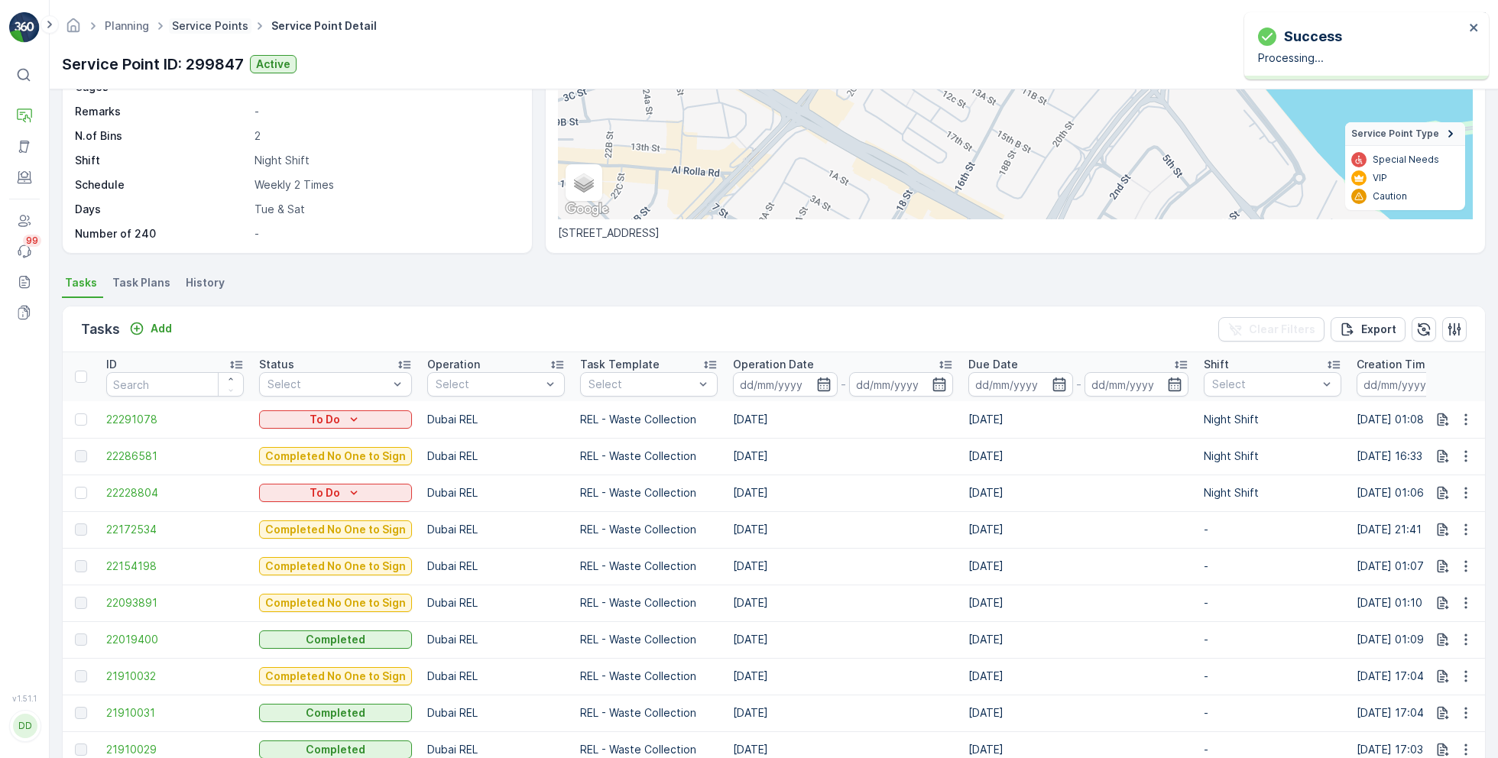
click at [214, 31] on link "Service Points" at bounding box center [210, 25] width 76 height 13
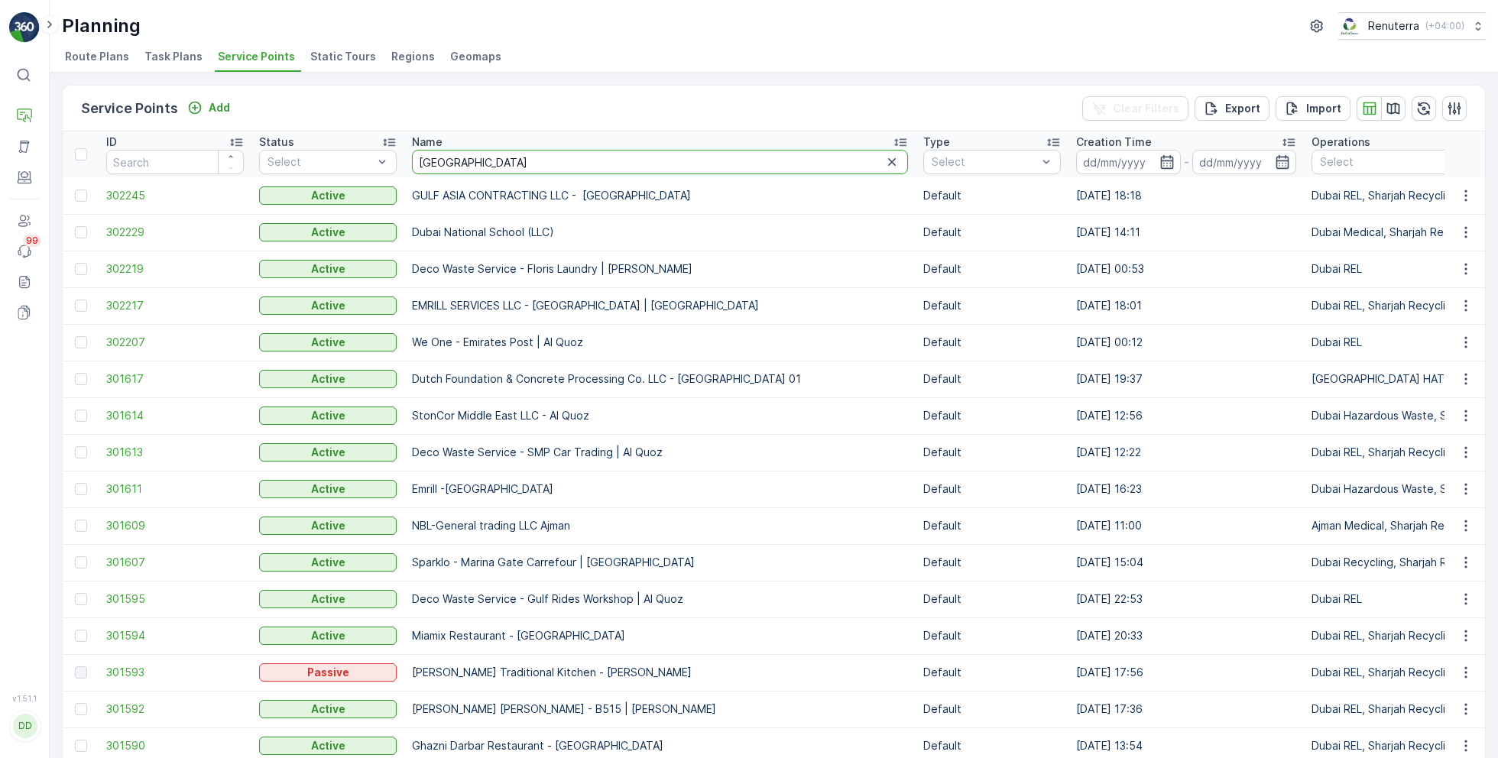
type input "italian"
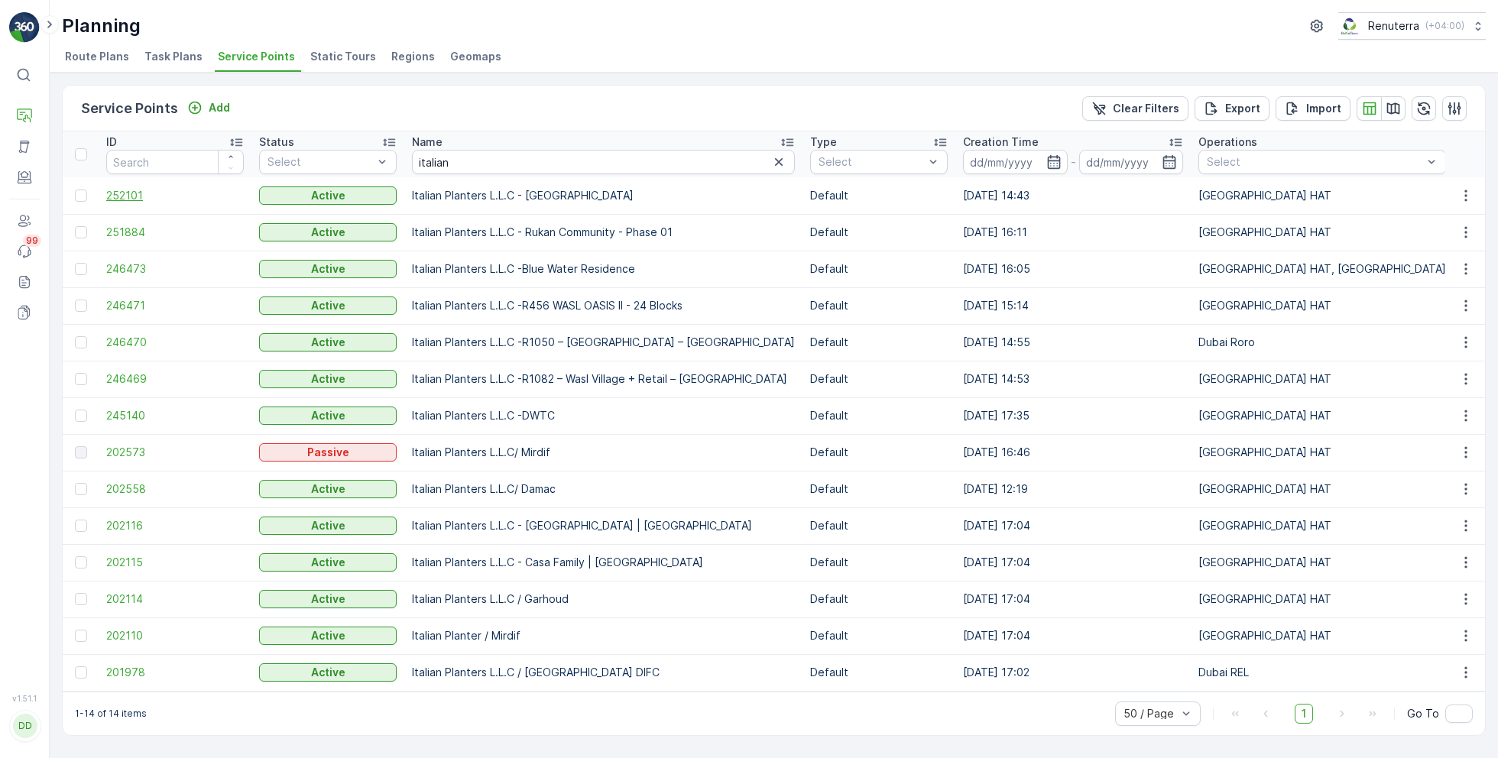
click at [119, 188] on span "252101" at bounding box center [175, 195] width 138 height 15
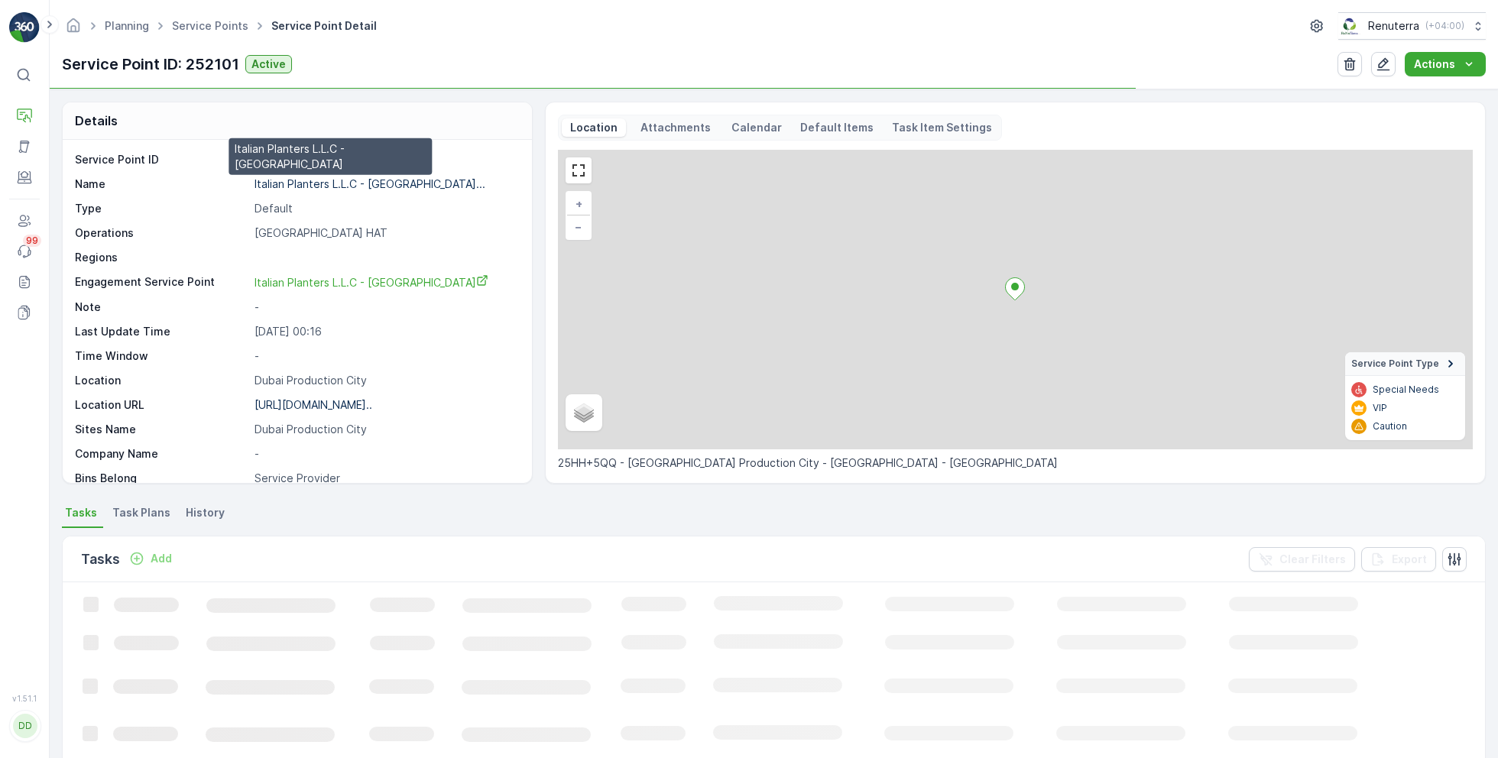
click at [316, 182] on p "Italian Planters L.L.C - [GEOGRAPHIC_DATA]..." at bounding box center [369, 183] width 231 height 13
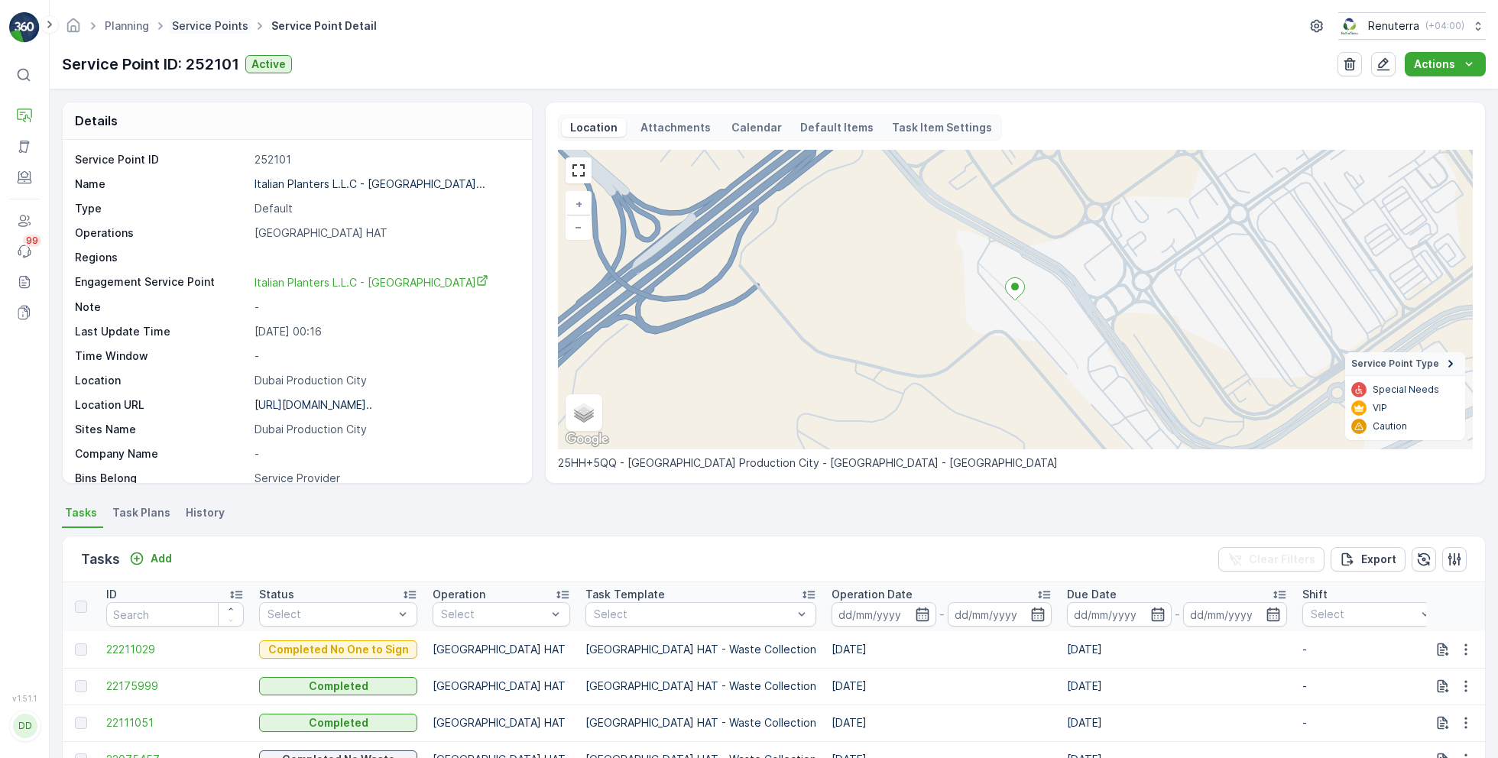
click at [226, 23] on link "Service Points" at bounding box center [210, 25] width 76 height 13
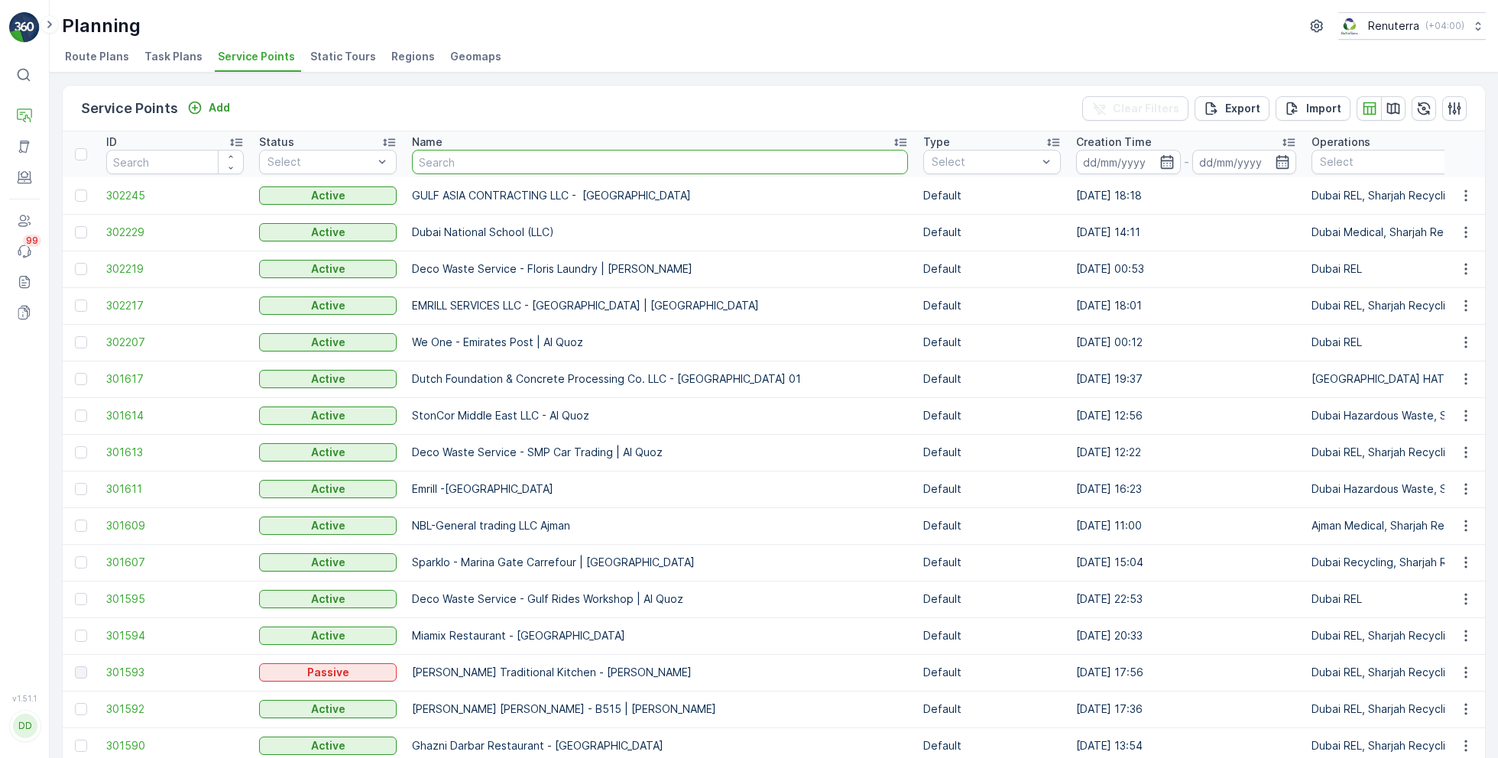
click at [553, 158] on input "text" at bounding box center [660, 162] width 496 height 24
type input "italian"
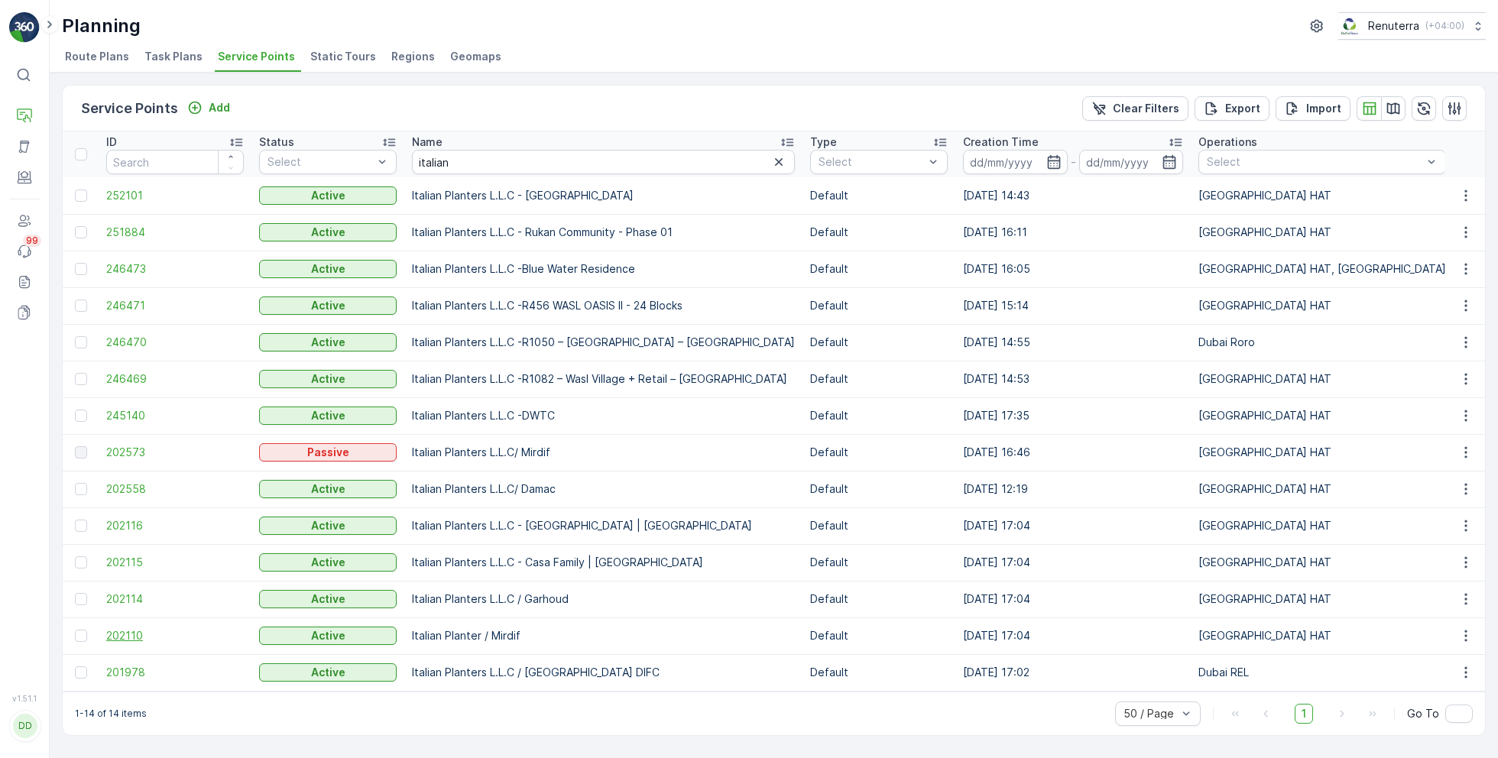
click at [118, 635] on span "202110" at bounding box center [175, 635] width 138 height 15
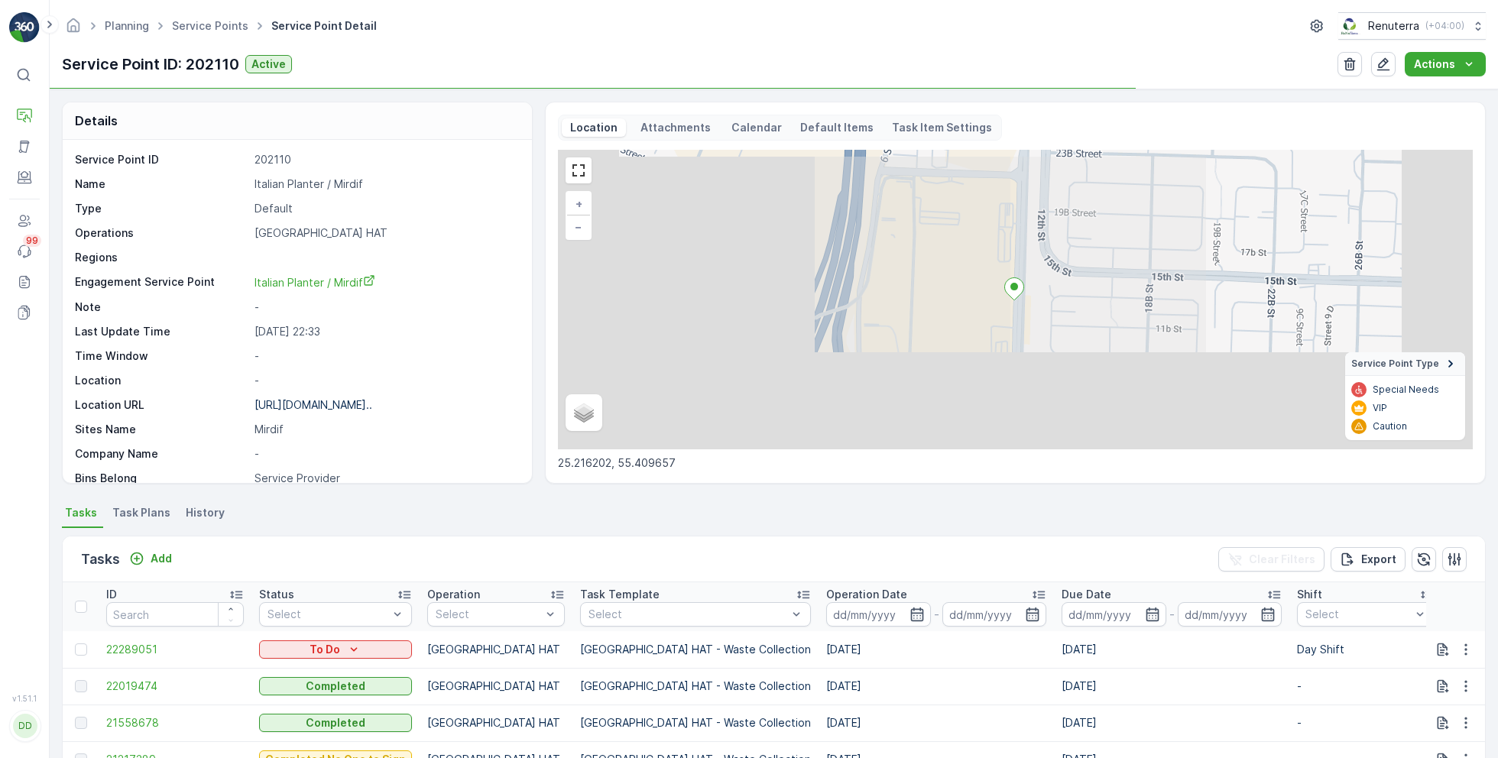
click at [318, 181] on p "Italian Planter / Mirdif" at bounding box center [384, 184] width 261 height 15
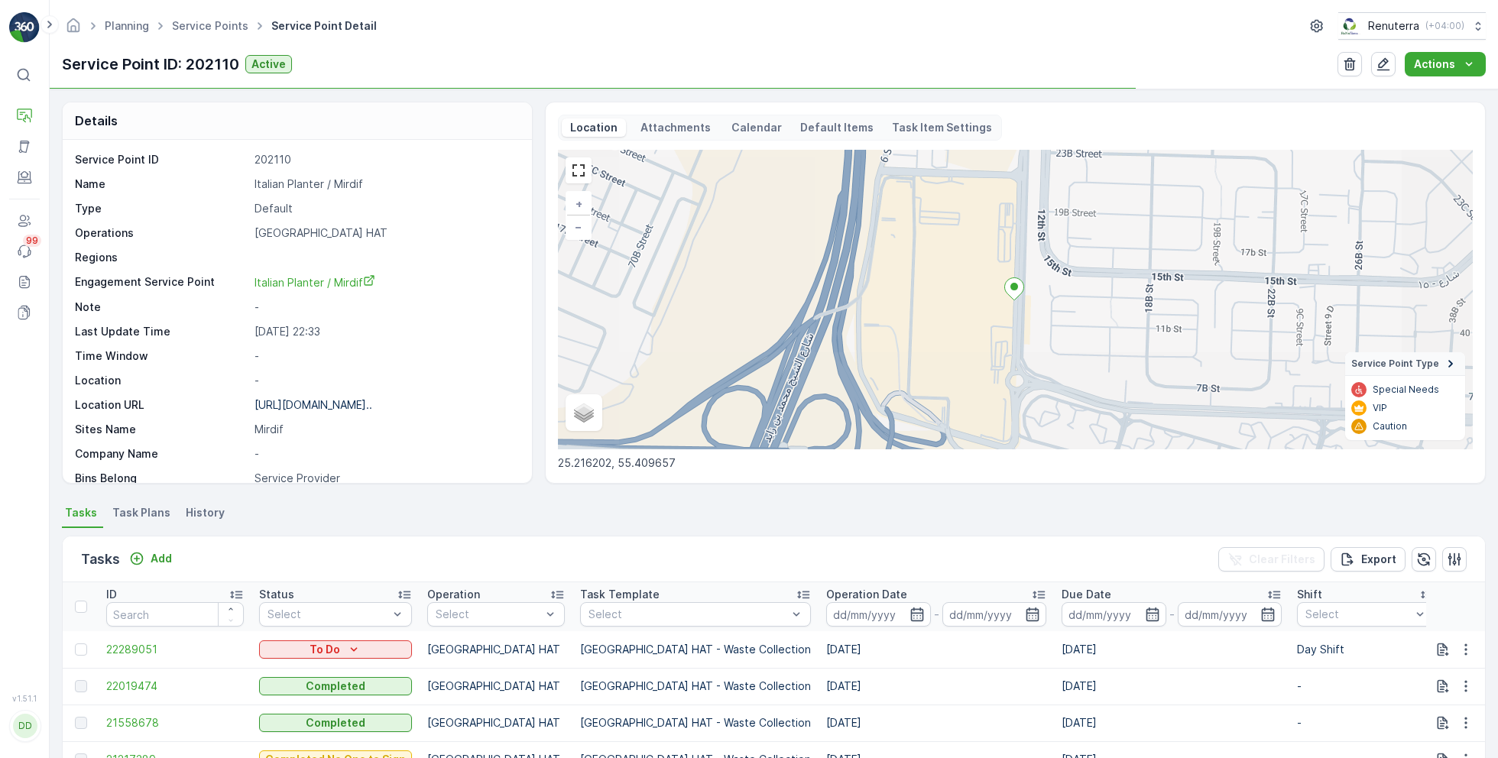
click at [318, 181] on p "Italian Planter / Mirdif" at bounding box center [384, 184] width 261 height 15
copy p "Italian Planter / Mirdif"
click at [214, 29] on link "Service Points" at bounding box center [210, 25] width 76 height 13
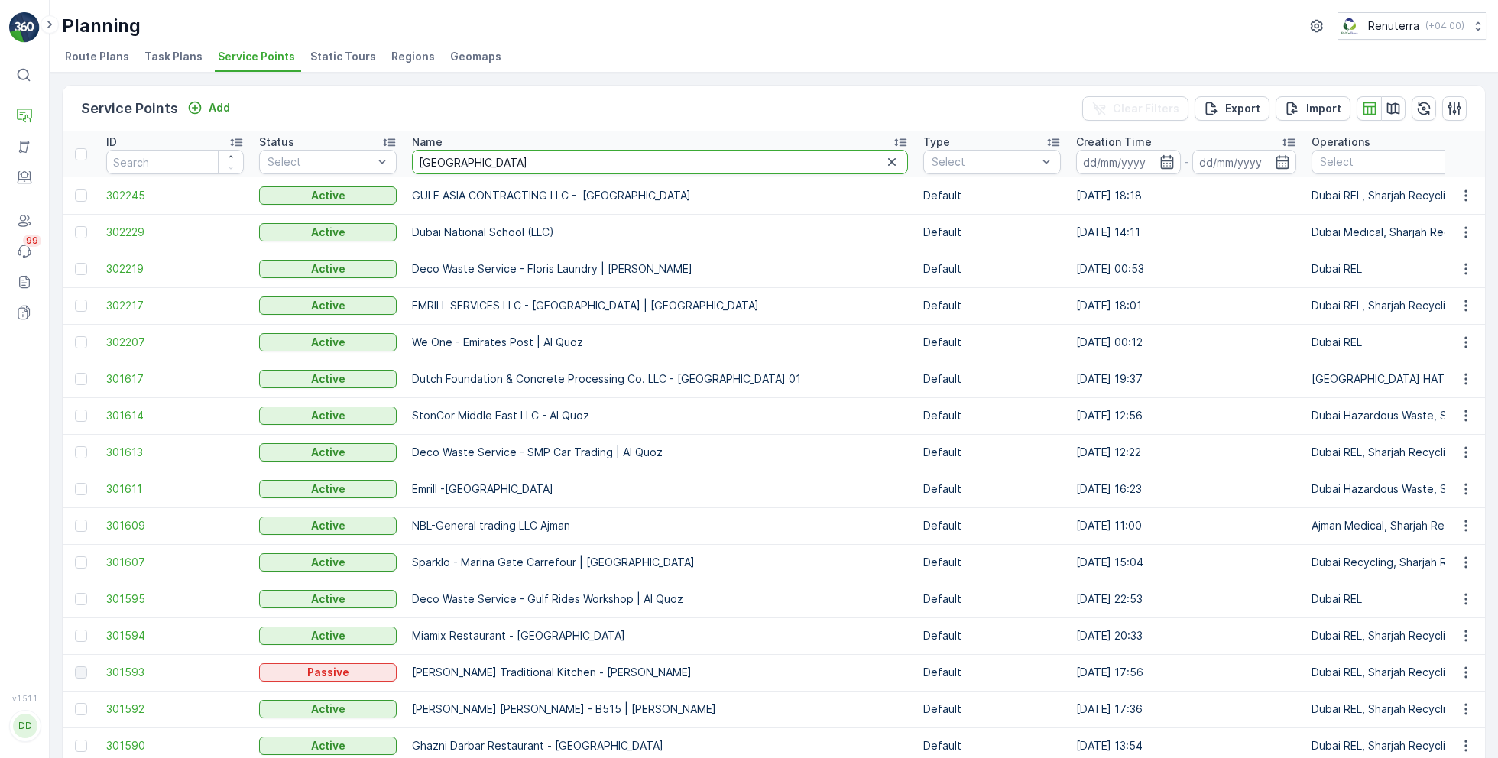
type input "italian"
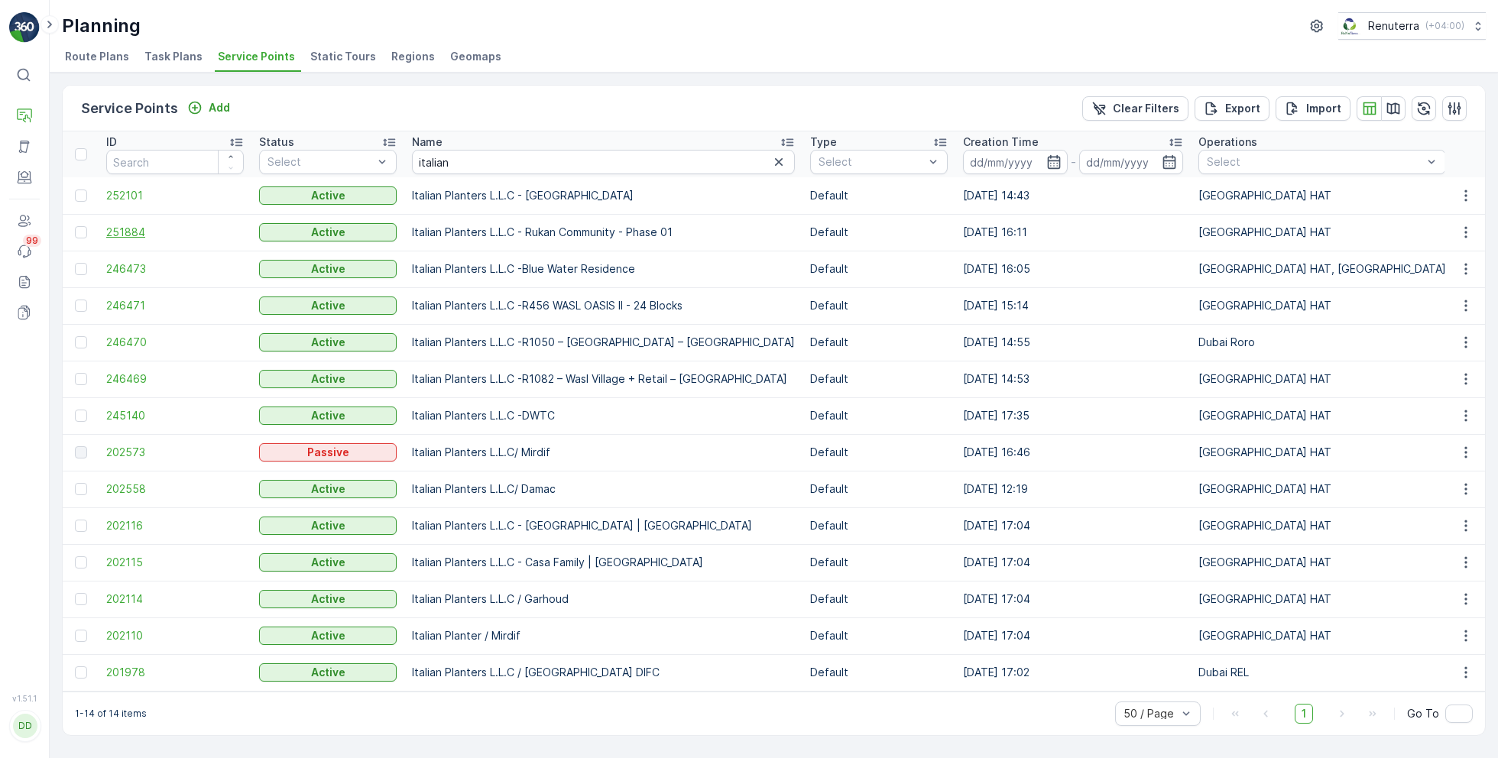
click at [130, 228] on span "251884" at bounding box center [175, 232] width 138 height 15
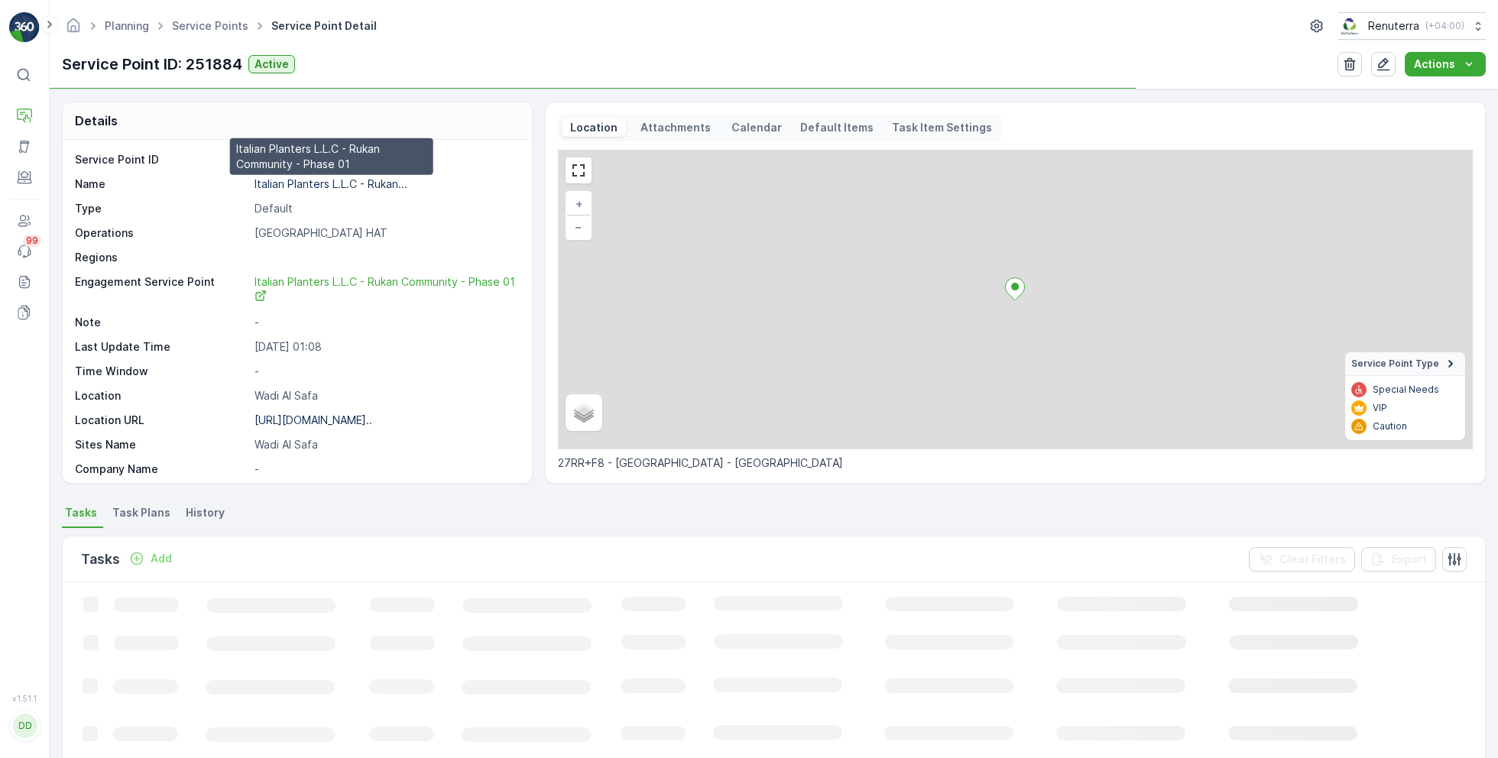
click at [305, 185] on p "Italian Planters L.L.C - Rukan..." at bounding box center [330, 183] width 153 height 13
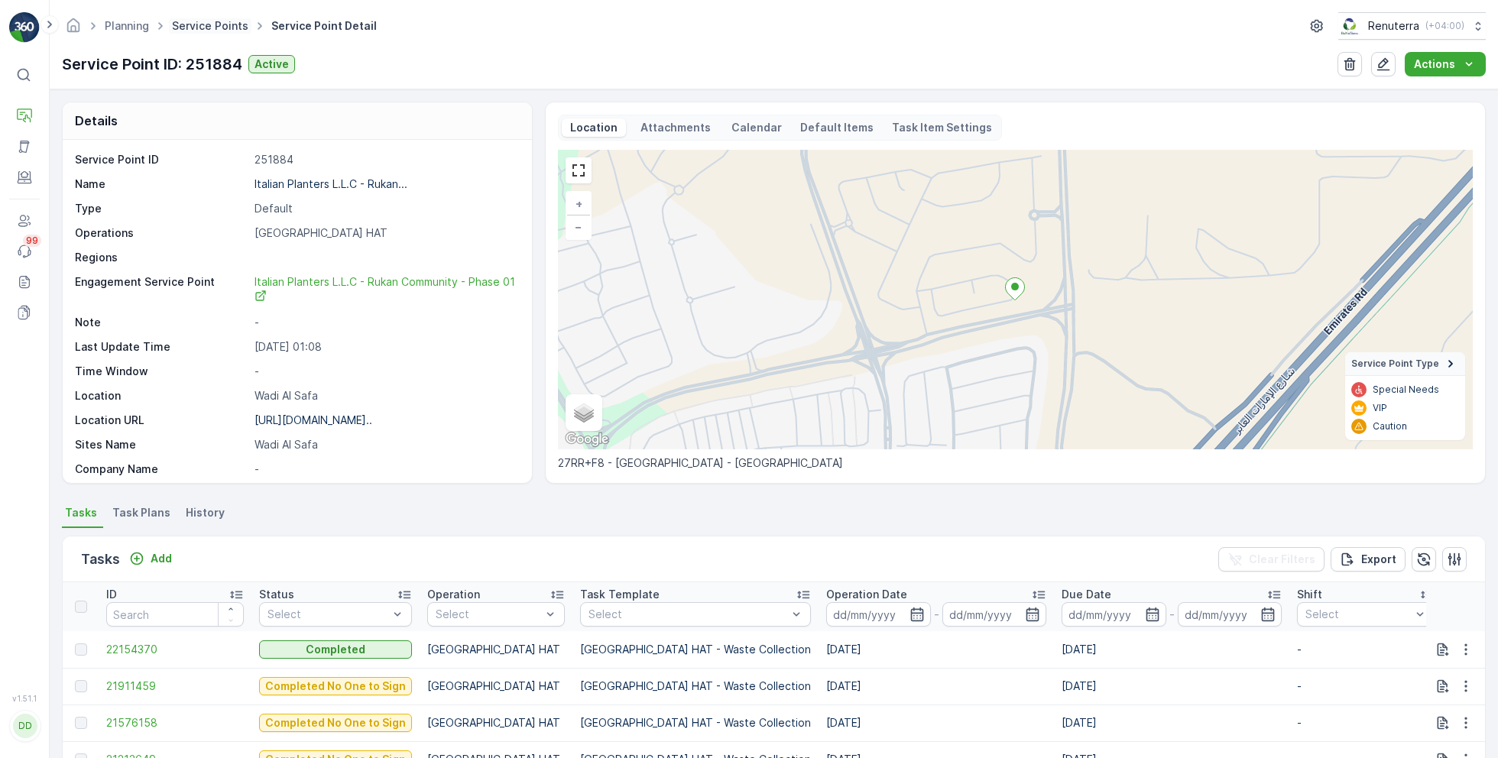
click at [223, 27] on link "Service Points" at bounding box center [210, 25] width 76 height 13
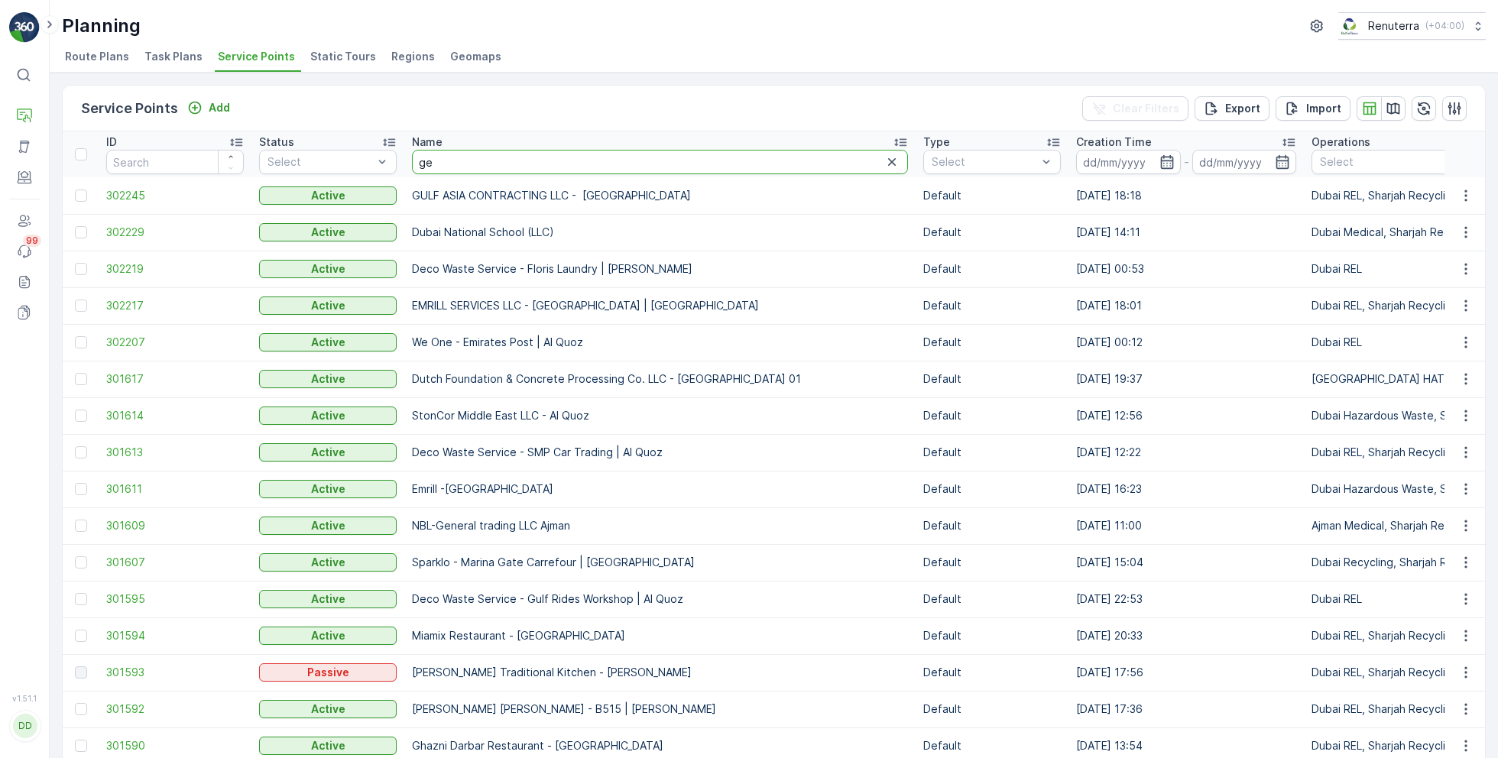
type input "geo"
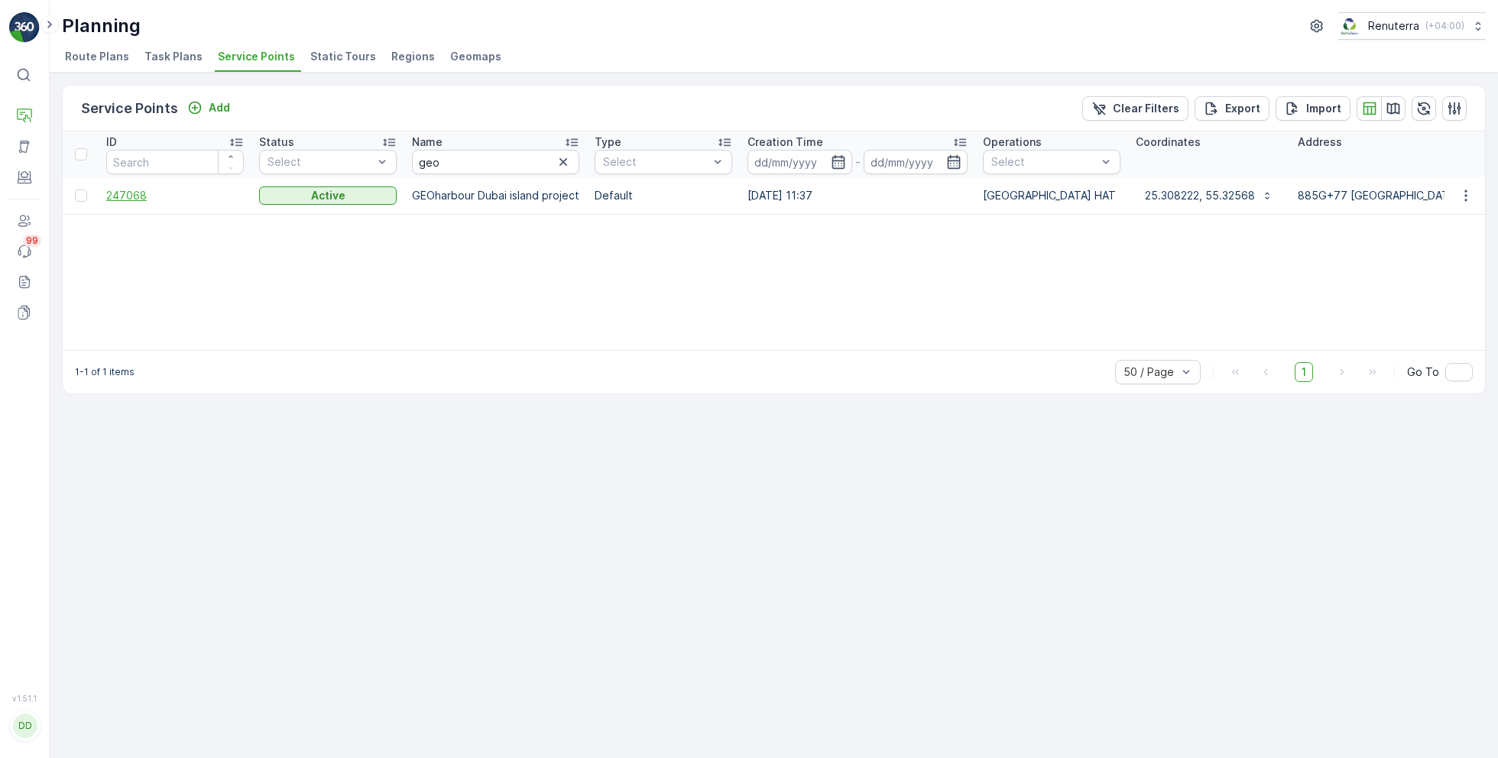
click at [127, 196] on span "247068" at bounding box center [175, 195] width 138 height 15
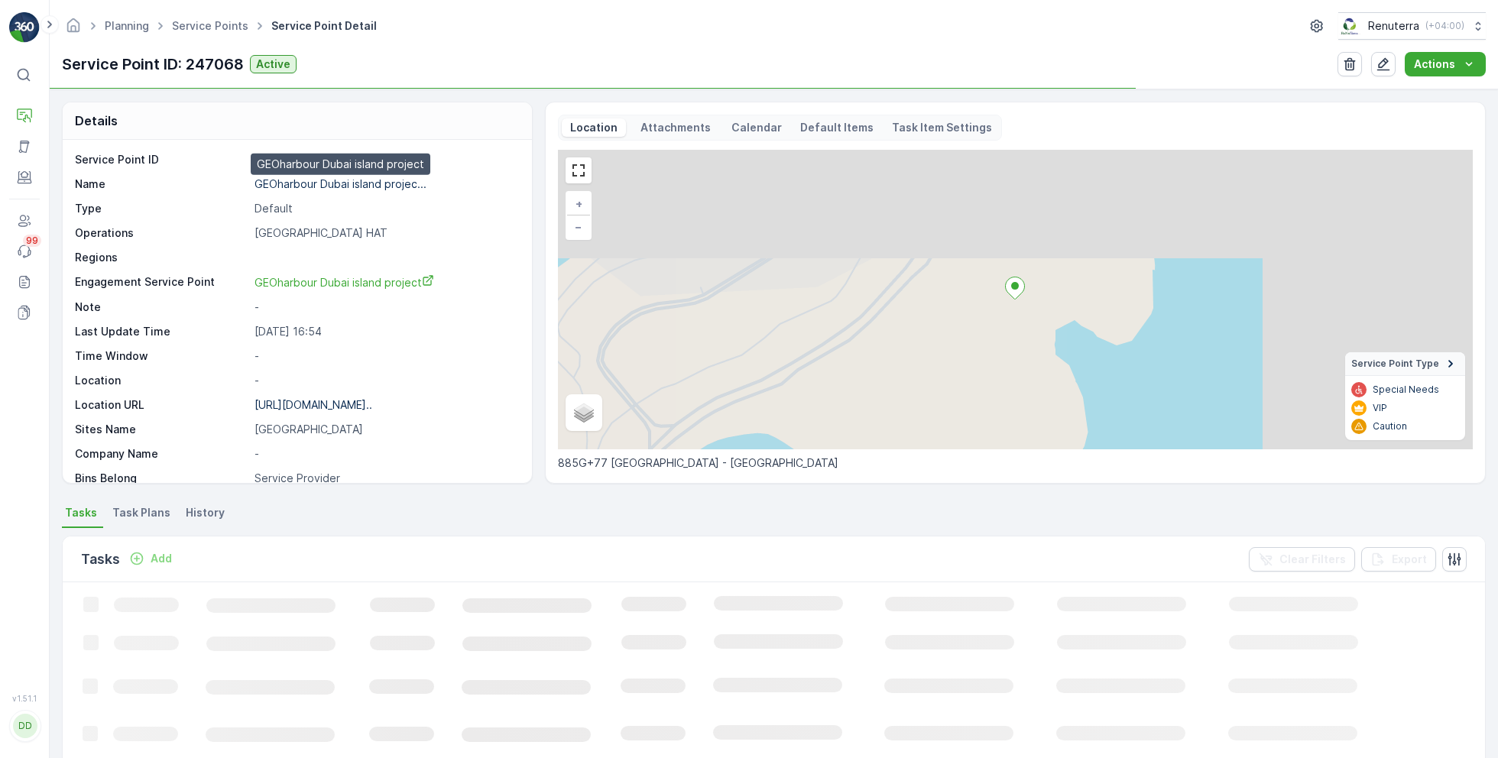
click at [290, 180] on p "GEOharbour Dubai island projec..." at bounding box center [340, 183] width 172 height 13
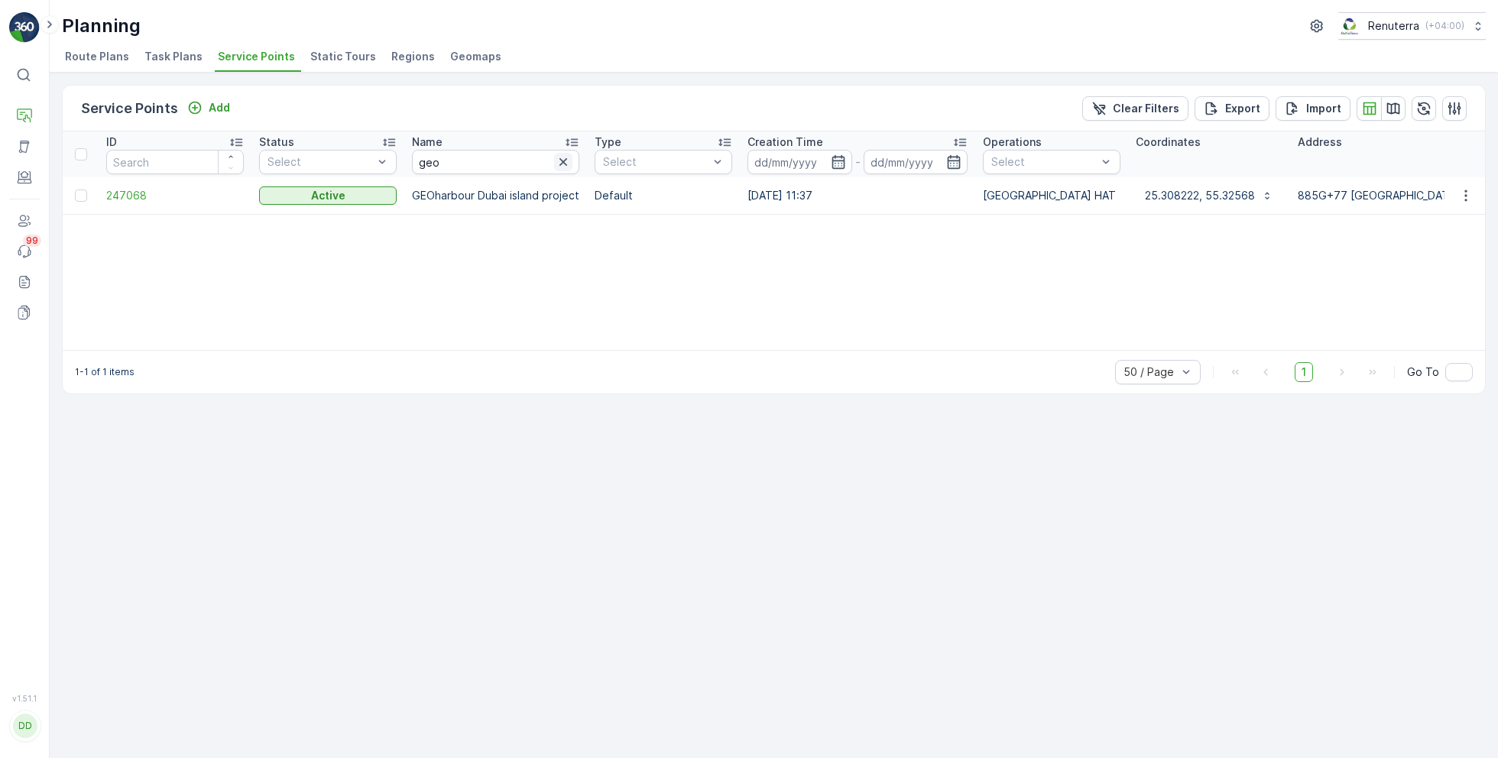
click at [562, 163] on icon "button" at bounding box center [563, 161] width 15 height 15
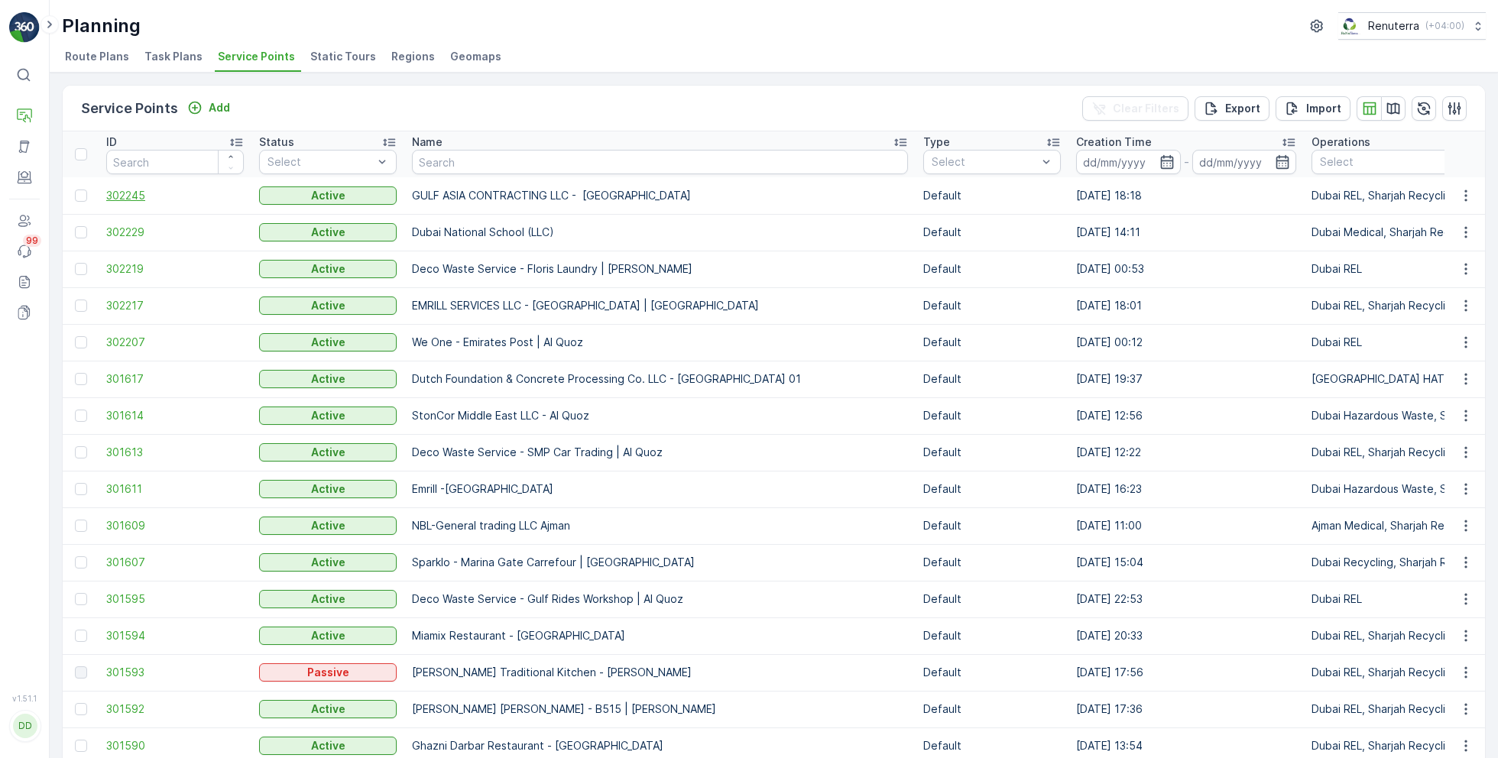
click at [135, 199] on span "302245" at bounding box center [175, 195] width 138 height 15
click at [129, 192] on span "302245" at bounding box center [175, 195] width 138 height 15
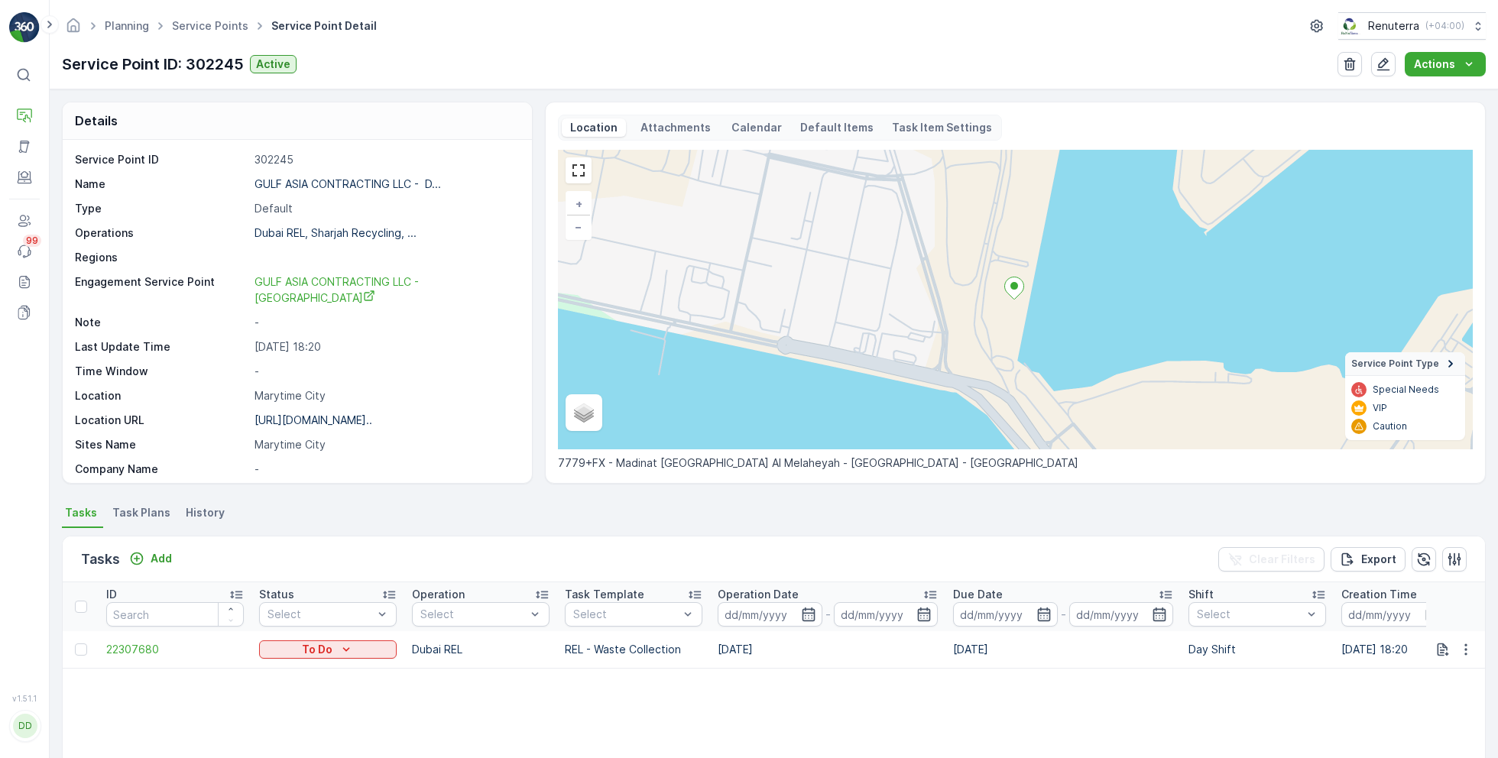
click at [143, 513] on span "Task Plans" at bounding box center [141, 512] width 58 height 15
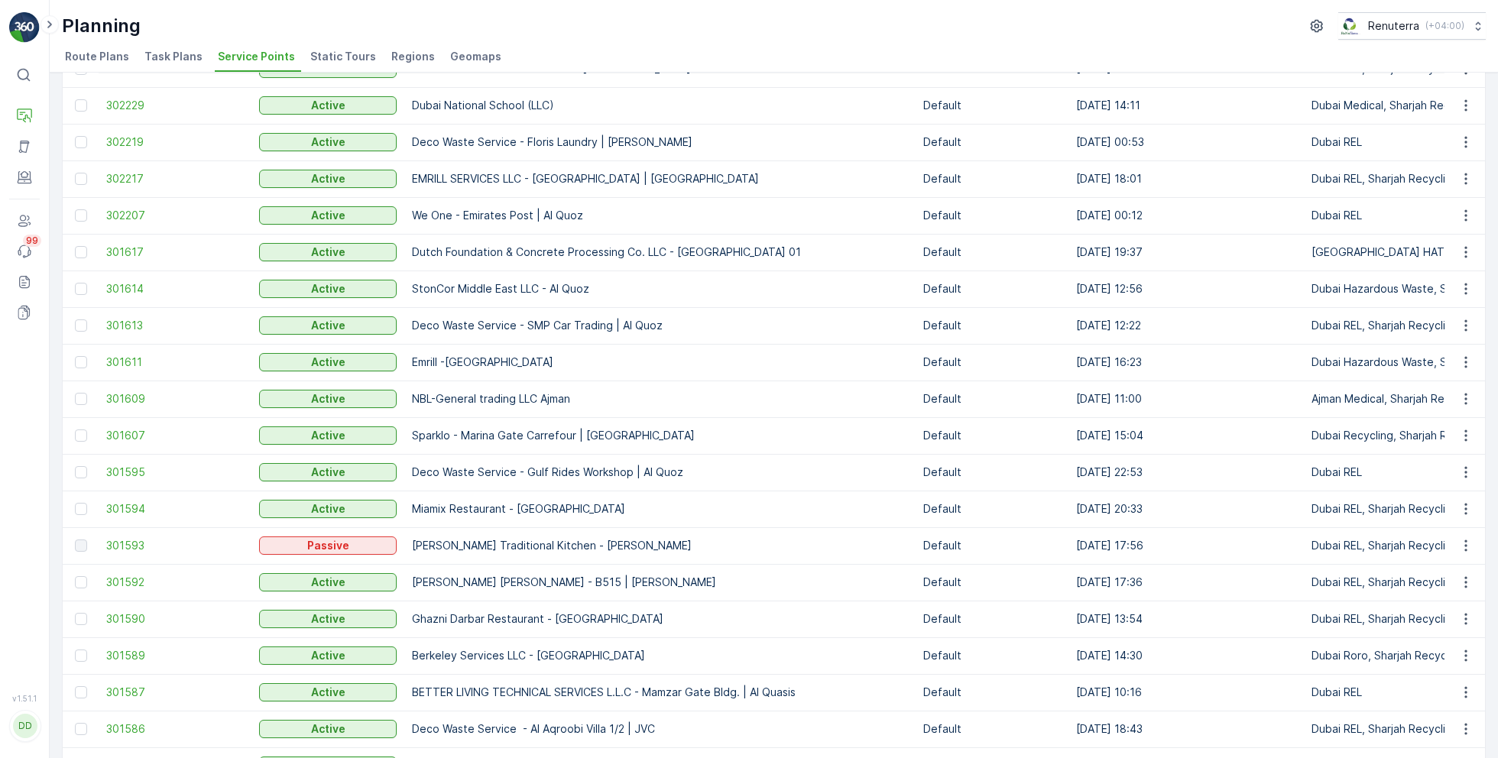
scroll to position [138, 0]
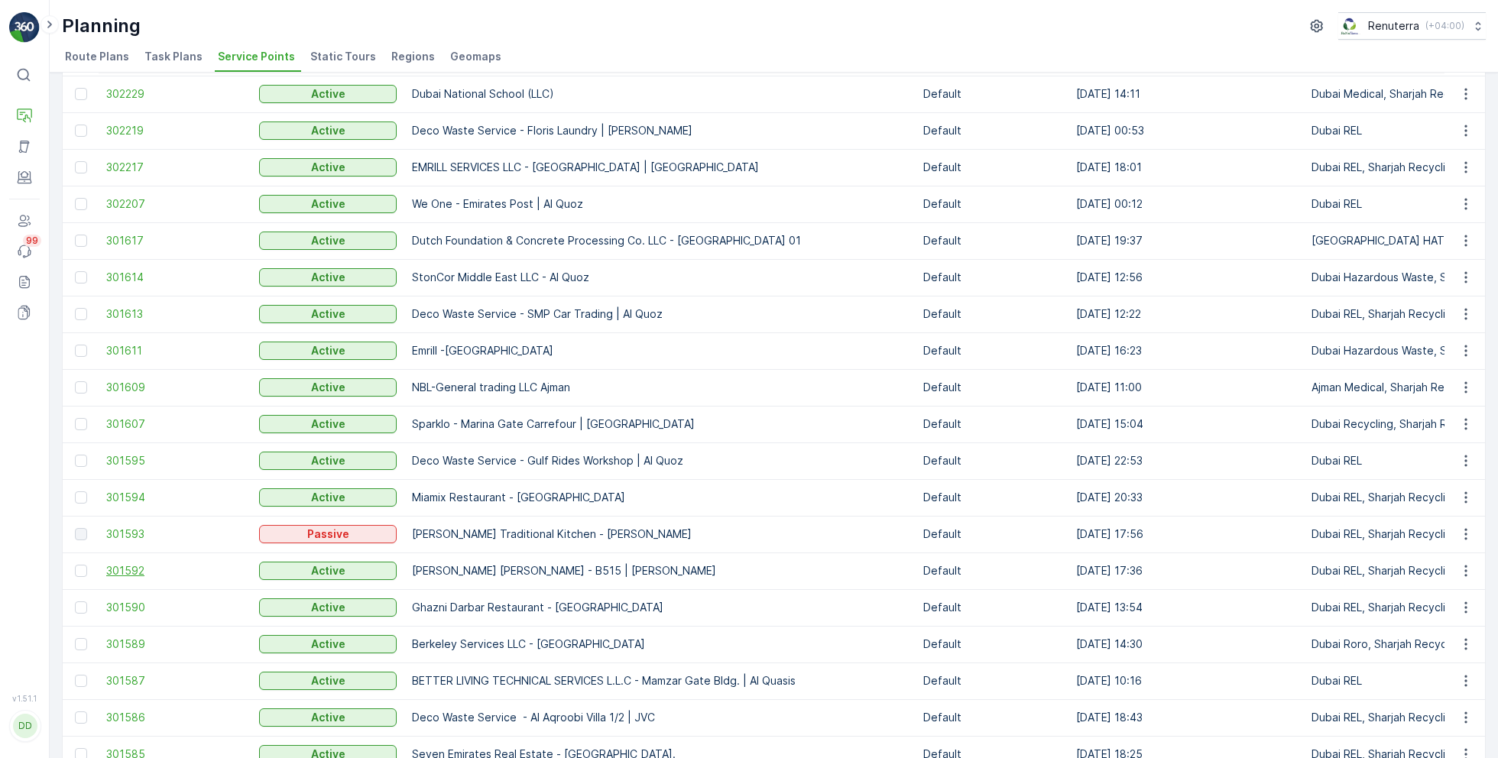
click at [123, 567] on span "301592" at bounding box center [175, 570] width 138 height 15
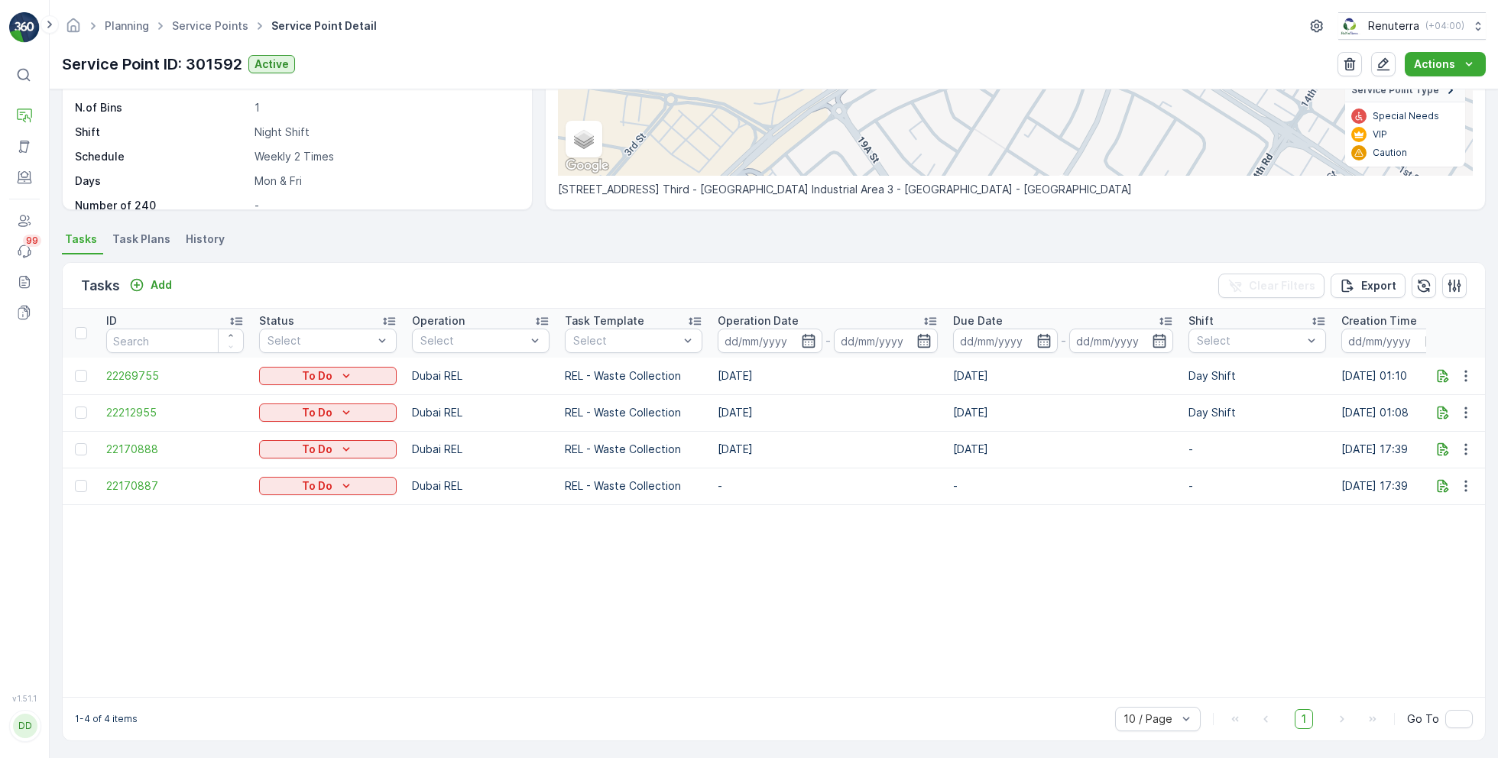
scroll to position [283, 0]
click at [1463, 402] on icon "button" at bounding box center [1465, 409] width 15 height 15
click at [1420, 473] on span "Change Route" at bounding box center [1426, 468] width 74 height 15
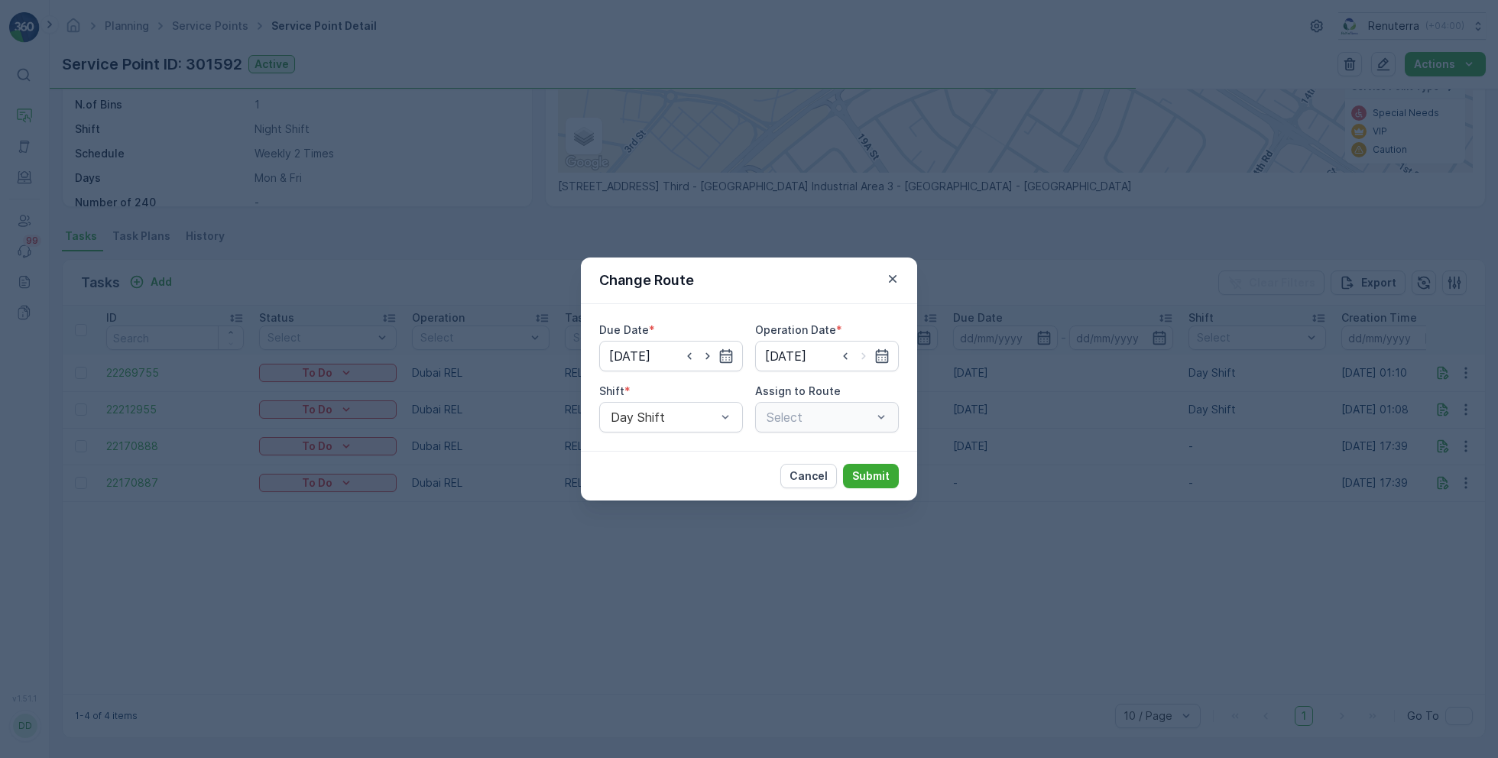
type input "[DATE]"
type input "M102"
click at [799, 455] on span "DRELM102 (Route Plan) - DXBW87385" at bounding box center [826, 462] width 125 height 28
click at [877, 479] on p "Submit" at bounding box center [870, 475] width 37 height 15
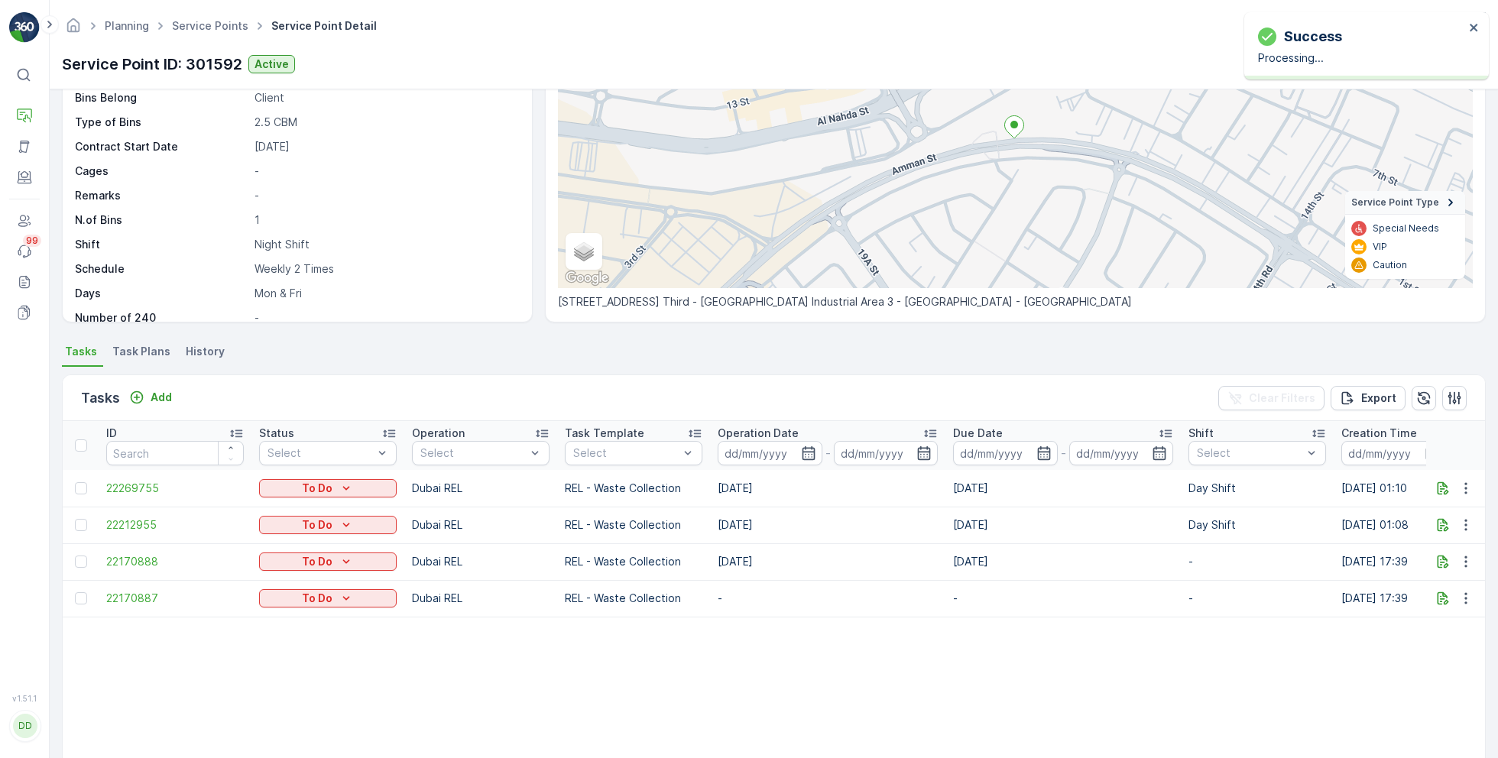
scroll to position [0, 0]
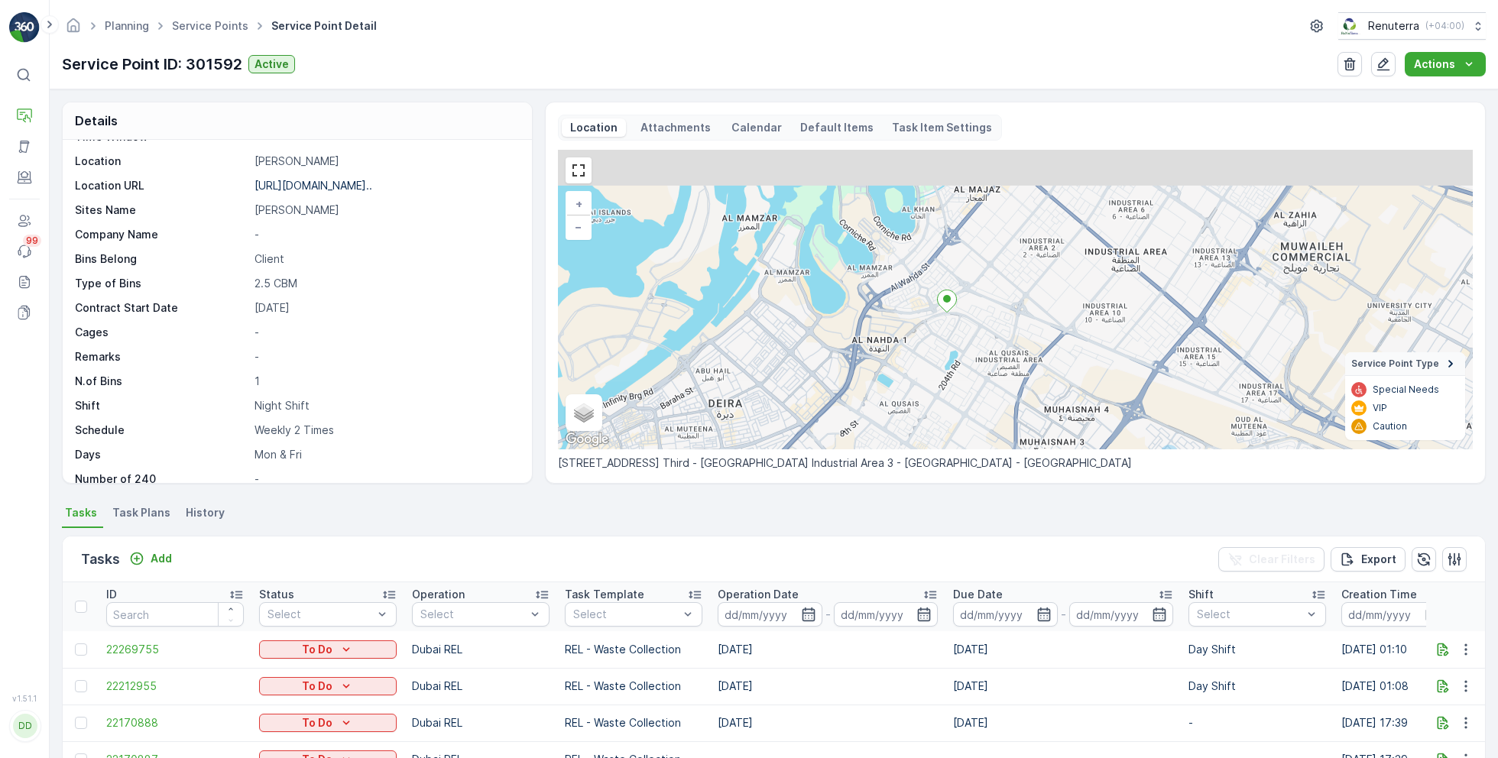
drag, startPoint x: 969, startPoint y: 267, endPoint x: 961, endPoint y: 344, distance: 76.9
click at [960, 344] on div "+ − Satellite Roadmap Terrain Hybrid Leaflet Keyboard shortcuts Map Data Map da…" at bounding box center [1015, 300] width 915 height 300
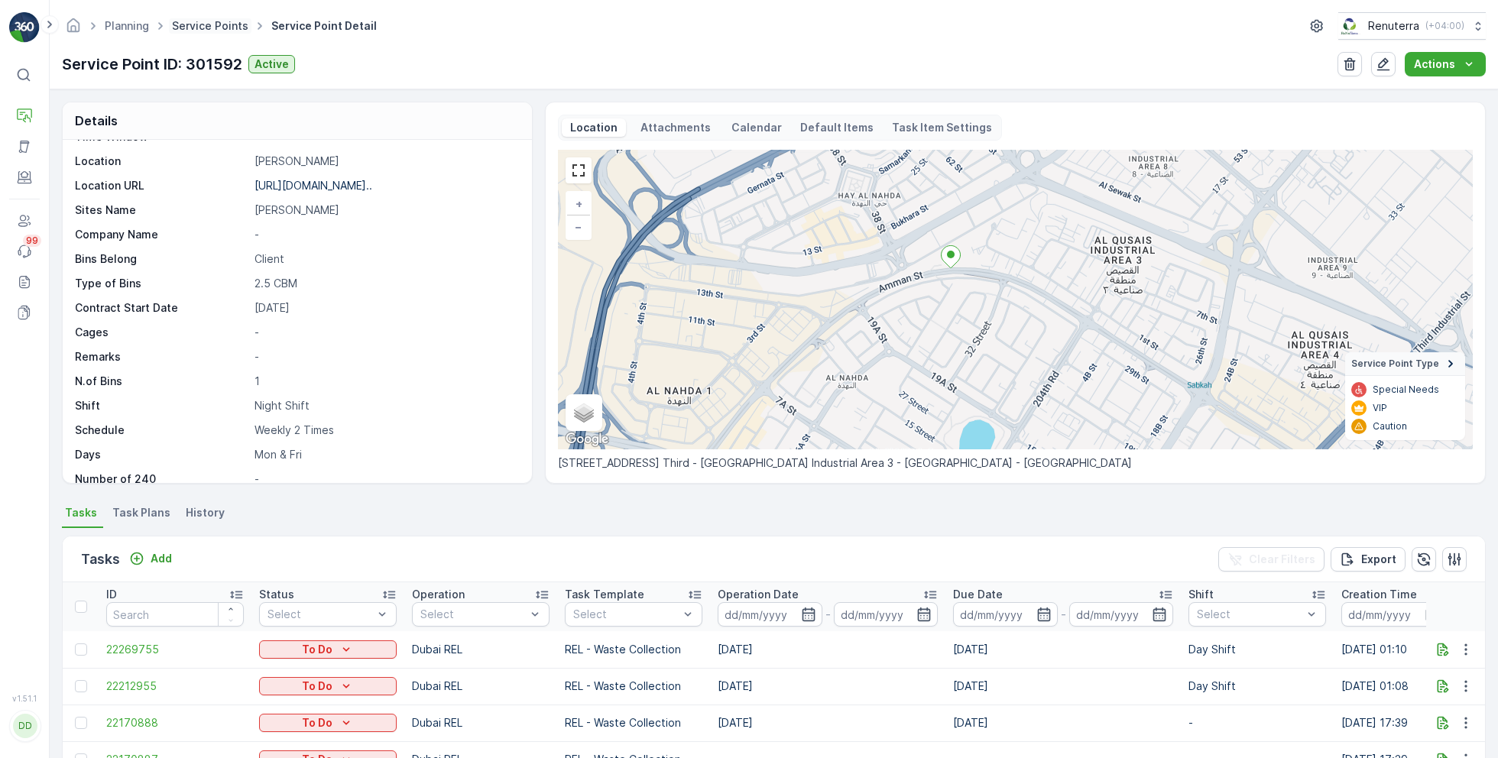
click at [194, 30] on link "Service Points" at bounding box center [210, 25] width 76 height 13
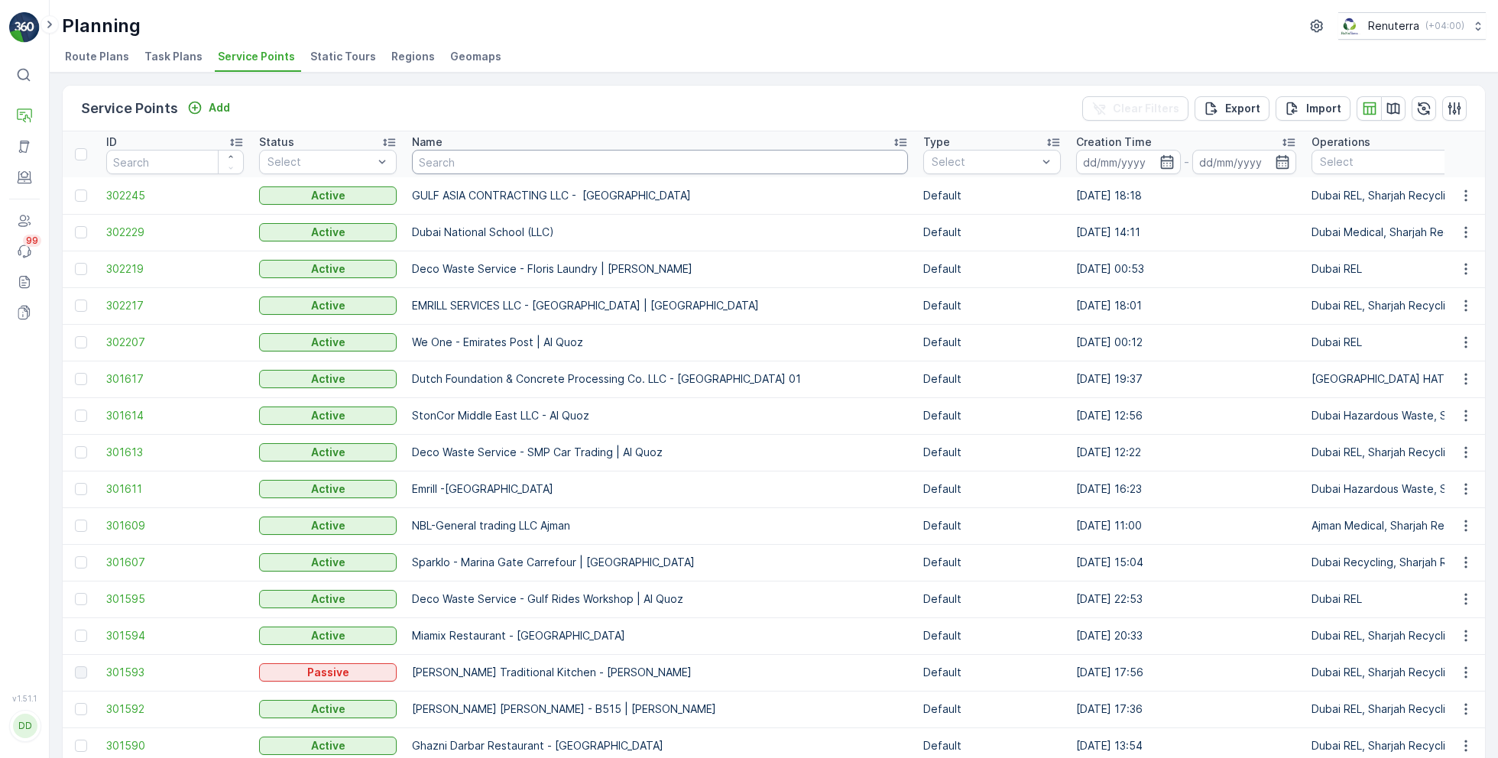
click at [529, 162] on input "text" at bounding box center [660, 162] width 496 height 24
type input "[PERSON_NAME]"
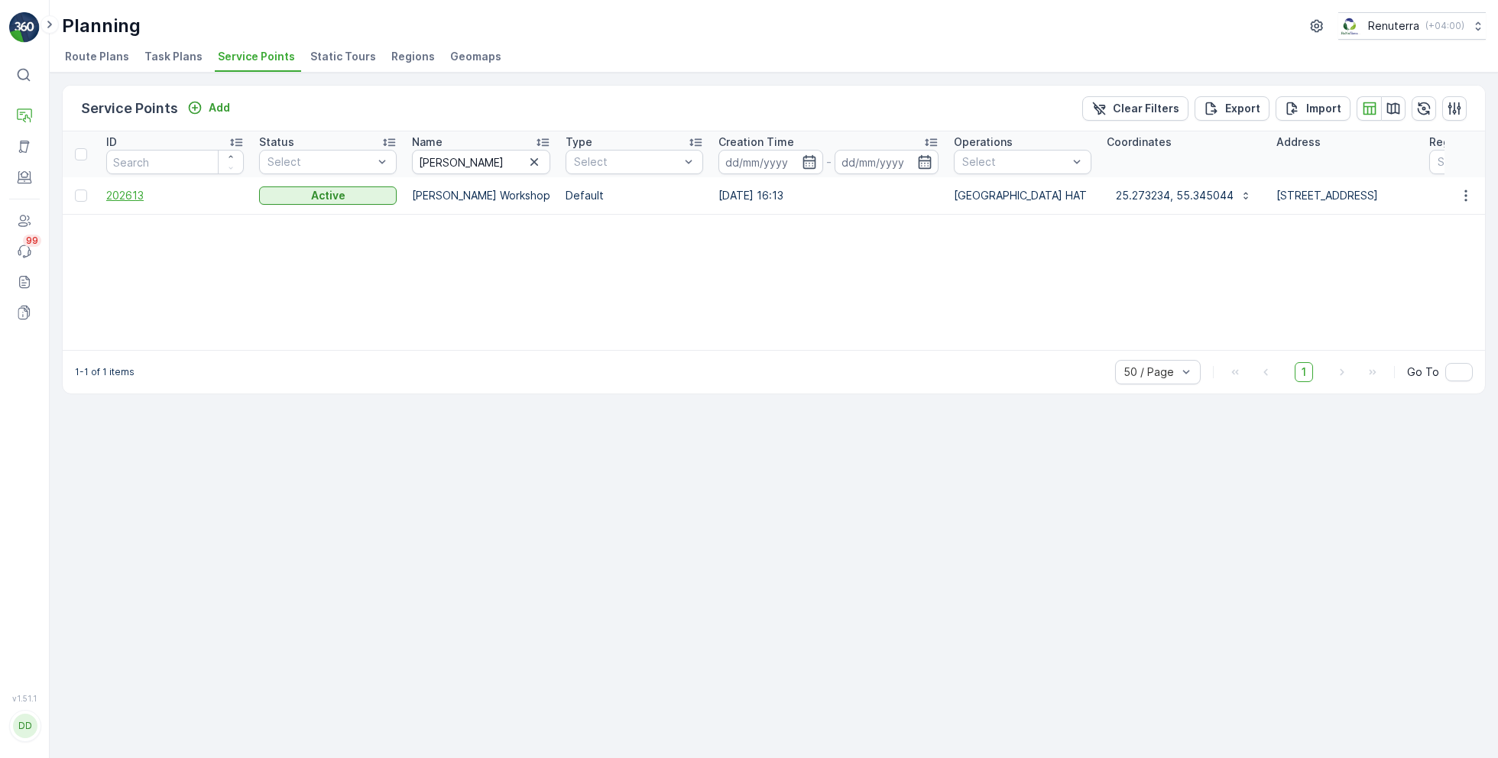
click at [106, 196] on span "202613" at bounding box center [175, 195] width 138 height 15
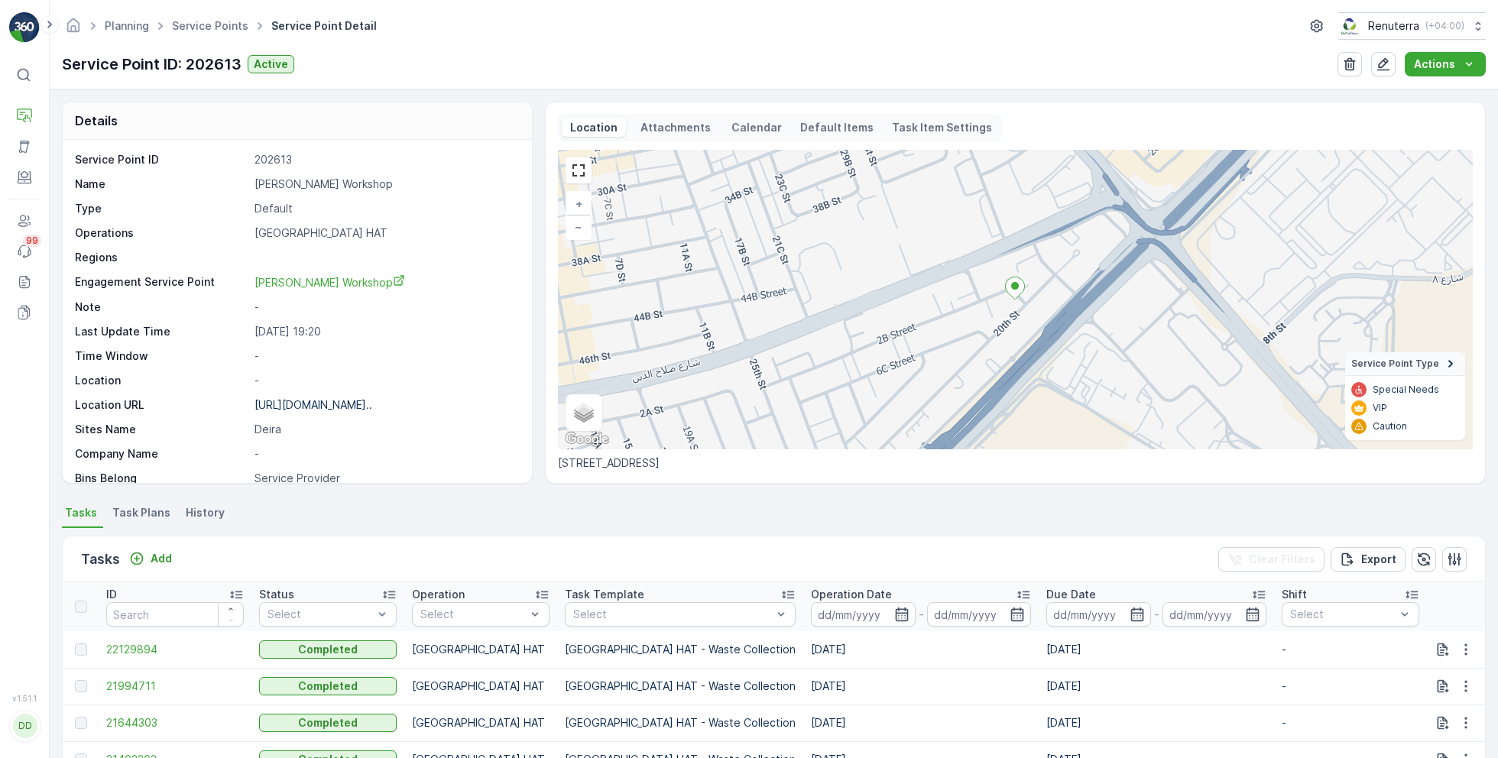
click at [302, 183] on p "[PERSON_NAME] Workshop" at bounding box center [384, 184] width 261 height 15
copy p "[PERSON_NAME] Workshop"
click at [225, 24] on link "Service Points" at bounding box center [210, 25] width 76 height 13
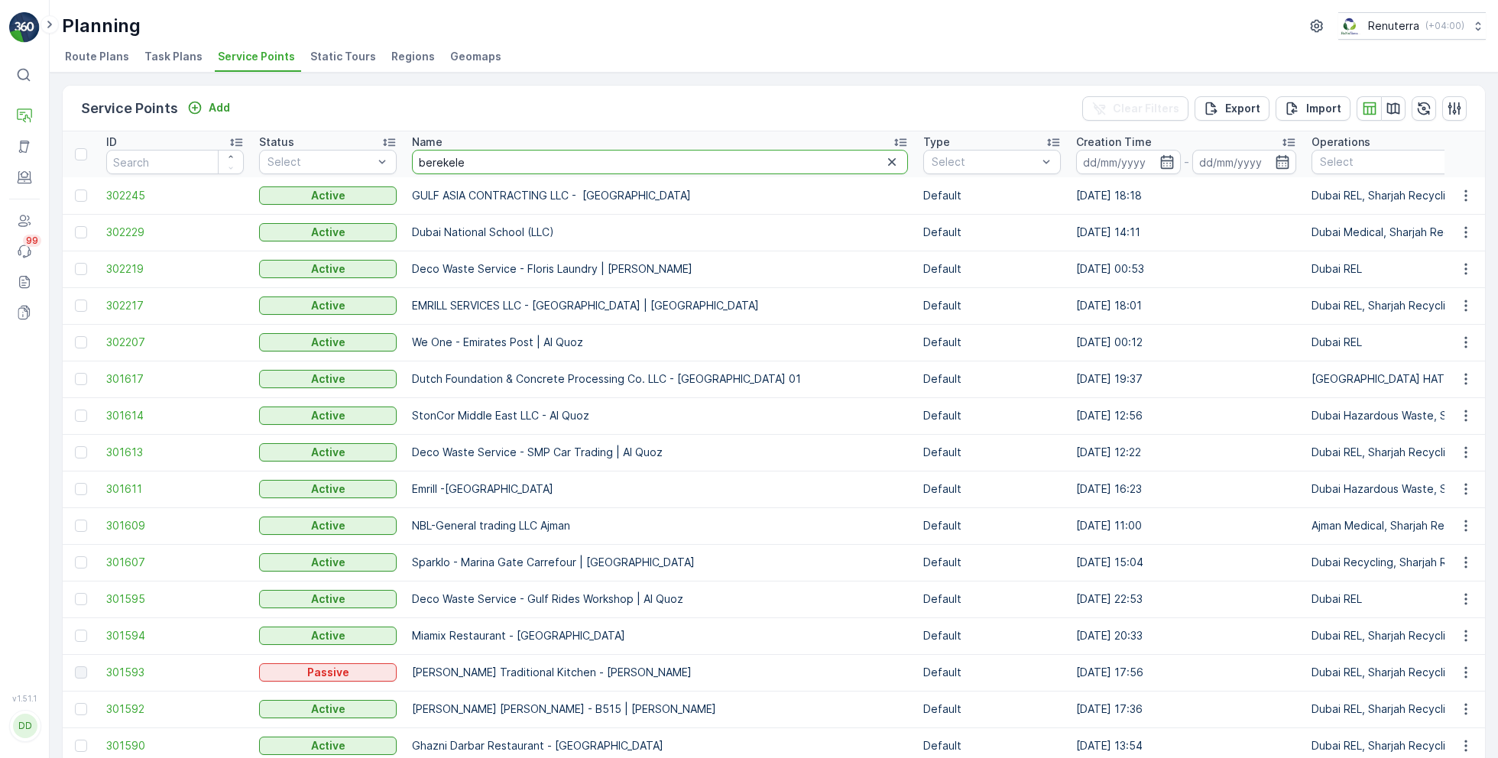
type input "berekeley"
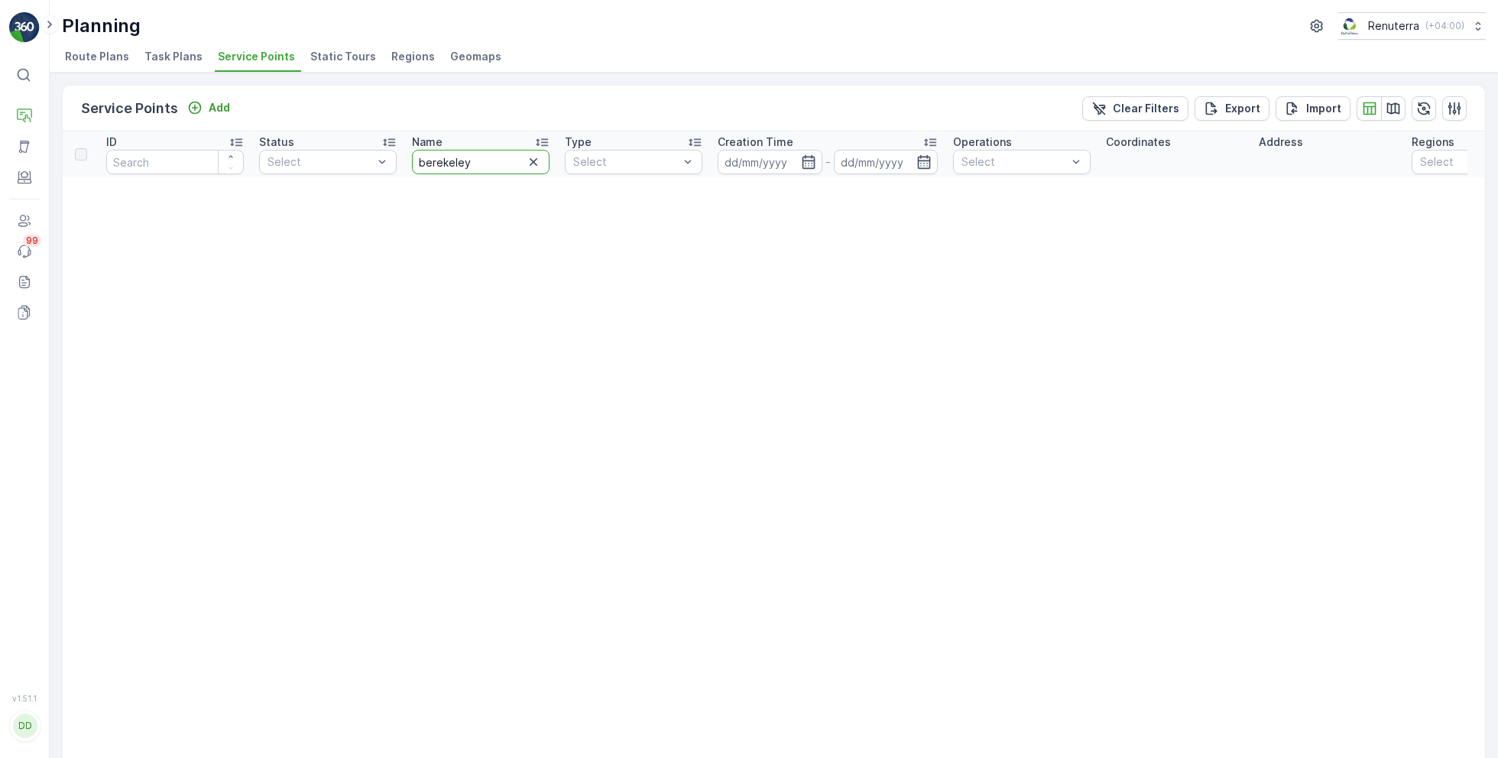
drag, startPoint x: 501, startPoint y: 166, endPoint x: 408, endPoint y: 154, distance: 94.0
click at [409, 154] on th "Name [PERSON_NAME]" at bounding box center [480, 154] width 153 height 46
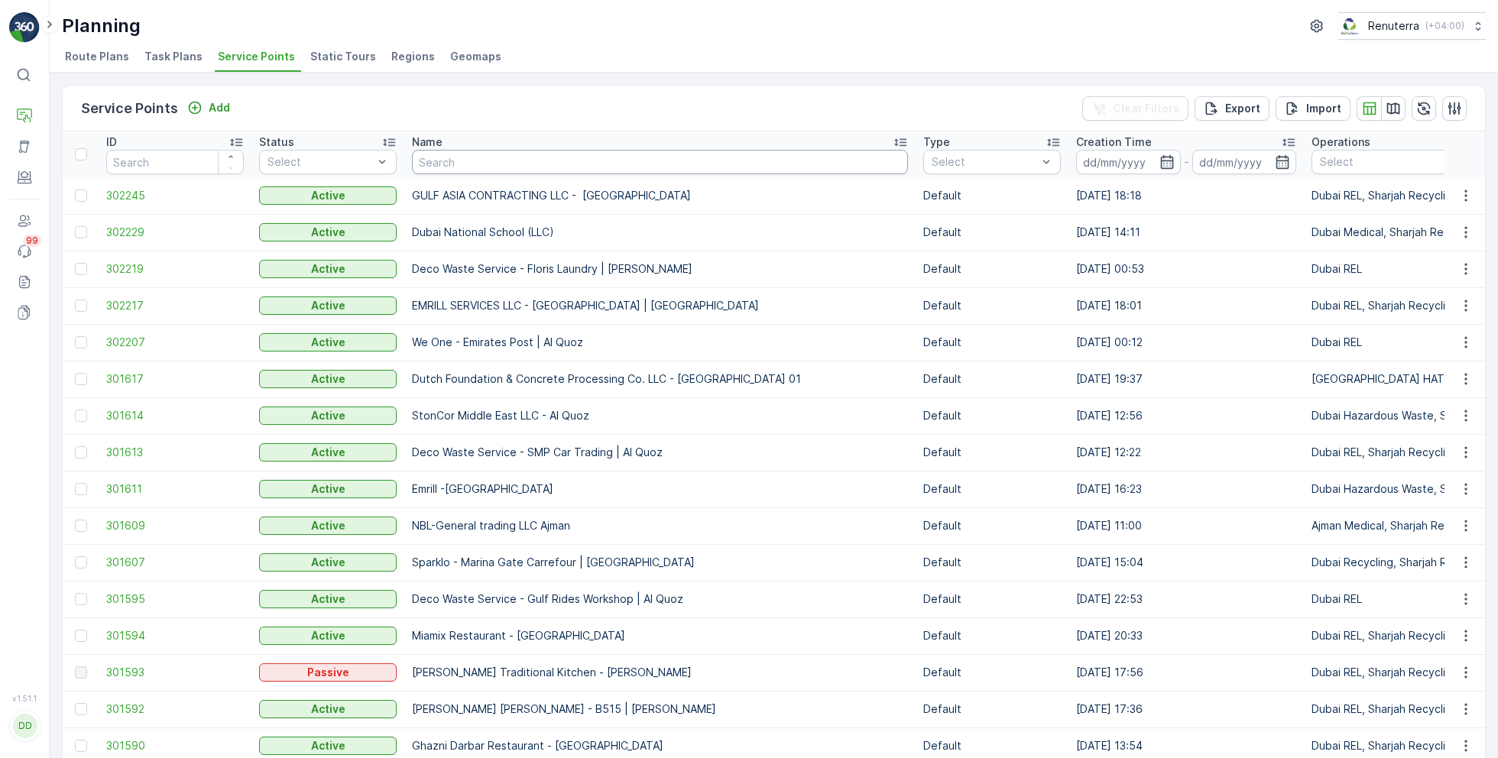
click at [451, 162] on input "text" at bounding box center [660, 162] width 496 height 24
type input "berekely"
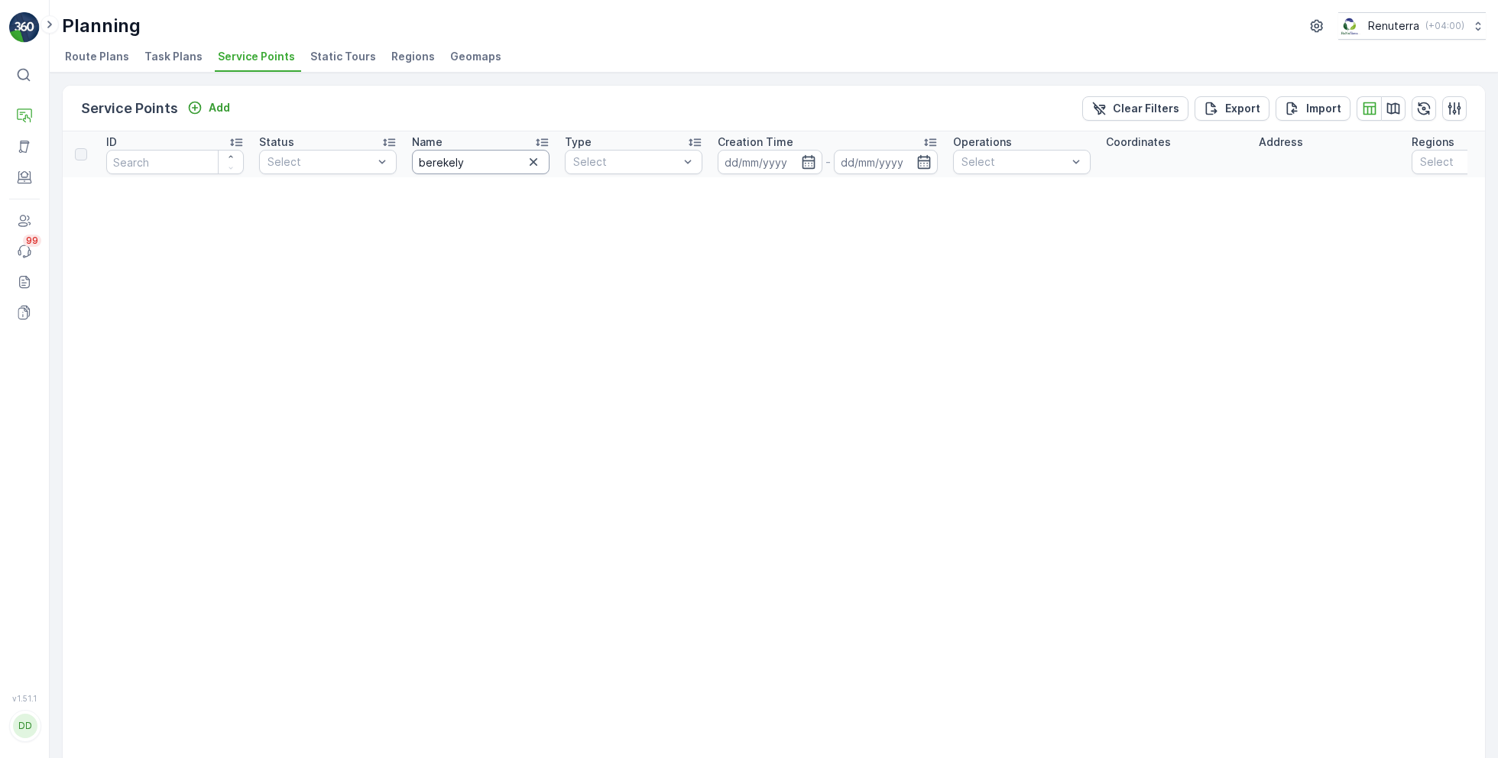
click at [463, 165] on input "berekely" at bounding box center [481, 162] width 138 height 24
type input "bereke"
click at [463, 170] on input "bereke" at bounding box center [481, 162] width 138 height 24
type input "berek"
click at [454, 154] on input "berek" at bounding box center [481, 162] width 138 height 24
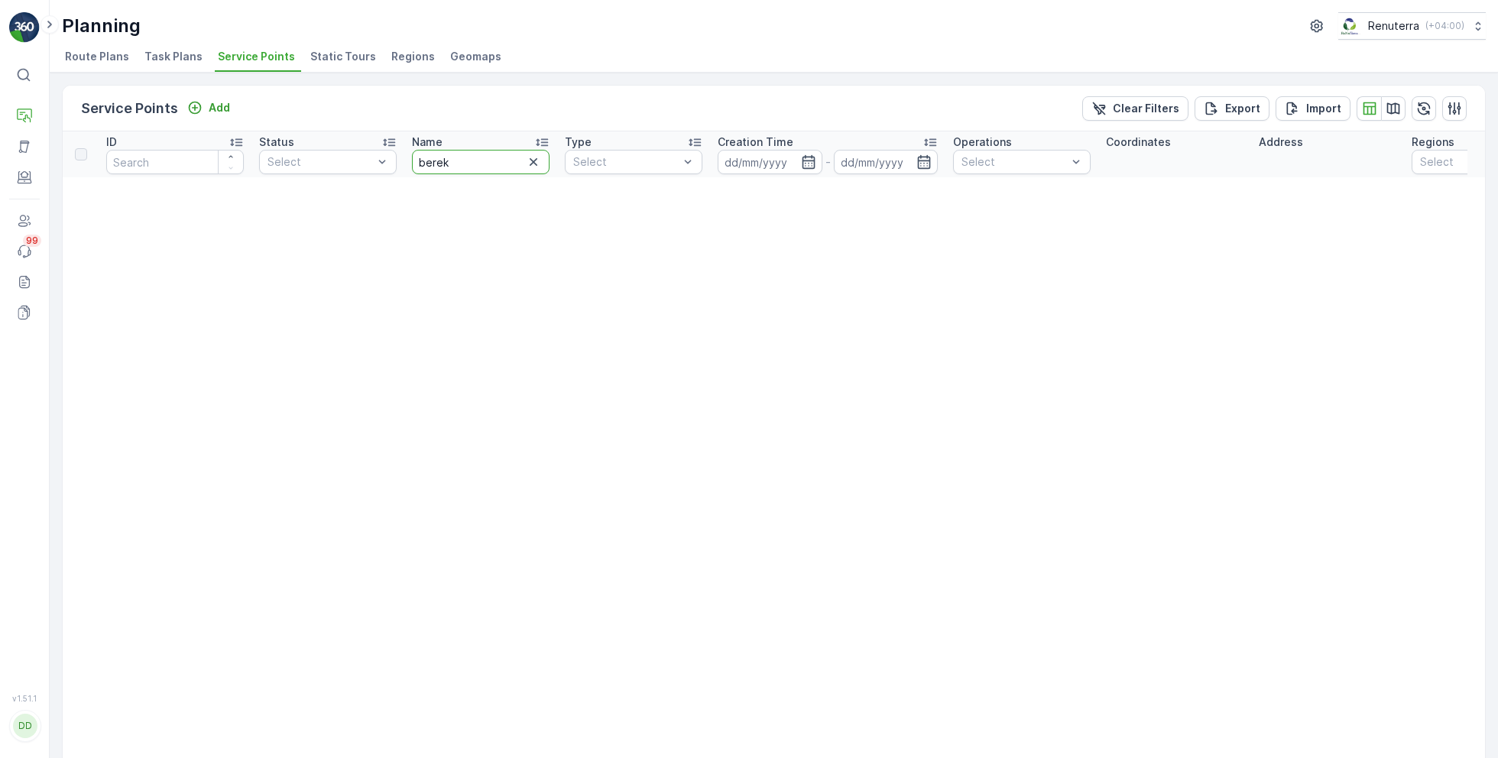
click at [498, 154] on input "berek" at bounding box center [481, 162] width 138 height 24
type input "berkeley"
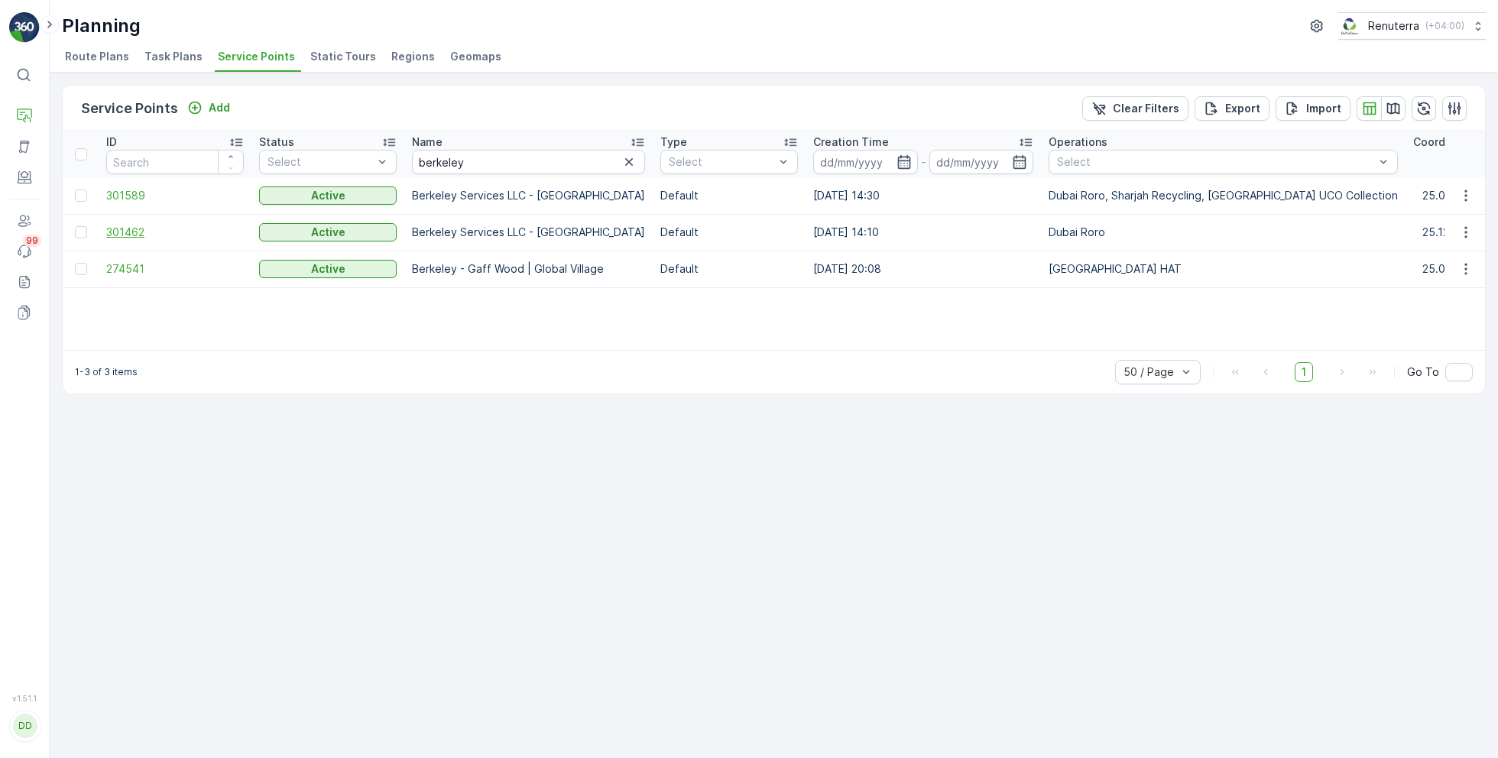
click at [131, 225] on span "301462" at bounding box center [175, 232] width 138 height 15
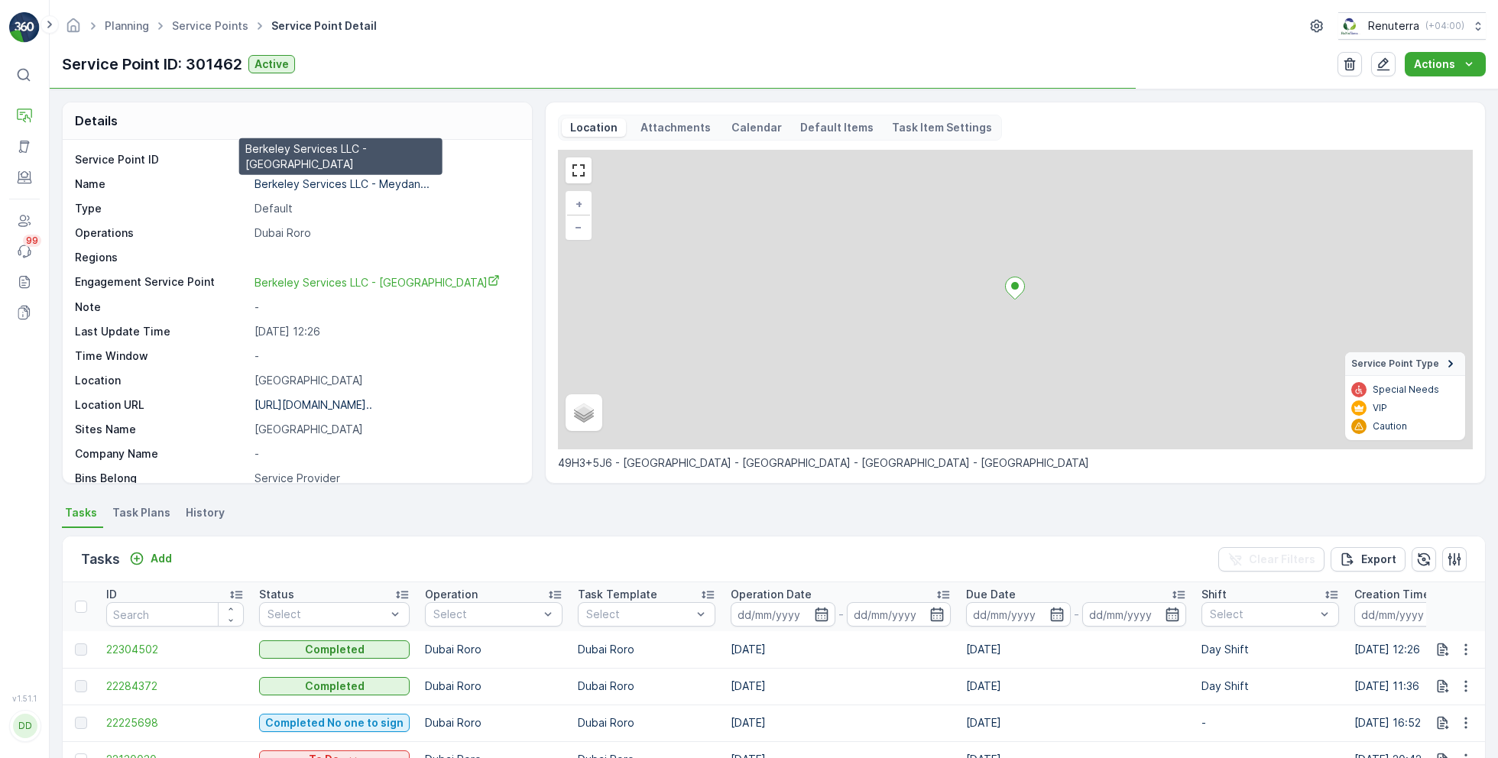
click at [302, 182] on p "Berkeley Services LLC - Meydan..." at bounding box center [341, 183] width 175 height 13
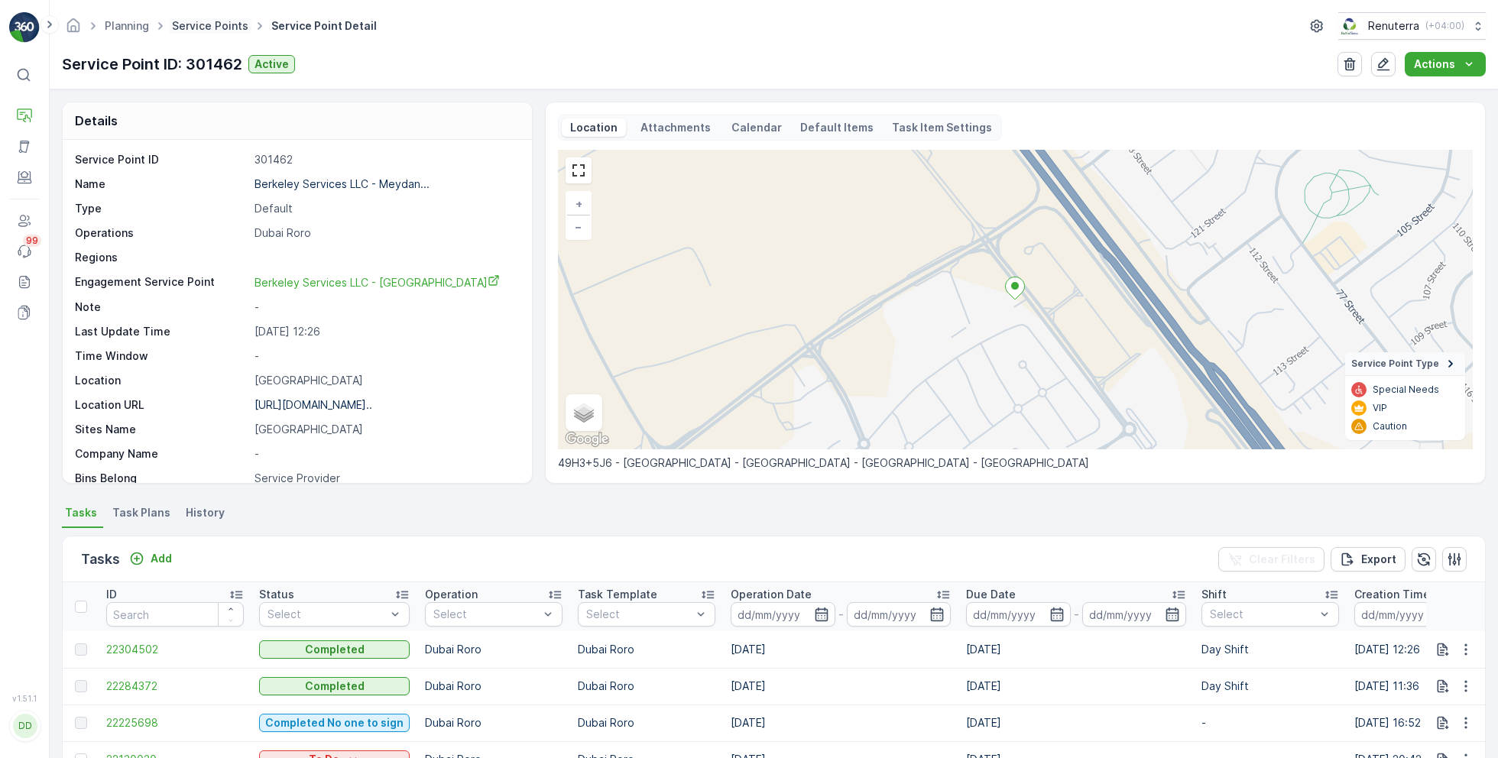
click at [227, 28] on link "Service Points" at bounding box center [210, 25] width 76 height 13
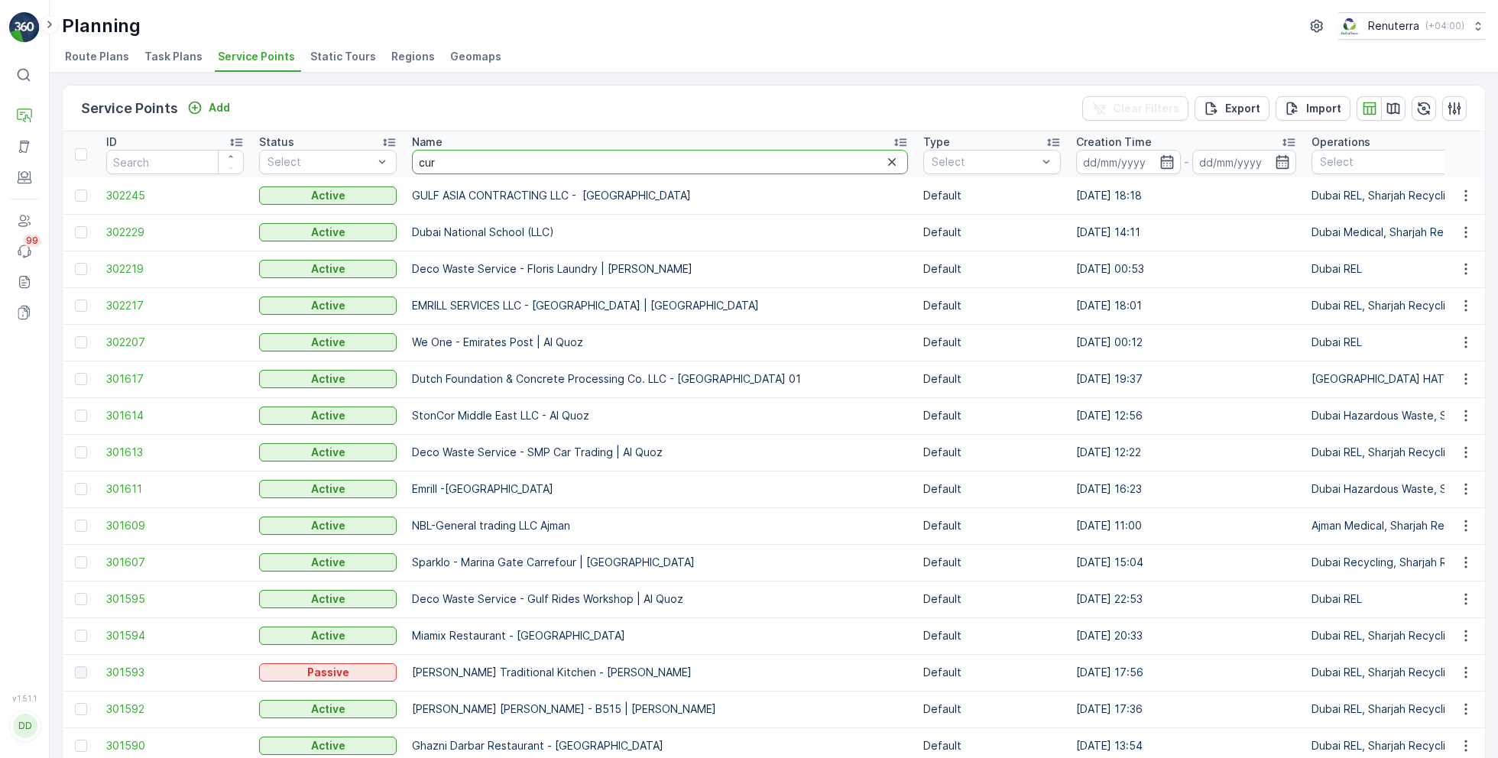
type input "curo"
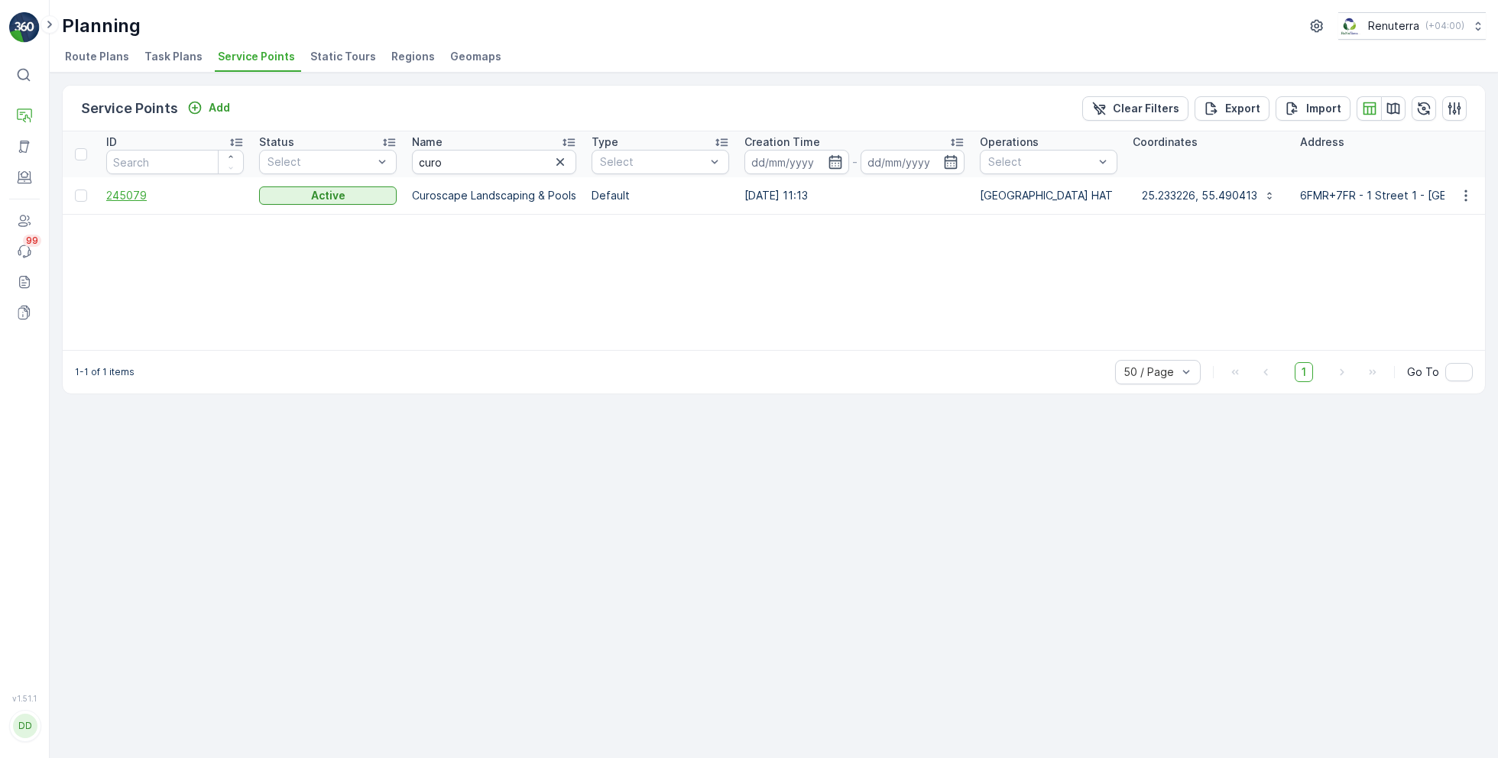
click at [140, 200] on span "245079" at bounding box center [175, 195] width 138 height 15
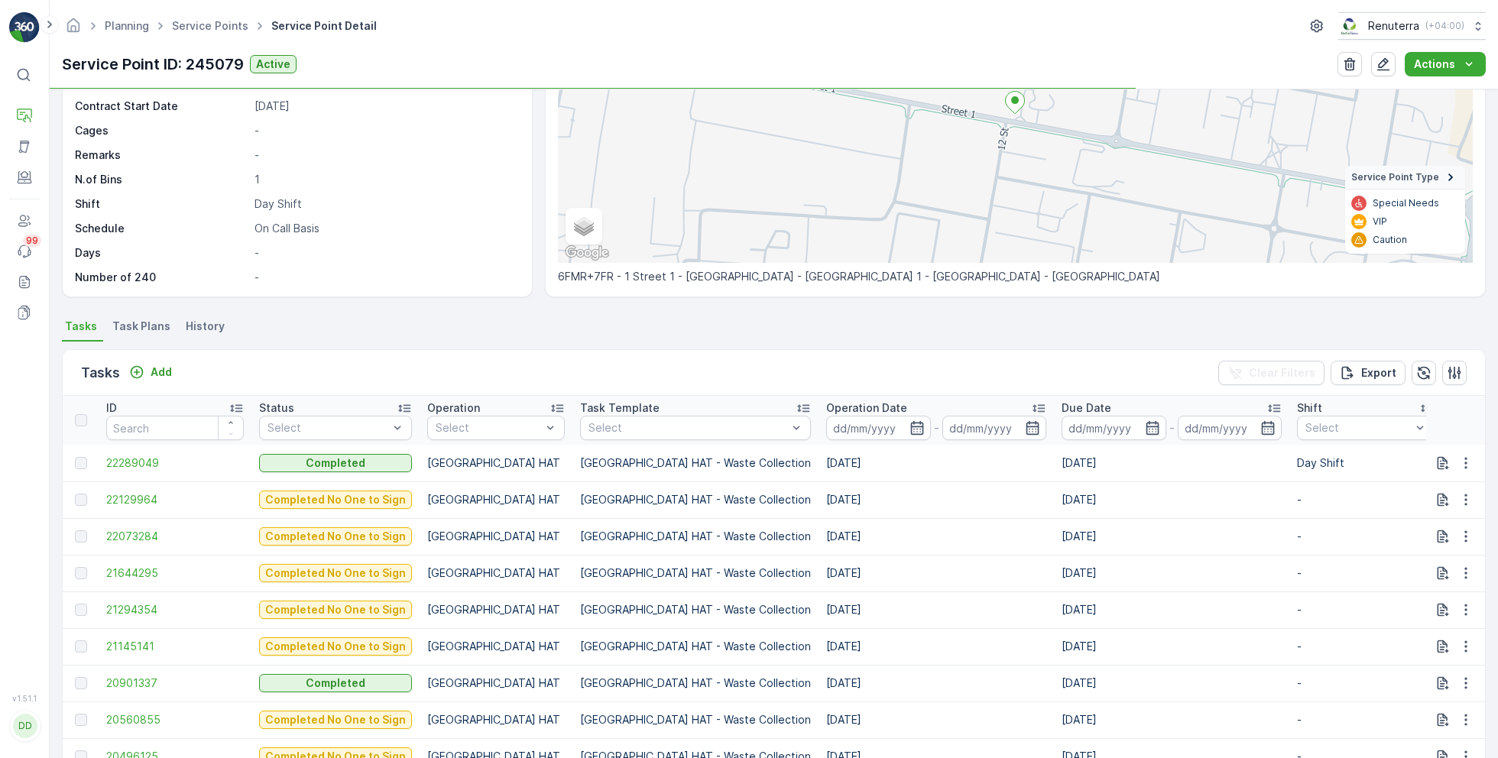
scroll to position [214, 0]
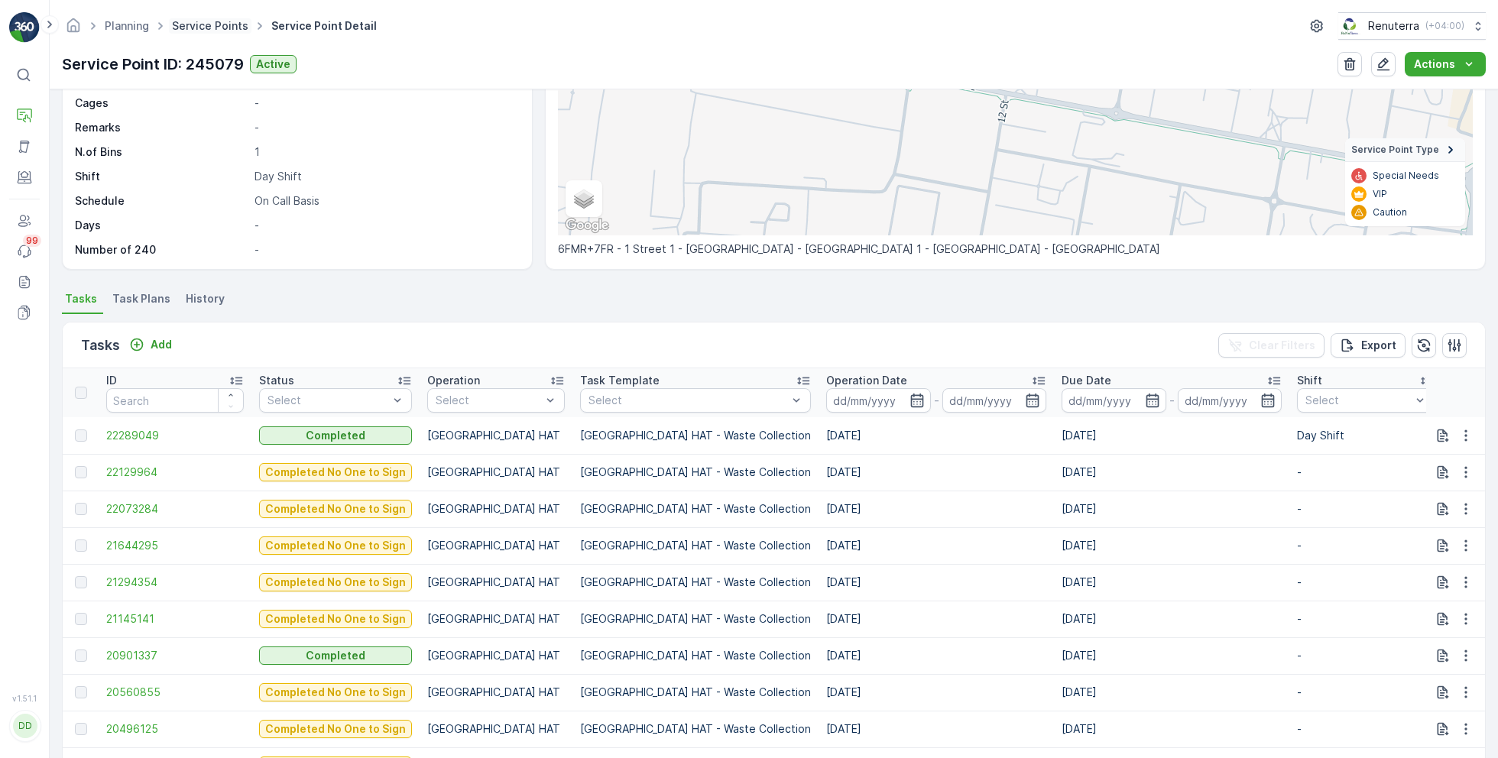
click at [222, 23] on link "Service Points" at bounding box center [210, 25] width 76 height 13
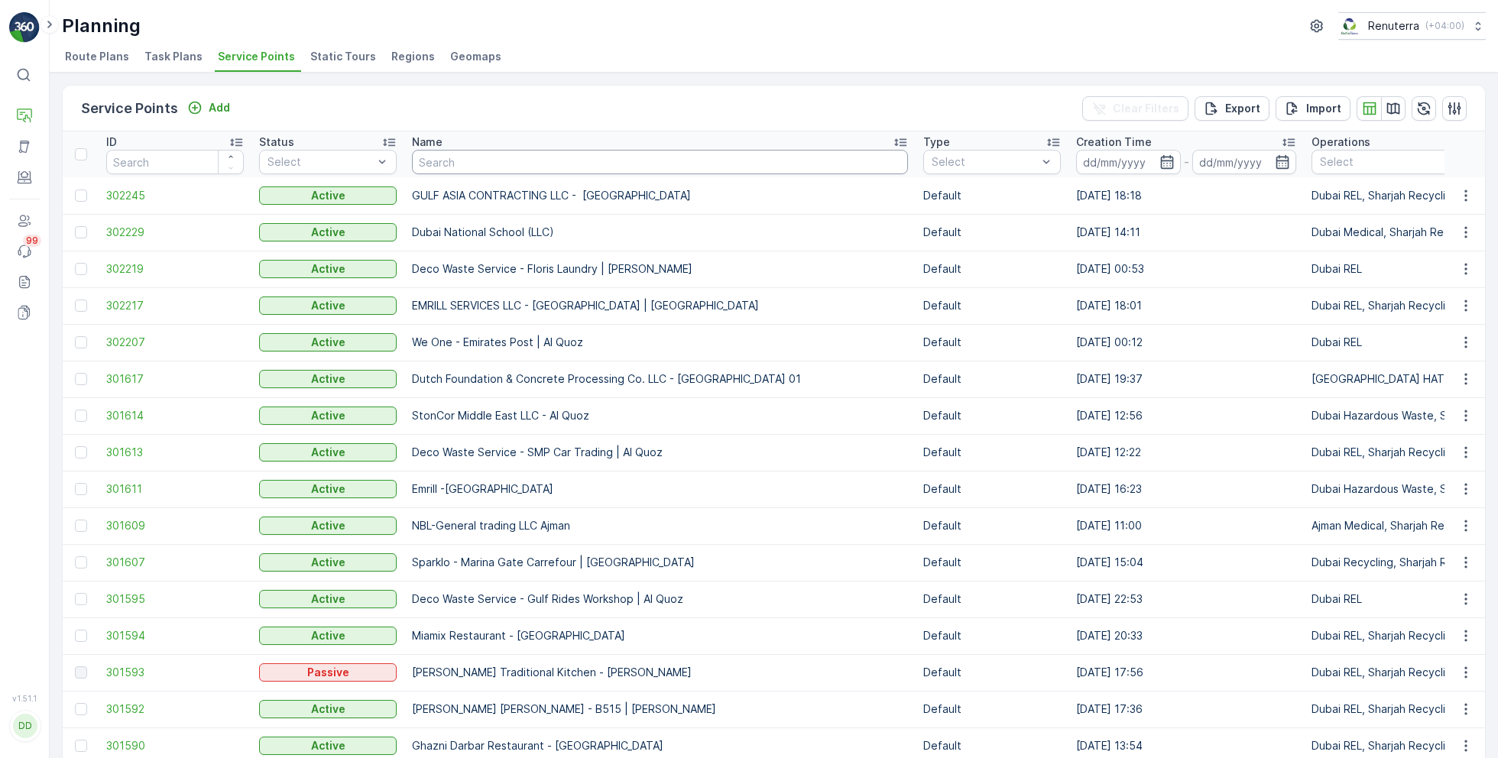
click at [455, 161] on input "text" at bounding box center [660, 162] width 496 height 24
type input "idt"
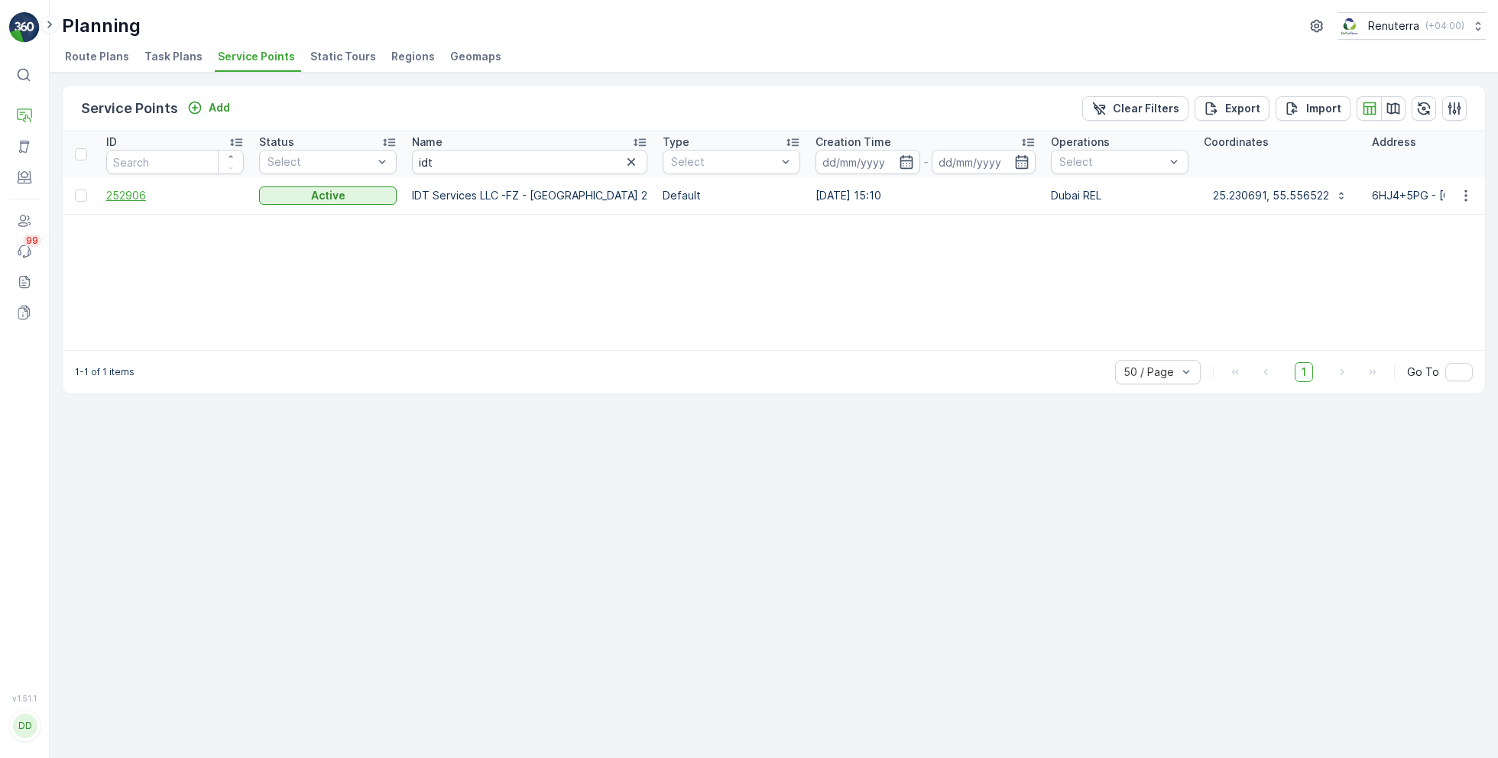
click at [132, 189] on span "252906" at bounding box center [175, 195] width 138 height 15
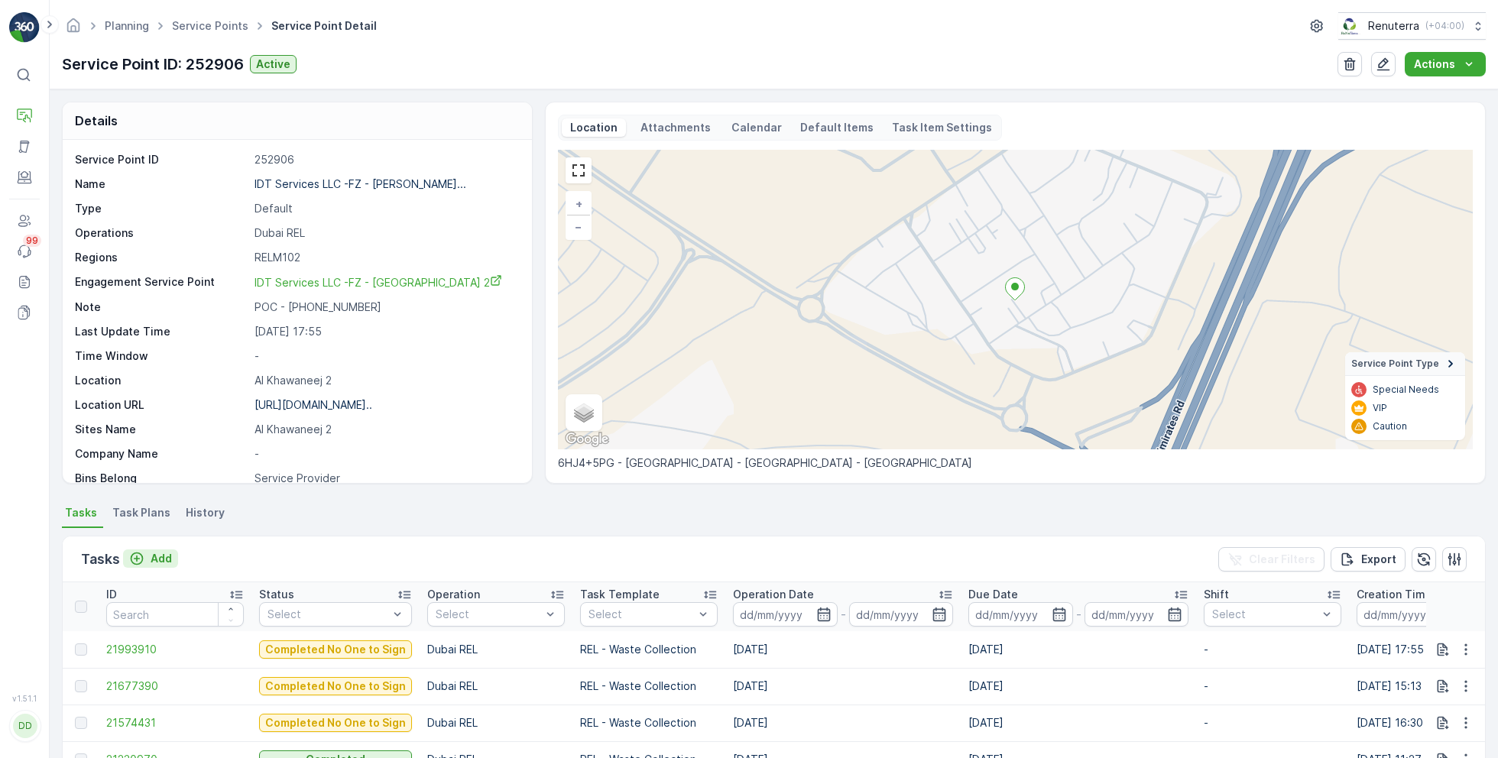
click at [160, 557] on p "Add" at bounding box center [161, 558] width 21 height 15
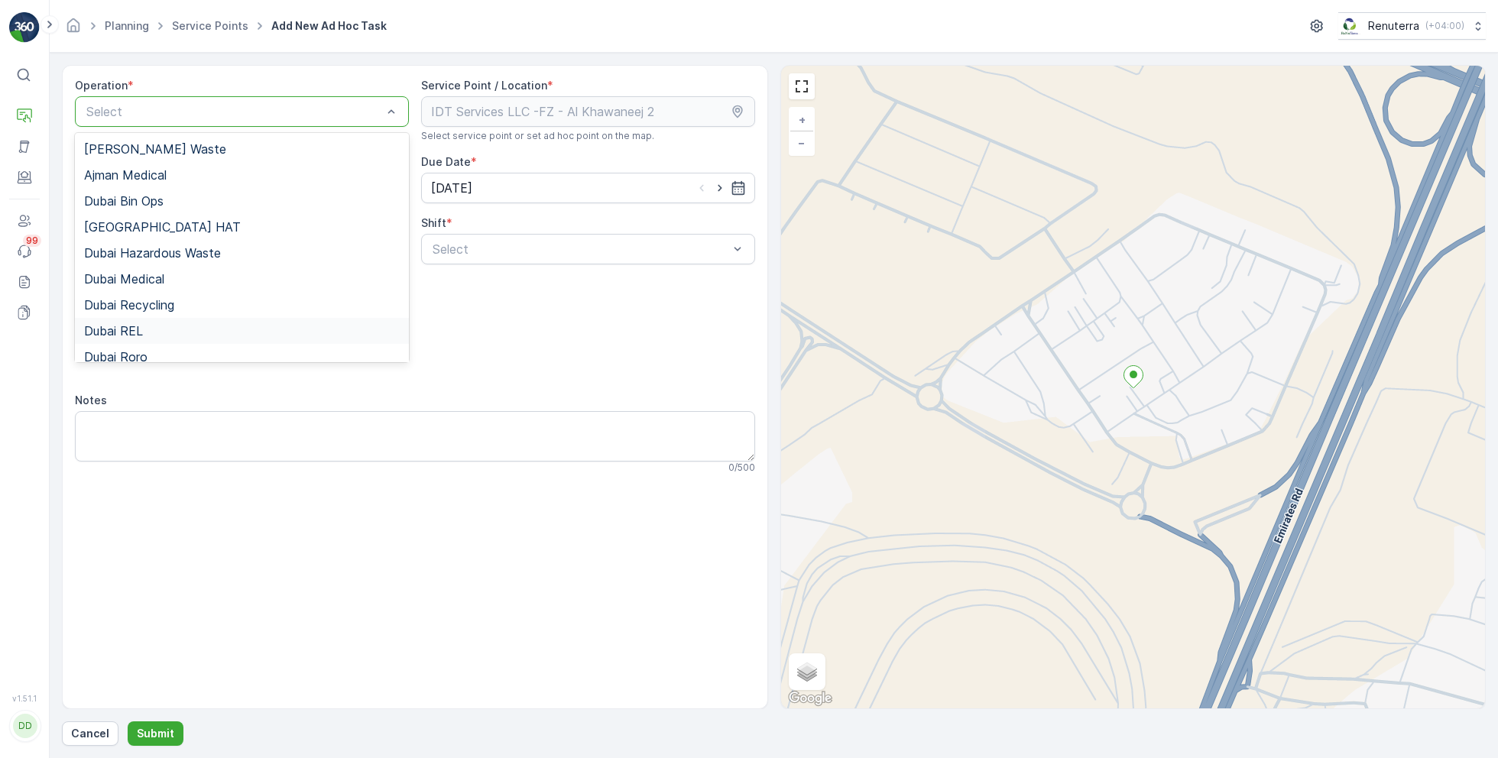
click at [126, 339] on div "Dubai REL" at bounding box center [242, 331] width 334 height 26
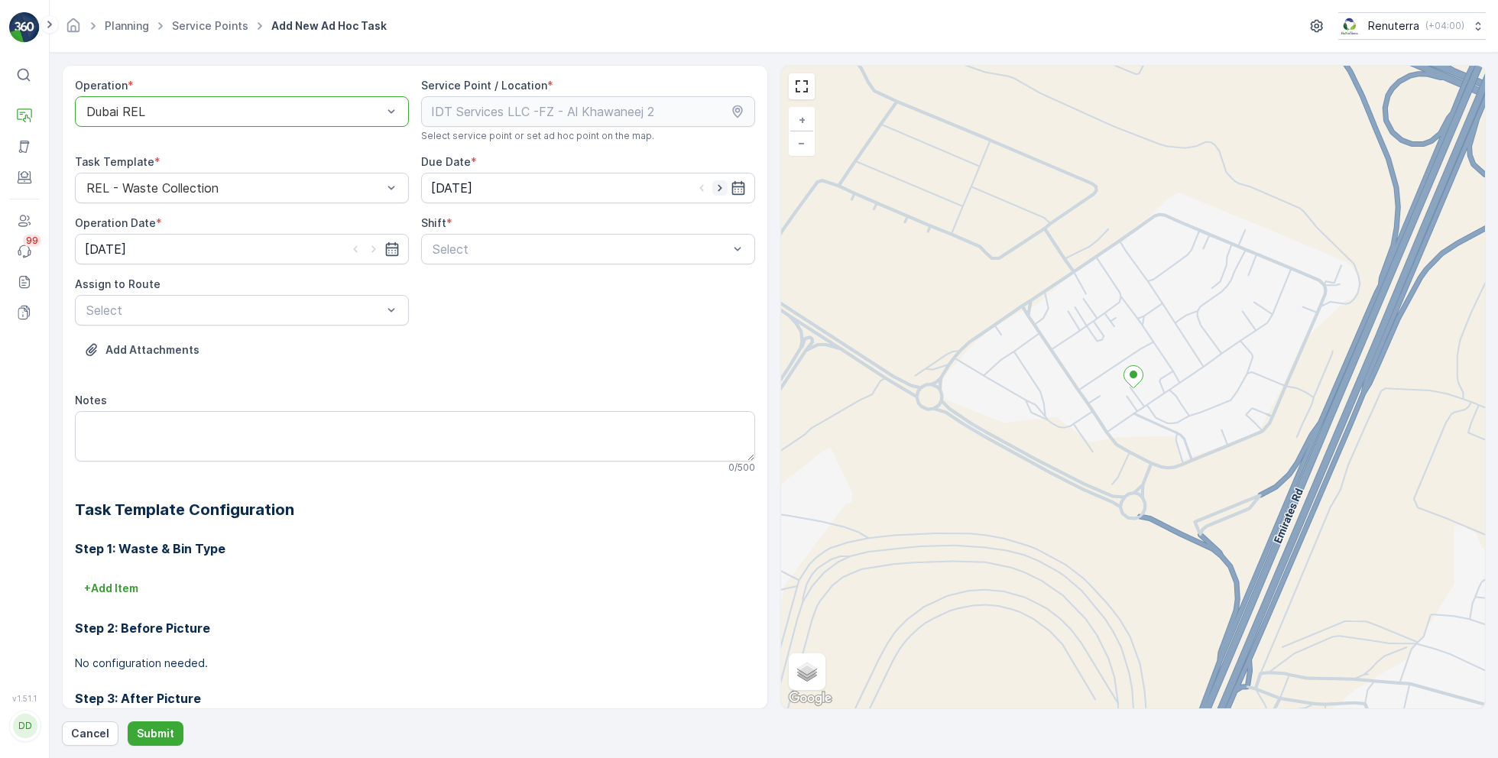
click at [721, 193] on icon "button" at bounding box center [719, 187] width 15 height 15
type input "[DATE]"
click at [373, 251] on icon "button" at bounding box center [373, 248] width 15 height 15
type input "[DATE]"
click at [479, 261] on div "Select" at bounding box center [588, 249] width 334 height 31
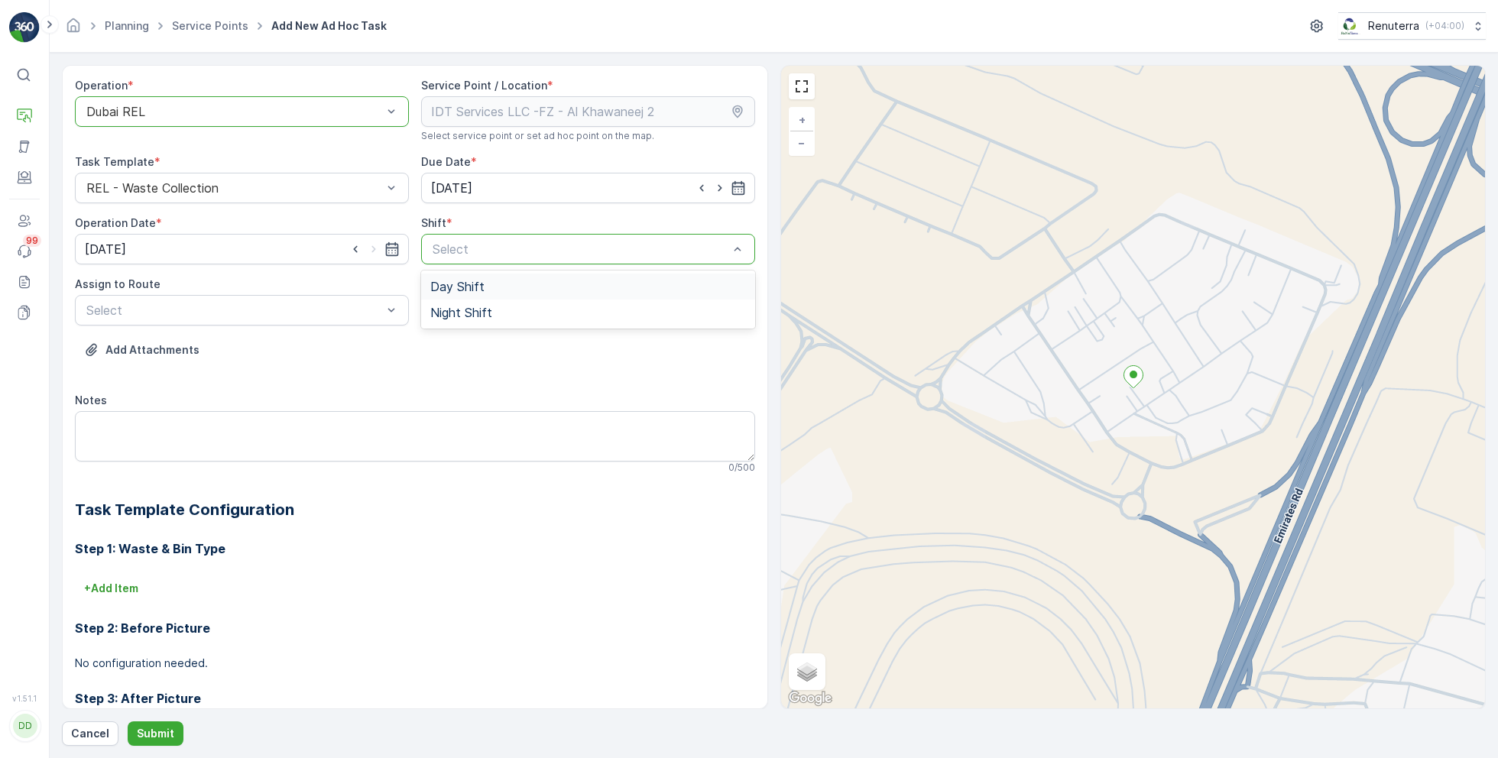
click at [449, 293] on div "Day Shift" at bounding box center [588, 287] width 334 height 26
click at [312, 319] on div "Select" at bounding box center [242, 310] width 334 height 31
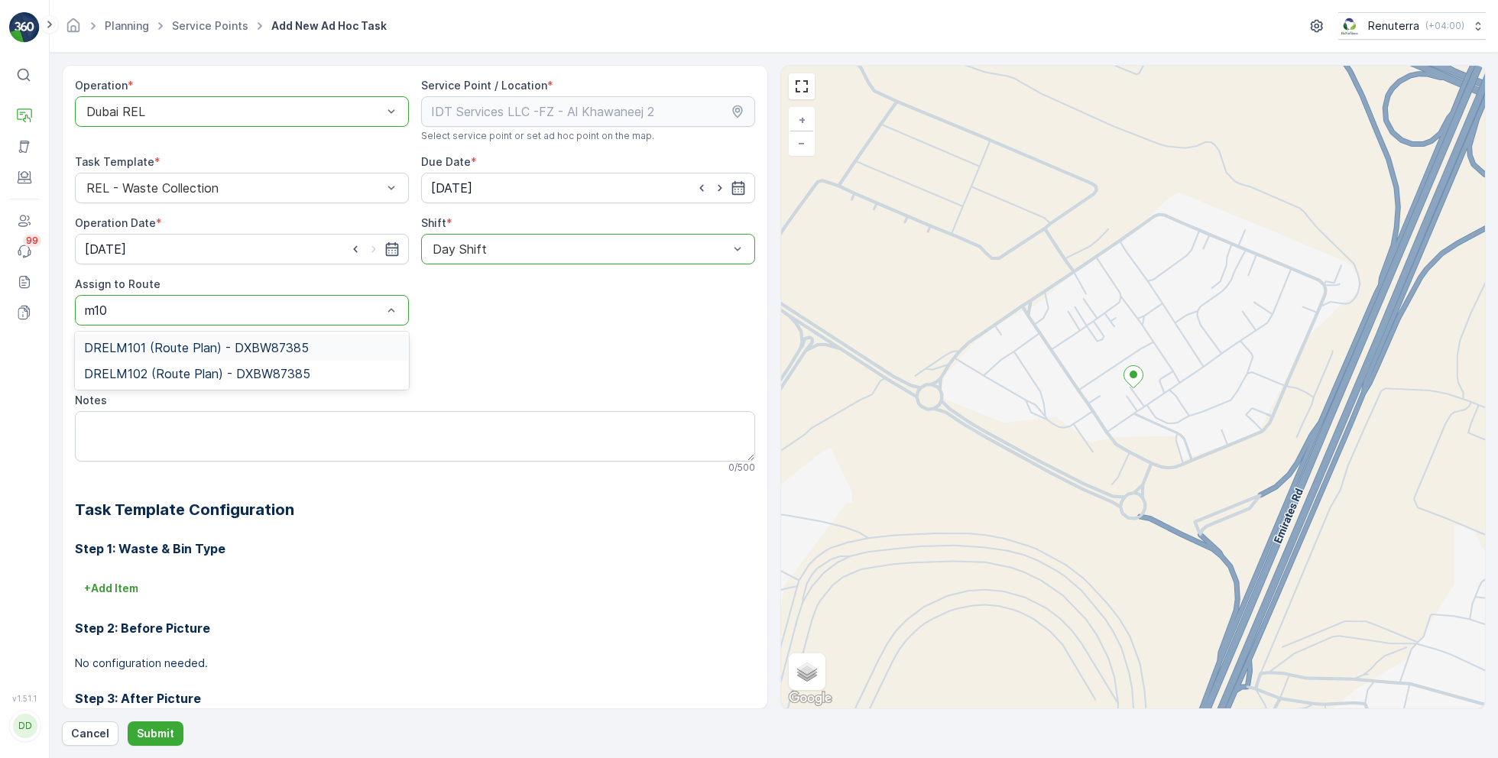
type input "m102"
click at [199, 350] on span "DRELM102 (Route Plan) - DXBW87385" at bounding box center [197, 348] width 226 height 14
click at [140, 723] on button "Submit" at bounding box center [156, 733] width 56 height 24
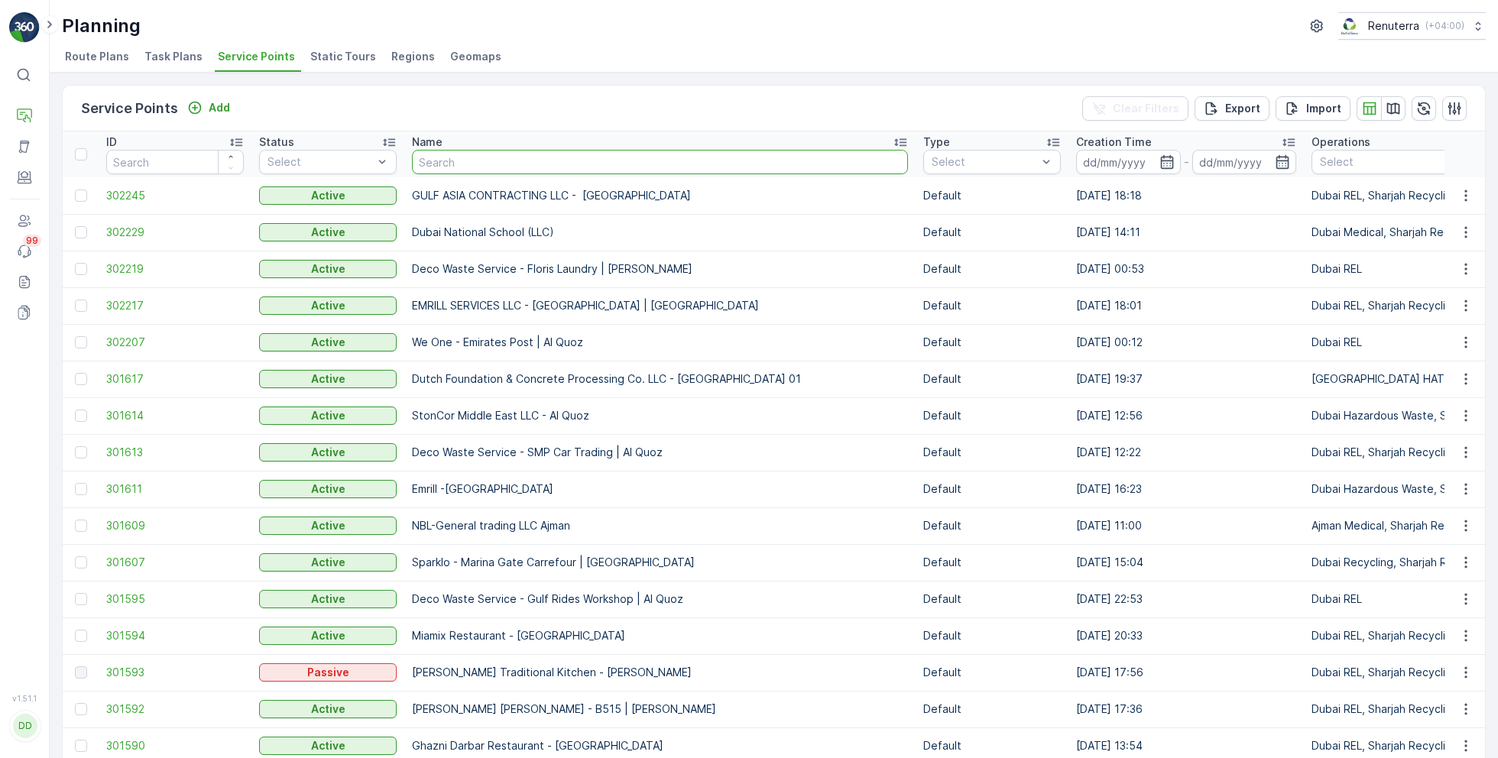
click at [471, 167] on input "text" at bounding box center [660, 162] width 496 height 24
type input "disc"
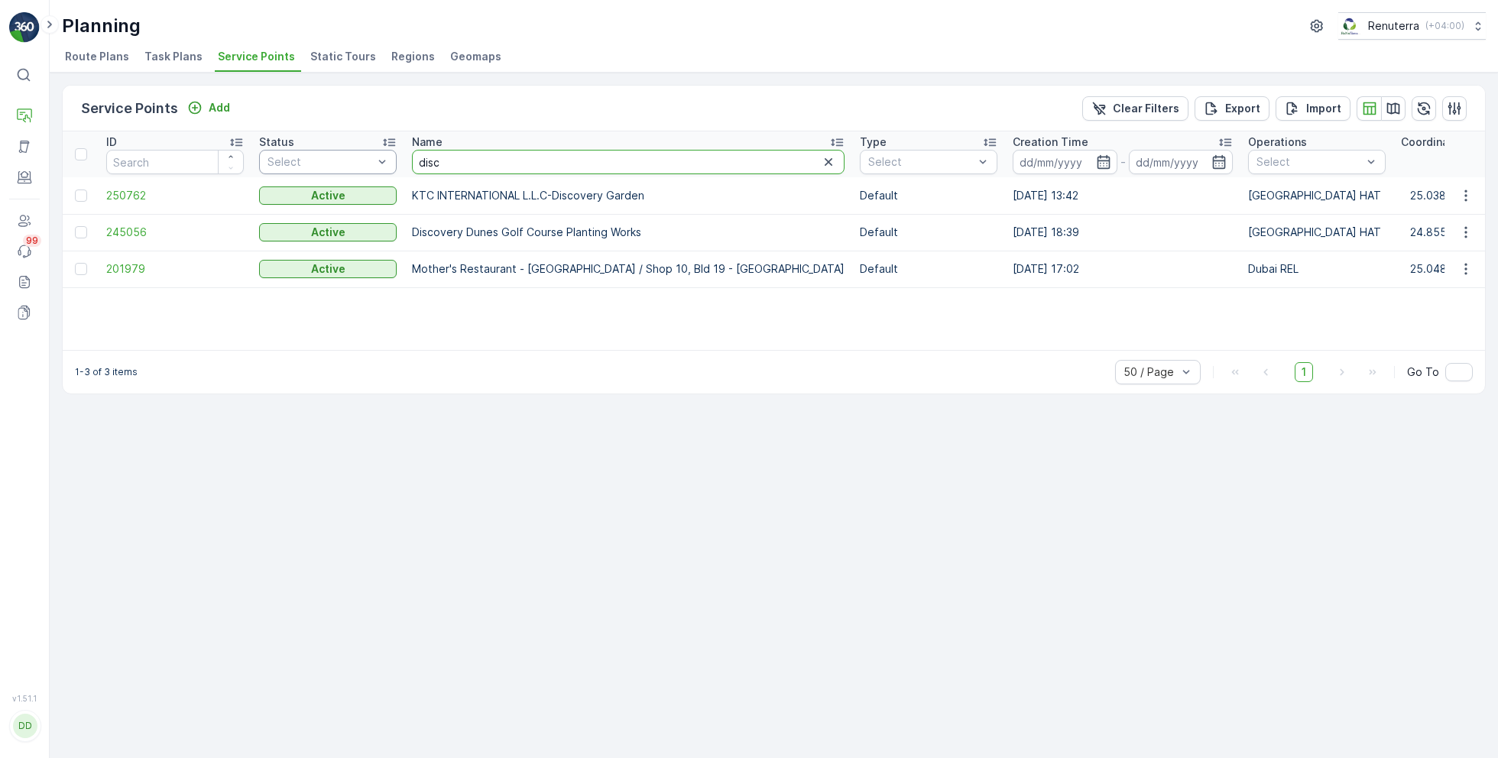
drag, startPoint x: 455, startPoint y: 156, endPoint x: 390, endPoint y: 151, distance: 65.1
type input "shred"
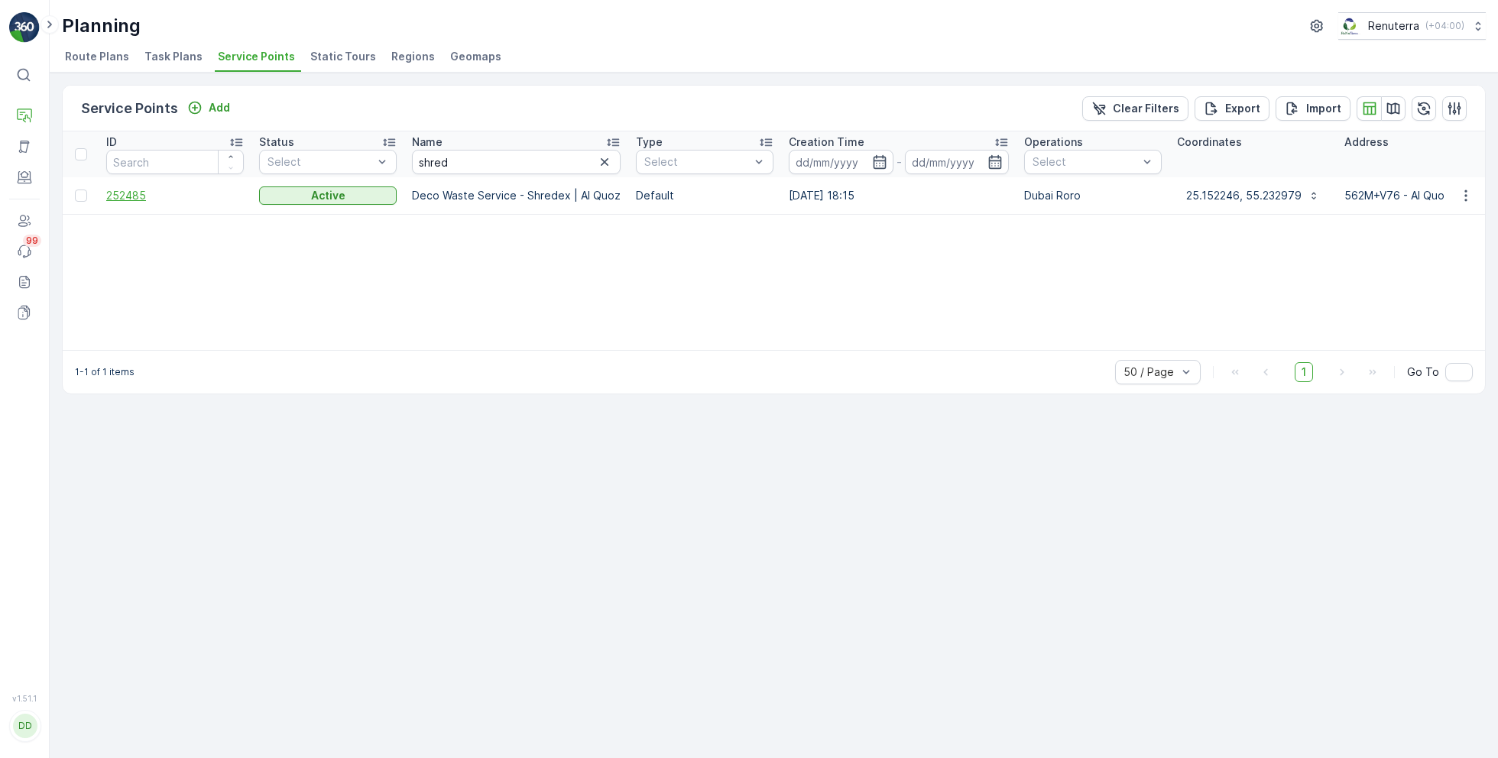
click at [129, 196] on span "252485" at bounding box center [175, 195] width 138 height 15
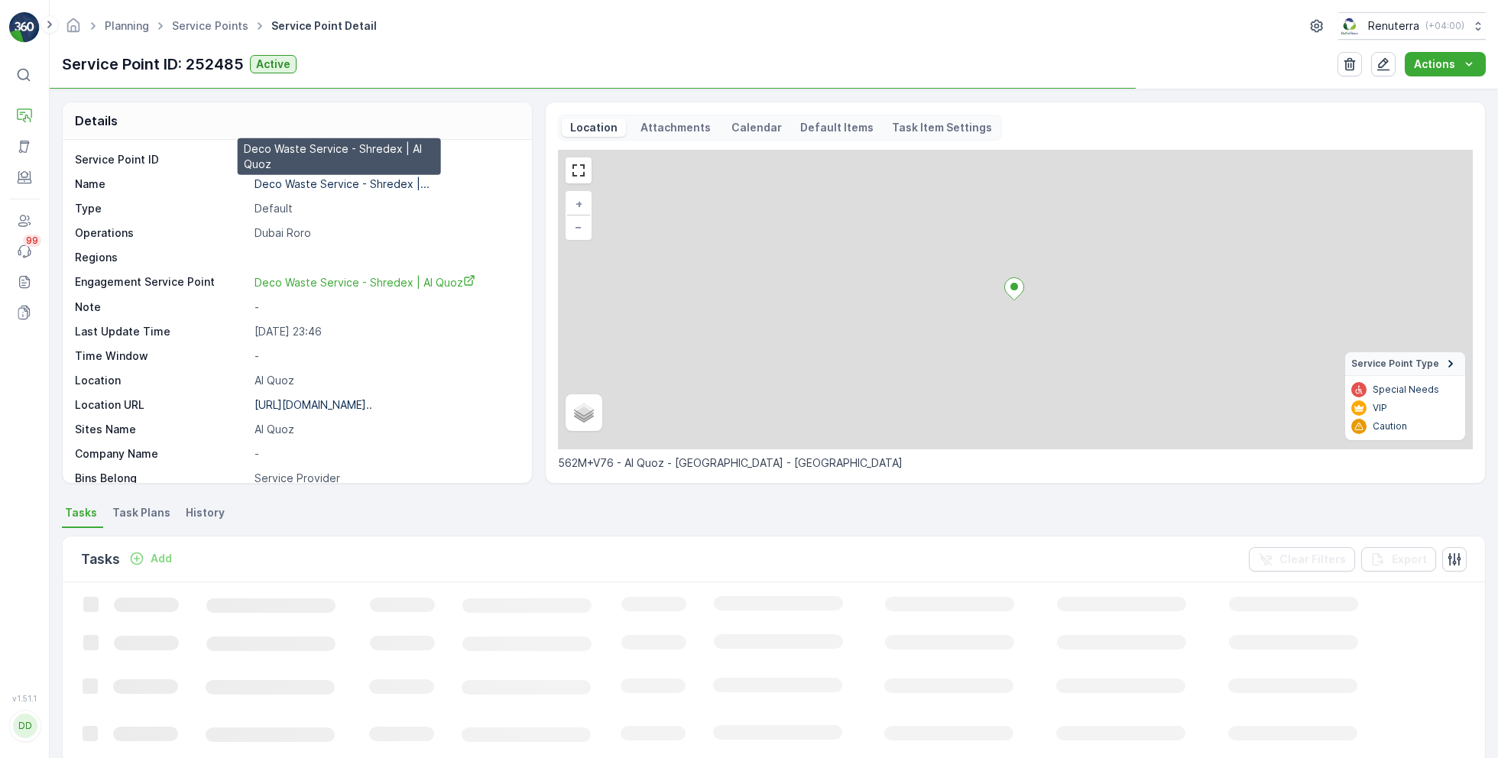
click at [302, 182] on p "Deco Waste Service - Shredex |..." at bounding box center [341, 183] width 175 height 13
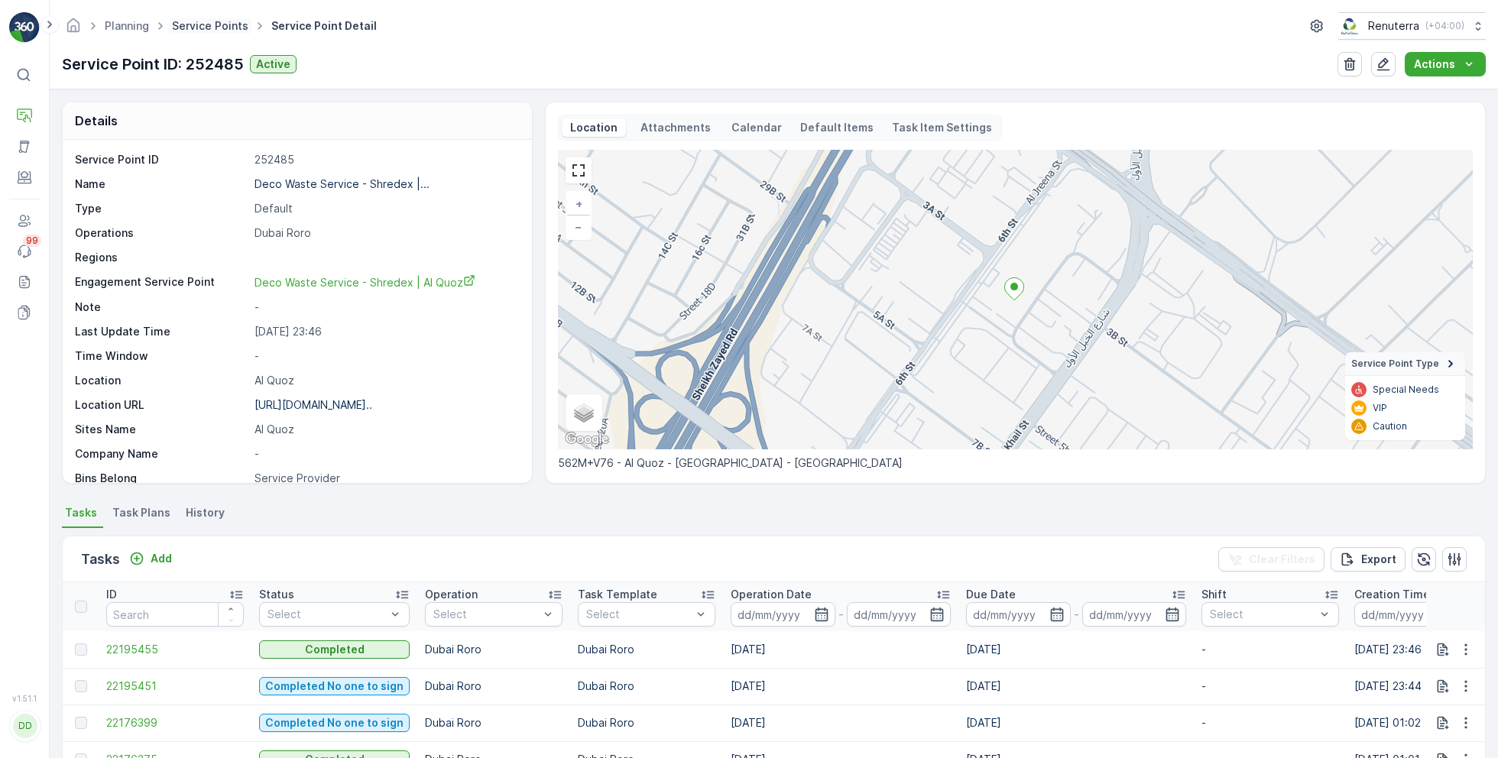
click at [213, 31] on link "Service Points" at bounding box center [210, 25] width 76 height 13
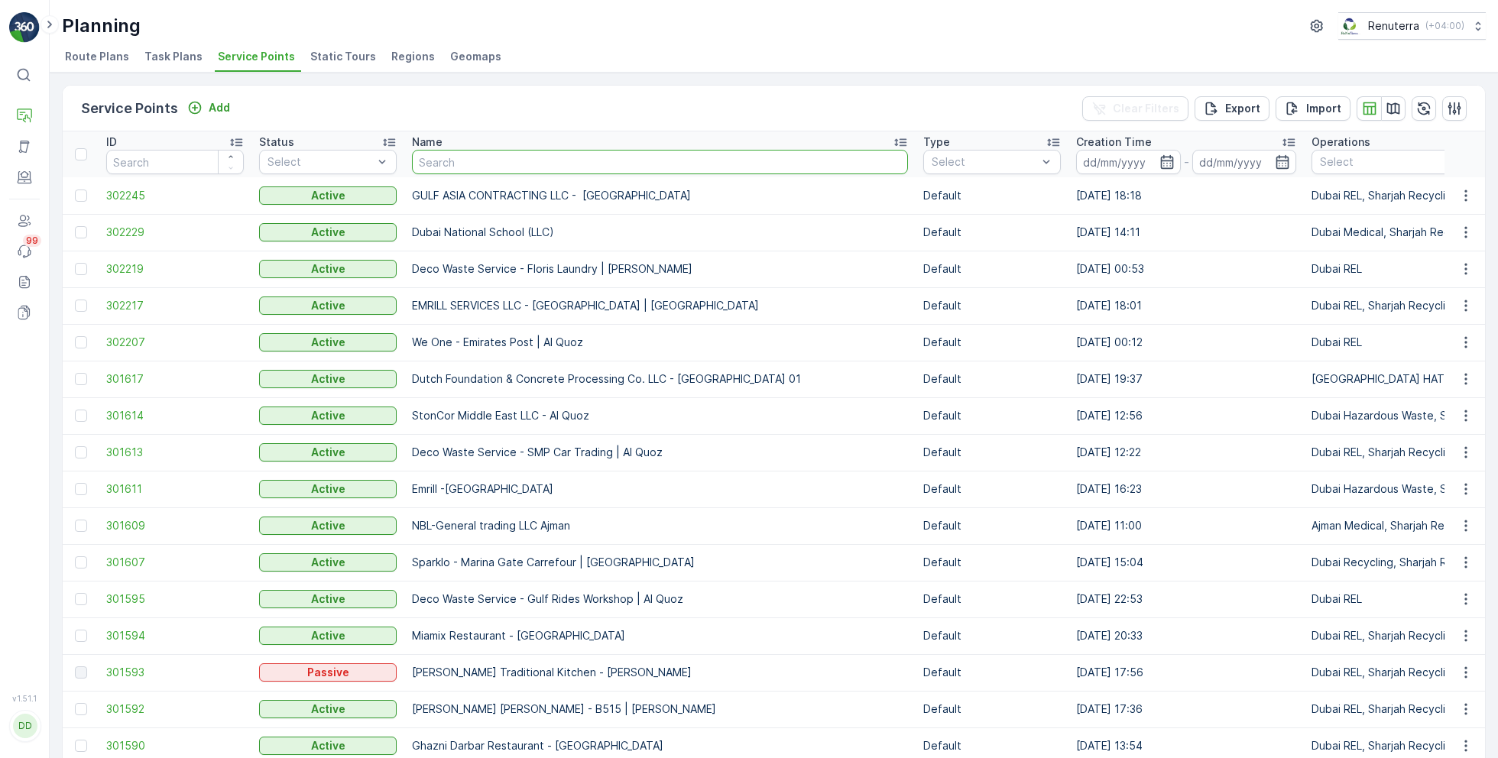
click at [512, 164] on input "text" at bounding box center [660, 162] width 496 height 24
type input "KTC"
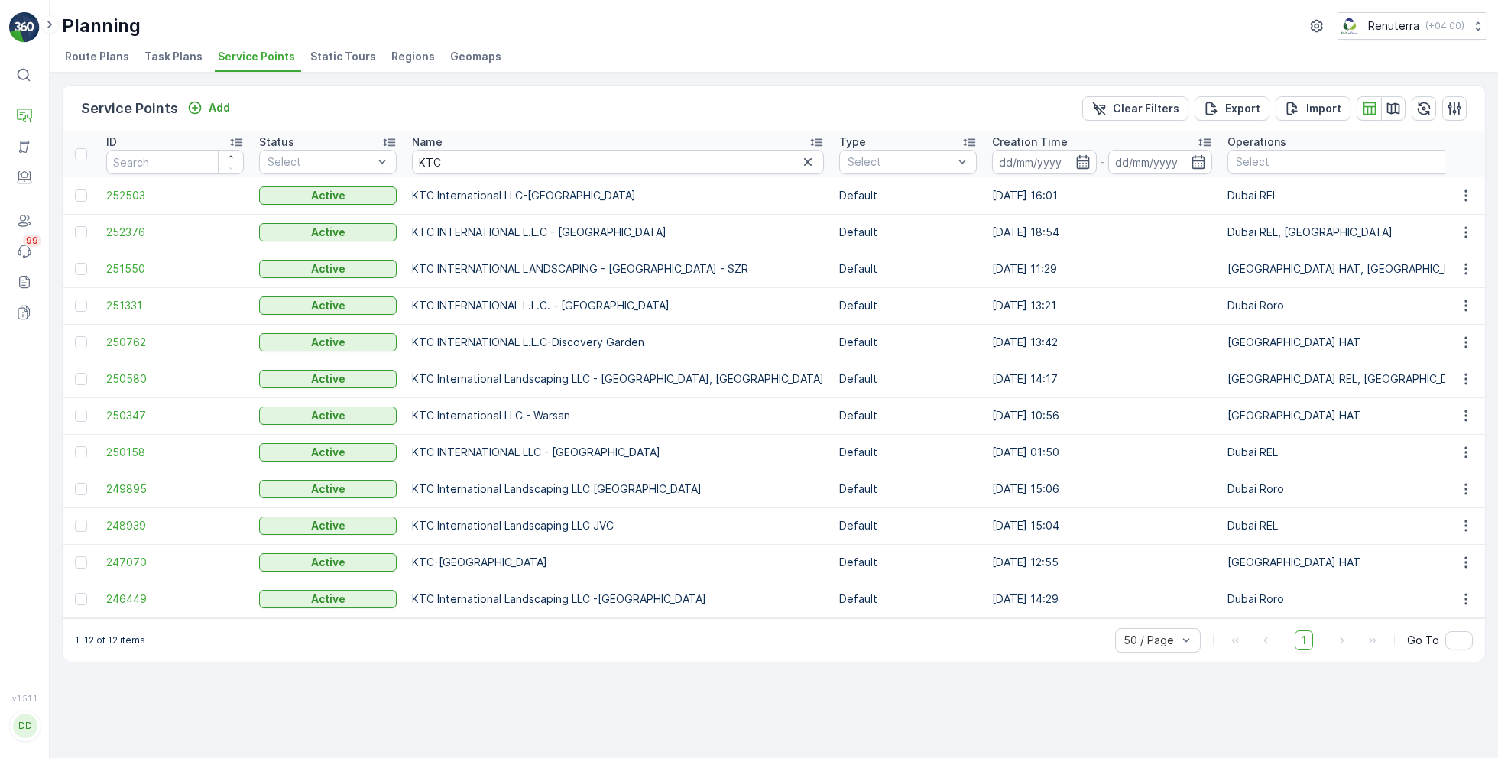
click at [134, 263] on span "251550" at bounding box center [175, 268] width 138 height 15
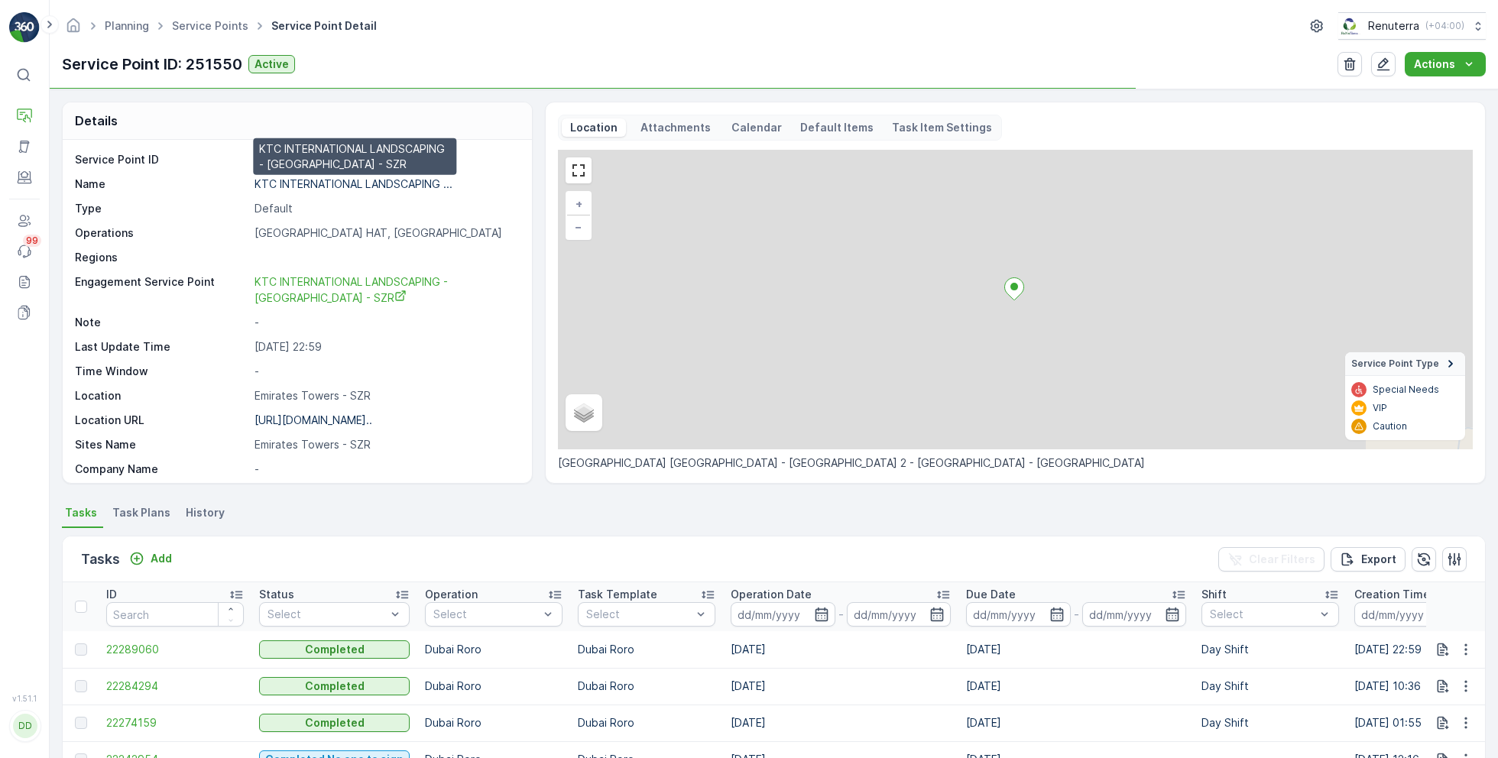
click at [300, 183] on p "KTC INTERNATIONAL LANDSCAPING ..." at bounding box center [353, 183] width 198 height 13
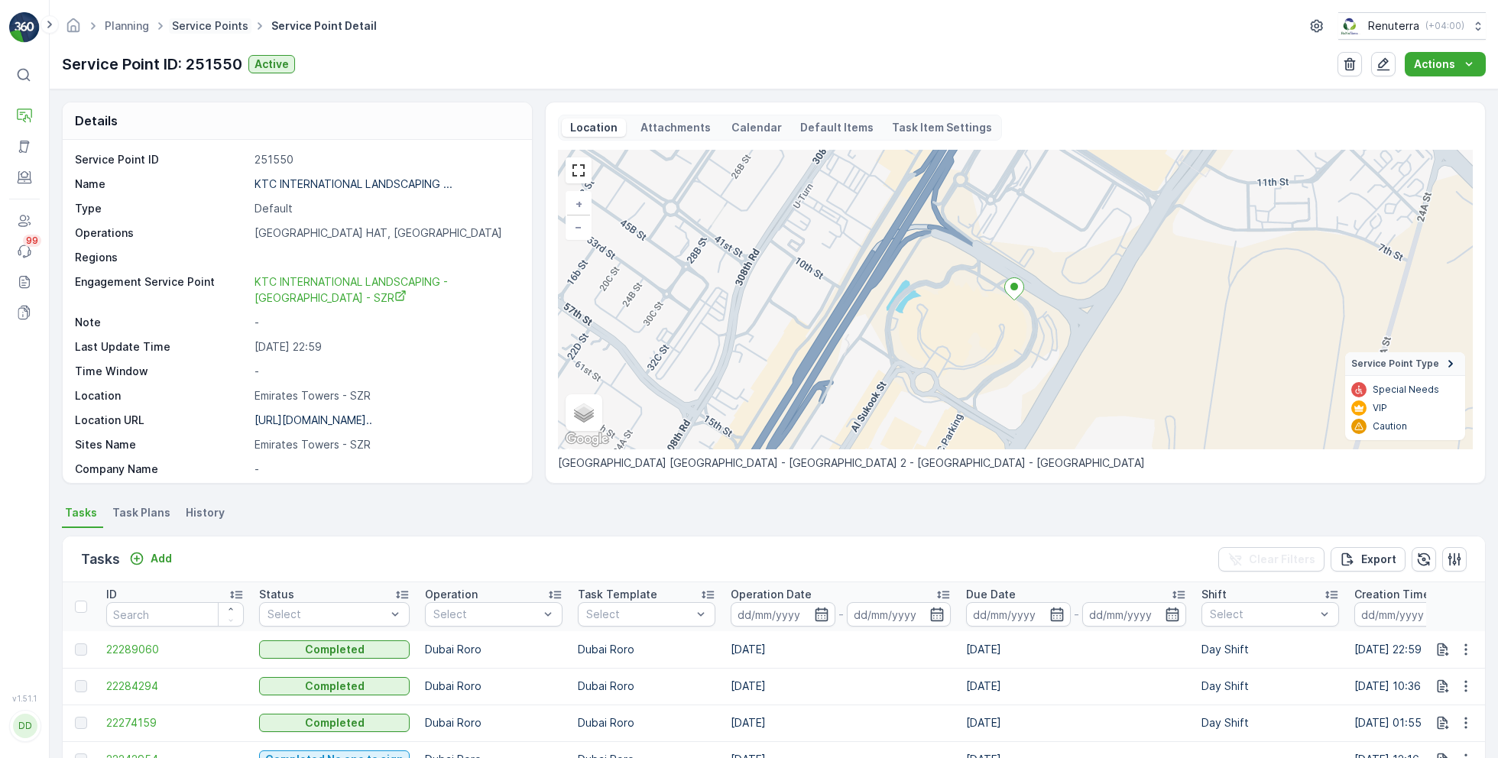
click at [192, 28] on link "Service Points" at bounding box center [210, 25] width 76 height 13
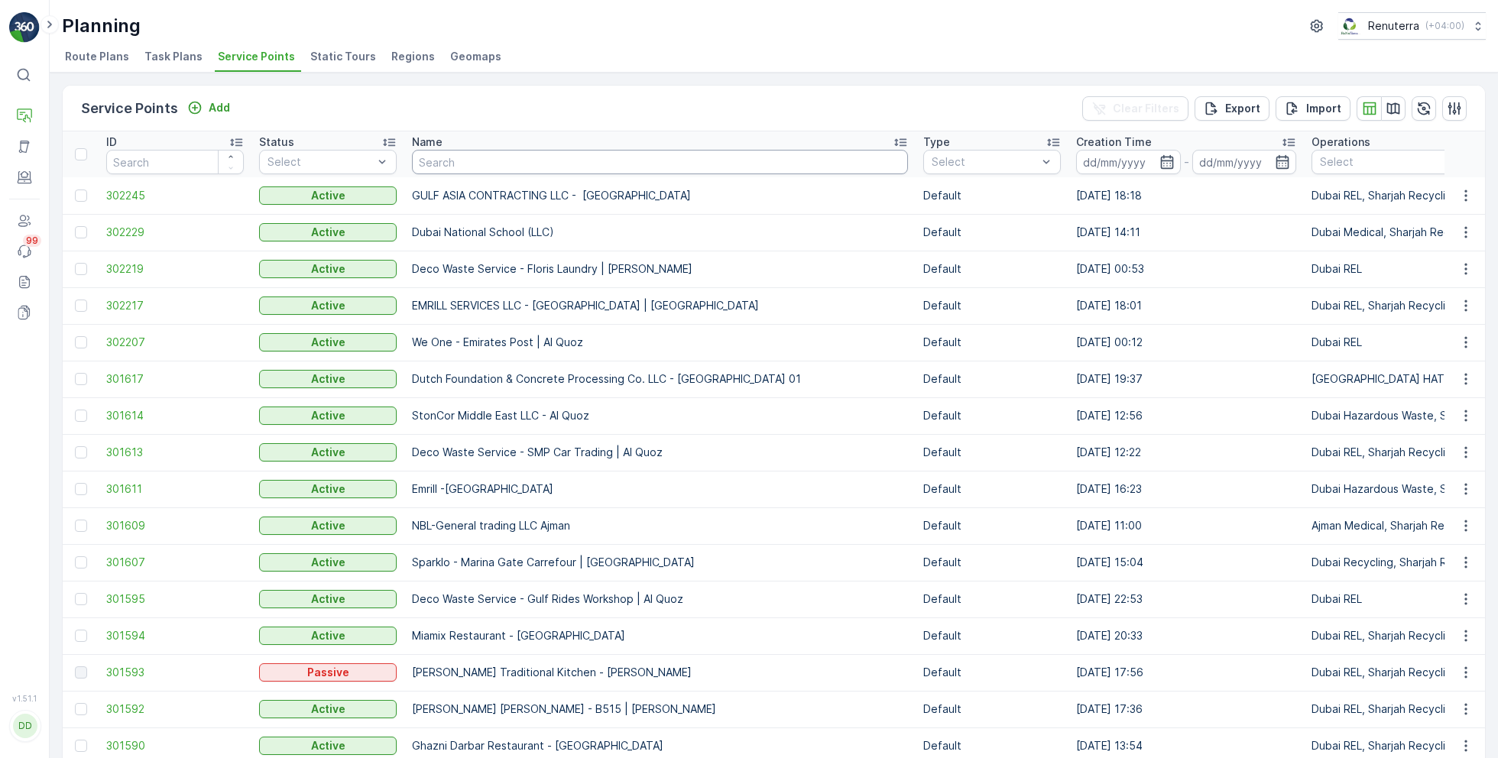
click at [440, 165] on input "text" at bounding box center [660, 162] width 496 height 24
type input "arabian"
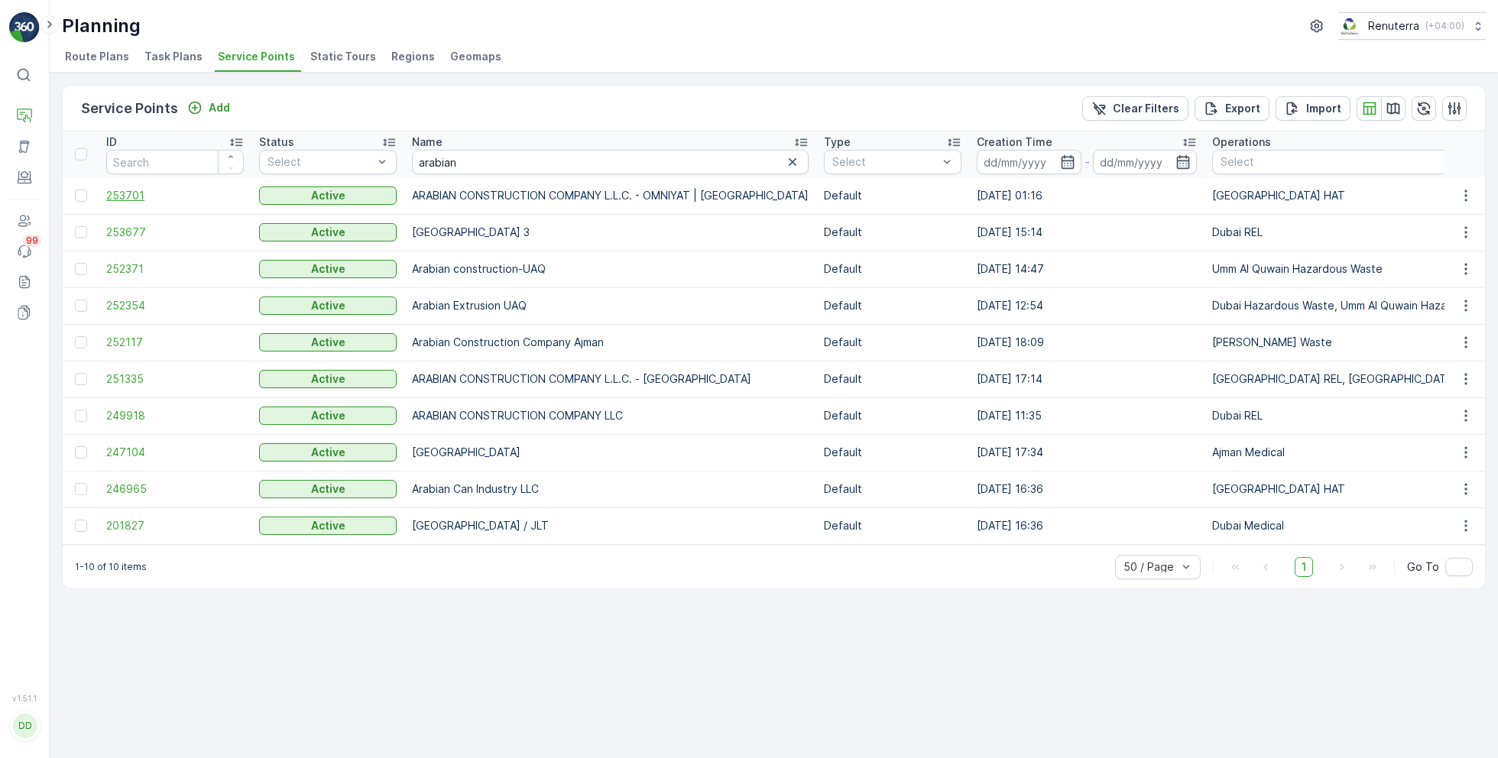
click at [139, 199] on span "253701" at bounding box center [175, 195] width 138 height 15
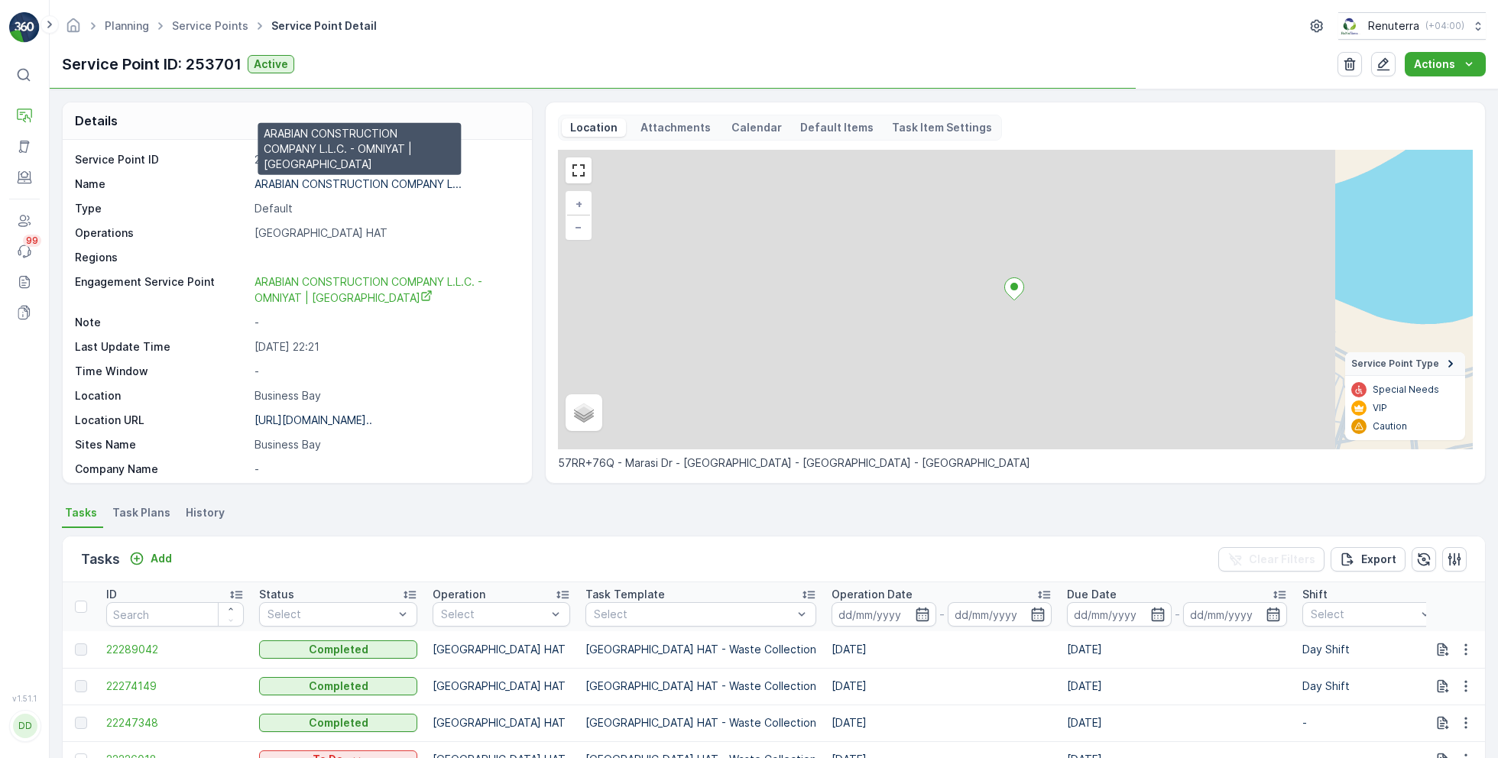
click at [348, 181] on p "ARABIAN CONSTRUCTION COMPANY L..." at bounding box center [357, 183] width 207 height 13
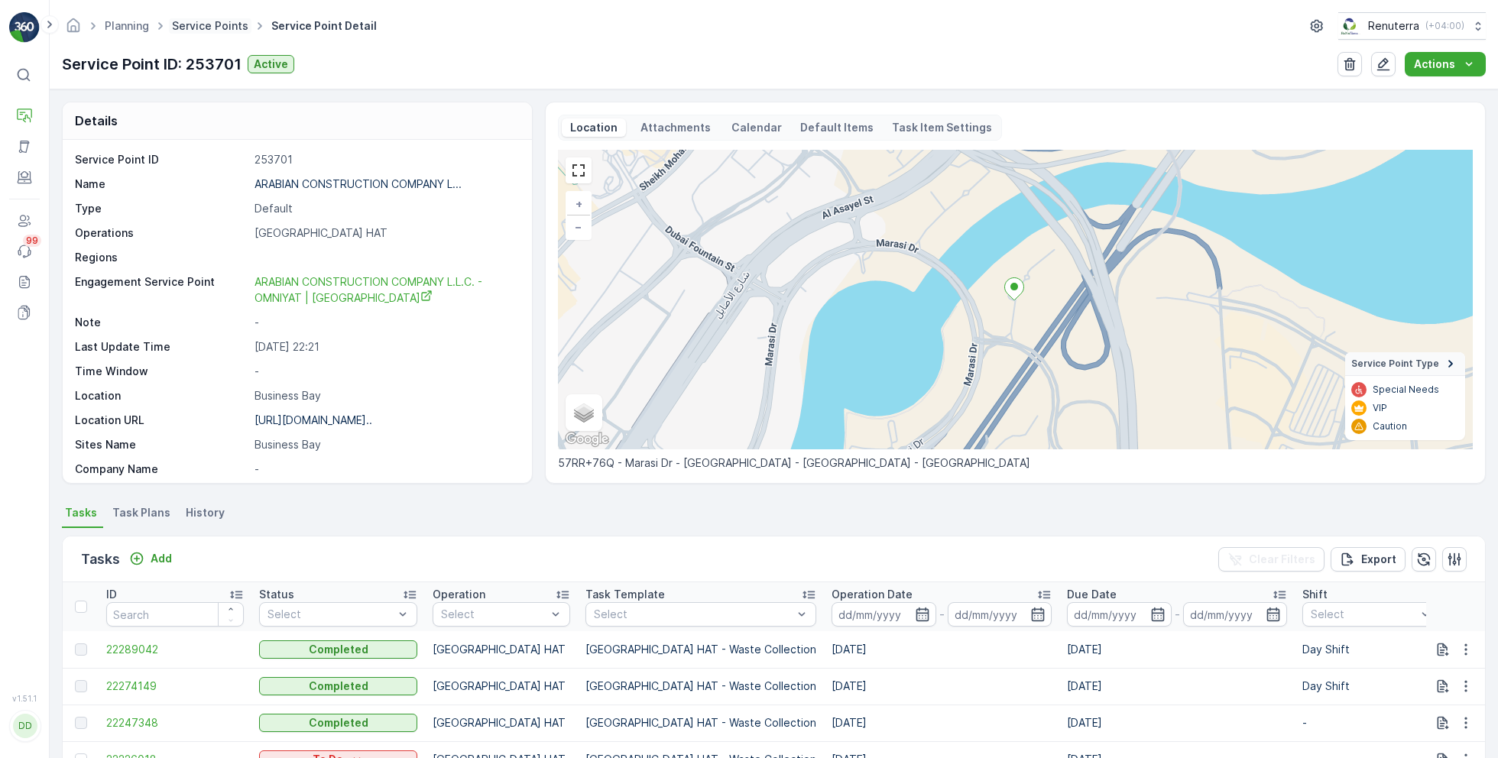
click at [209, 20] on link "Service Points" at bounding box center [210, 25] width 76 height 13
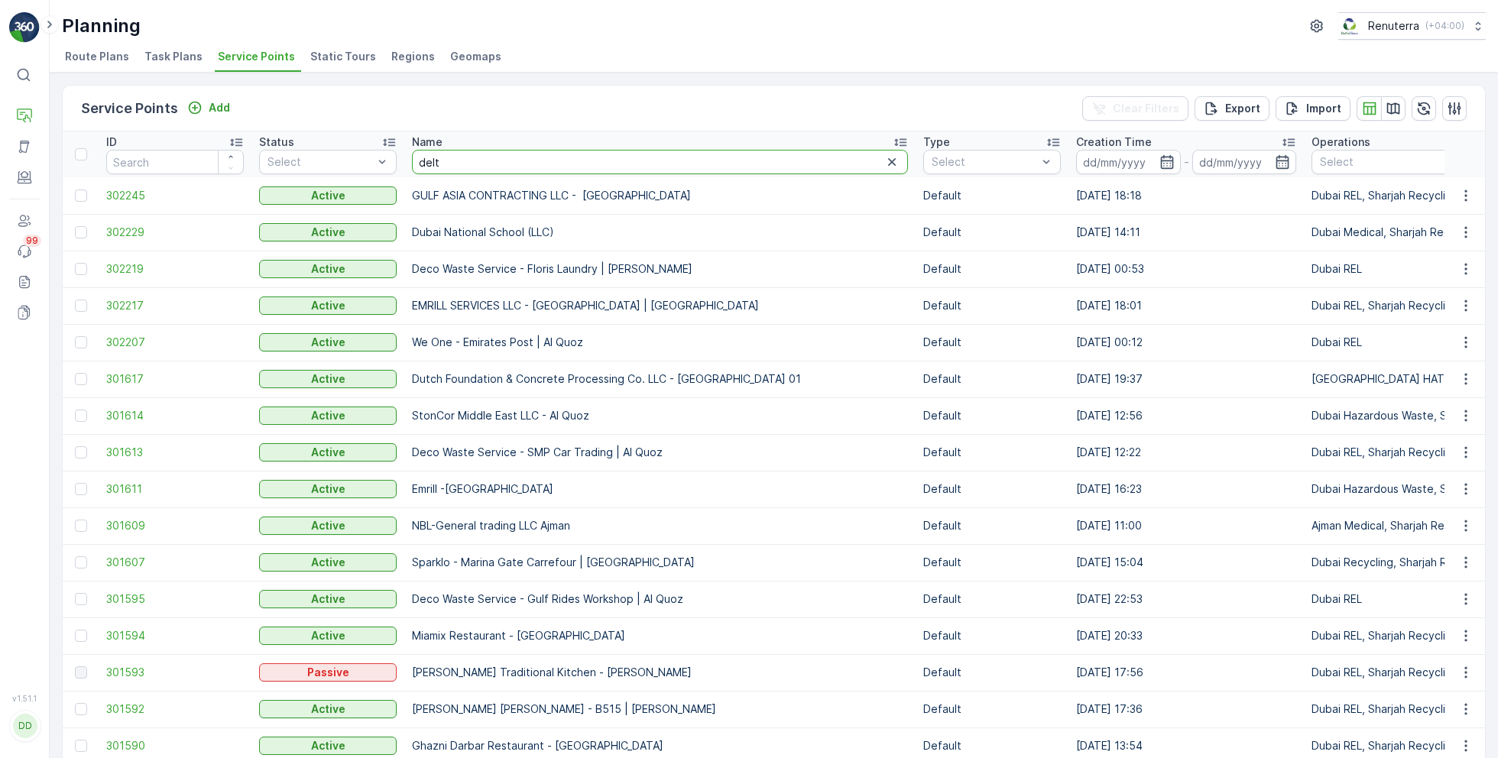
type input "delta"
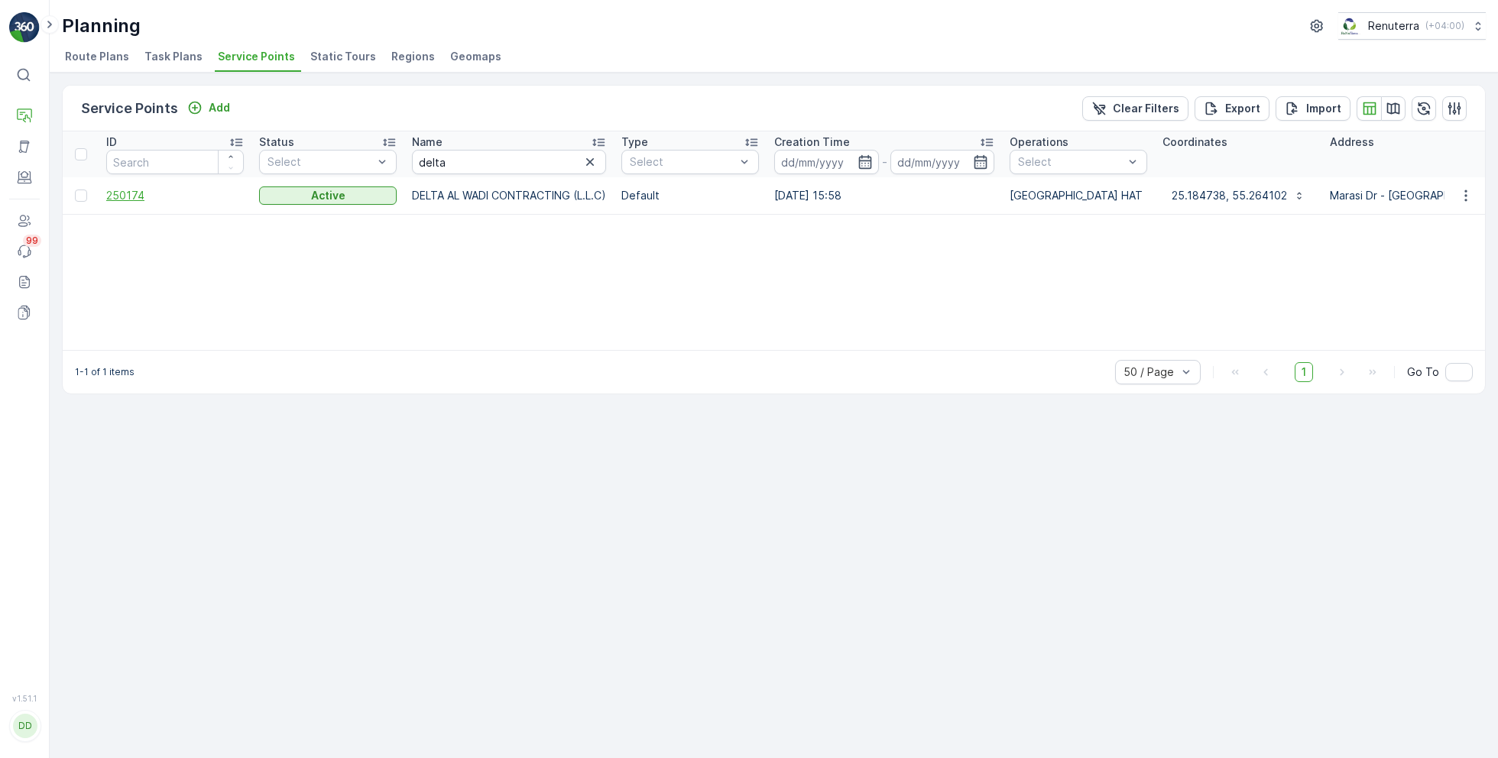
click at [117, 190] on span "250174" at bounding box center [175, 195] width 138 height 15
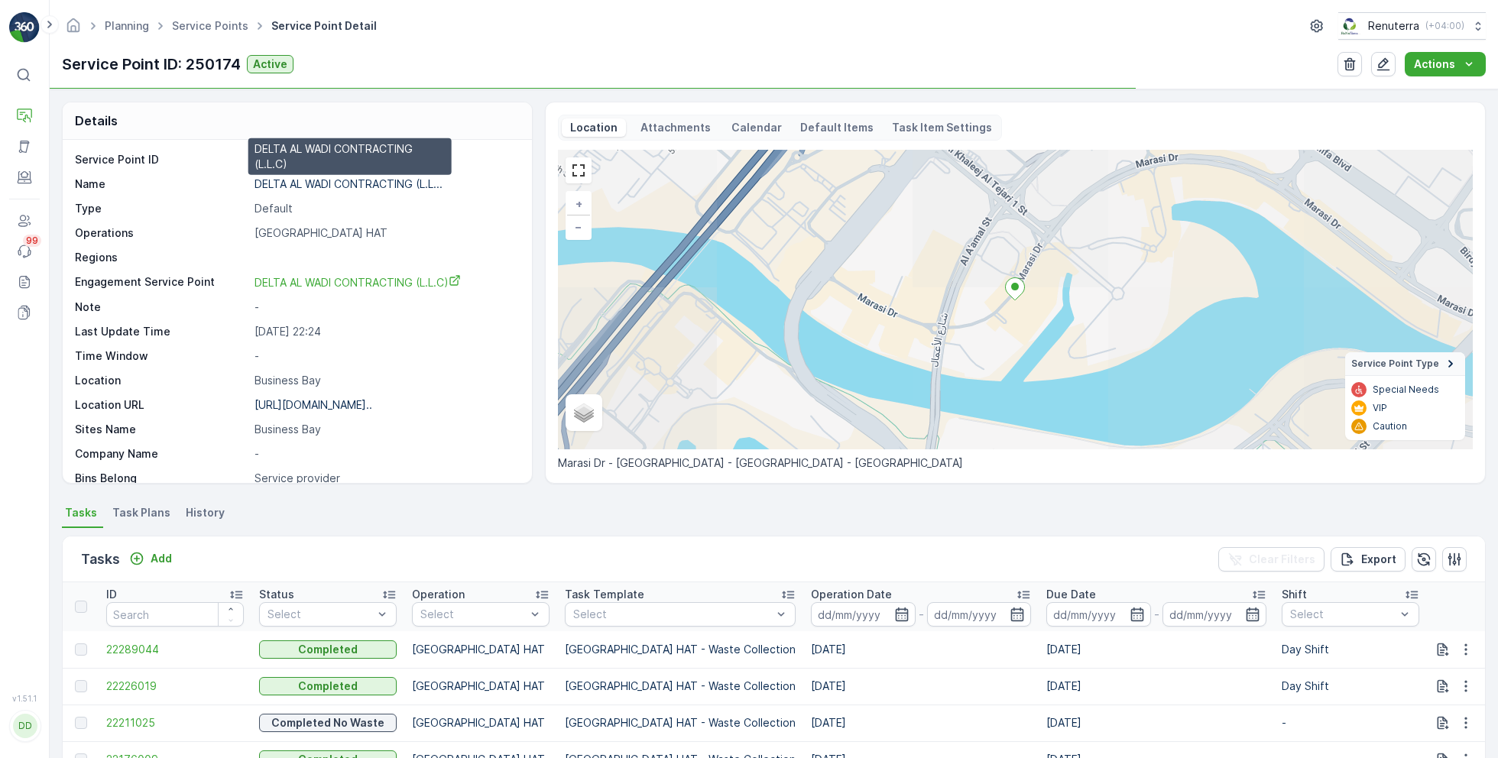
click at [355, 183] on p "DELTA AL WADI CONTRACTING (L.L..." at bounding box center [348, 183] width 188 height 13
